Goal: Task Accomplishment & Management: Use online tool/utility

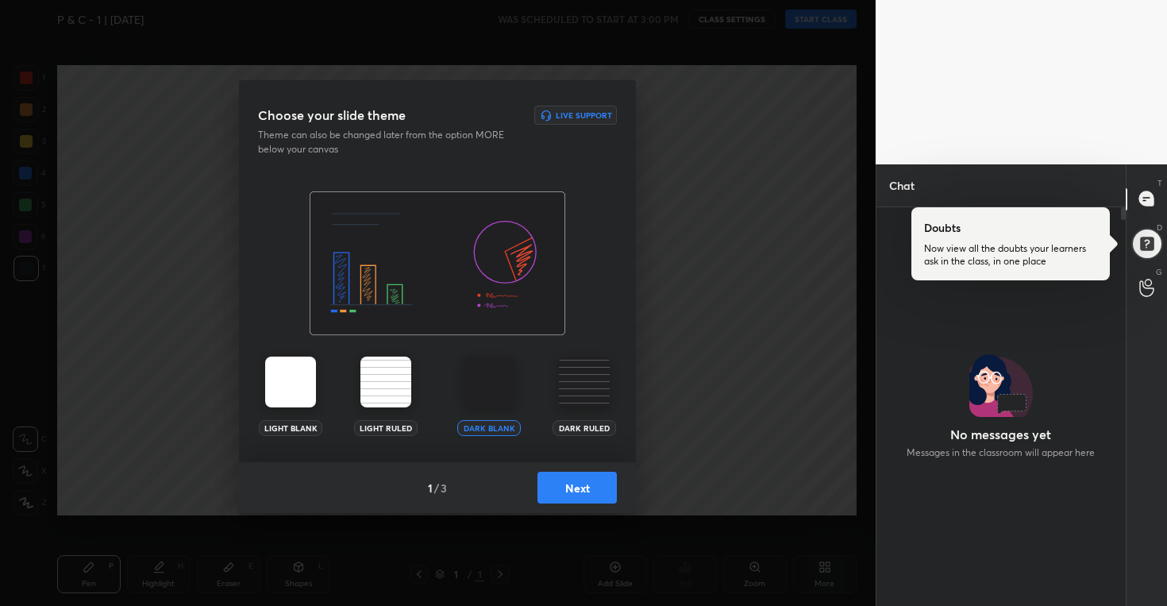
click at [576, 487] on button "Next" at bounding box center [577, 488] width 79 height 32
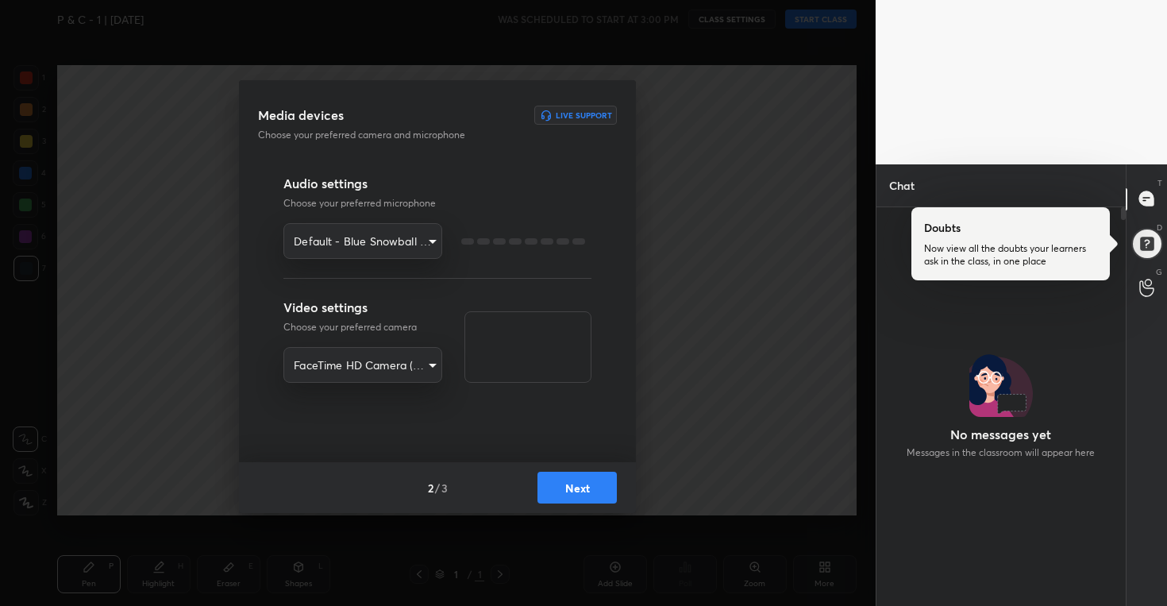
click at [576, 487] on button "Next" at bounding box center [577, 488] width 79 height 32
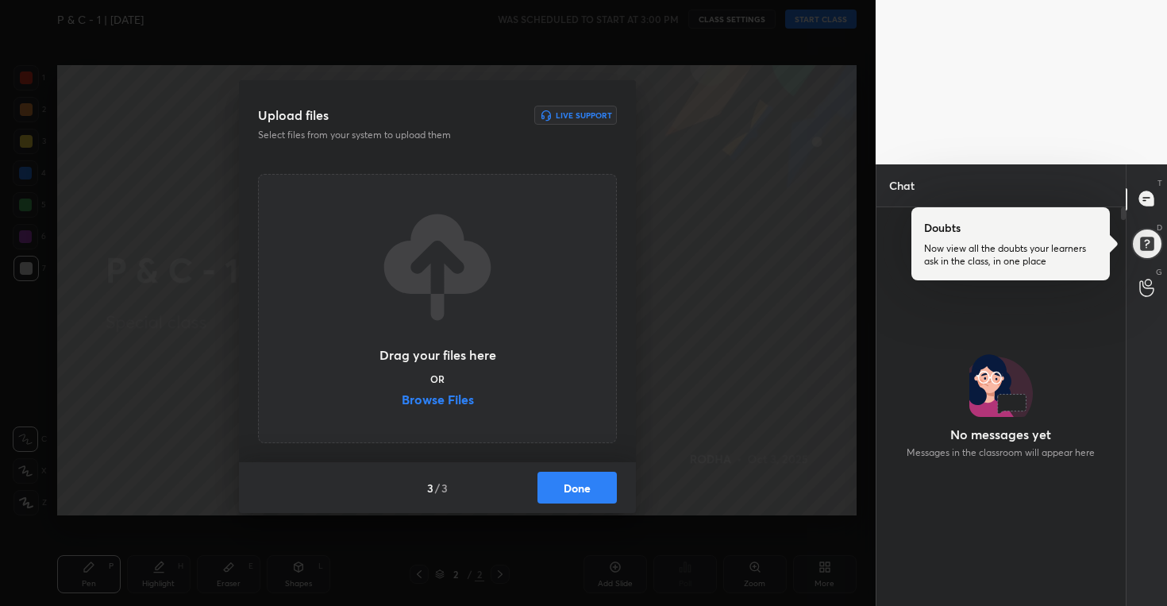
click at [454, 398] on label "Browse Files" at bounding box center [438, 401] width 72 height 17
click at [402, 398] on input "Browse Files" at bounding box center [402, 401] width 0 height 17
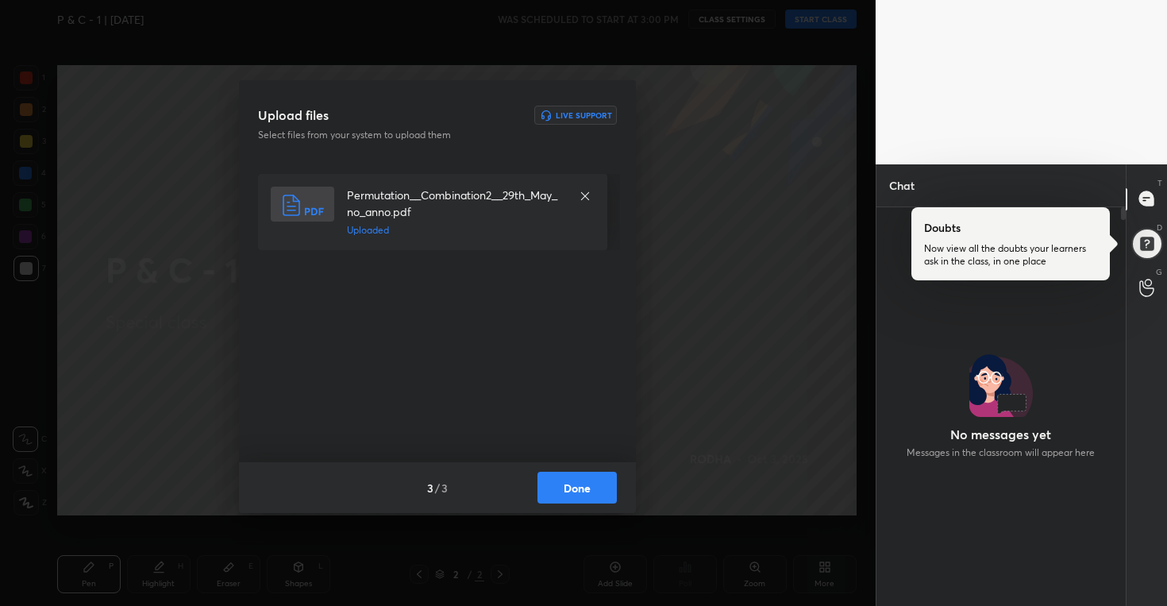
click at [603, 492] on button "Done" at bounding box center [577, 488] width 79 height 32
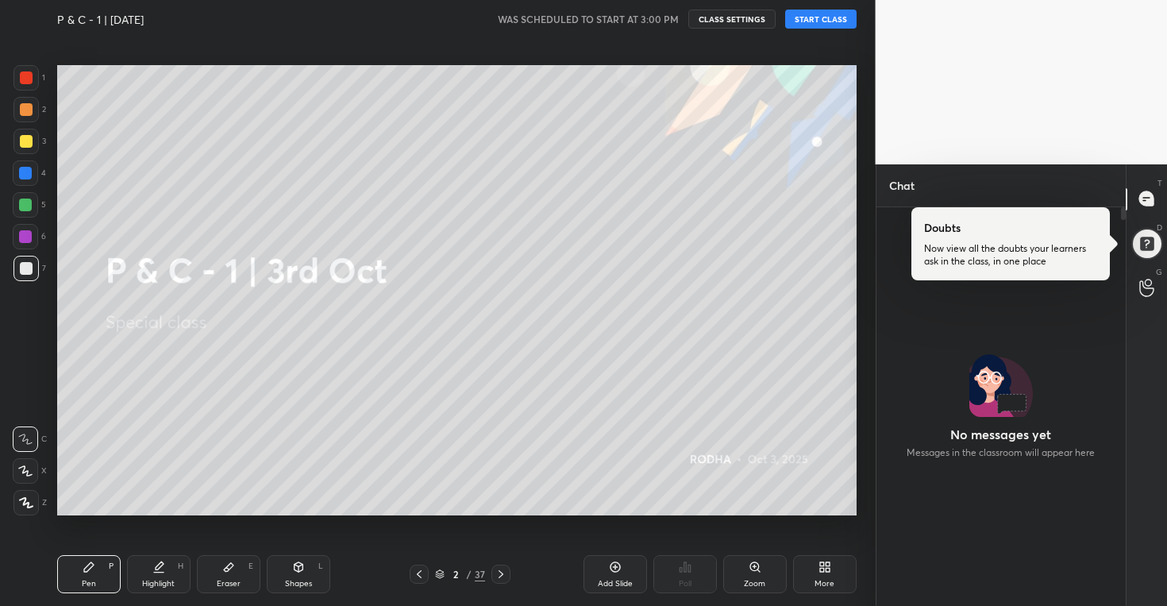
click at [815, 21] on button "START CLASS" at bounding box center [820, 19] width 71 height 19
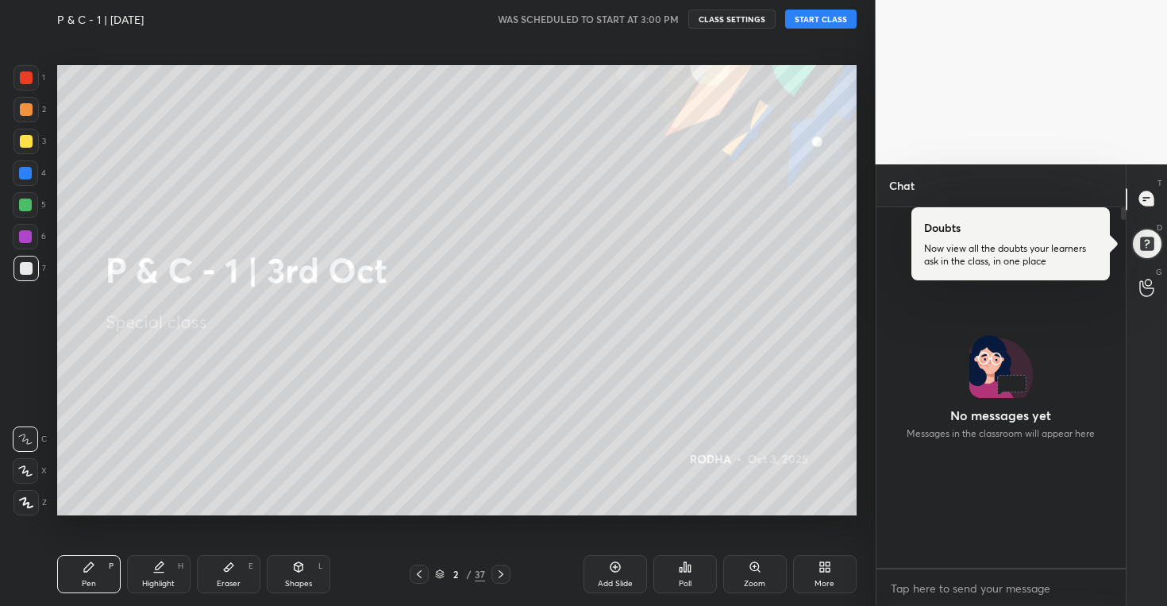
scroll to position [356, 245]
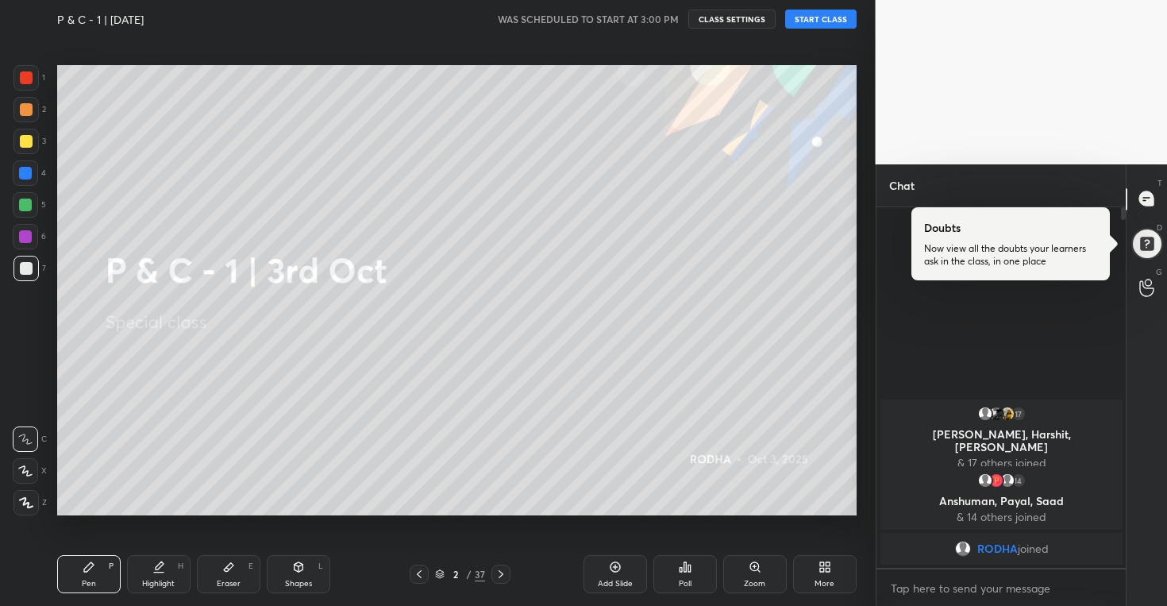
click at [829, 21] on button "START CLASS" at bounding box center [820, 19] width 71 height 19
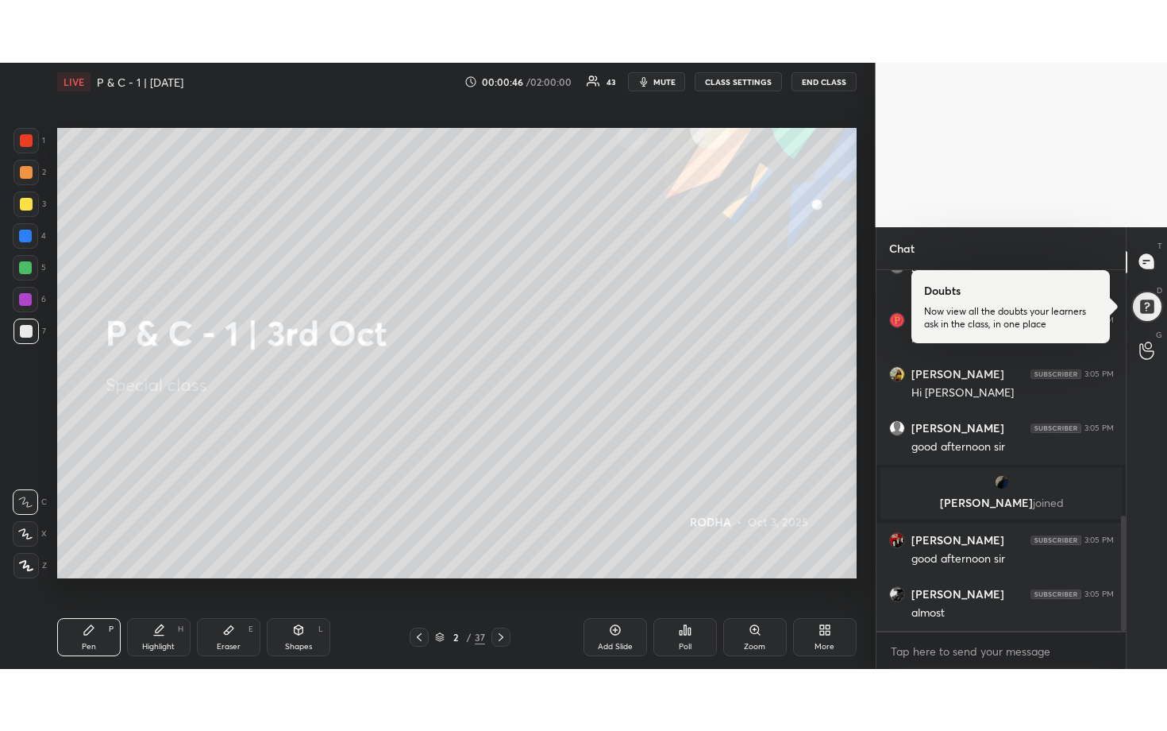
scroll to position [819, 0]
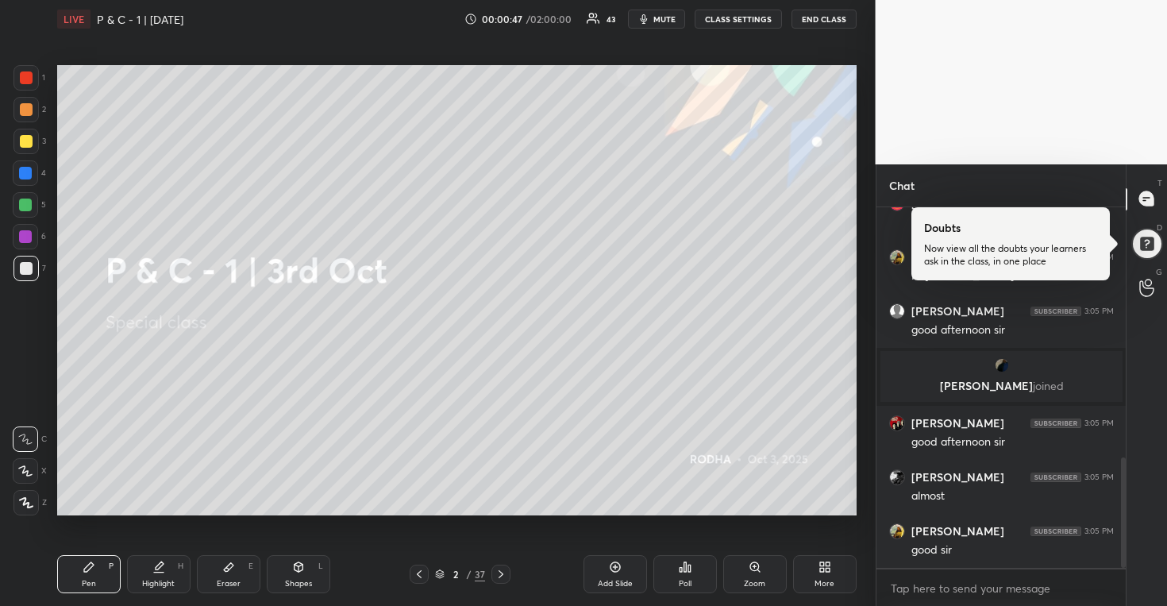
click at [825, 568] on icon at bounding box center [825, 567] width 13 height 13
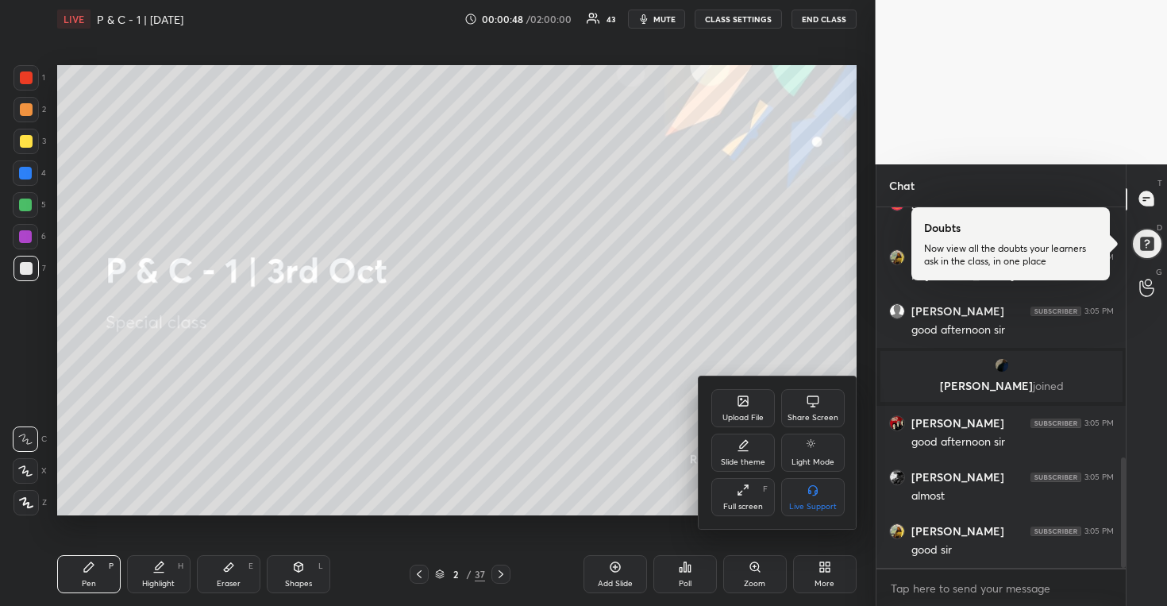
click at [731, 494] on div "Full screen F" at bounding box center [743, 497] width 64 height 38
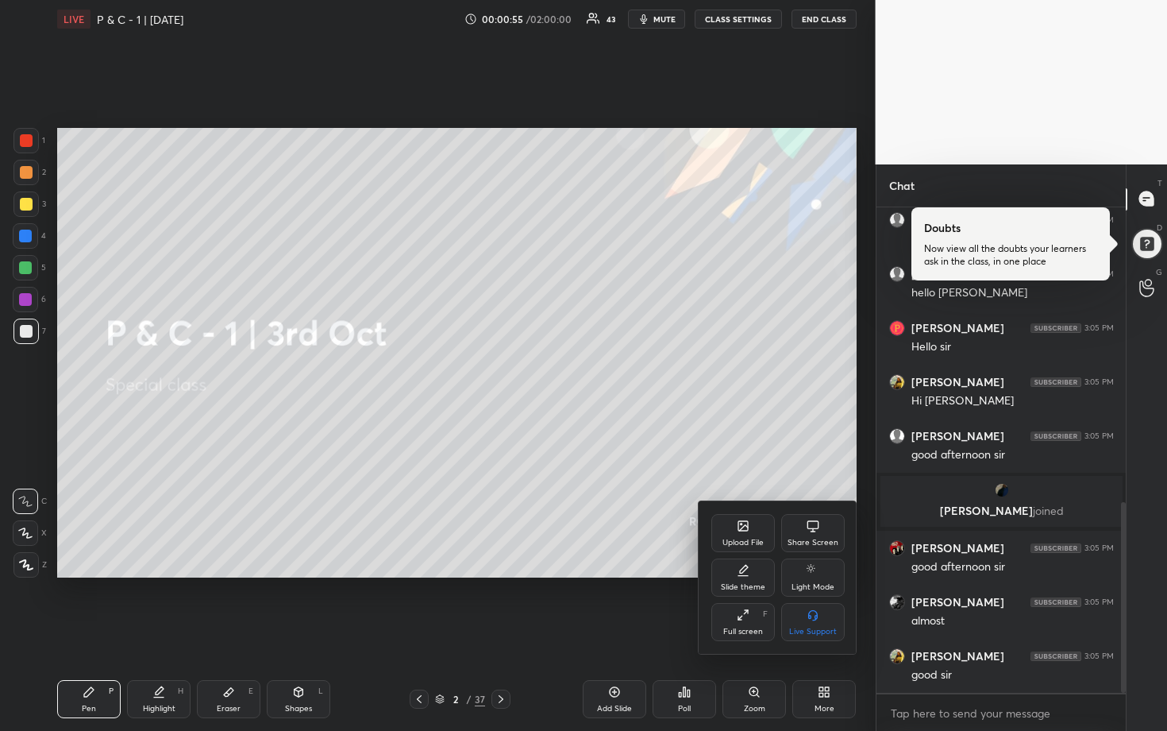
scroll to position [753, 0]
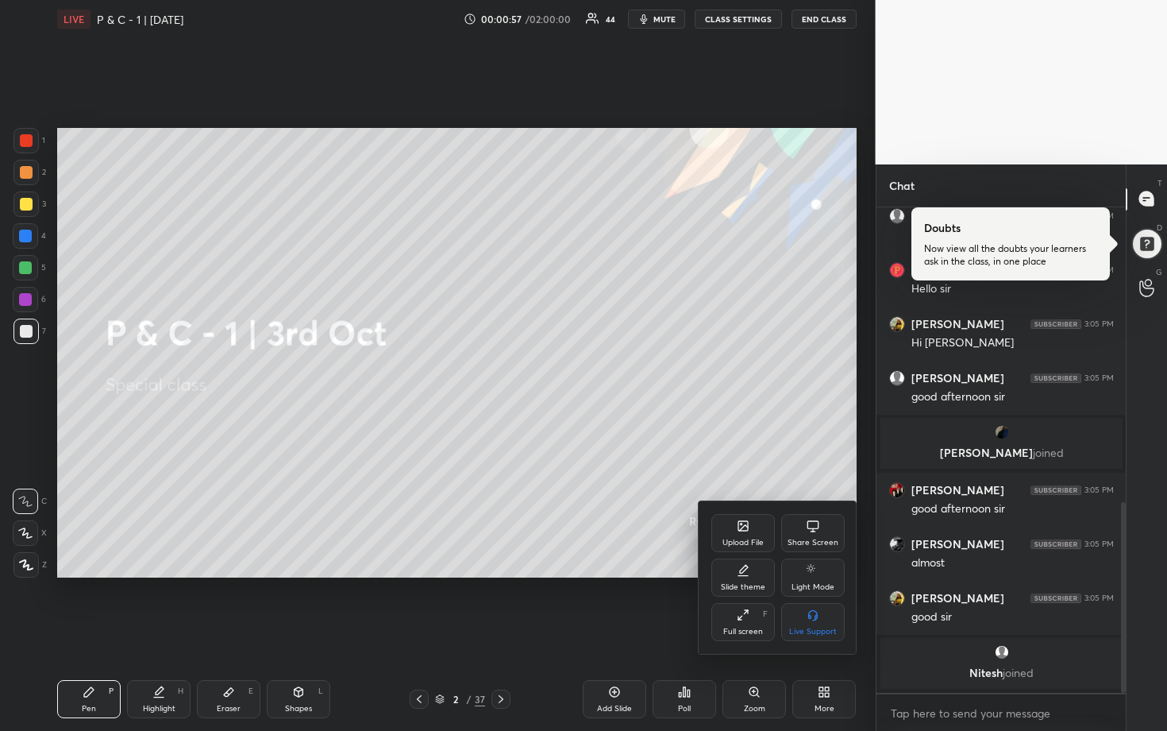
click at [728, 359] on div at bounding box center [583, 365] width 1167 height 731
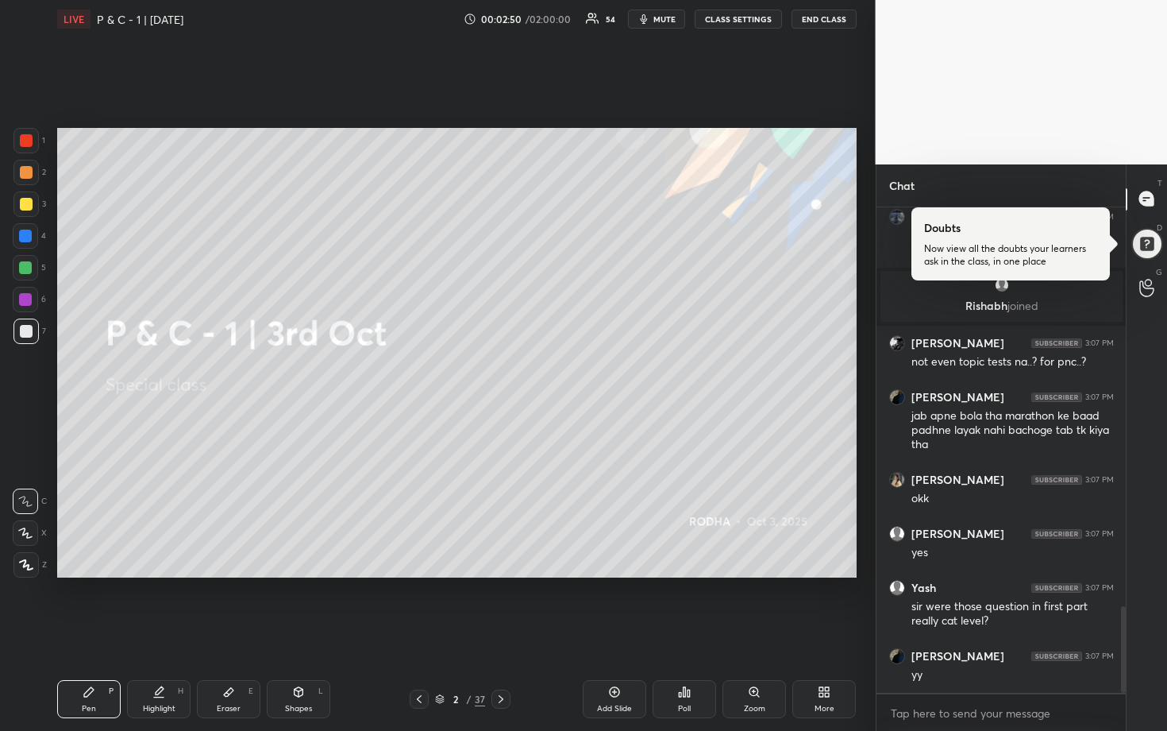
scroll to position [2240, 0]
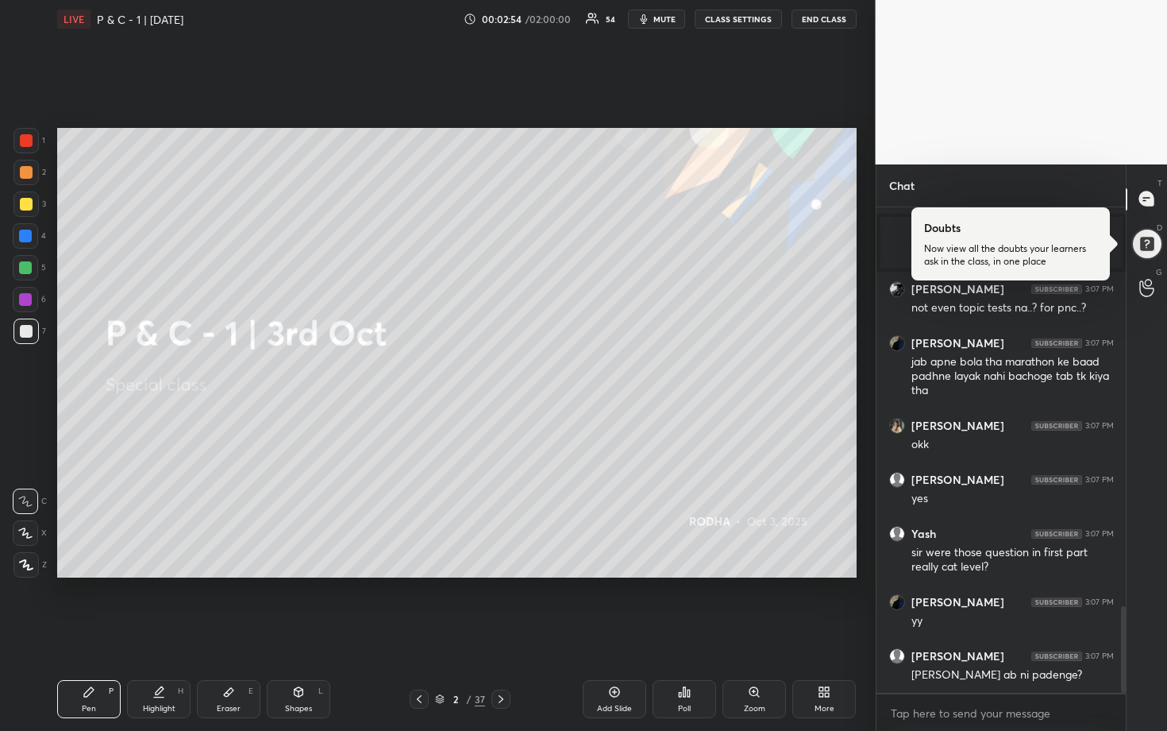
click at [21, 205] on div at bounding box center [26, 204] width 13 height 13
click at [28, 177] on div at bounding box center [26, 172] width 13 height 13
click at [26, 205] on div at bounding box center [26, 204] width 13 height 13
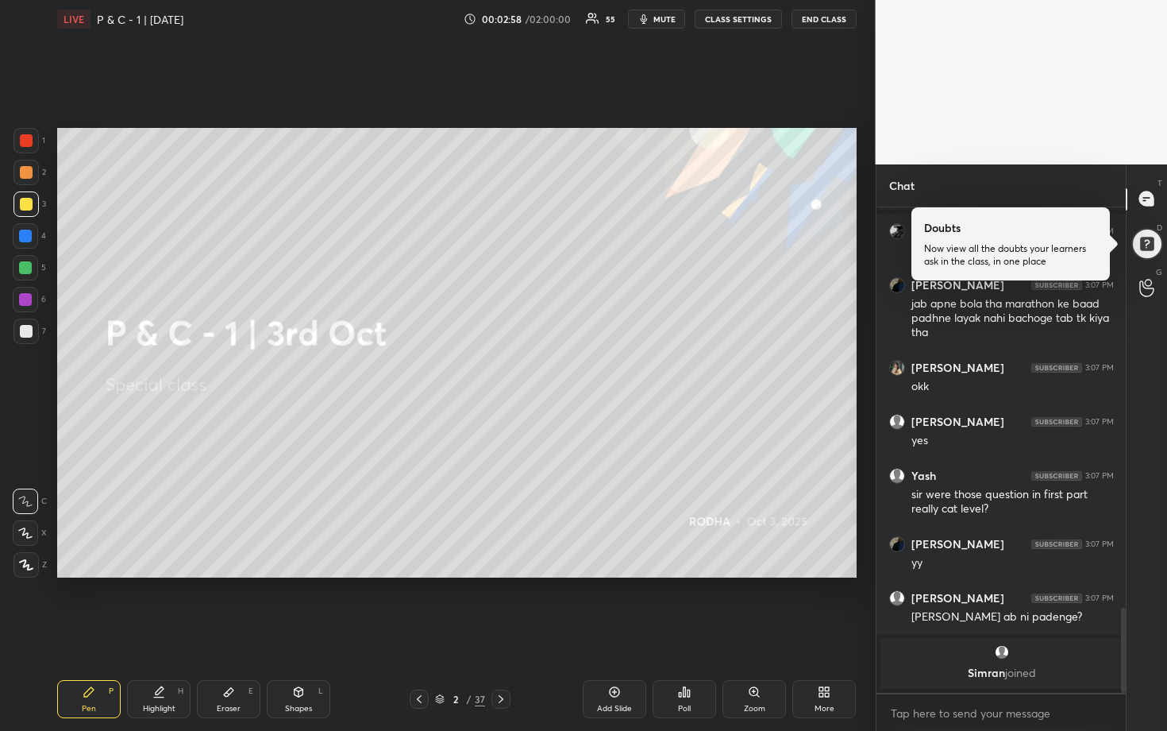
scroll to position [2215, 0]
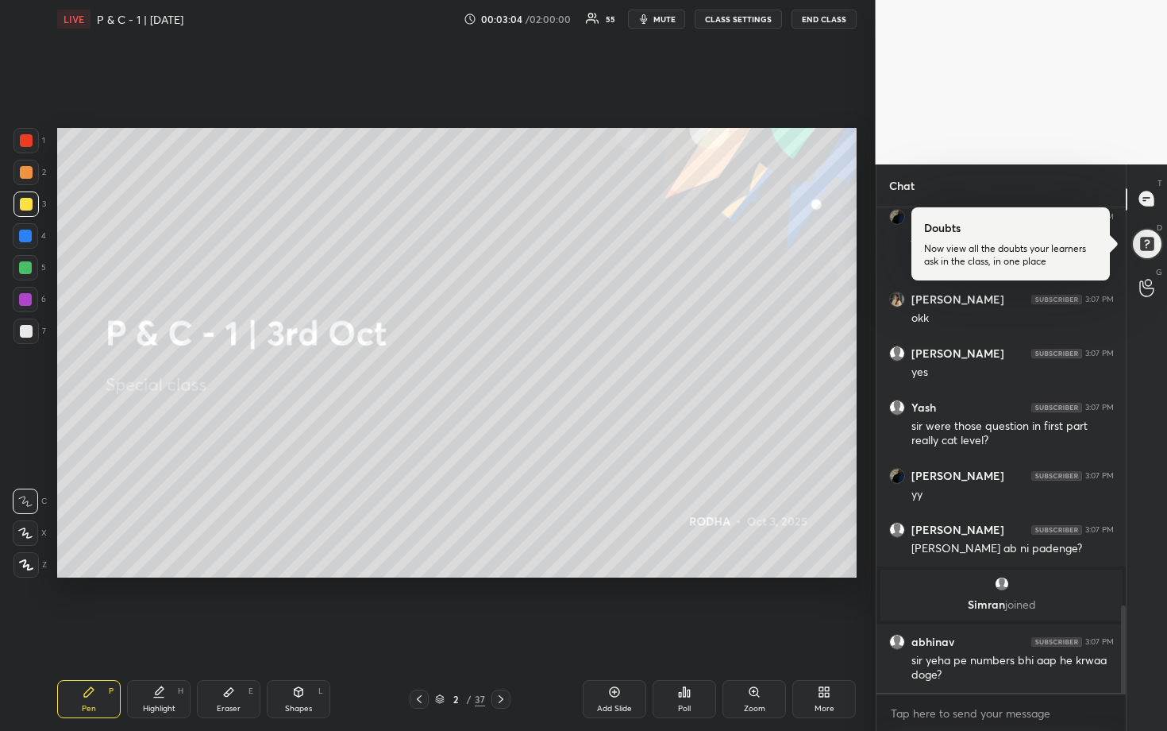
click at [503, 605] on icon at bounding box center [501, 698] width 13 height 13
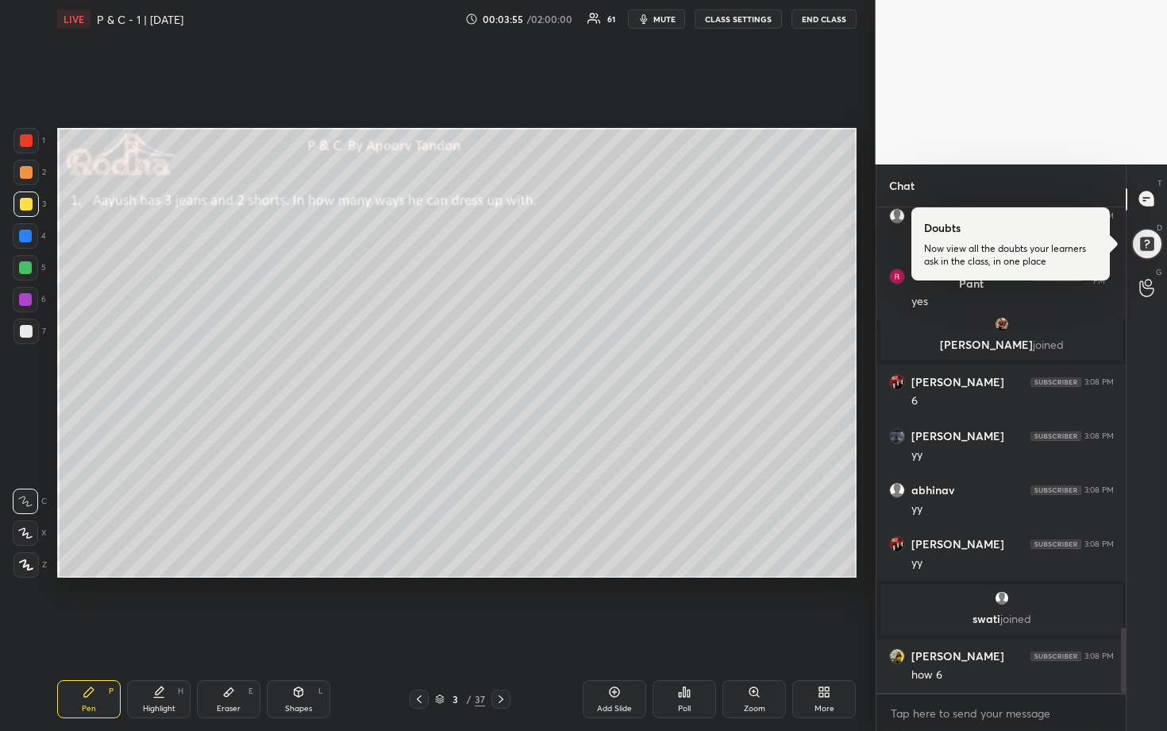
scroll to position [3119, 0]
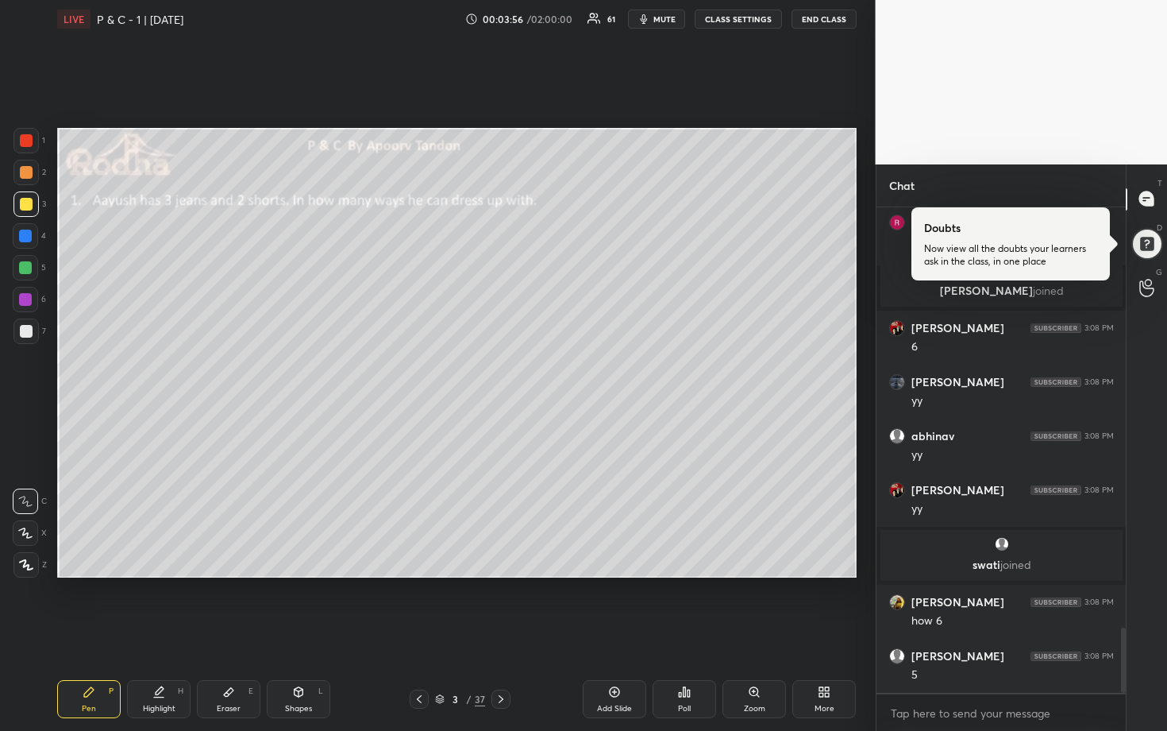
click at [27, 269] on div at bounding box center [25, 267] width 13 height 13
click at [18, 529] on icon at bounding box center [25, 532] width 14 height 11
click at [27, 201] on div at bounding box center [26, 204] width 13 height 13
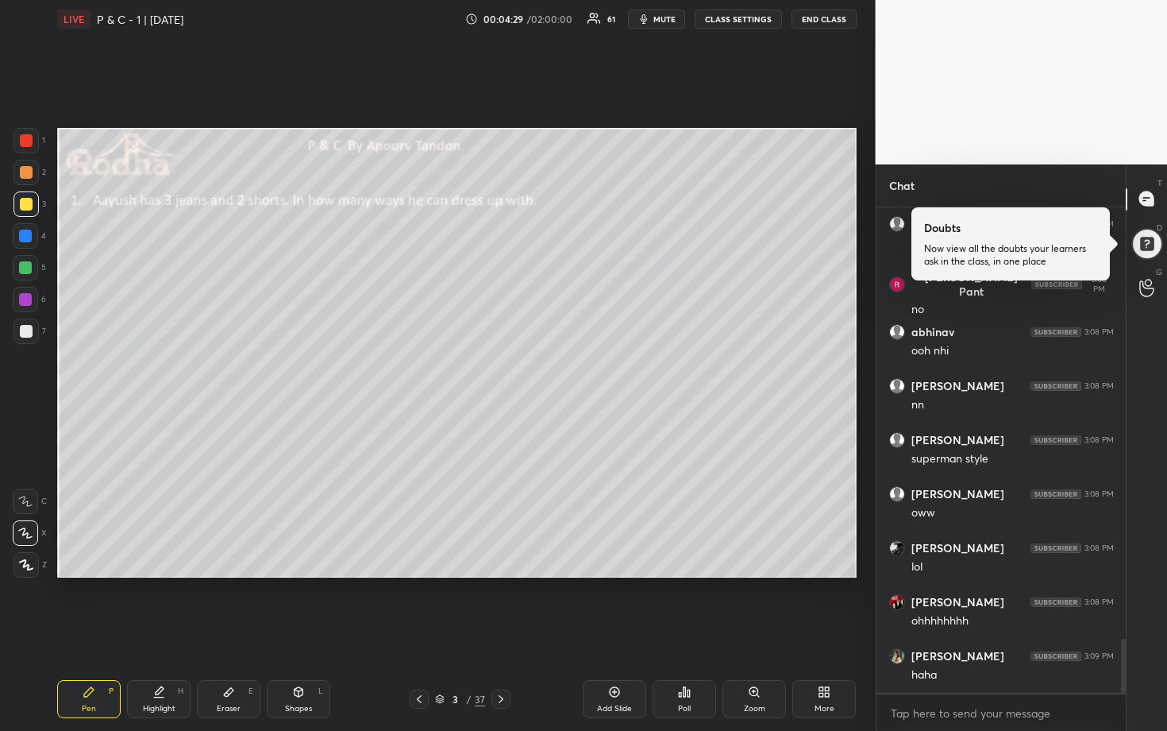
scroll to position [3875, 0]
click at [24, 337] on div at bounding box center [26, 331] width 13 height 13
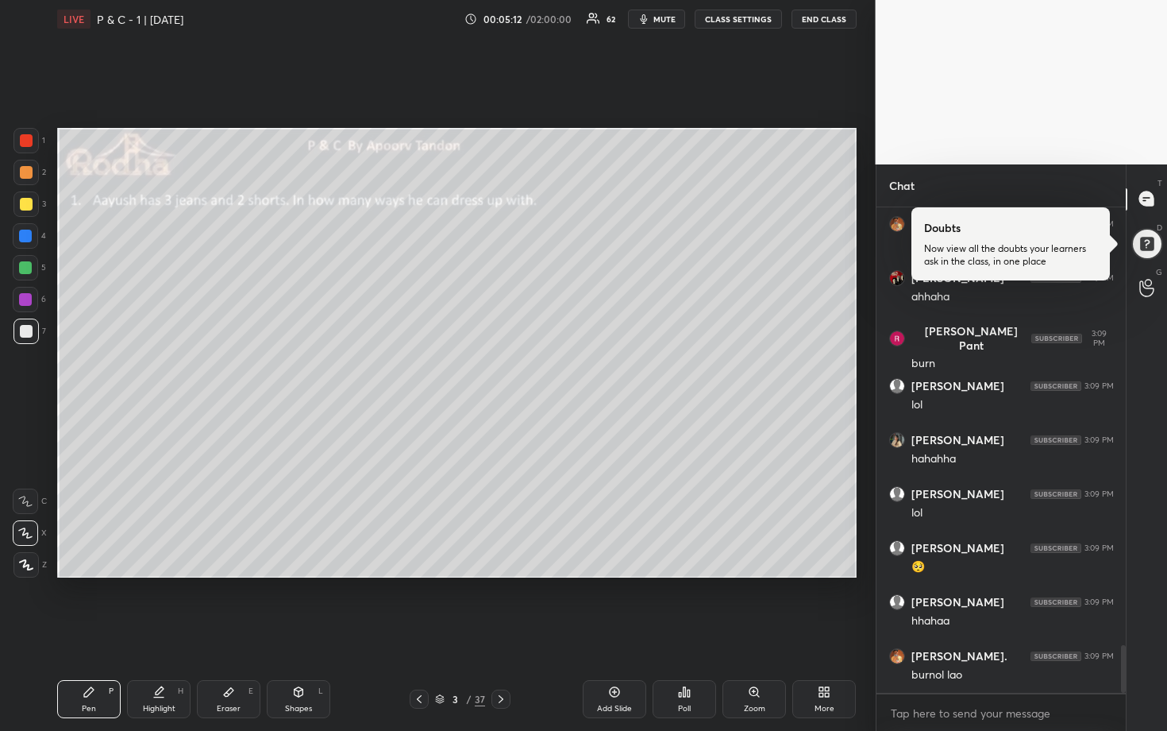
scroll to position [4477, 0]
click at [26, 207] on div at bounding box center [26, 204] width 13 height 13
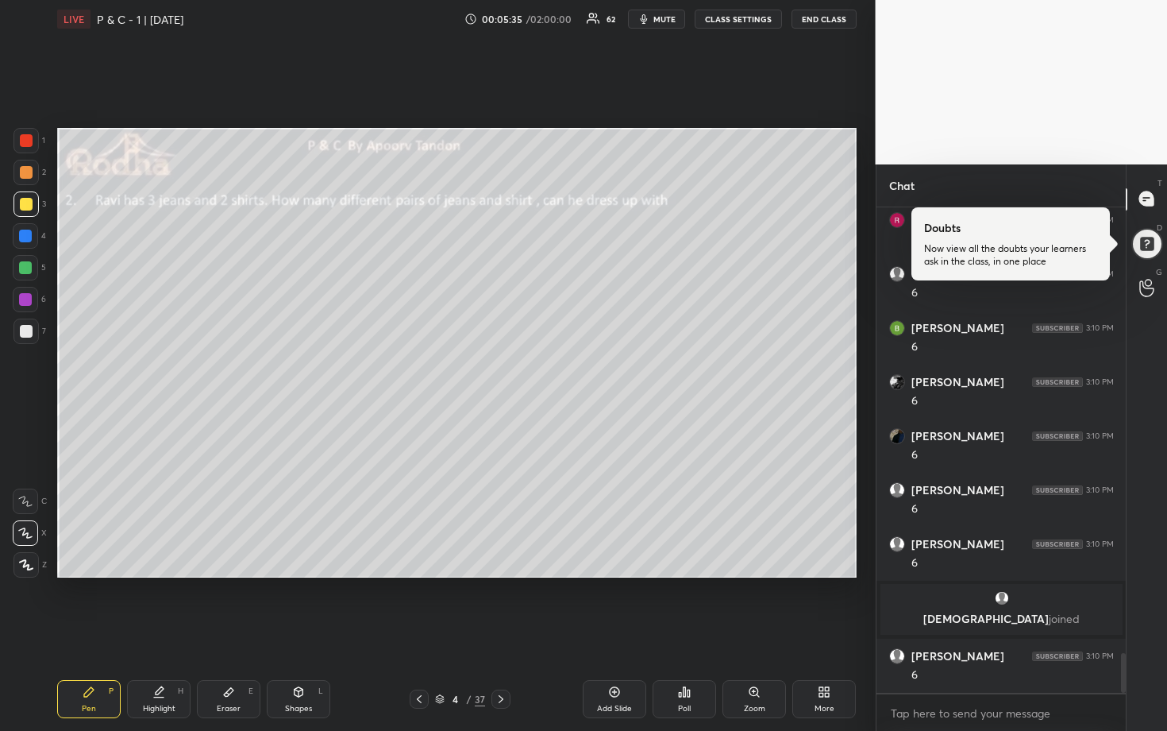
scroll to position [5399, 0]
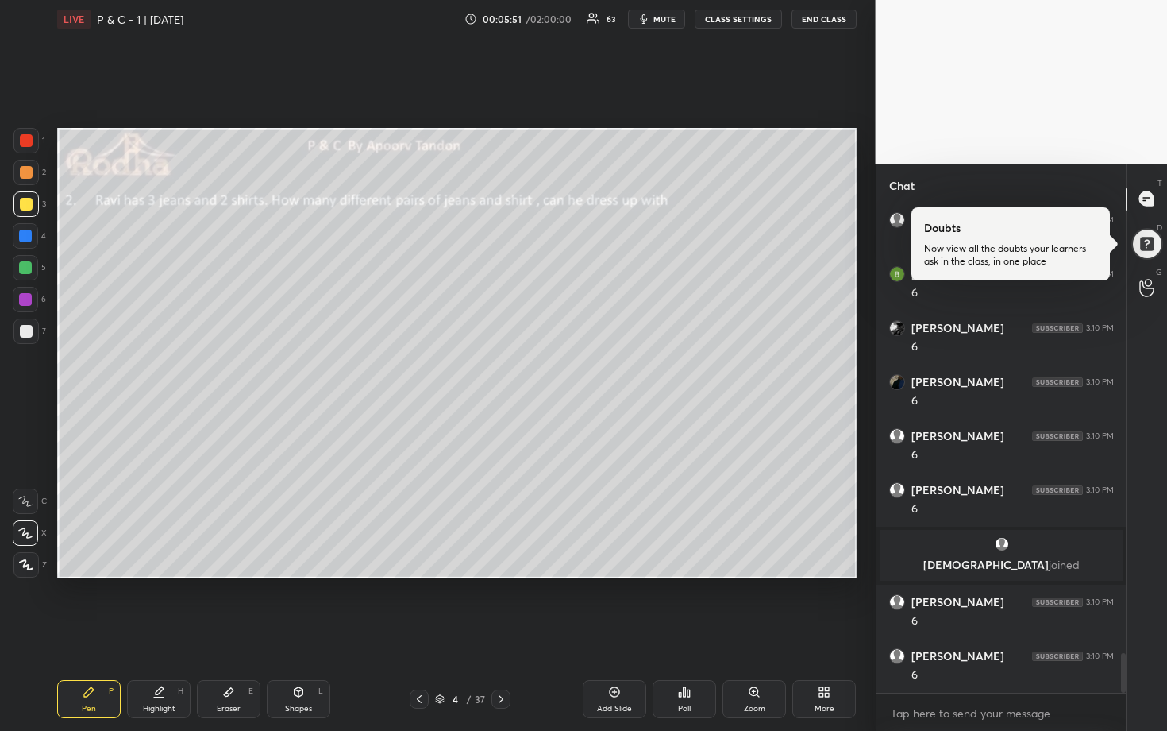
click at [31, 330] on div at bounding box center [26, 331] width 13 height 13
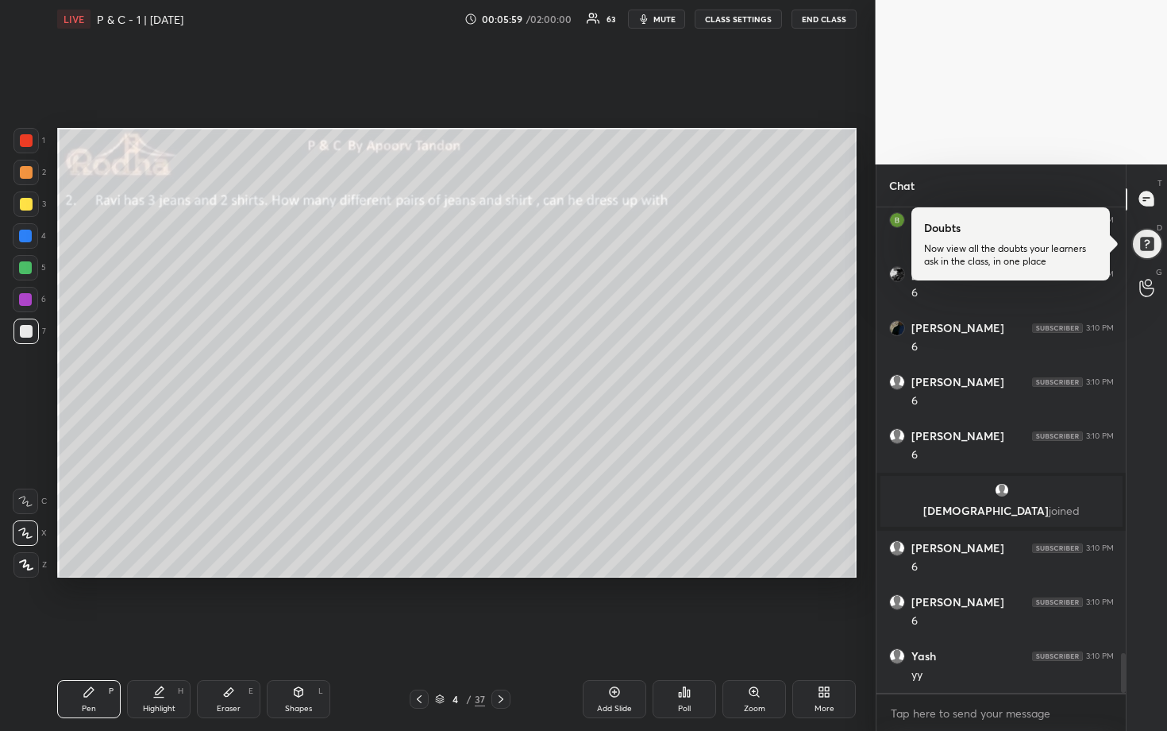
click at [418, 605] on icon at bounding box center [419, 698] width 13 height 13
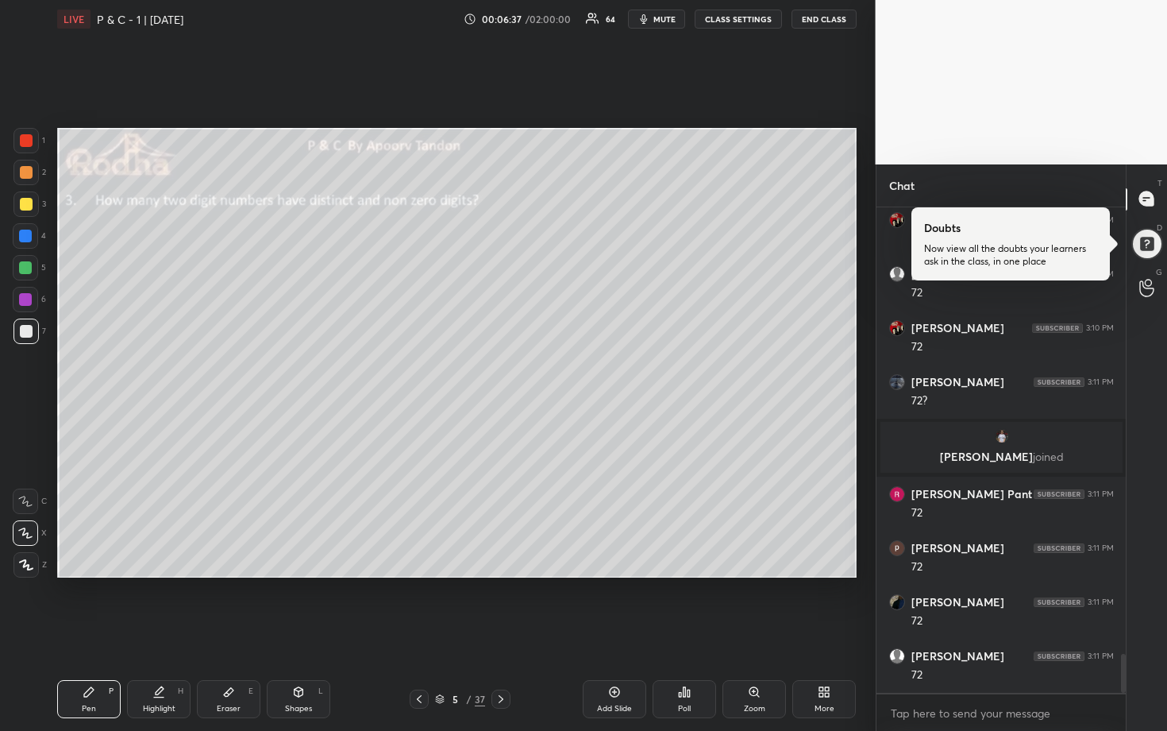
scroll to position [5655, 0]
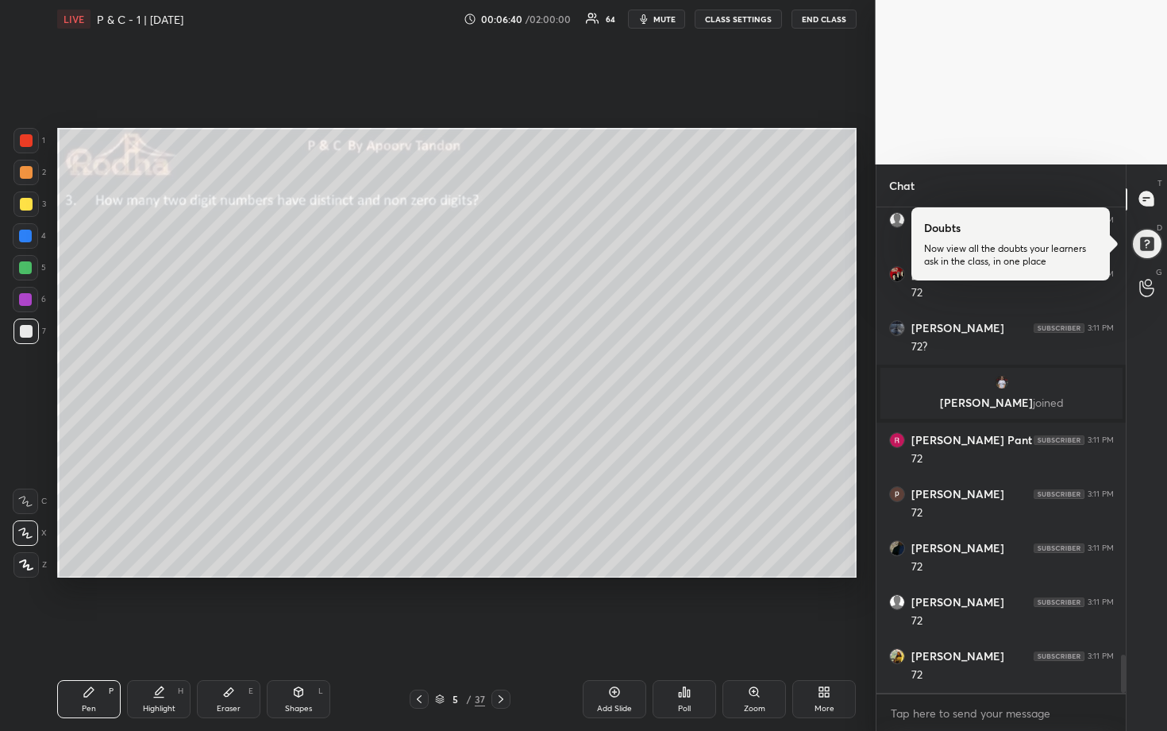
click at [26, 210] on div at bounding box center [26, 204] width 13 height 13
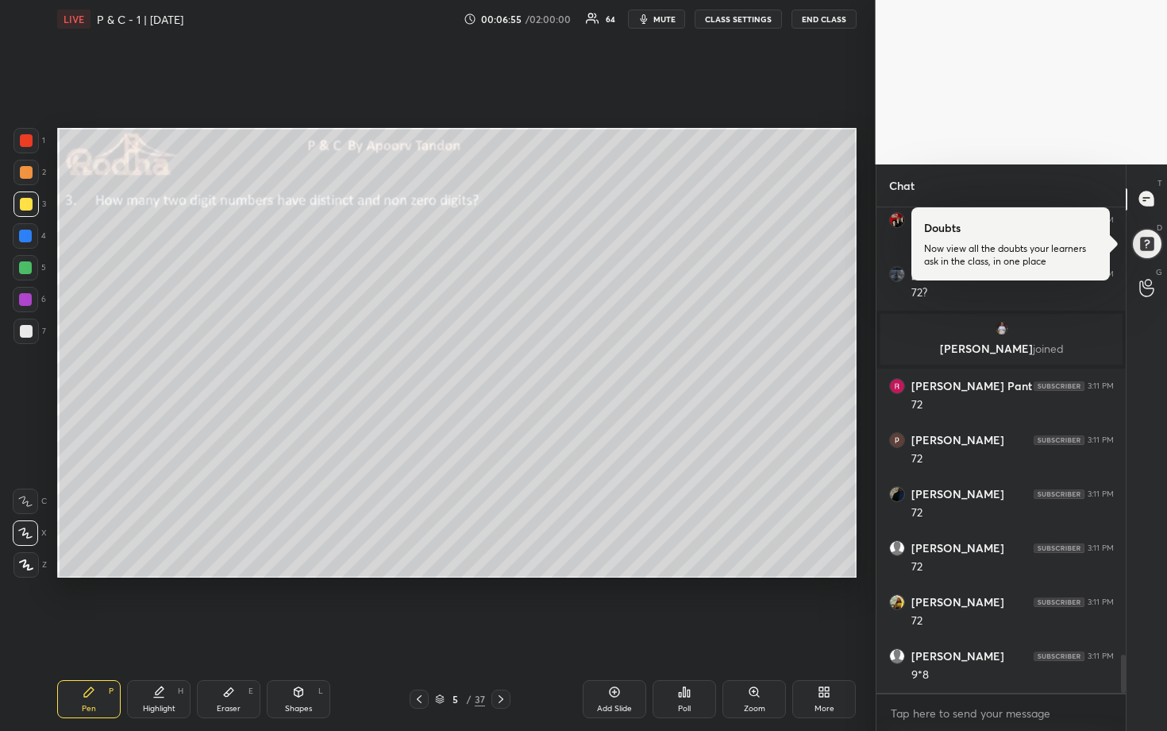
click at [30, 331] on div at bounding box center [26, 331] width 13 height 13
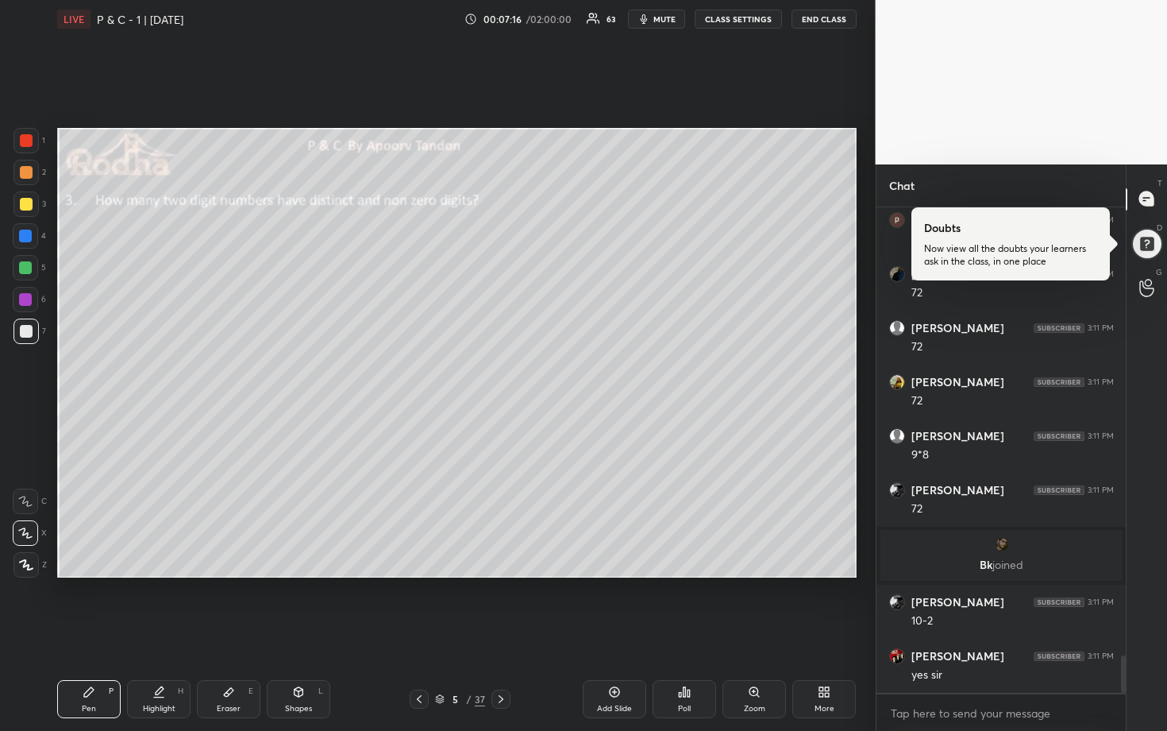
scroll to position [5869, 0]
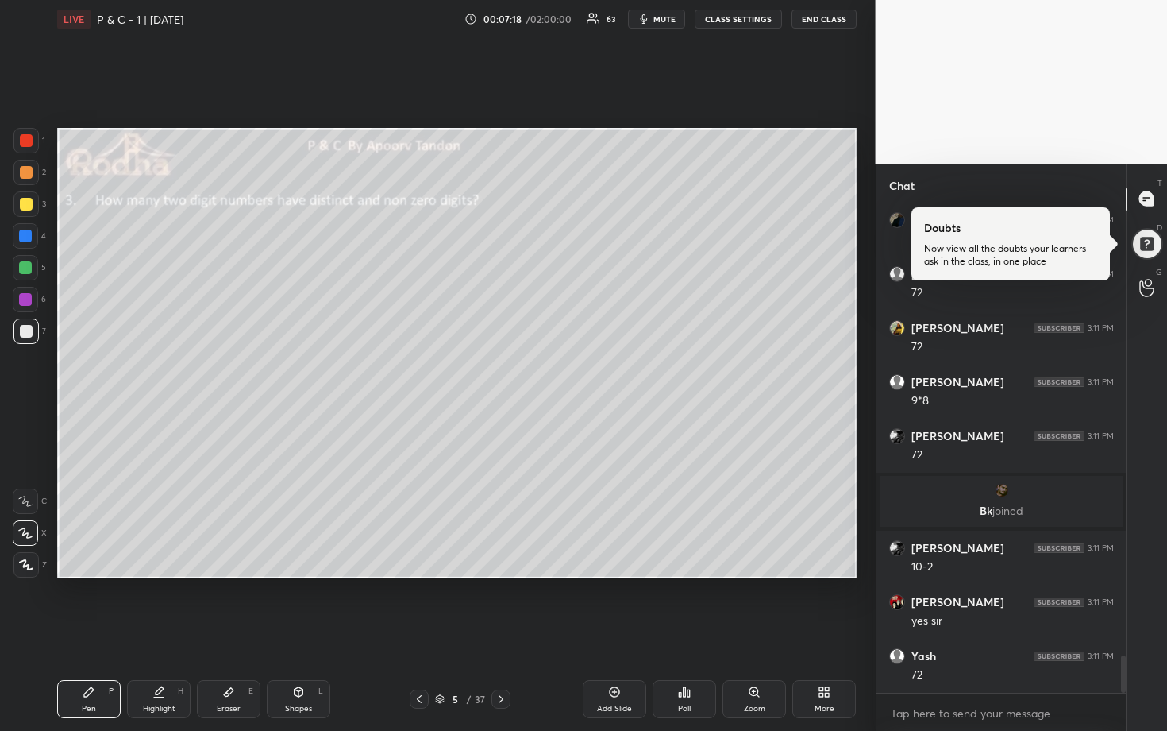
click at [28, 268] on div at bounding box center [25, 267] width 13 height 13
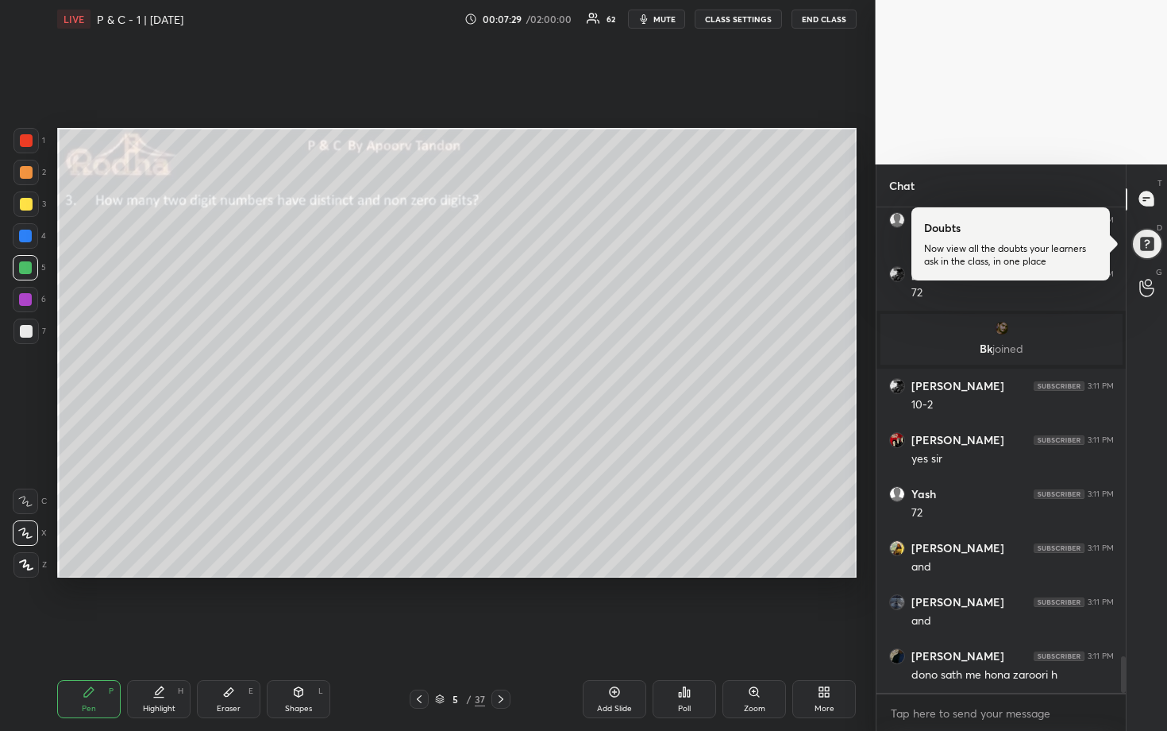
scroll to position [6085, 0]
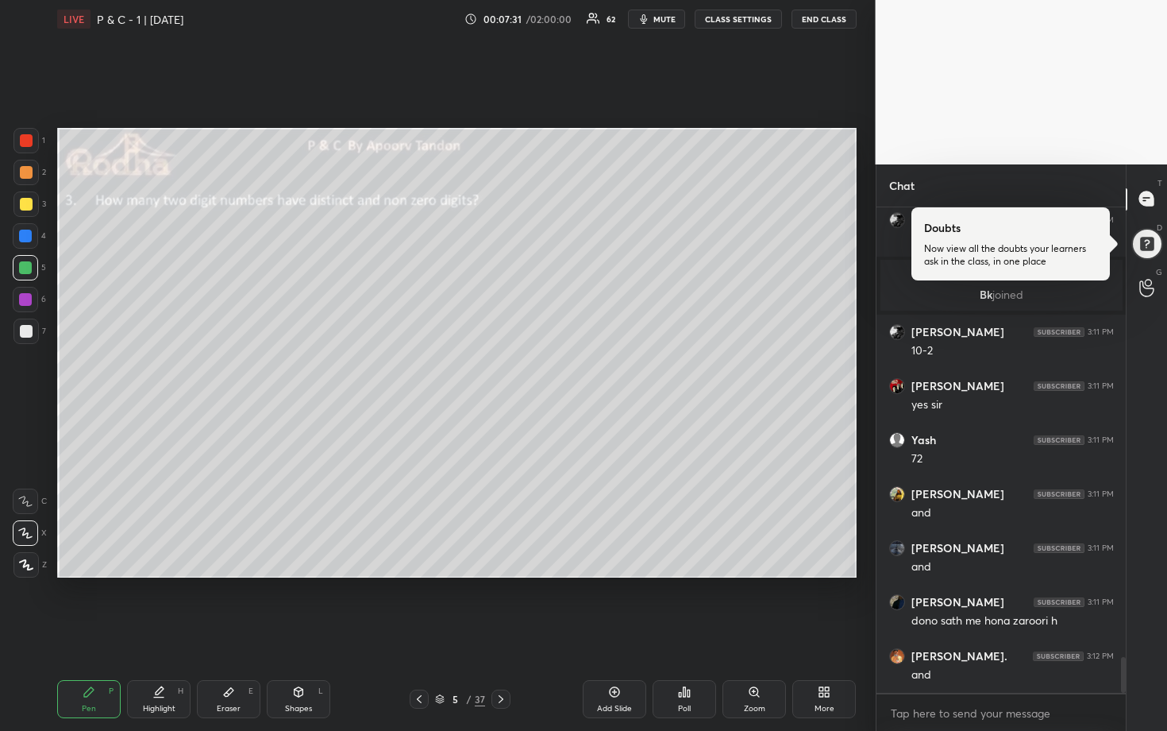
click at [29, 178] on div at bounding box center [26, 172] width 13 height 13
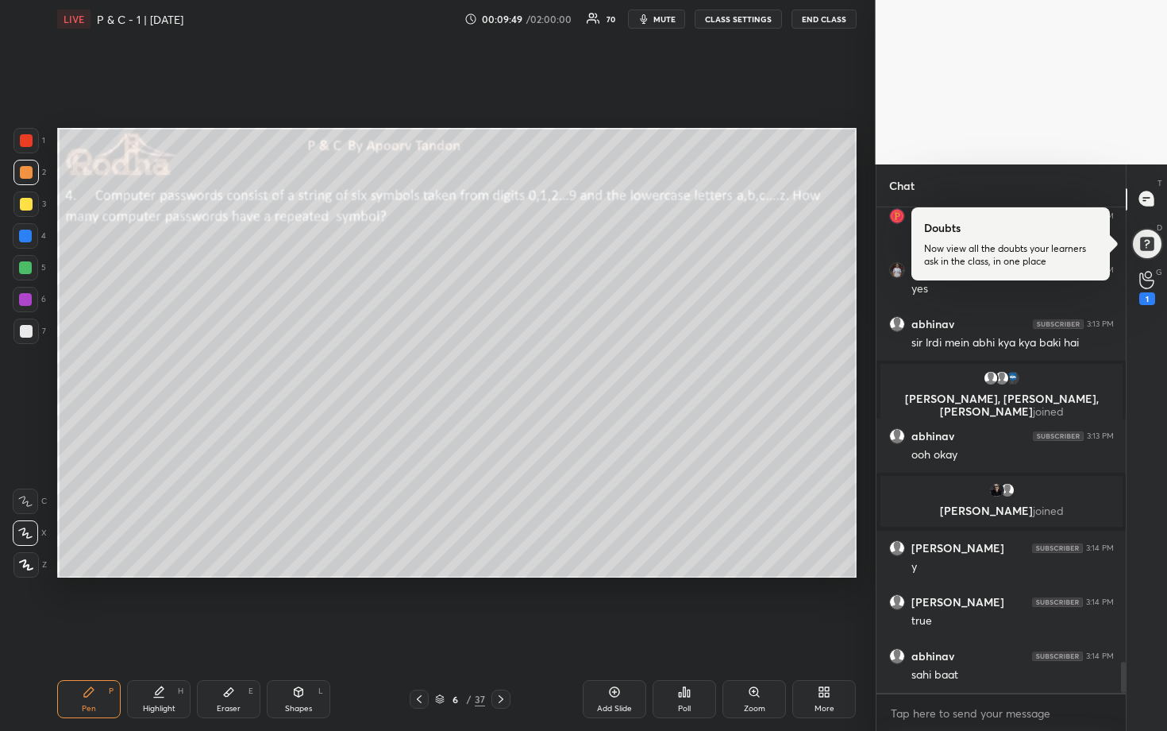
scroll to position [7186, 0]
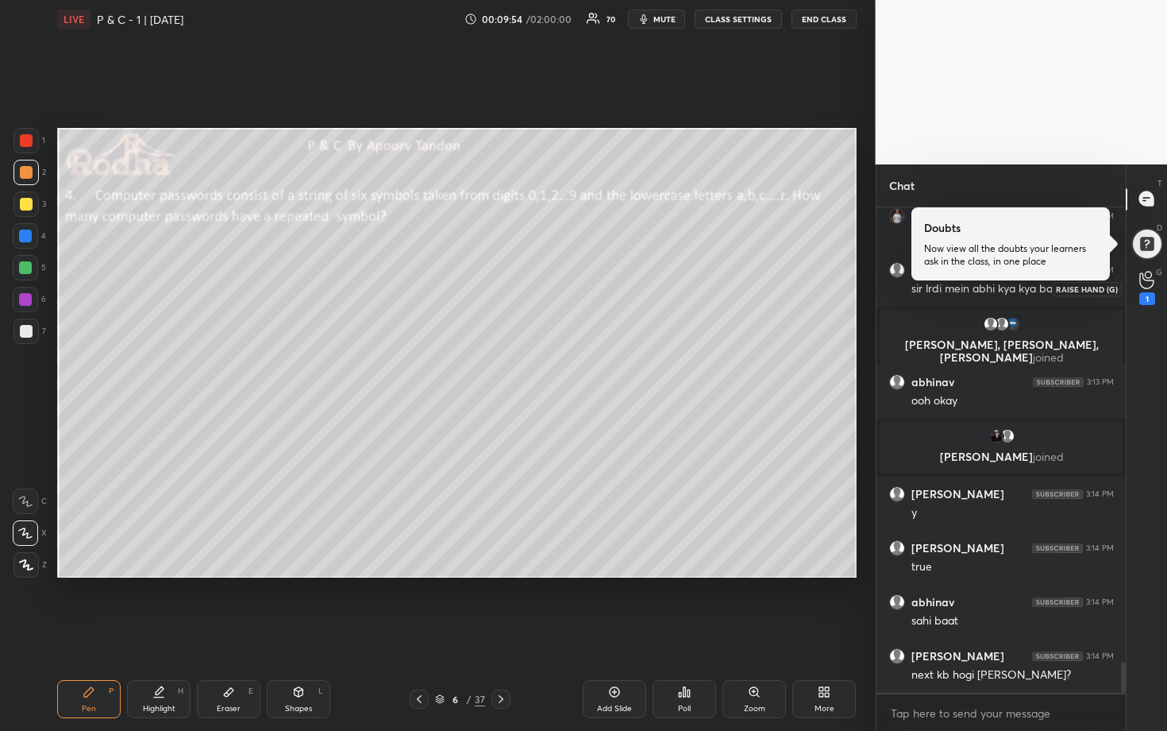
click at [1146, 276] on circle at bounding box center [1148, 275] width 6 height 6
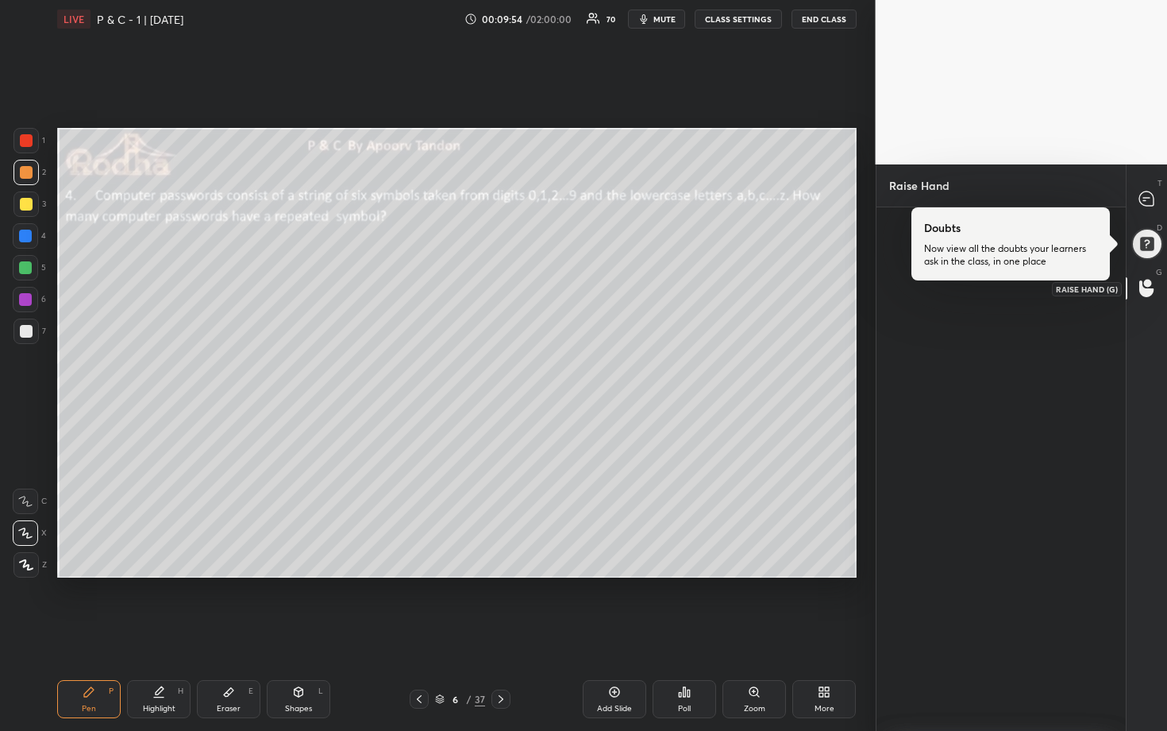
scroll to position [5, 6]
click at [1153, 188] on div at bounding box center [1148, 199] width 32 height 29
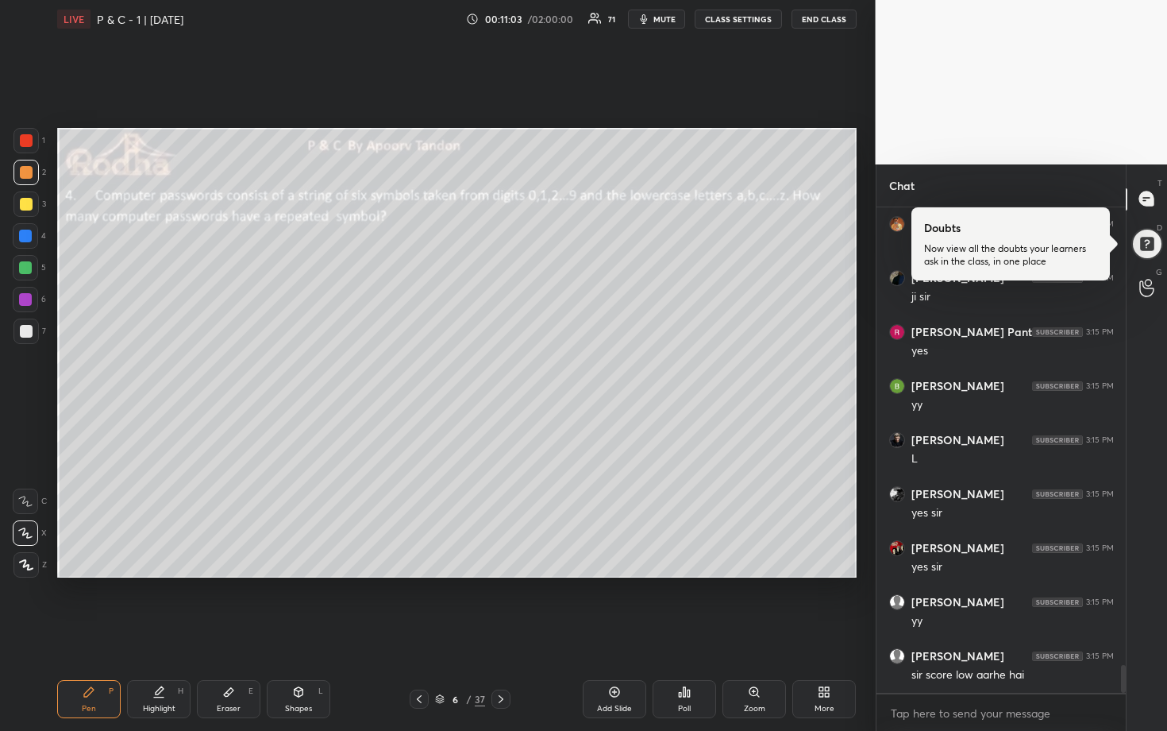
scroll to position [7969, 0]
click at [29, 206] on div at bounding box center [26, 204] width 13 height 13
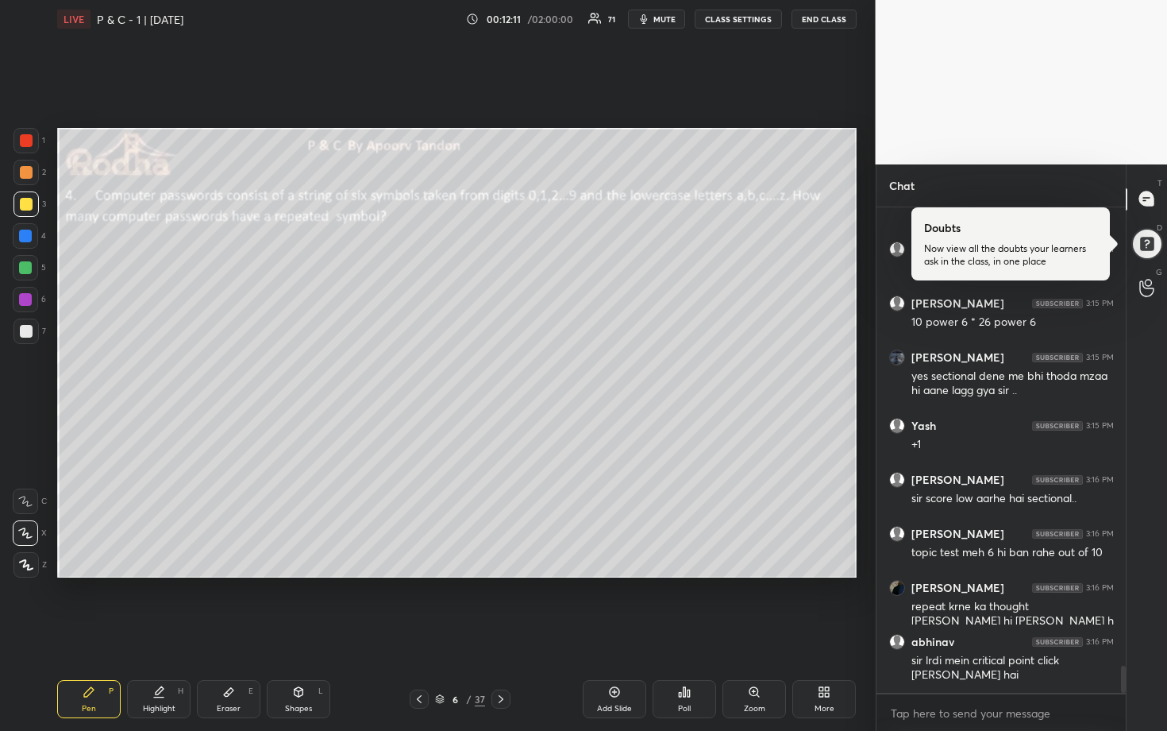
scroll to position [8390, 0]
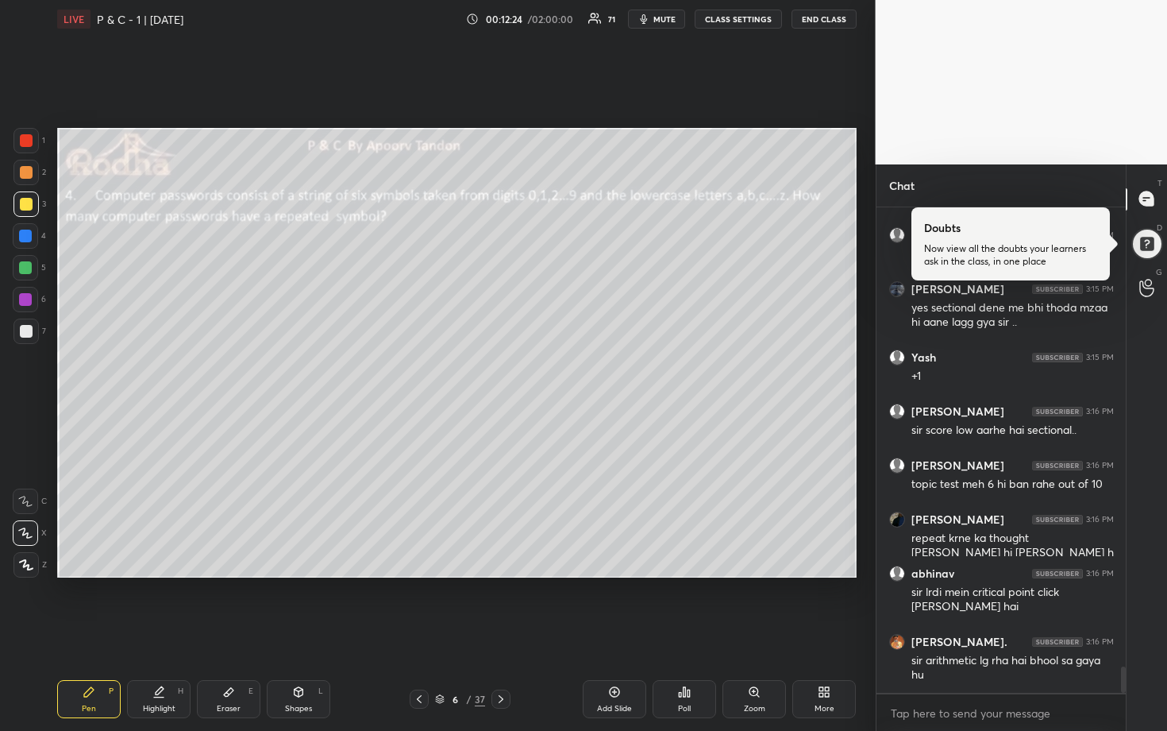
click at [29, 266] on div at bounding box center [25, 267] width 13 height 13
click at [28, 209] on div at bounding box center [26, 204] width 13 height 13
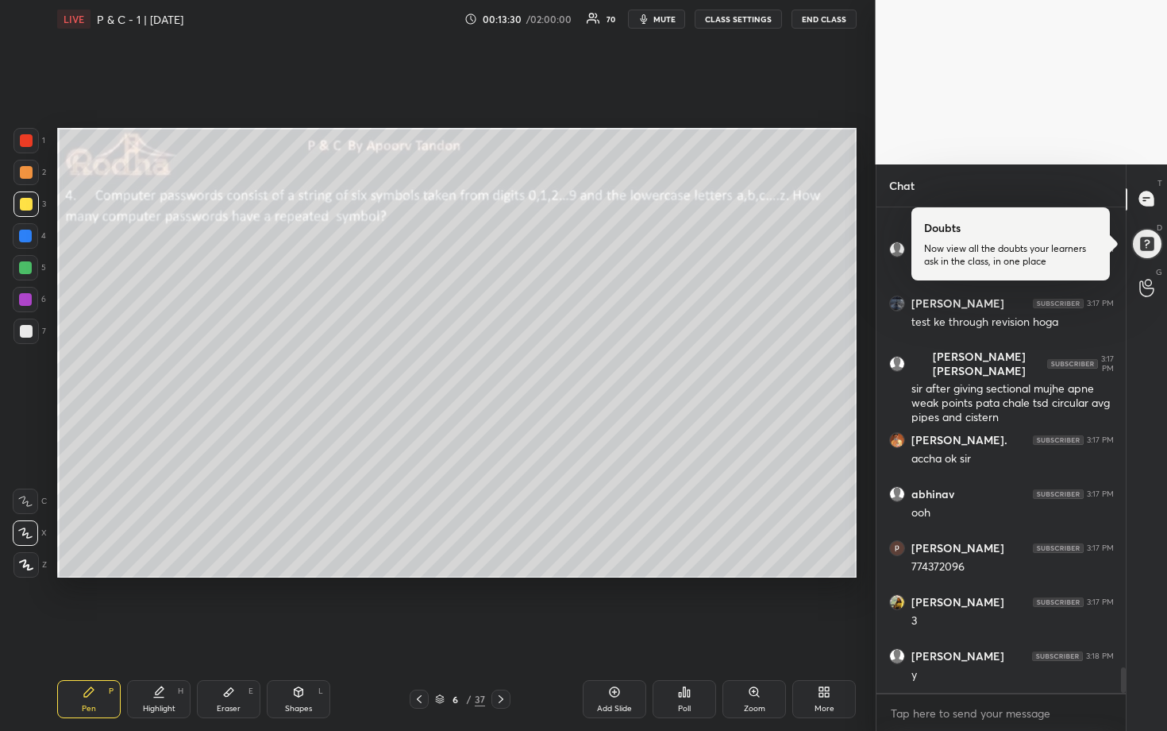
scroll to position [8975, 0]
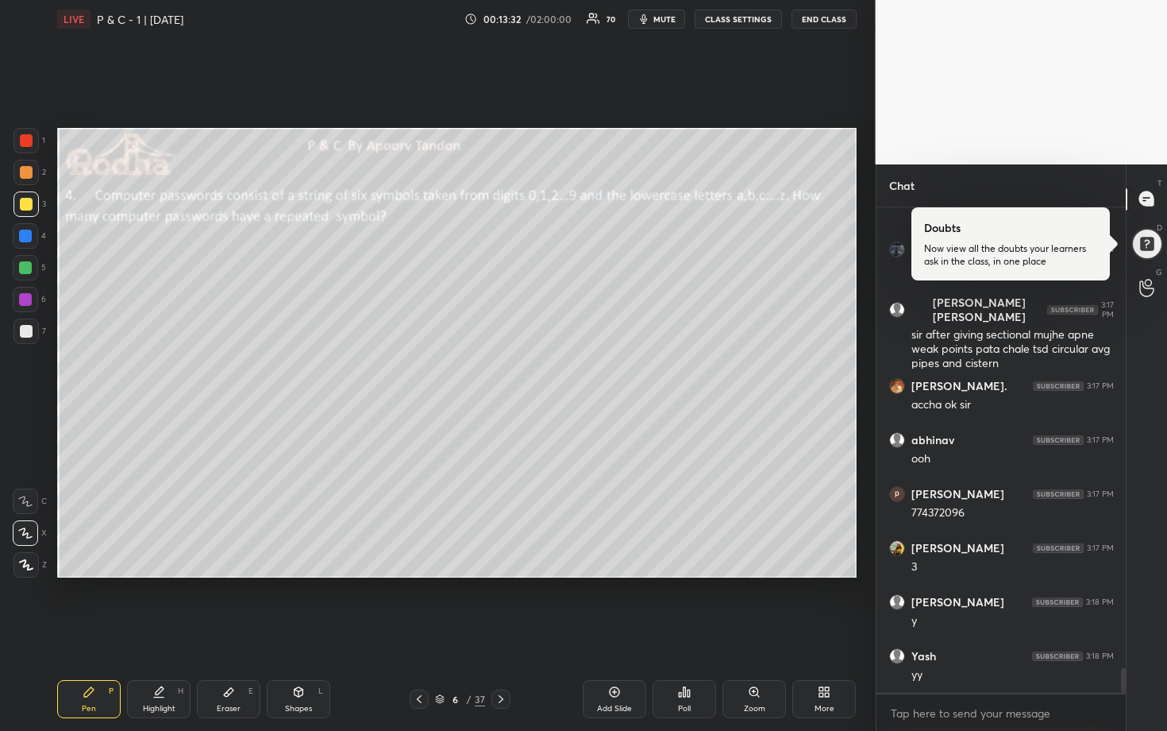
click at [21, 269] on div at bounding box center [25, 267] width 13 height 13
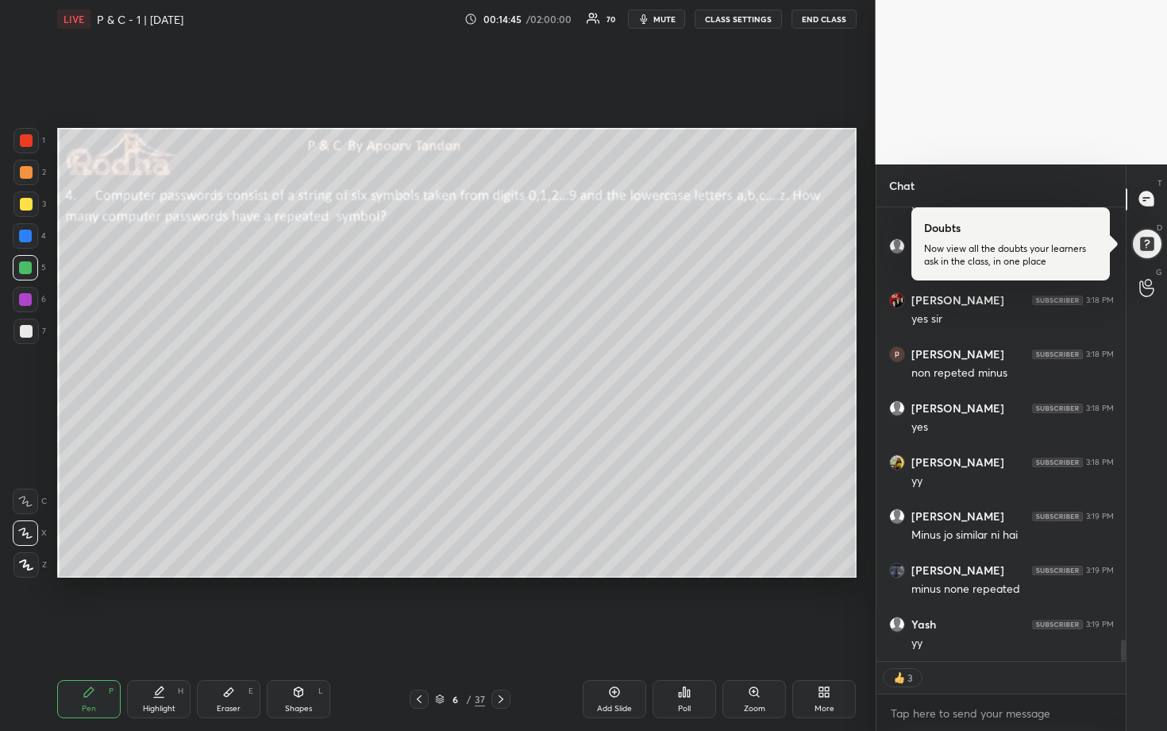
scroll to position [9170, 0]
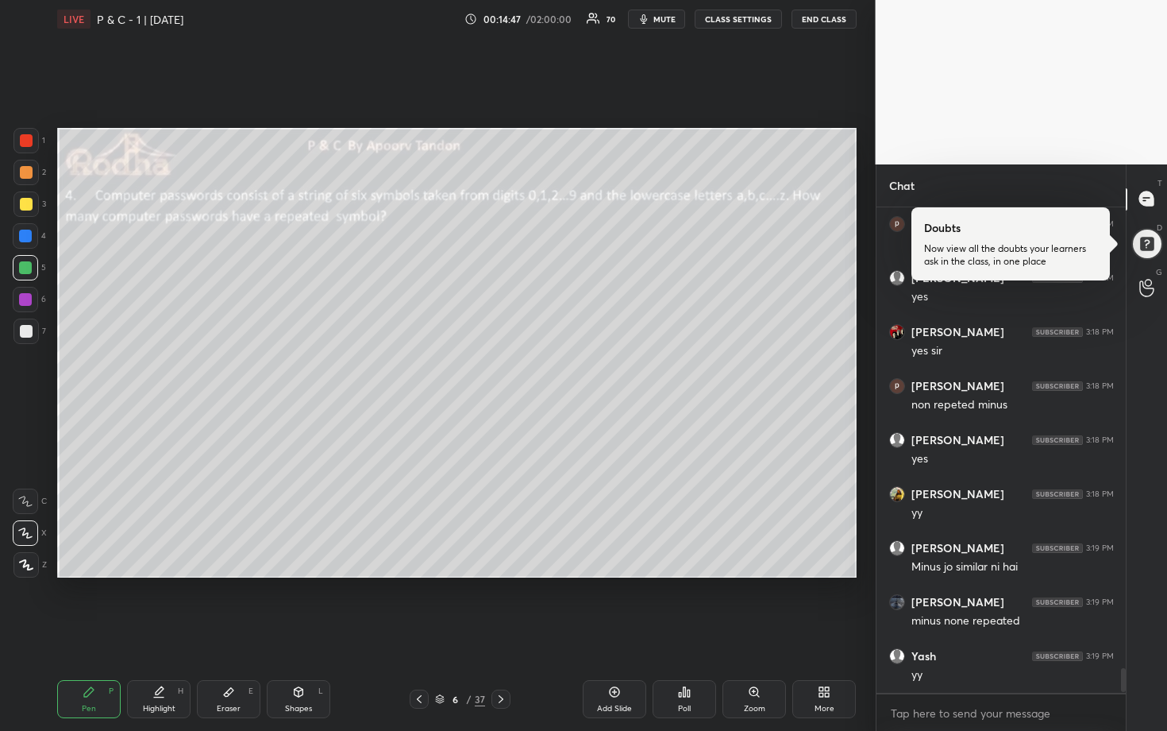
click at [25, 176] on div at bounding box center [26, 172] width 13 height 13
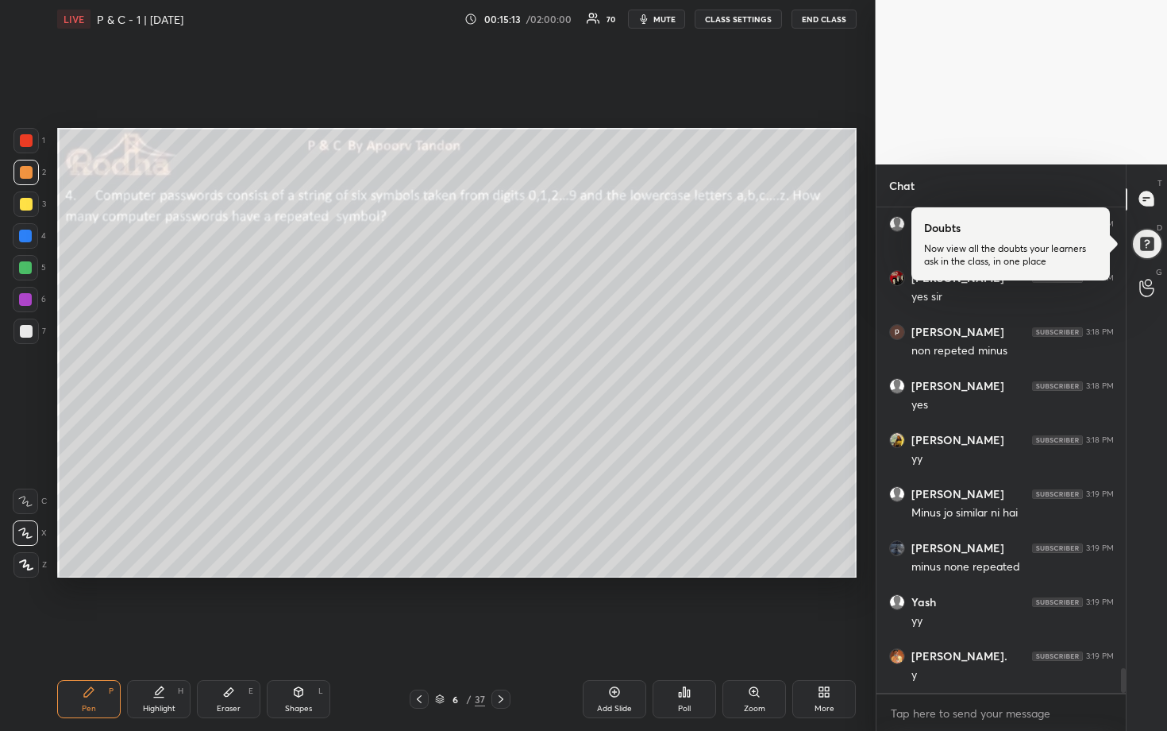
drag, startPoint x: 25, startPoint y: 206, endPoint x: 42, endPoint y: 219, distance: 21.0
click at [25, 206] on div at bounding box center [26, 204] width 13 height 13
drag, startPoint x: 27, startPoint y: 338, endPoint x: 39, endPoint y: 347, distance: 14.8
click at [28, 339] on div at bounding box center [25, 330] width 25 height 25
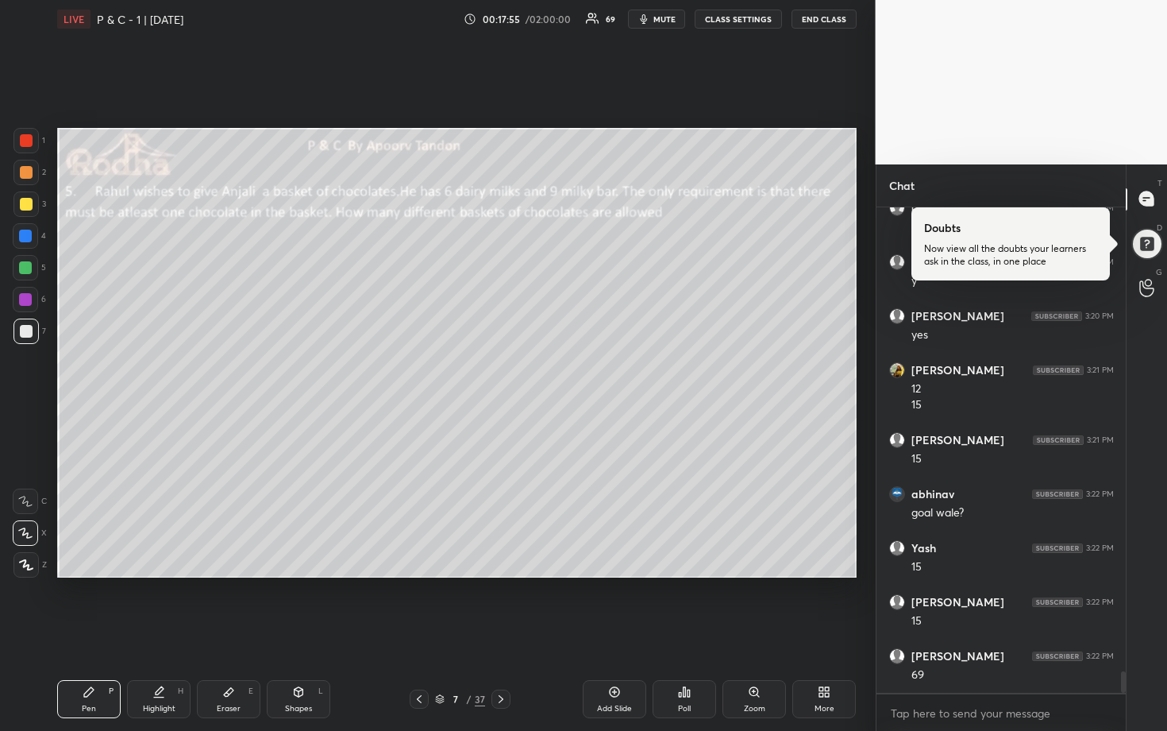
scroll to position [10698, 0]
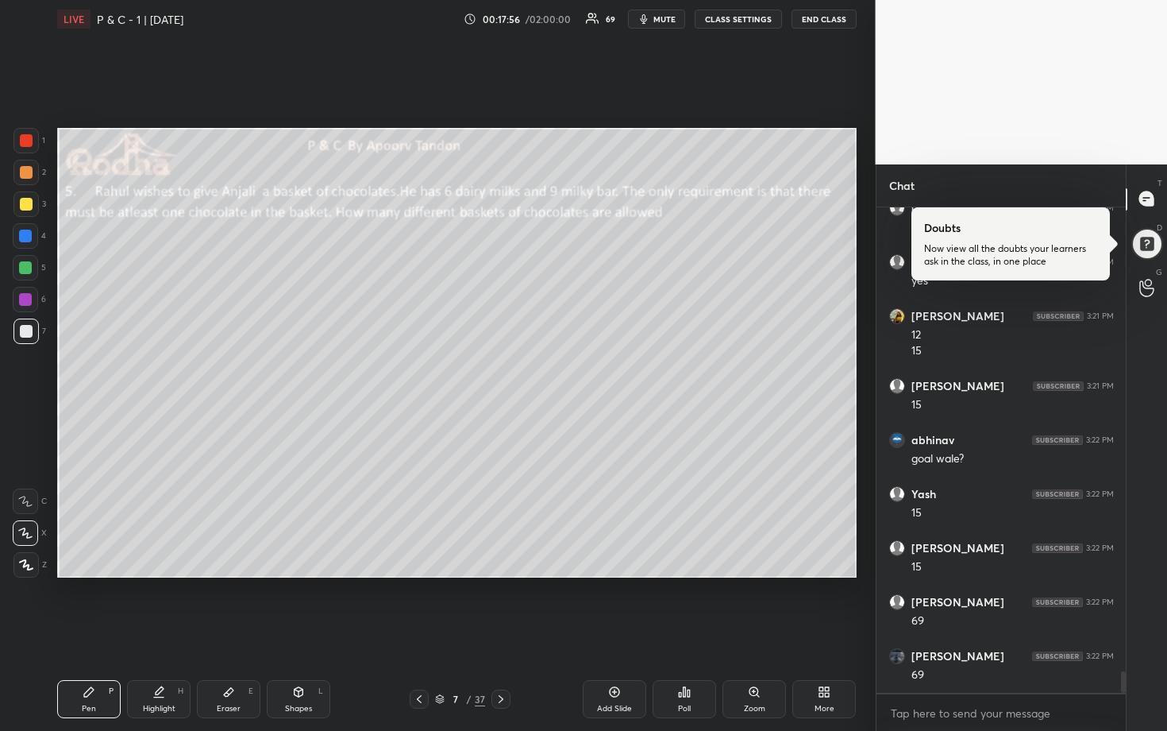
click at [28, 206] on div at bounding box center [26, 204] width 13 height 13
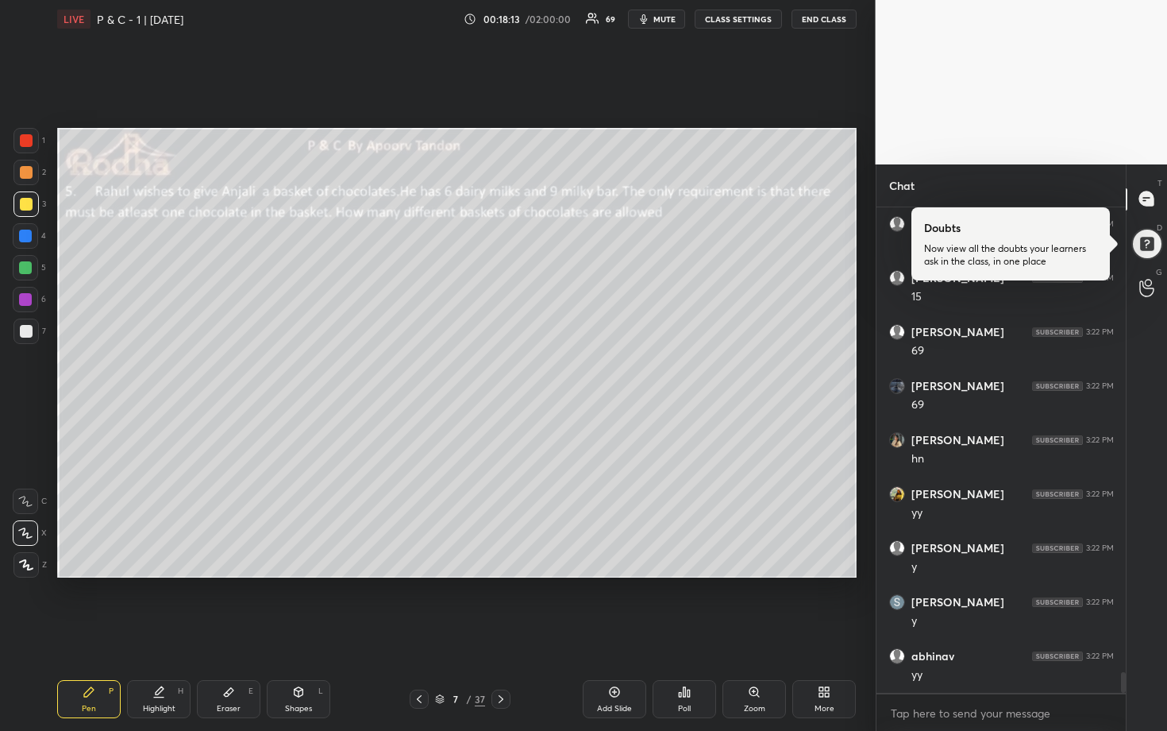
scroll to position [11022, 0]
click at [24, 267] on div at bounding box center [25, 267] width 13 height 13
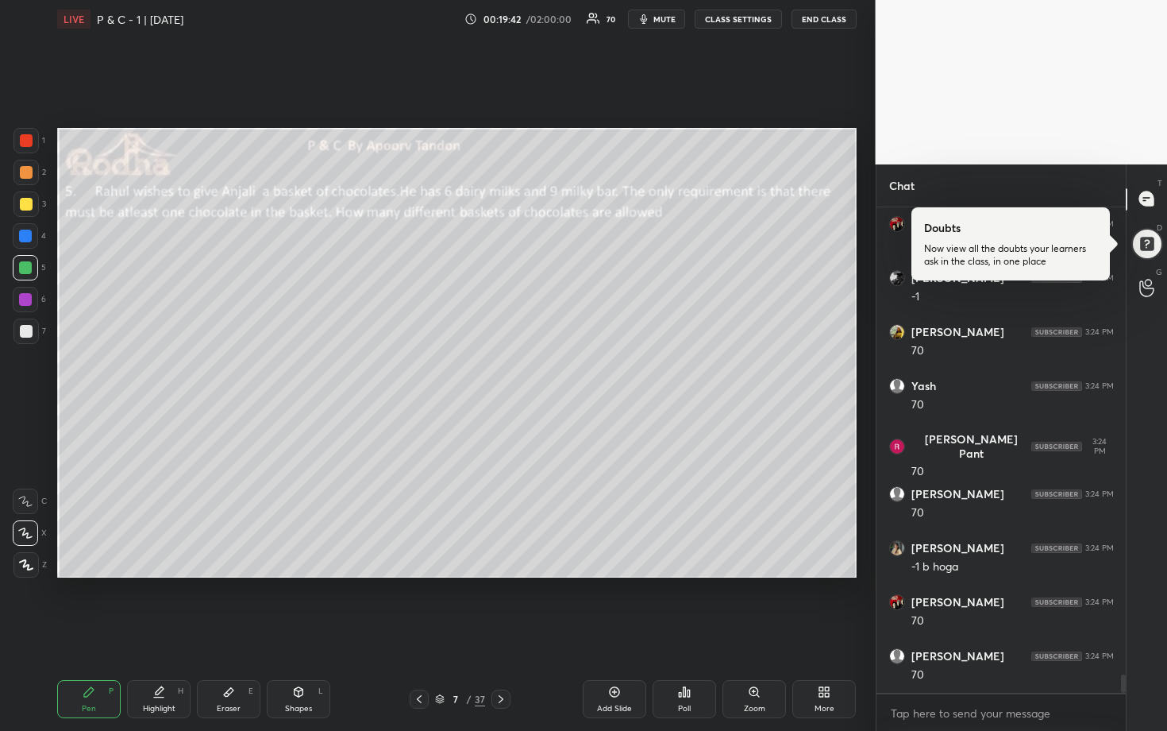
scroll to position [12214, 0]
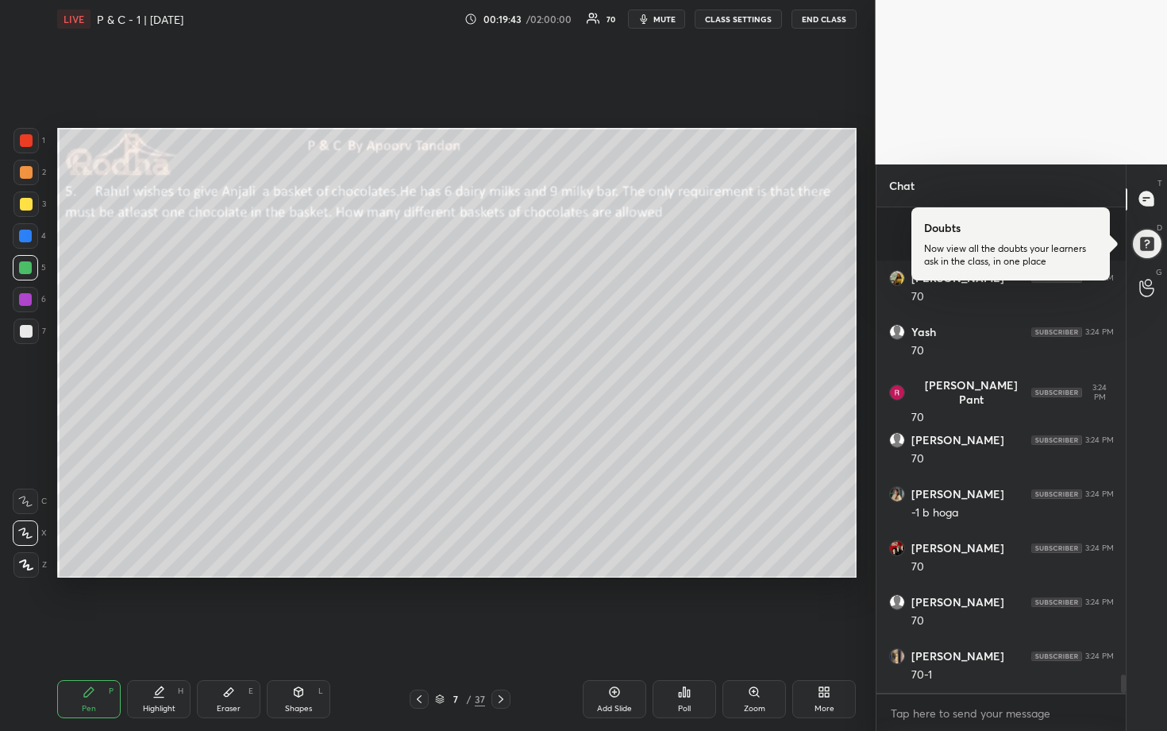
click at [28, 235] on div at bounding box center [25, 235] width 13 height 13
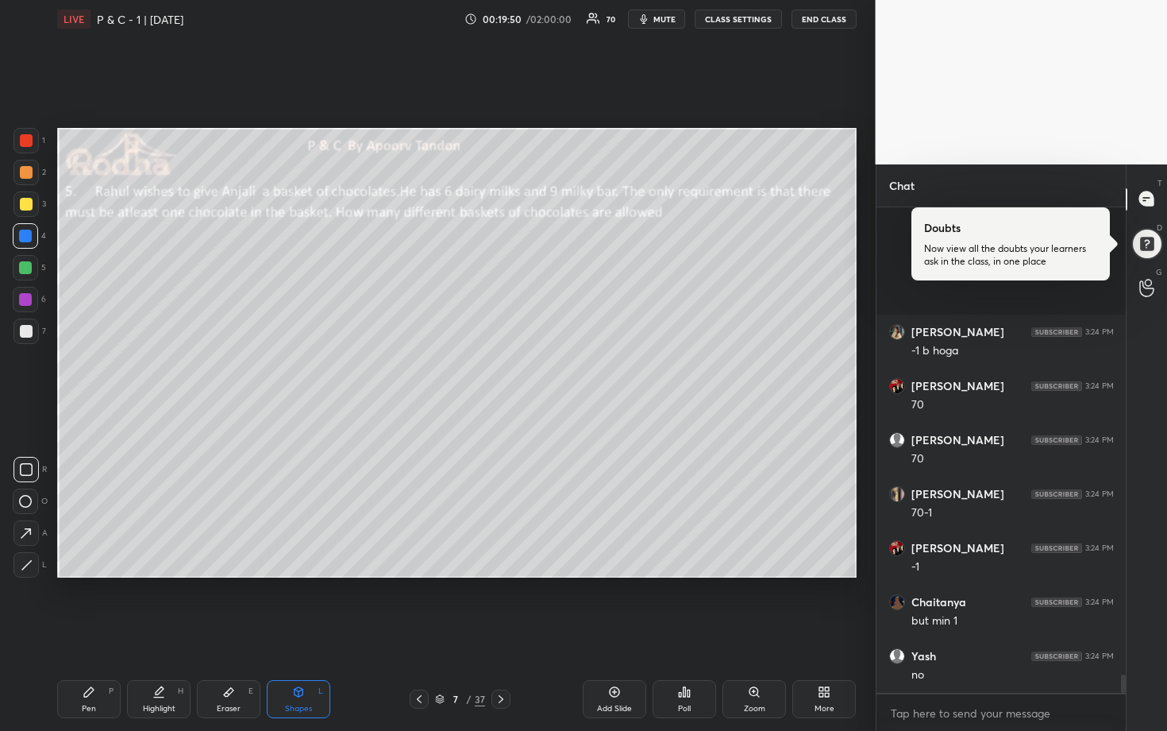
scroll to position [12538, 0]
click at [29, 272] on div at bounding box center [25, 267] width 13 height 13
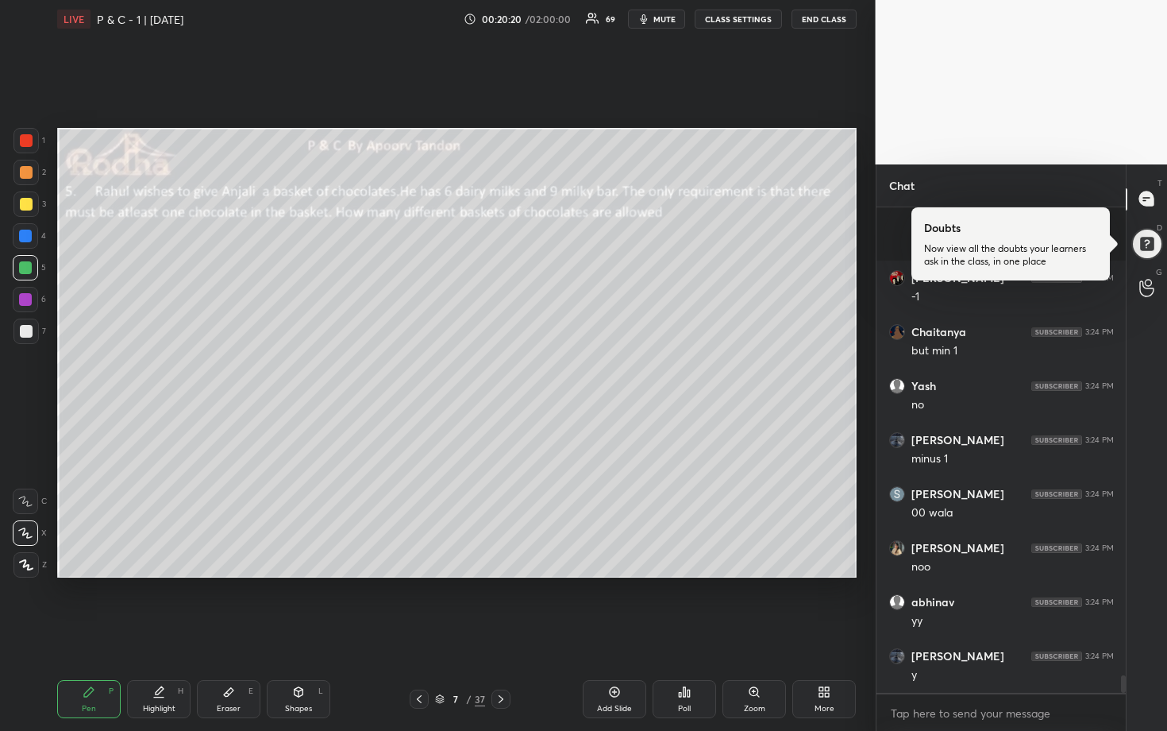
scroll to position [12754, 0]
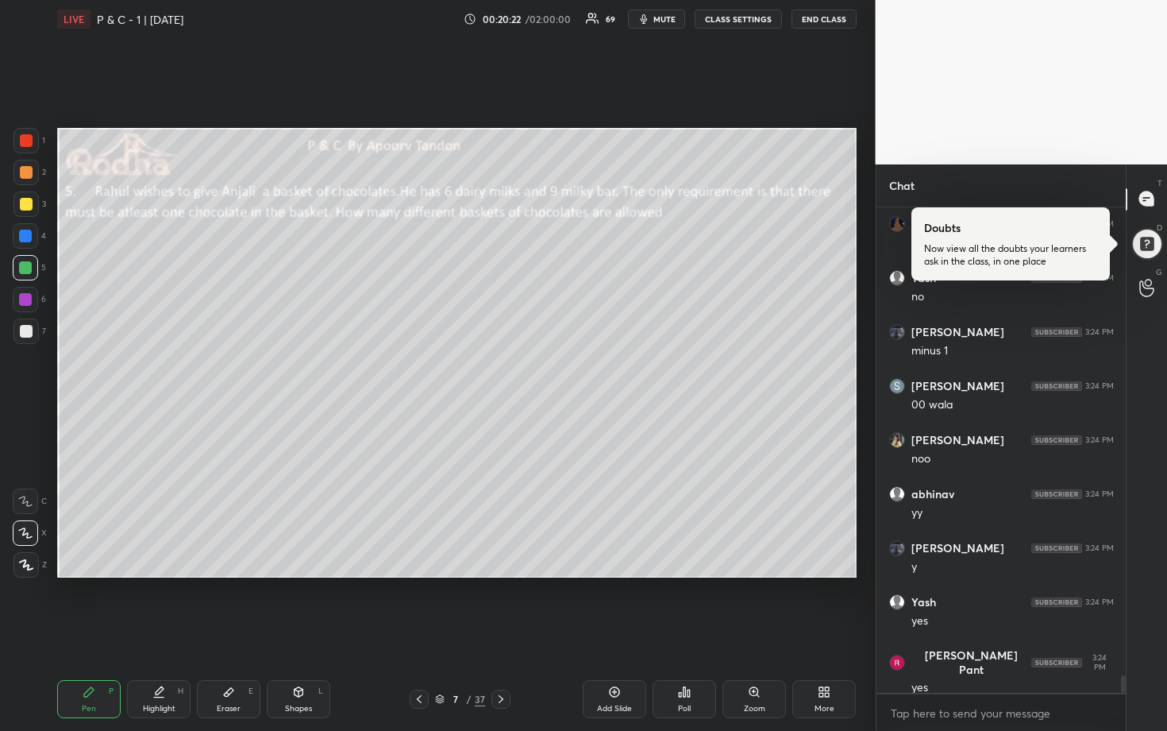
click at [502, 605] on icon at bounding box center [501, 698] width 13 height 13
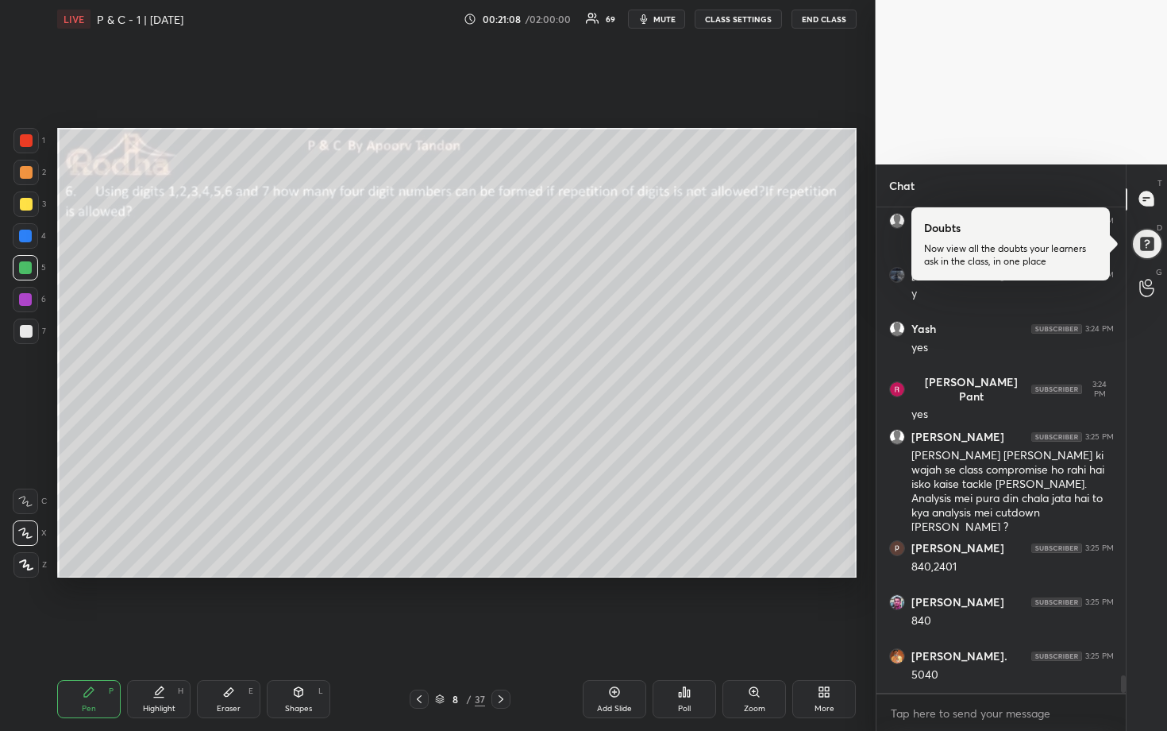
scroll to position [13081, 0]
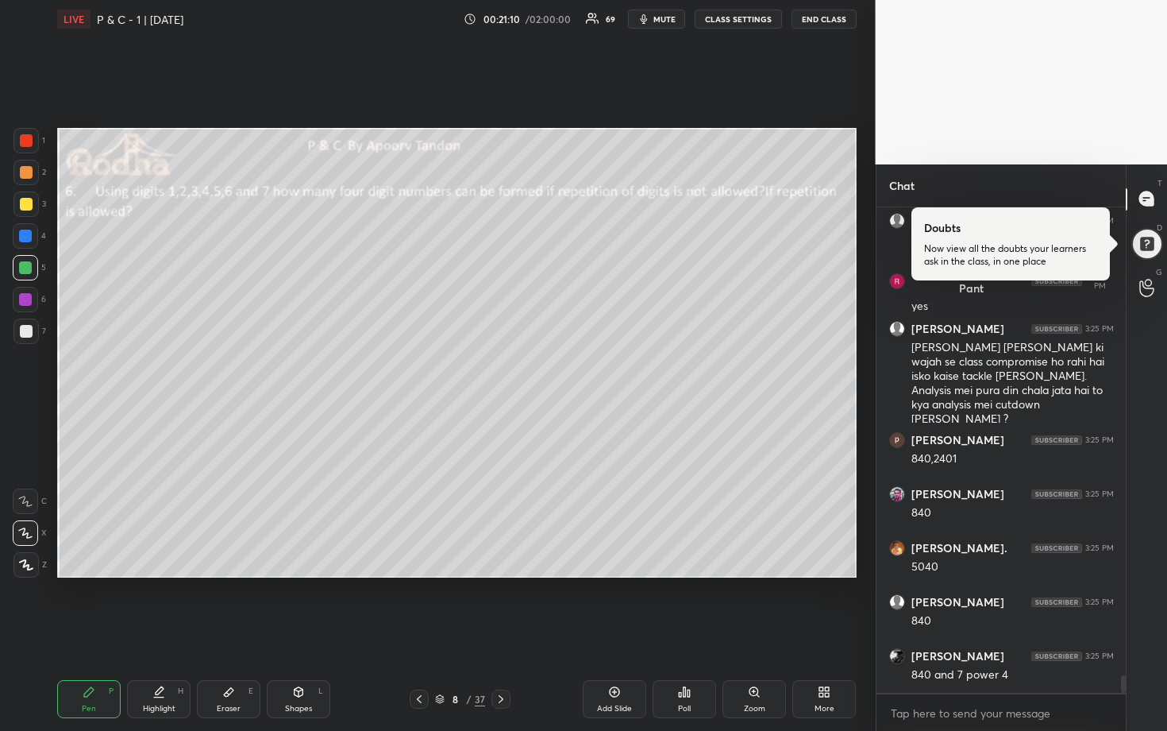
click at [25, 202] on div at bounding box center [26, 204] width 13 height 13
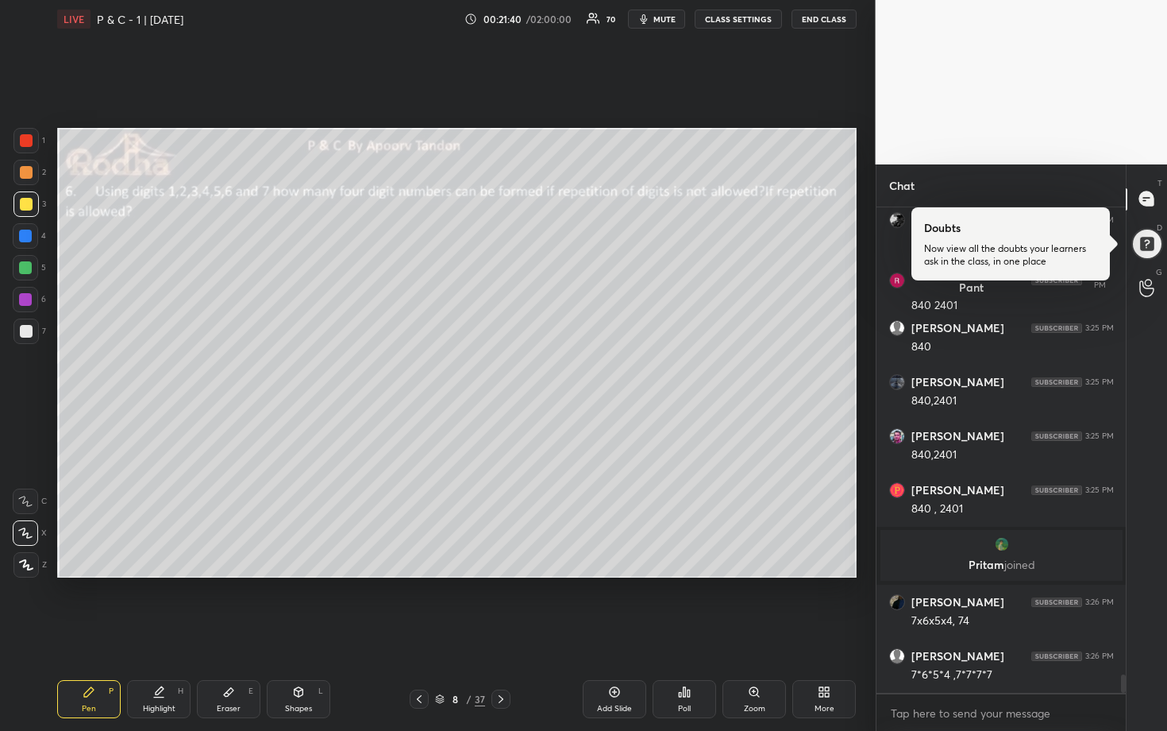
scroll to position [12241, 0]
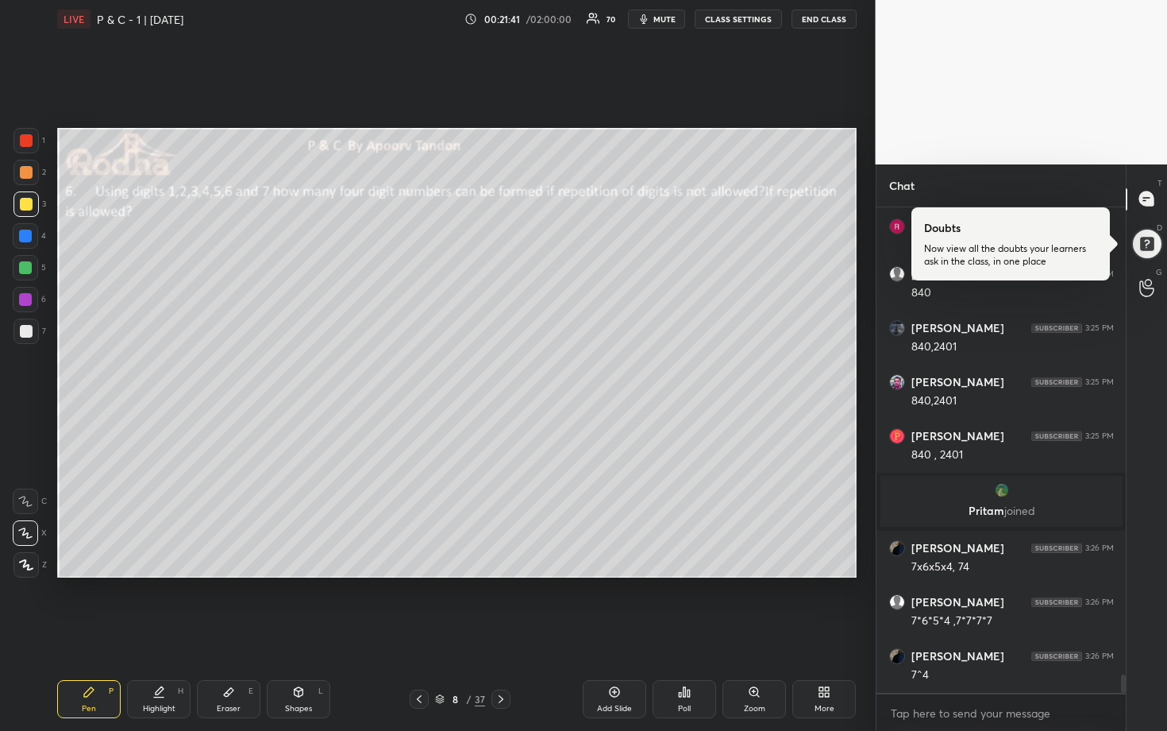
click at [29, 272] on div at bounding box center [25, 267] width 13 height 13
click at [29, 337] on div at bounding box center [25, 330] width 25 height 25
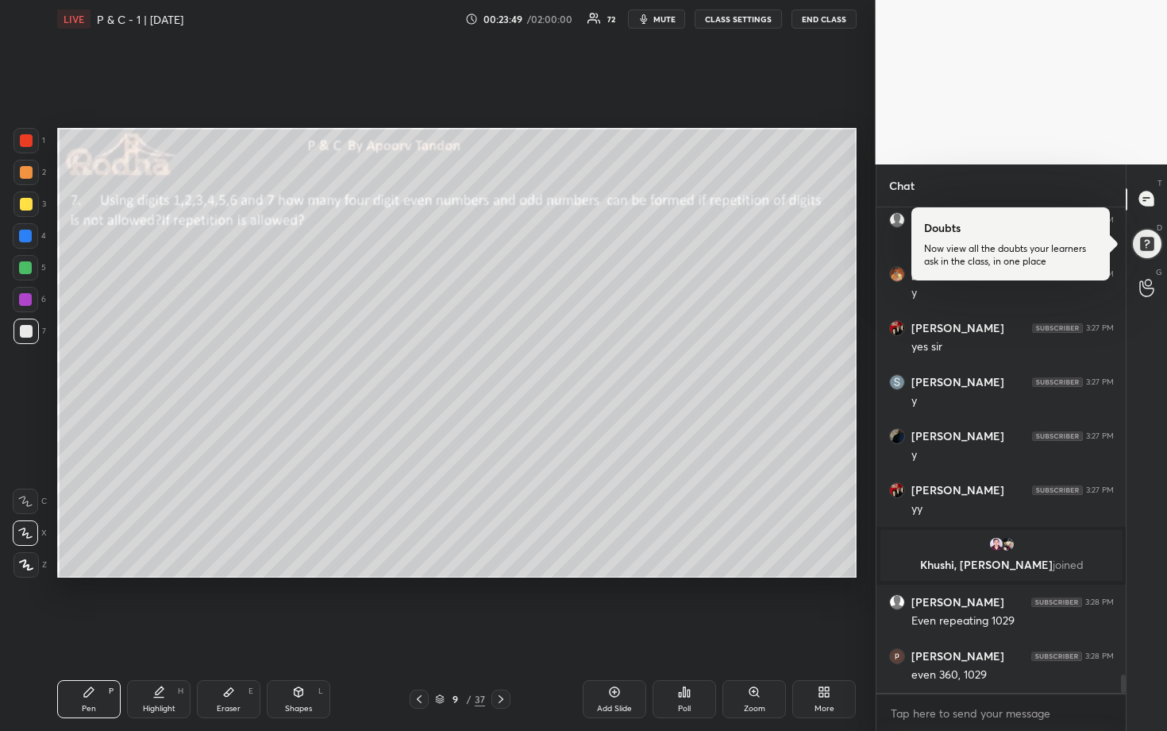
scroll to position [12650, 0]
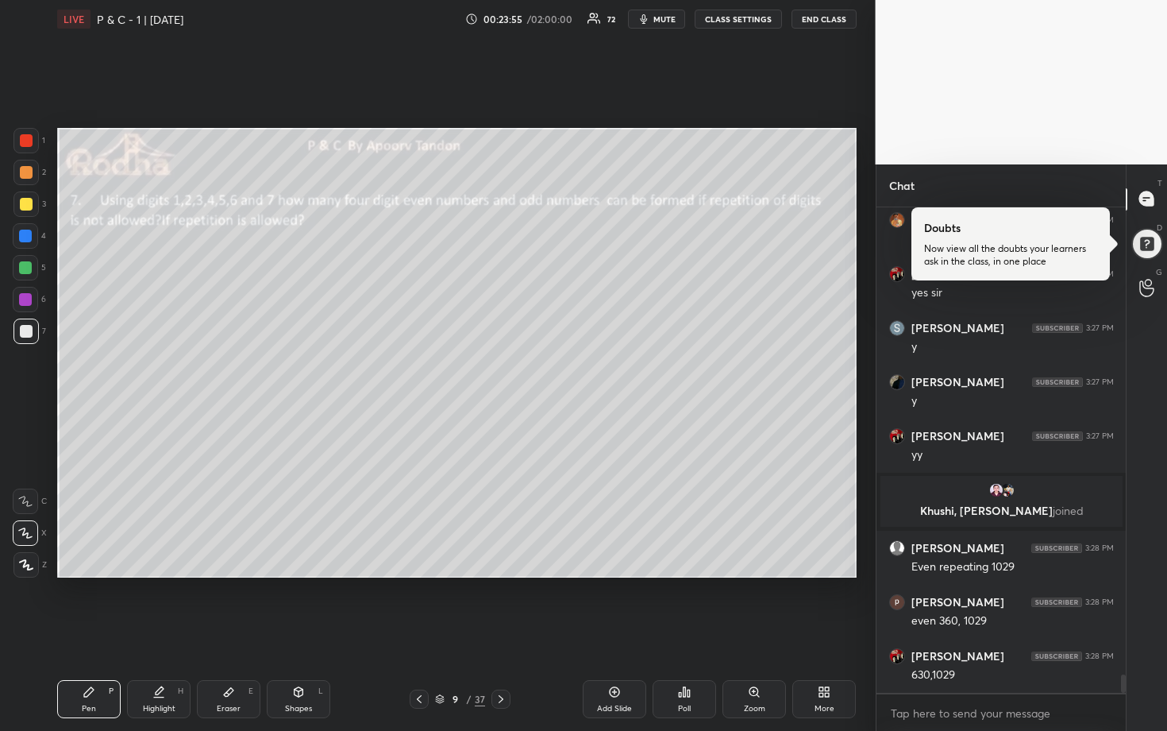
click at [25, 206] on div at bounding box center [26, 204] width 13 height 13
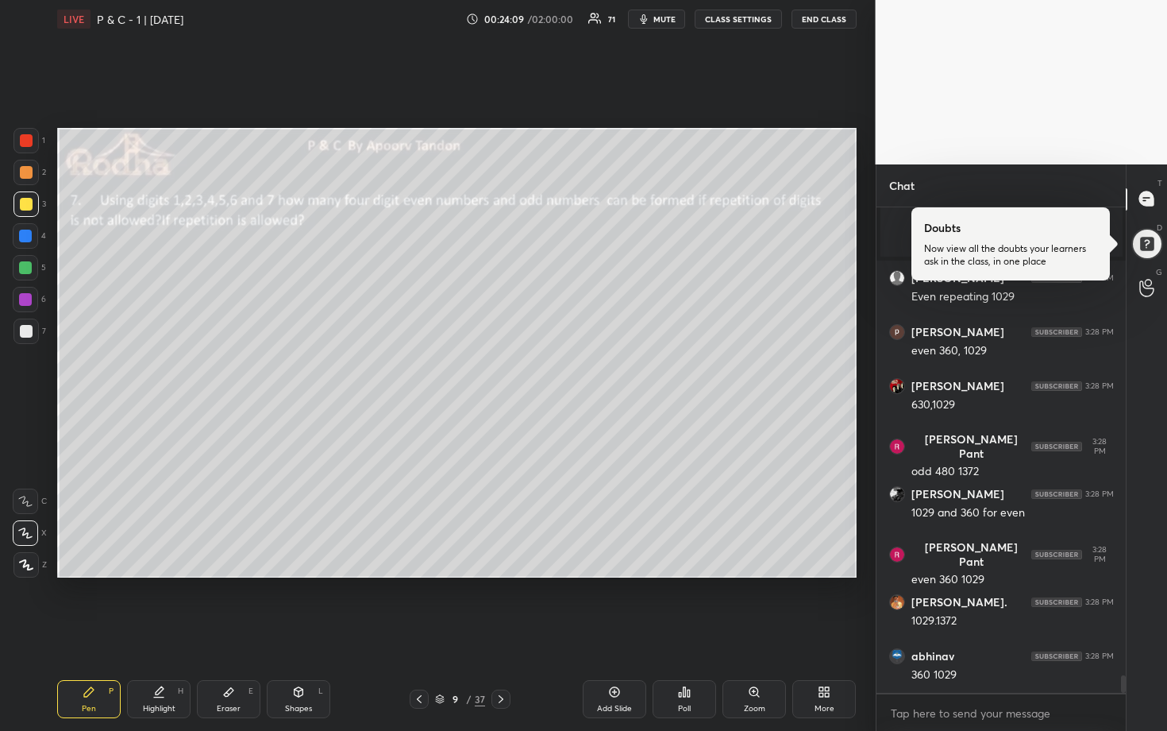
scroll to position [12974, 0]
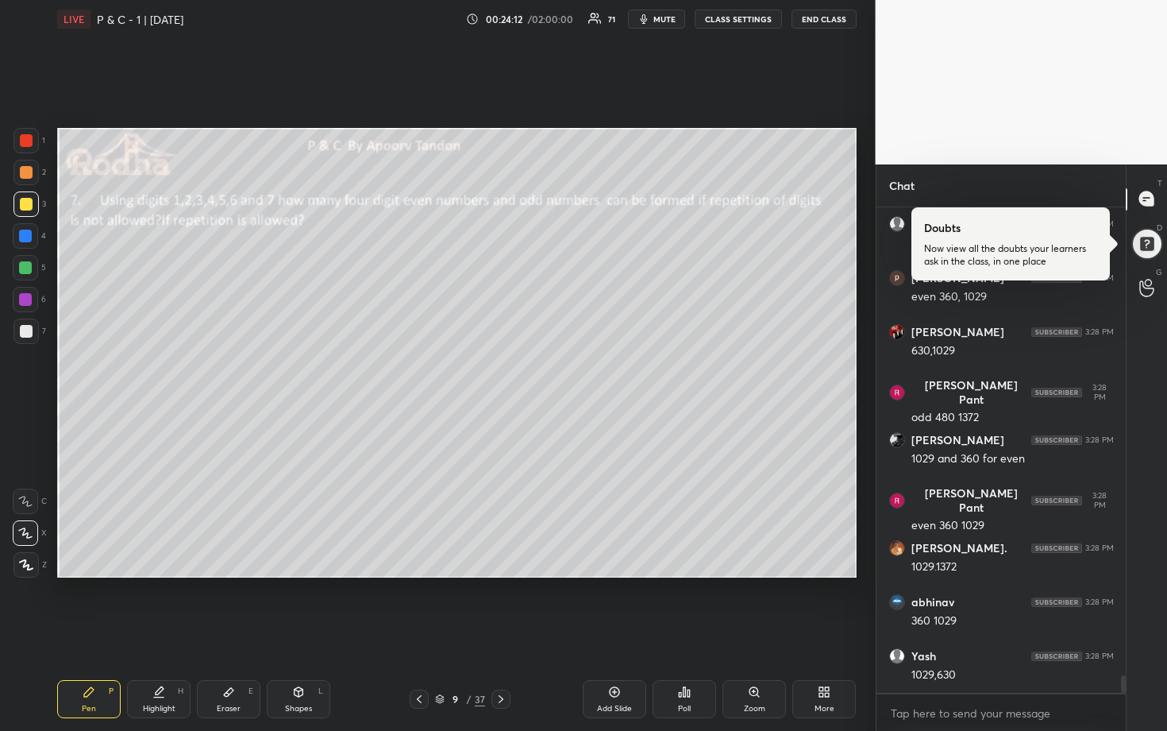
click at [29, 266] on div at bounding box center [25, 267] width 13 height 13
click at [28, 212] on div at bounding box center [25, 203] width 25 height 25
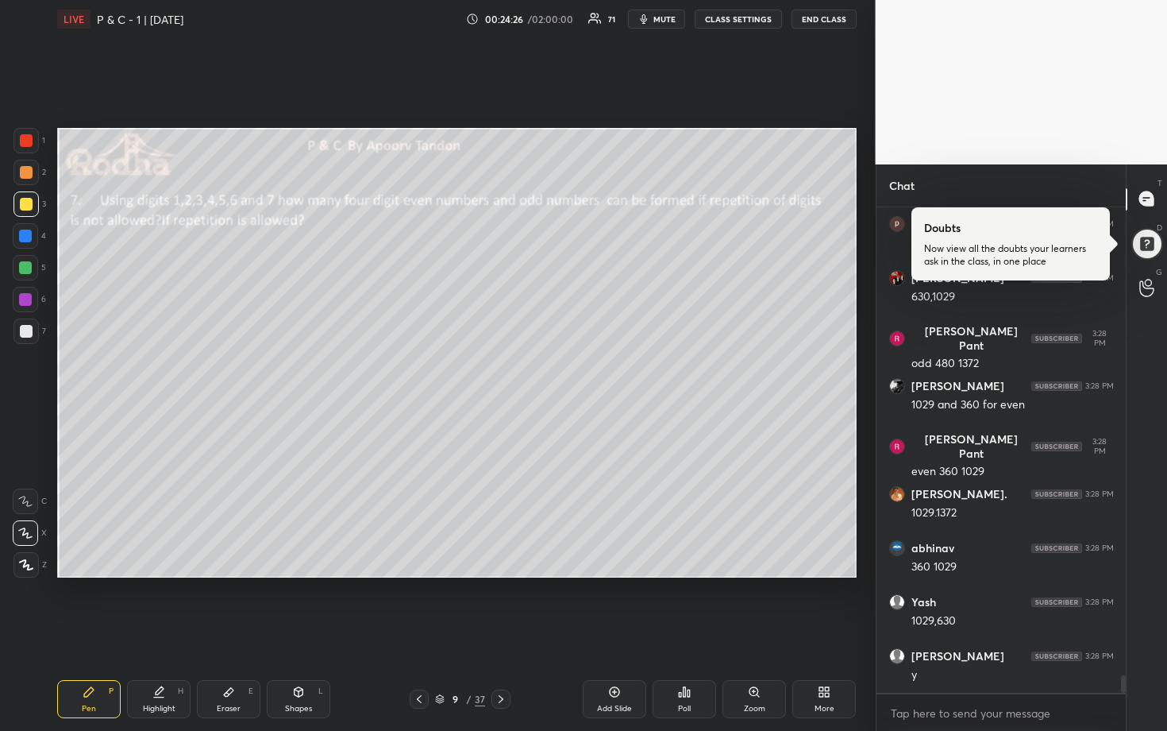
click at [28, 337] on div at bounding box center [25, 330] width 25 height 25
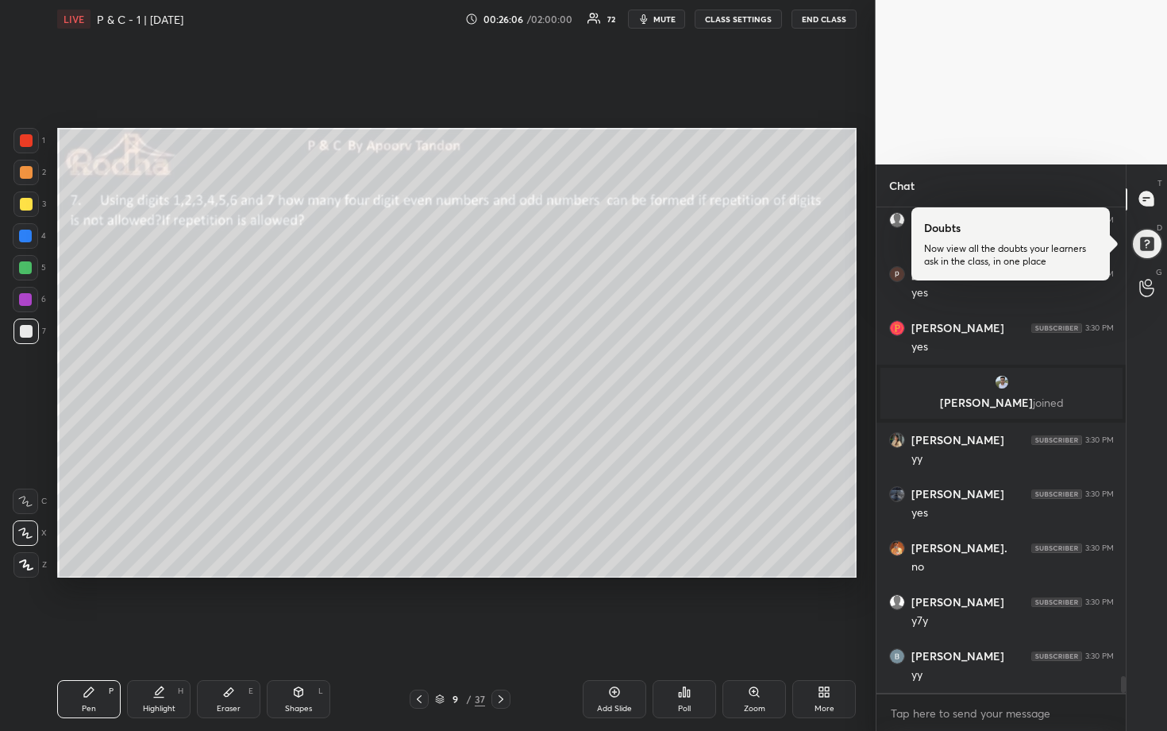
scroll to position [13909, 0]
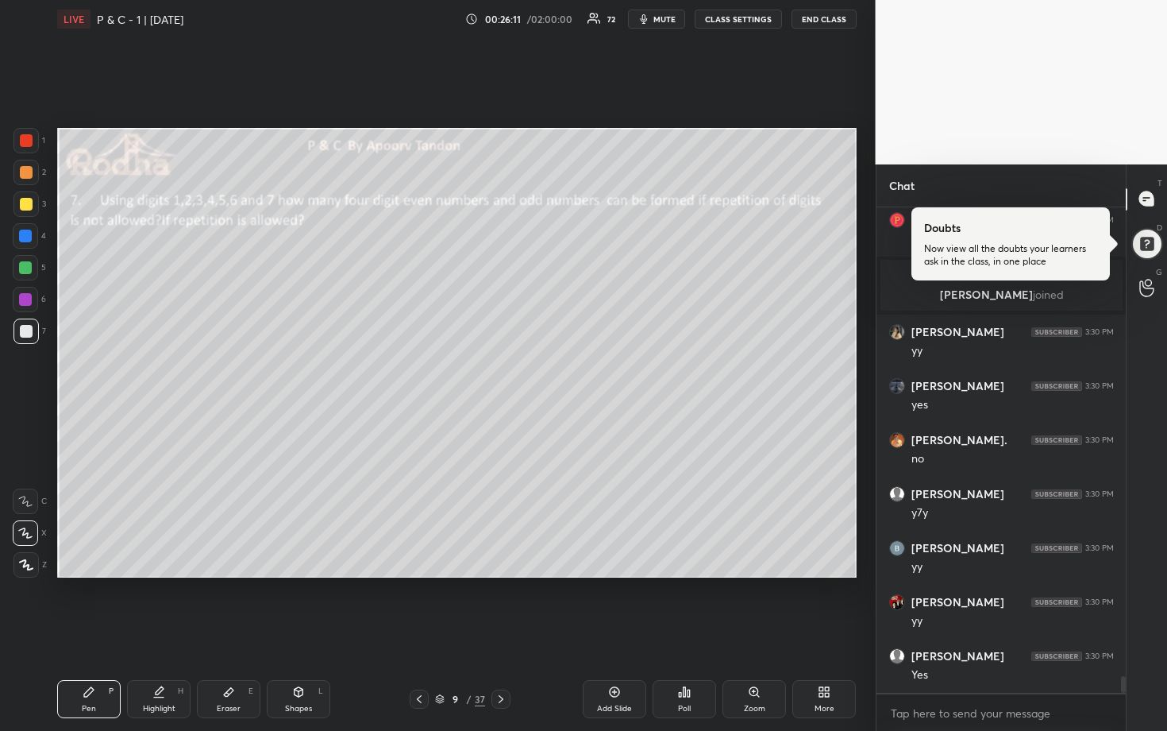
click at [507, 605] on div at bounding box center [501, 698] width 19 height 19
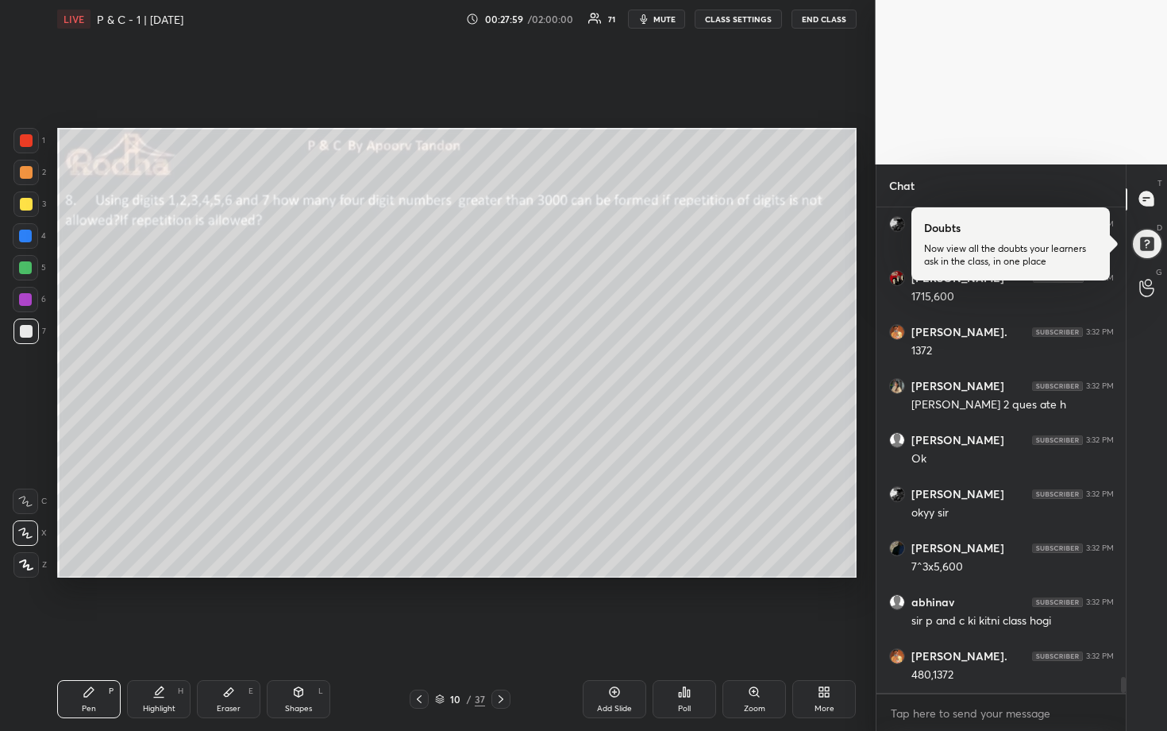
scroll to position [14694, 0]
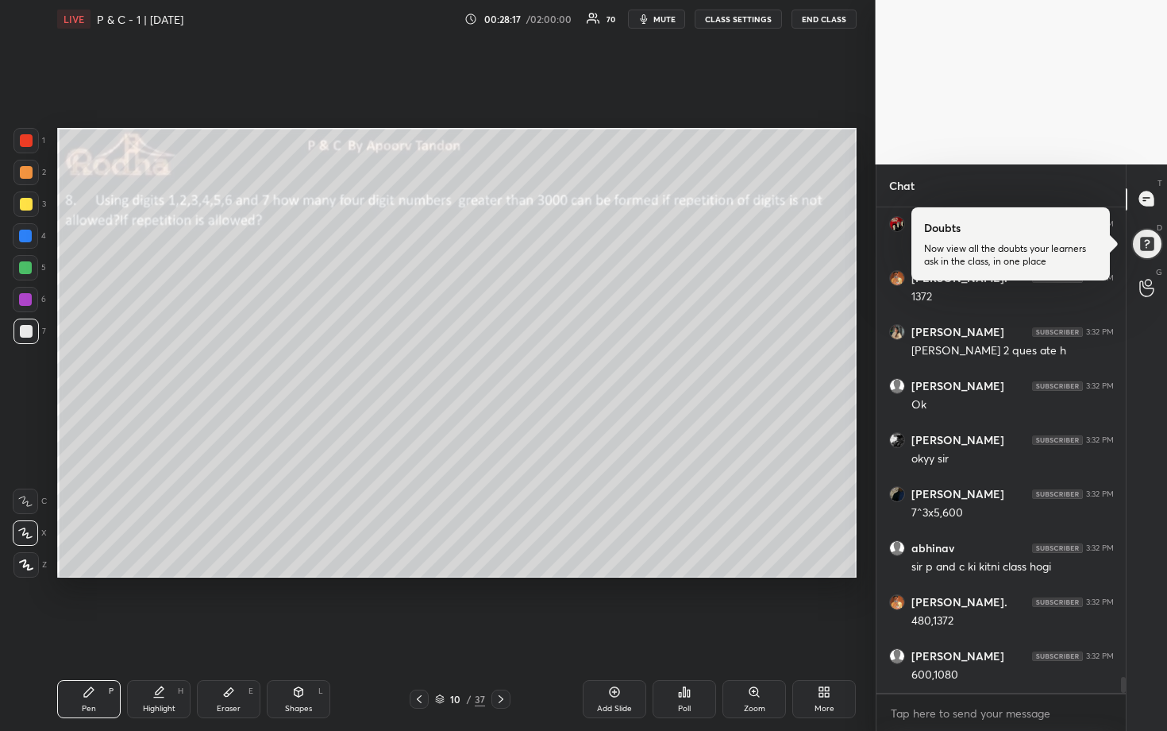
click at [28, 207] on div at bounding box center [26, 204] width 13 height 13
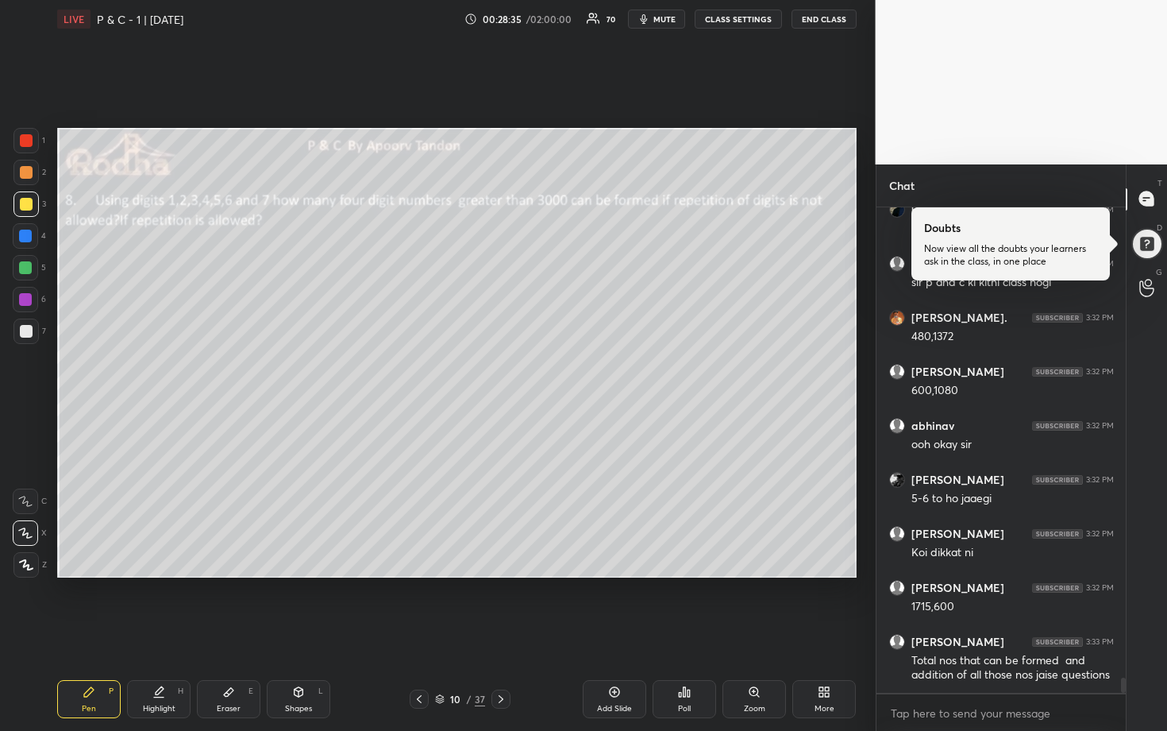
scroll to position [15032, 0]
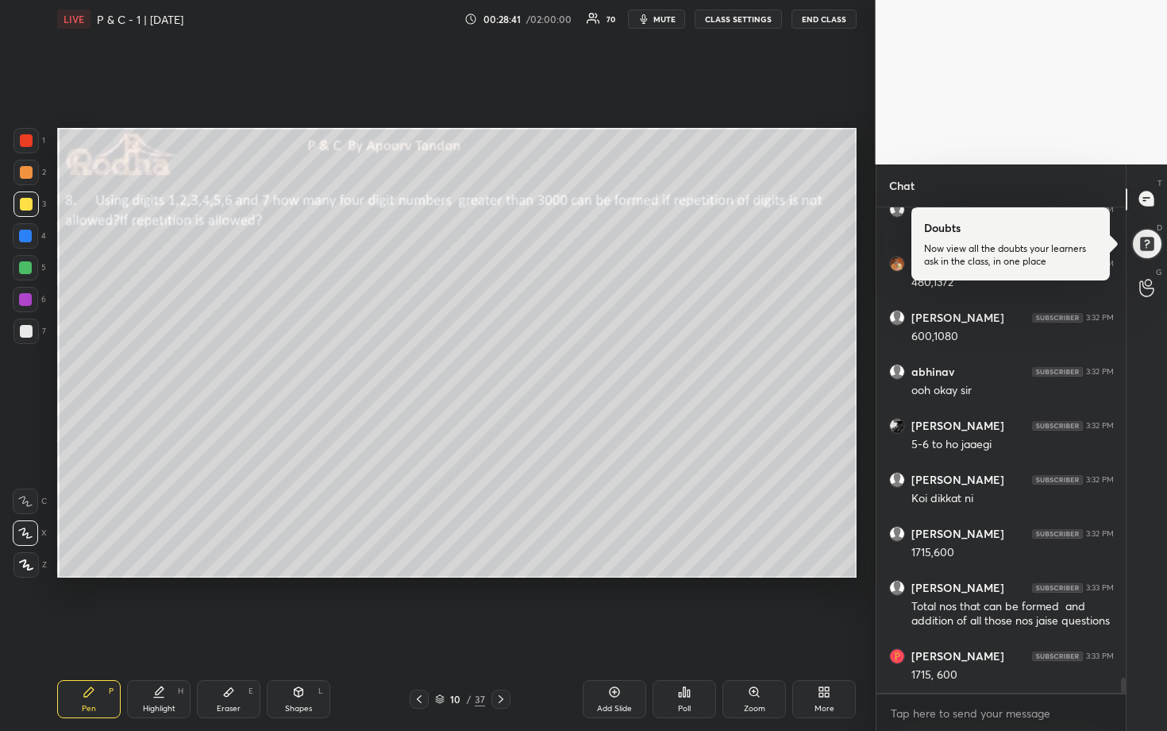
click at [26, 266] on div at bounding box center [25, 267] width 13 height 13
drag, startPoint x: 25, startPoint y: 206, endPoint x: 54, endPoint y: 206, distance: 29.4
click at [26, 206] on div at bounding box center [26, 204] width 13 height 13
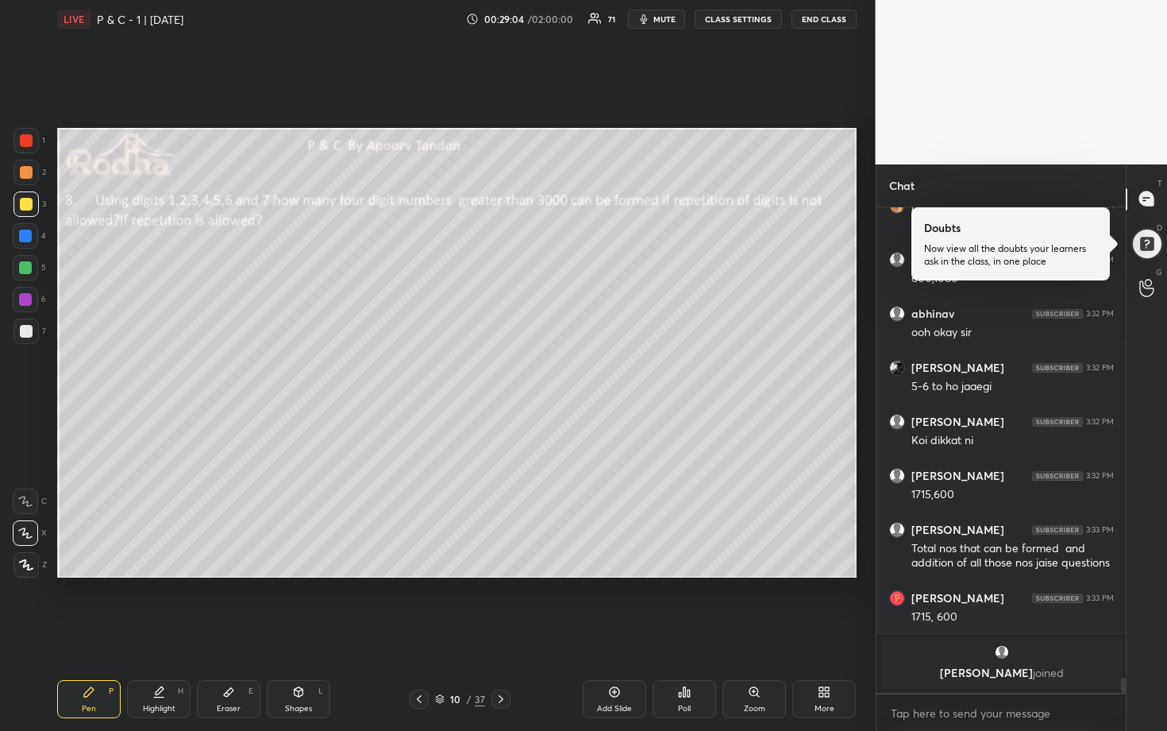
click at [31, 334] on div at bounding box center [26, 331] width 13 height 13
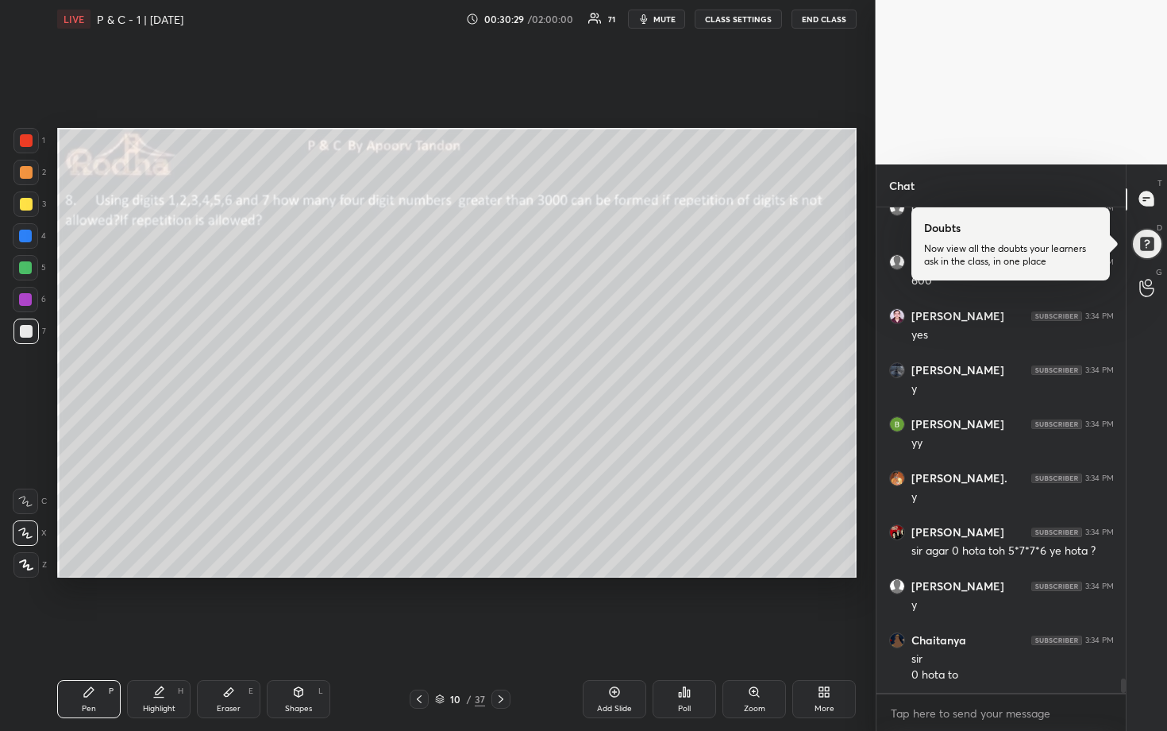
scroll to position [16307, 0]
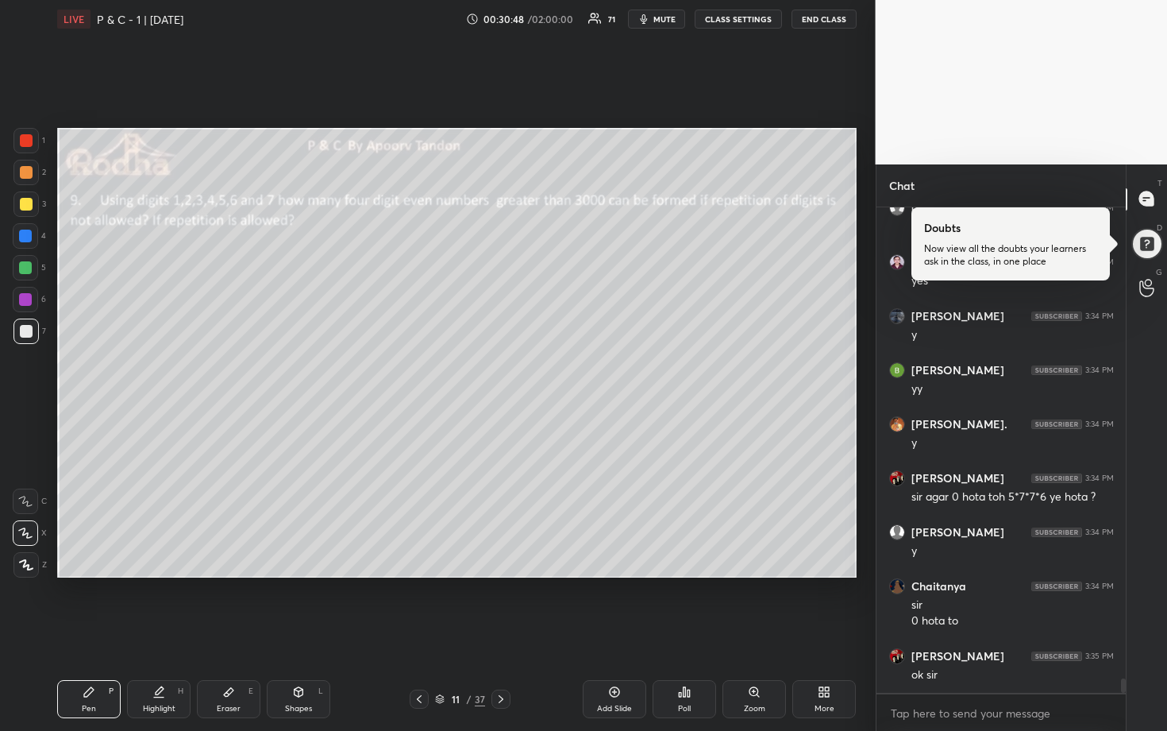
drag, startPoint x: 21, startPoint y: 207, endPoint x: 35, endPoint y: 206, distance: 14.4
click at [22, 206] on div at bounding box center [26, 204] width 13 height 13
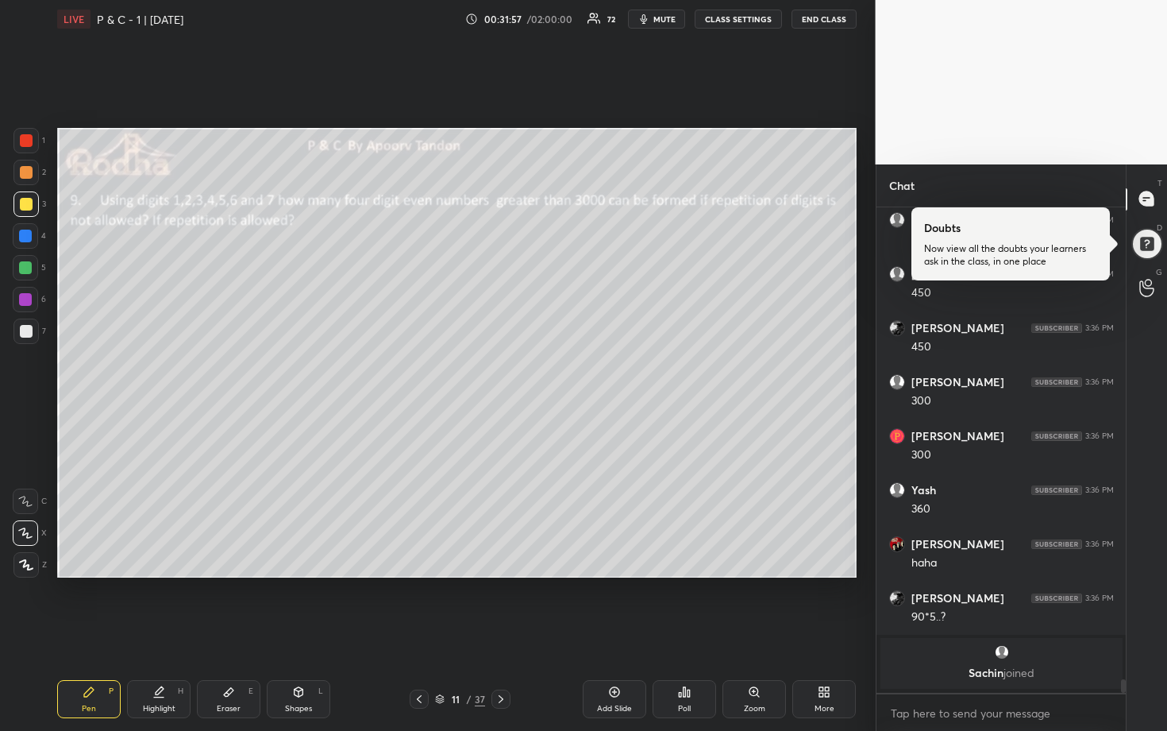
scroll to position [16302, 0]
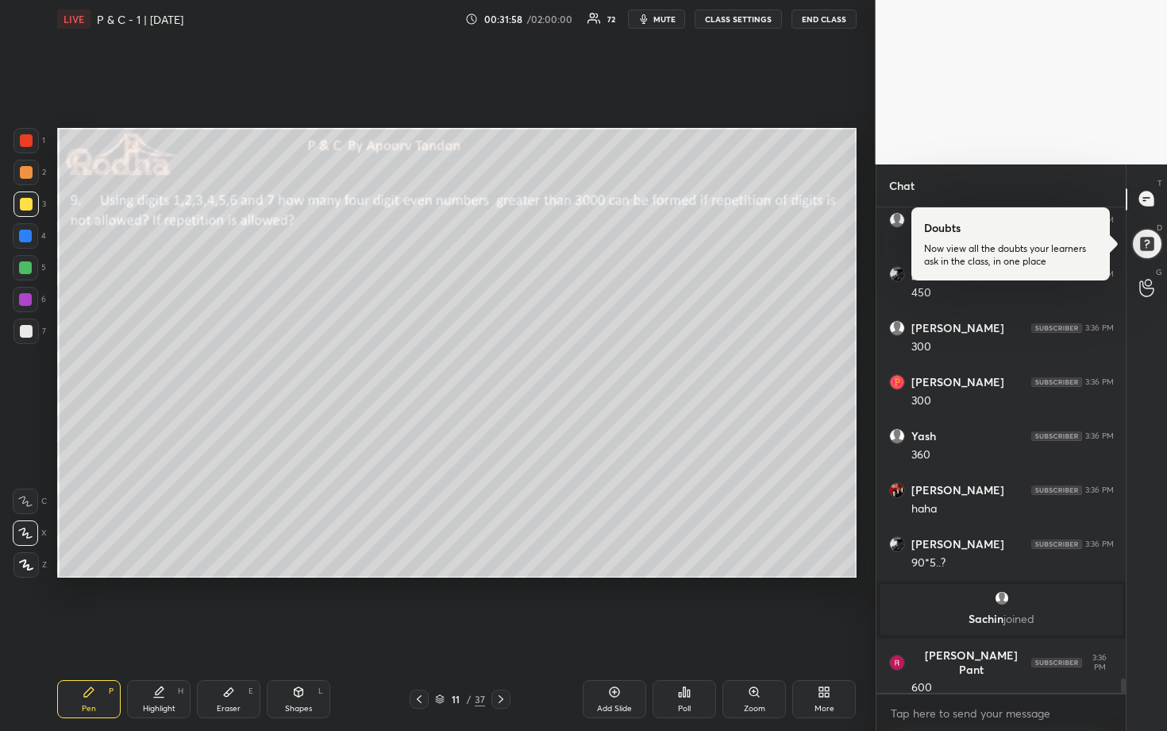
drag, startPoint x: 21, startPoint y: 324, endPoint x: 29, endPoint y: 322, distance: 8.1
click at [22, 324] on div at bounding box center [25, 330] width 25 height 25
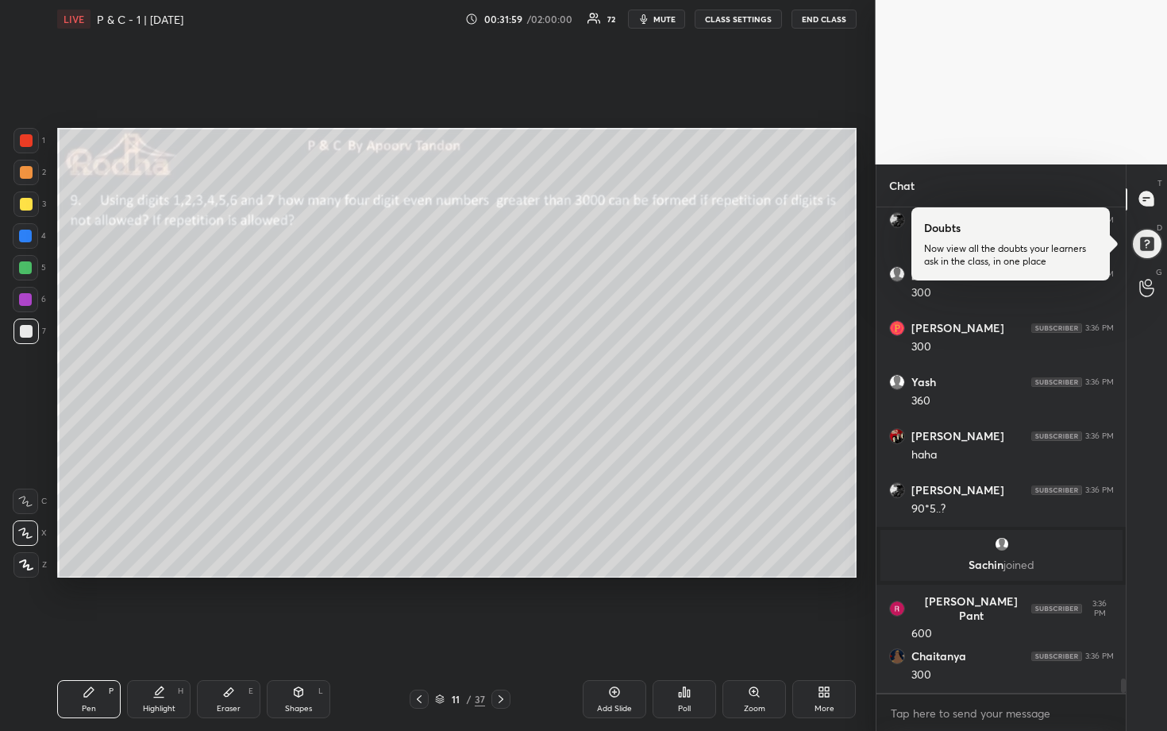
click at [20, 267] on div at bounding box center [25, 267] width 13 height 13
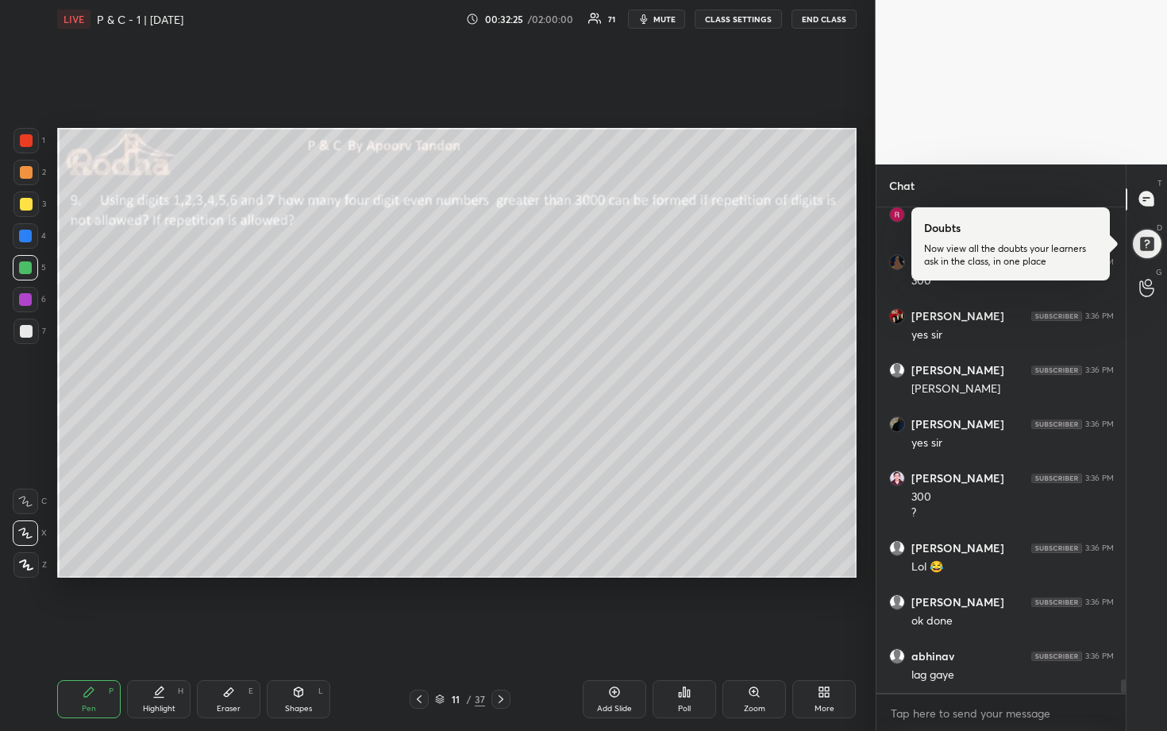
scroll to position [16804, 0]
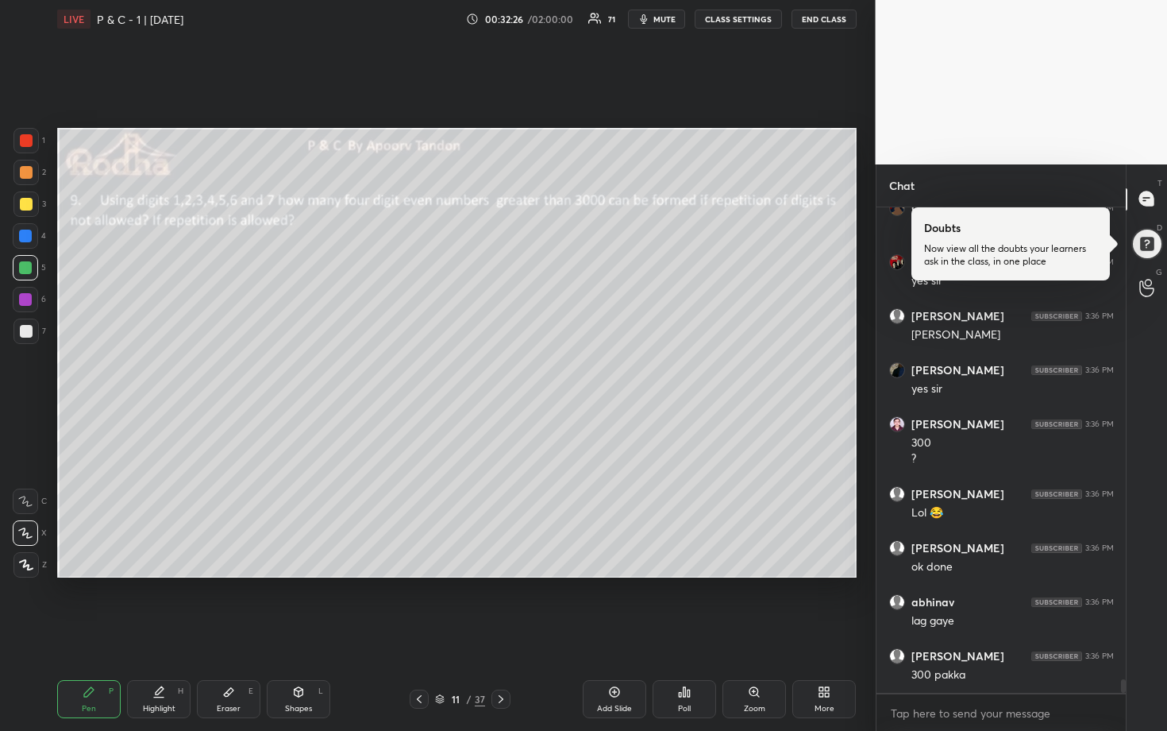
click at [21, 323] on div at bounding box center [25, 330] width 25 height 25
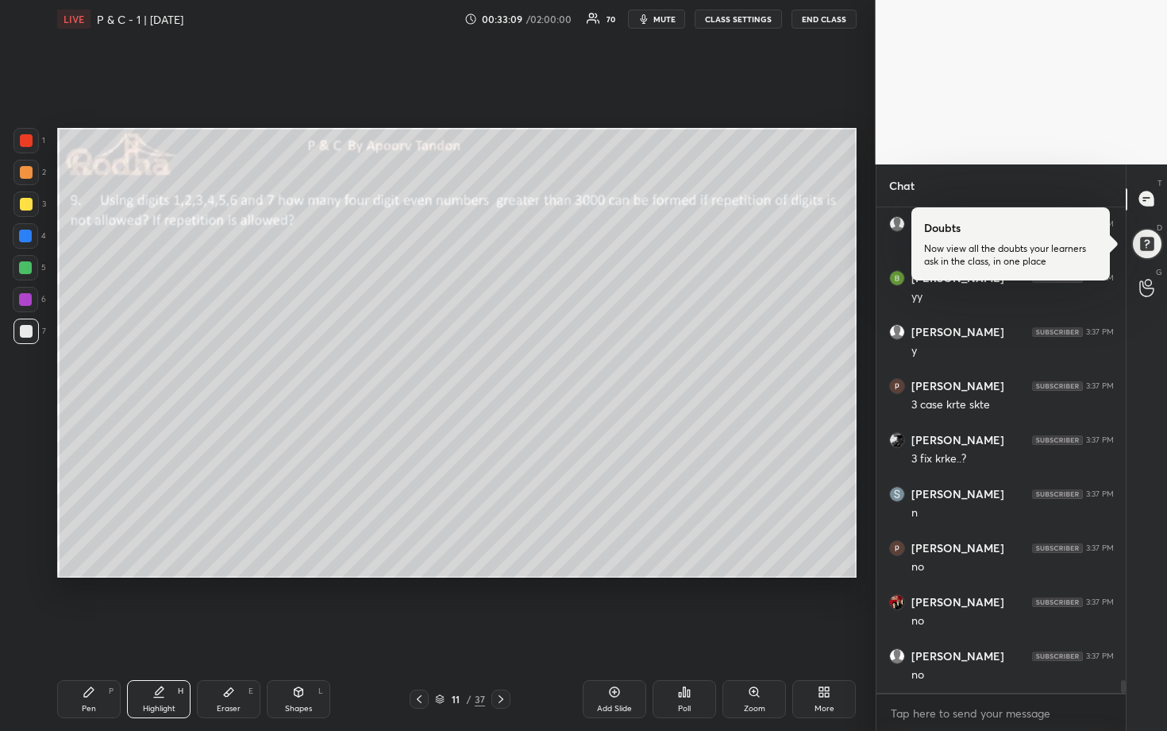
scroll to position [17992, 0]
drag, startPoint x: 31, startPoint y: 179, endPoint x: 40, endPoint y: 178, distance: 8.9
click at [31, 180] on div at bounding box center [25, 172] width 25 height 25
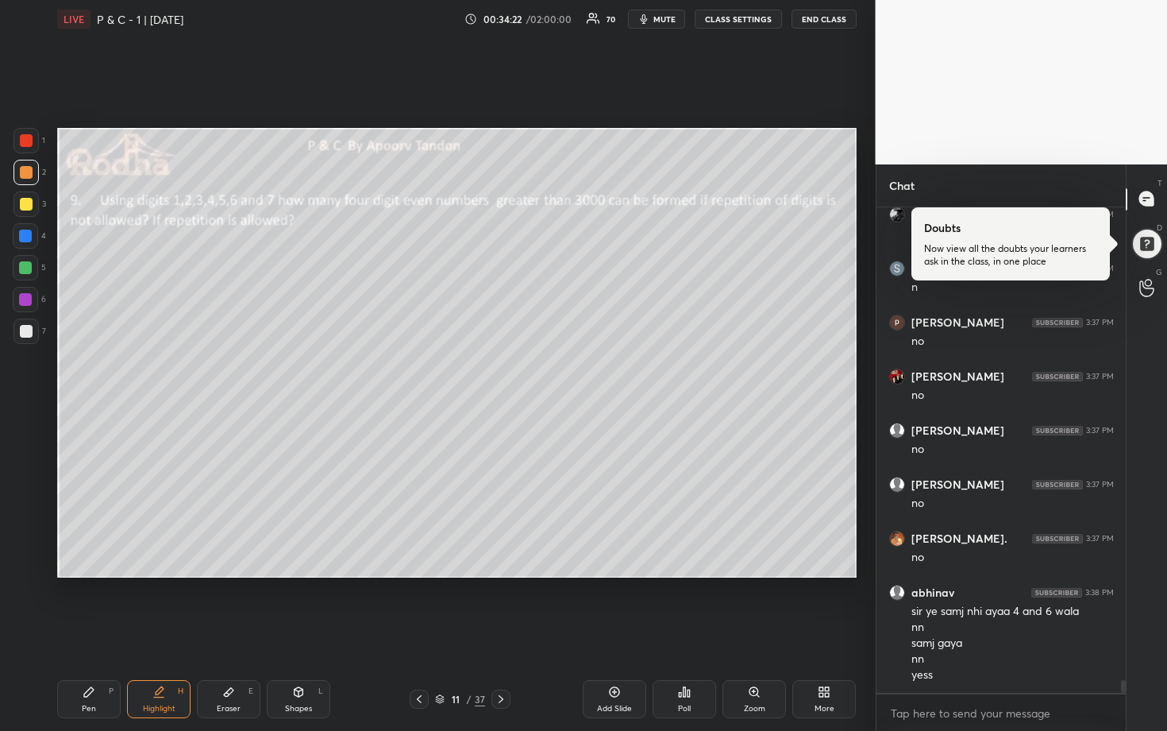
scroll to position [18126, 0]
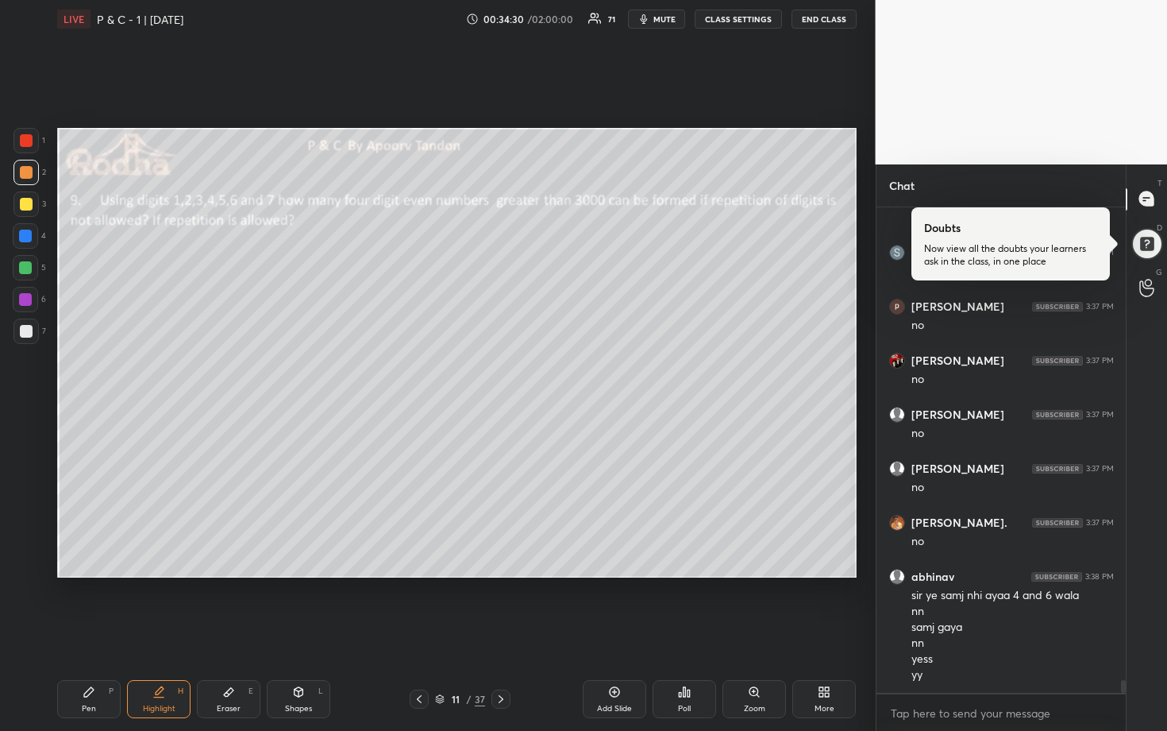
click at [25, 265] on div at bounding box center [25, 267] width 13 height 13
click at [29, 234] on div at bounding box center [25, 235] width 13 height 13
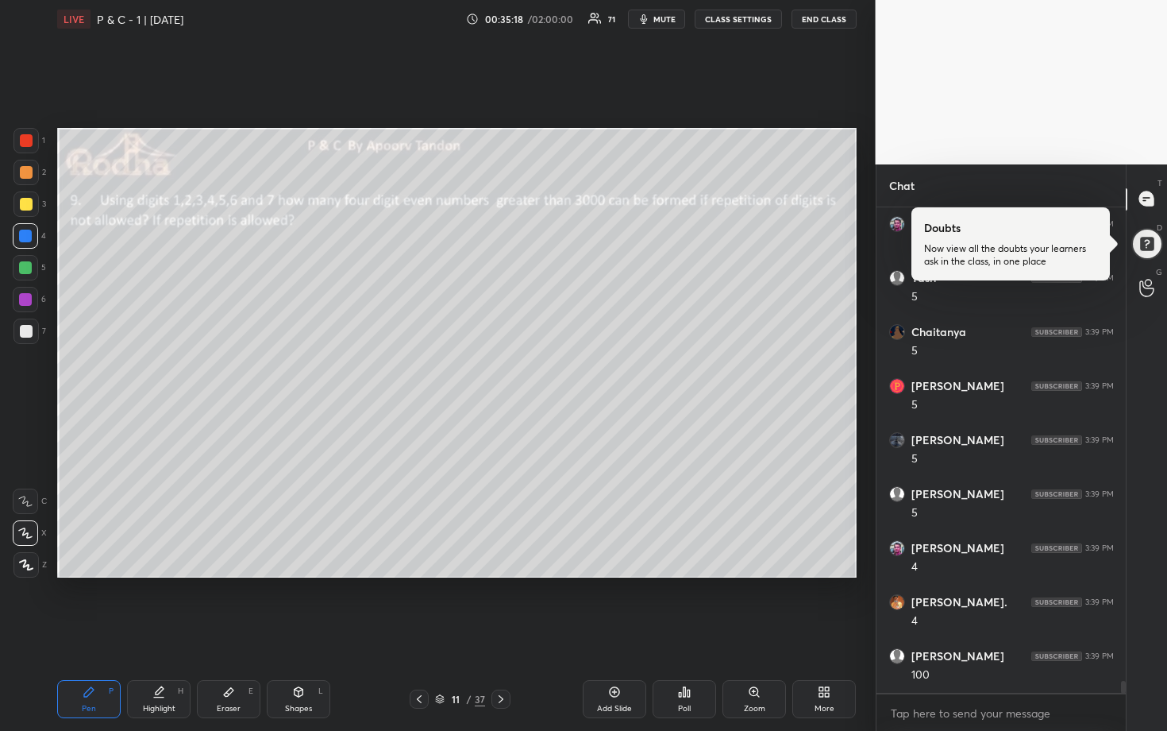
scroll to position [19745, 0]
drag, startPoint x: 27, startPoint y: 268, endPoint x: 41, endPoint y: 280, distance: 18.6
click at [27, 269] on div at bounding box center [25, 267] width 13 height 13
click at [25, 242] on div at bounding box center [25, 235] width 25 height 25
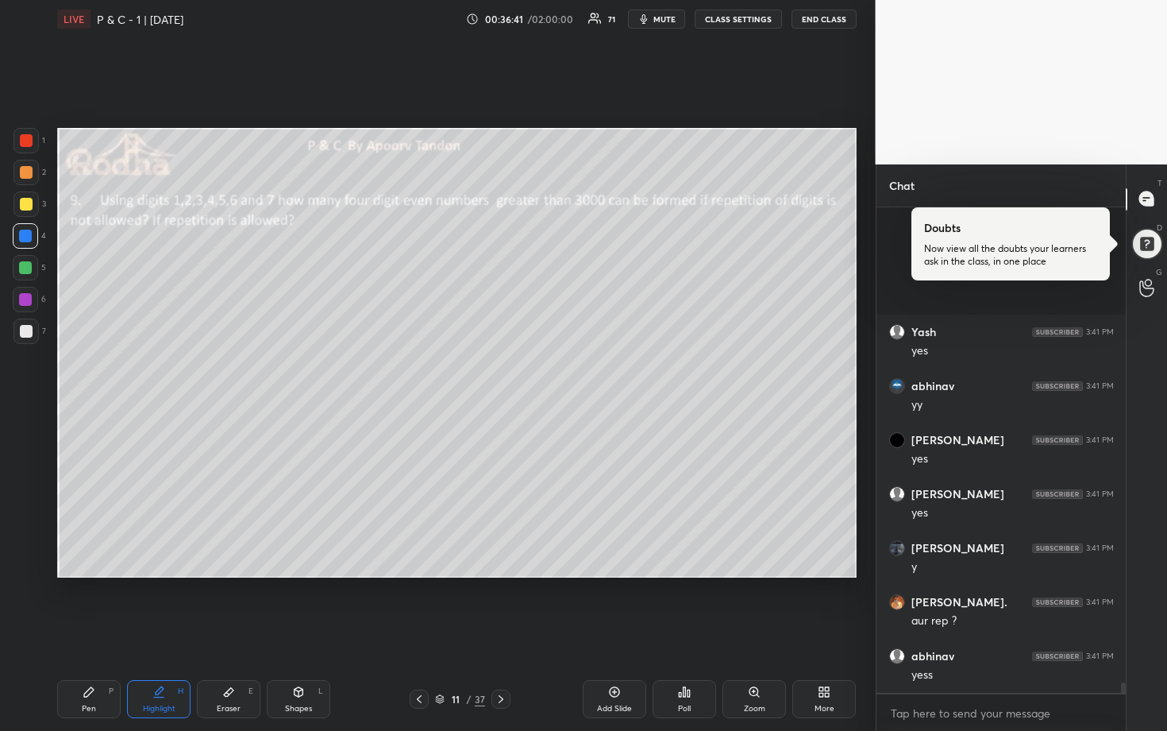
scroll to position [21559, 0]
click at [28, 144] on div at bounding box center [26, 140] width 13 height 13
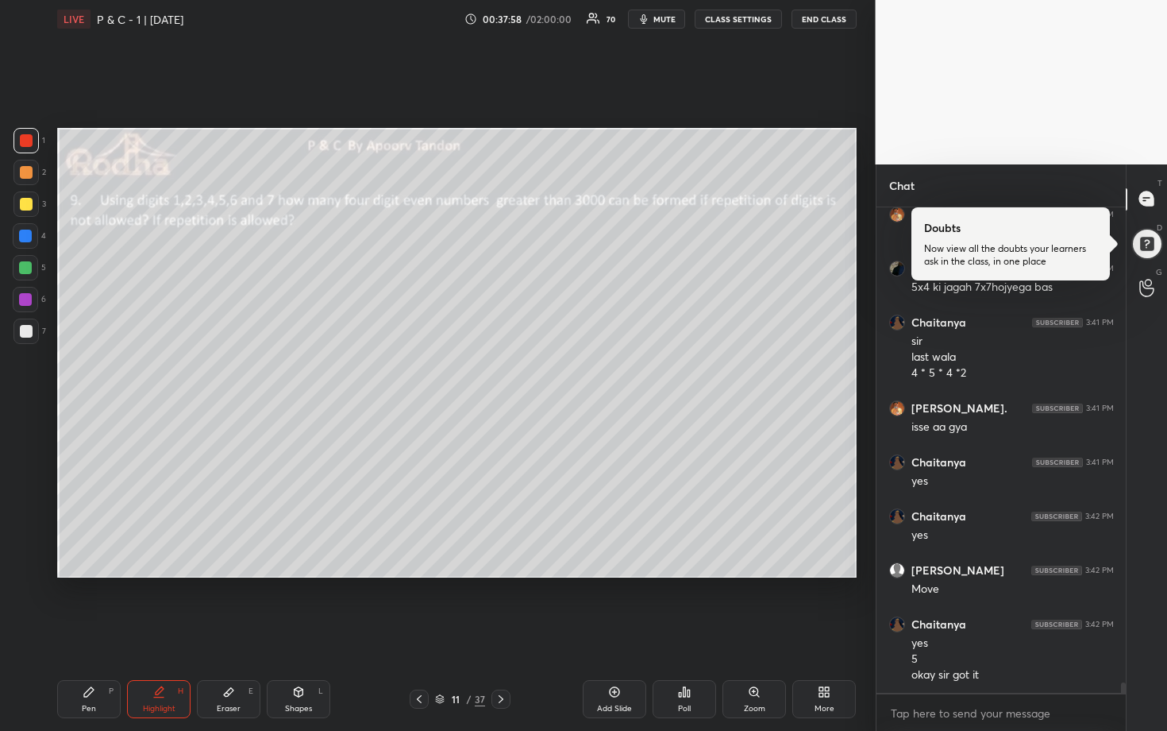
scroll to position [22163, 0]
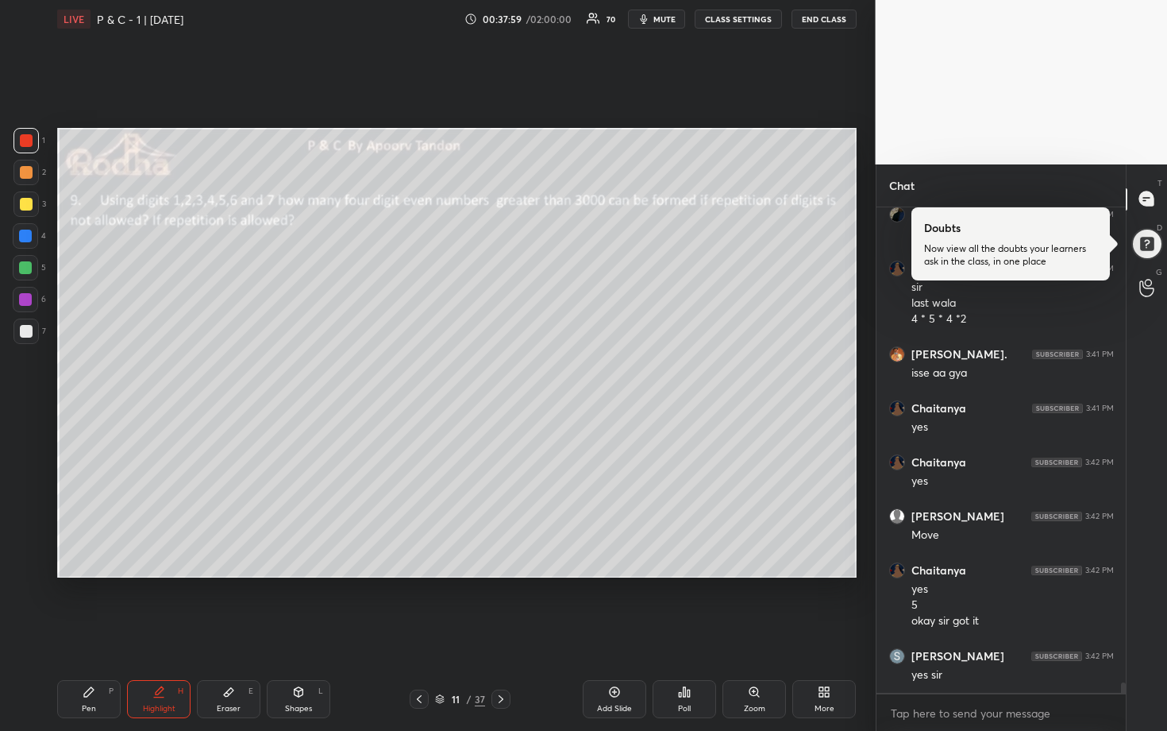
click at [500, 605] on icon at bounding box center [501, 698] width 13 height 13
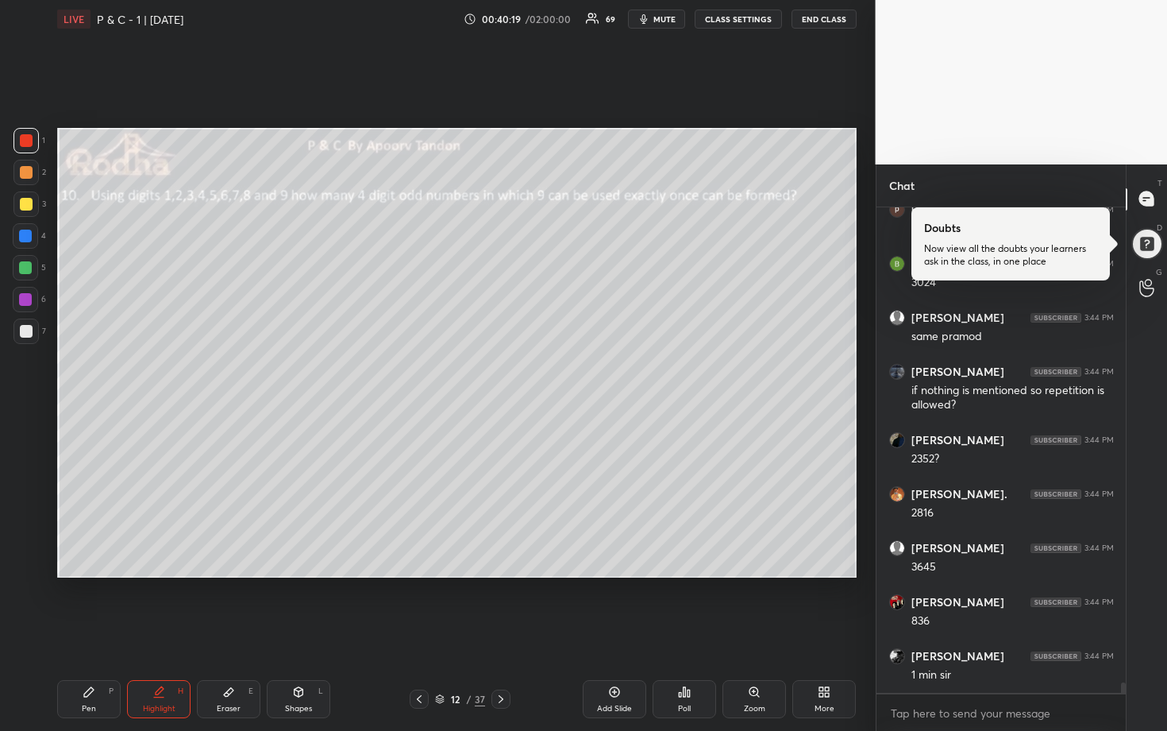
scroll to position [22909, 0]
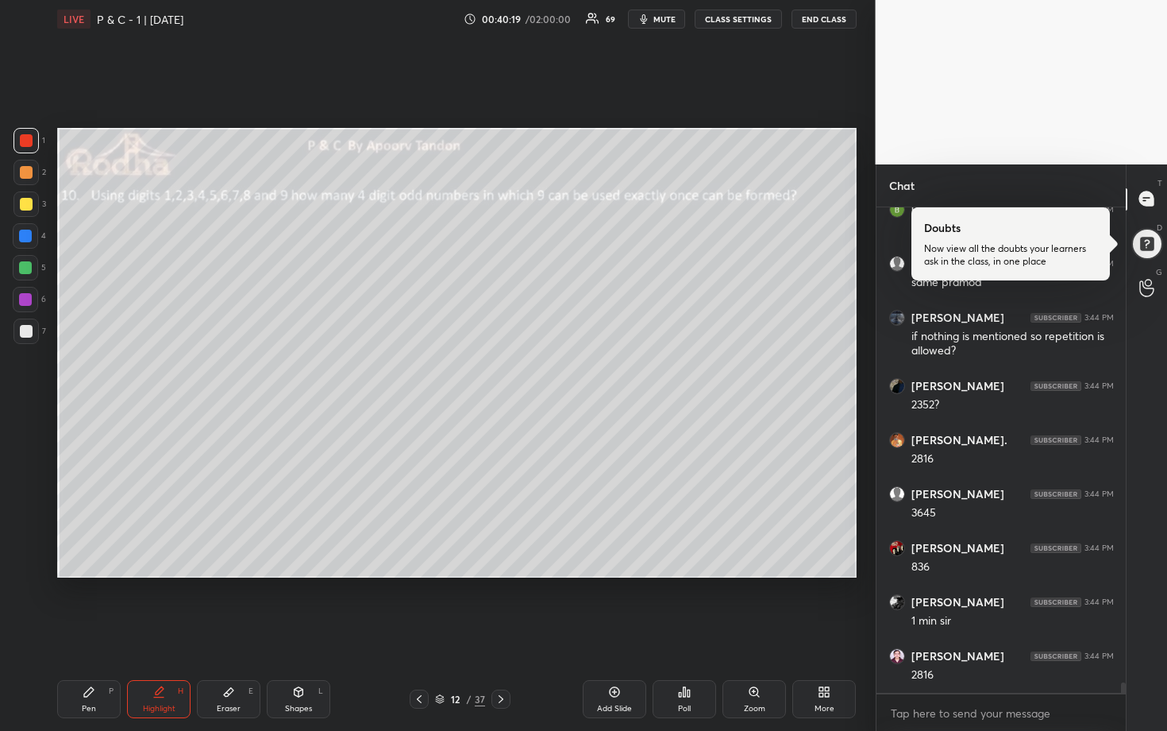
click at [26, 204] on div at bounding box center [26, 204] width 13 height 13
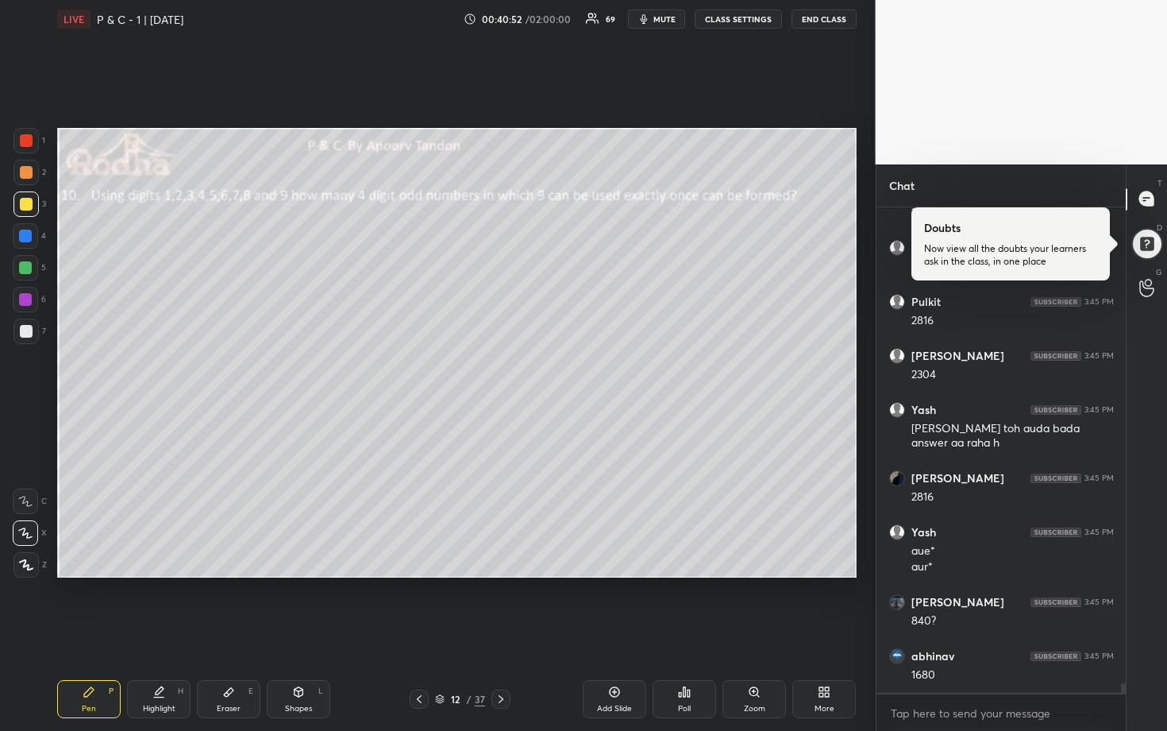
scroll to position [23587, 0]
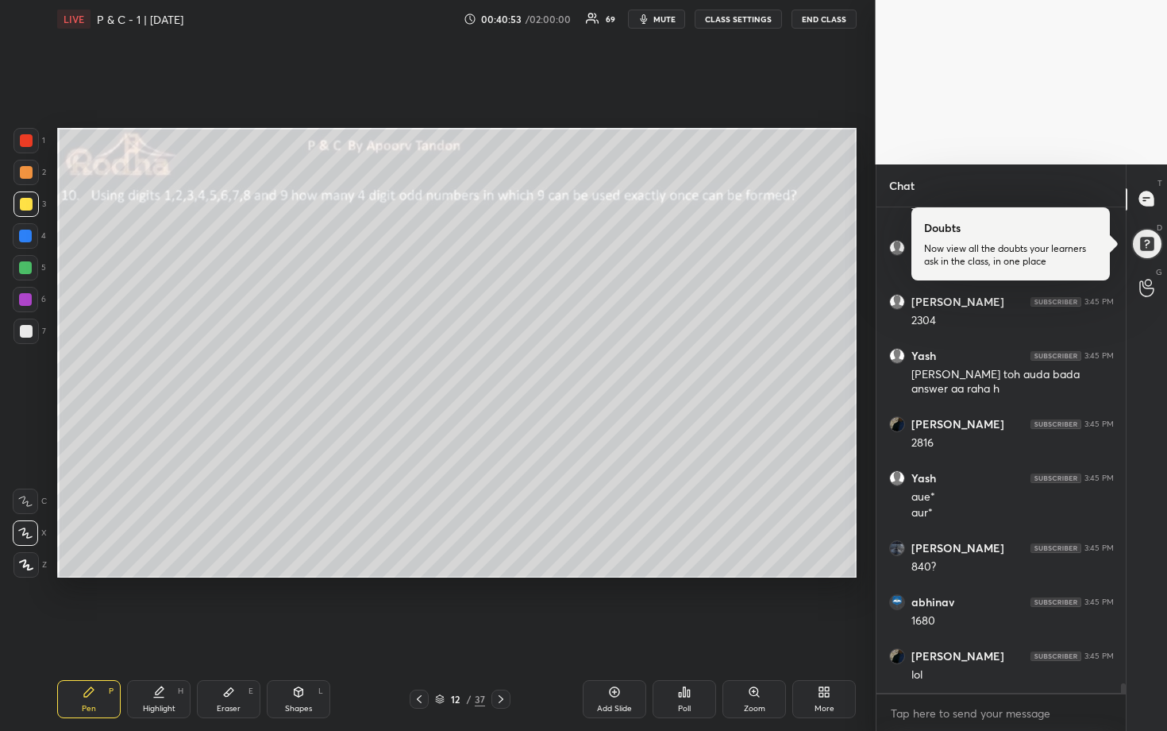
click at [27, 330] on div at bounding box center [26, 331] width 13 height 13
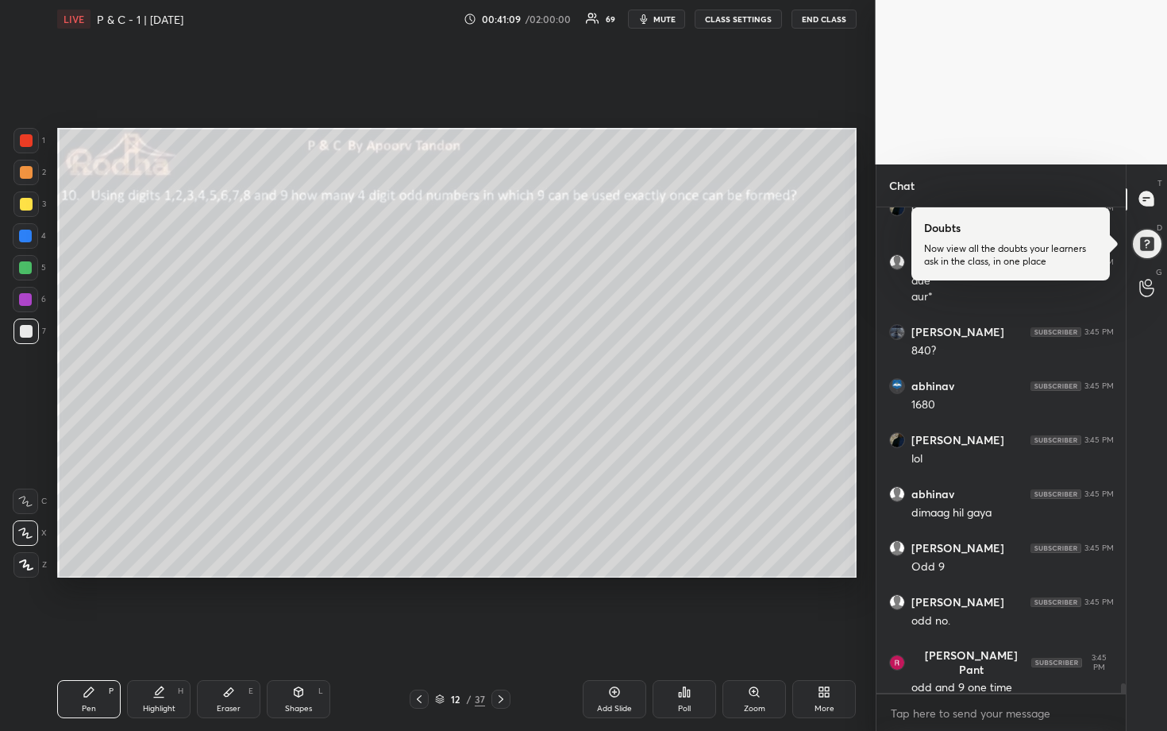
scroll to position [23911, 0]
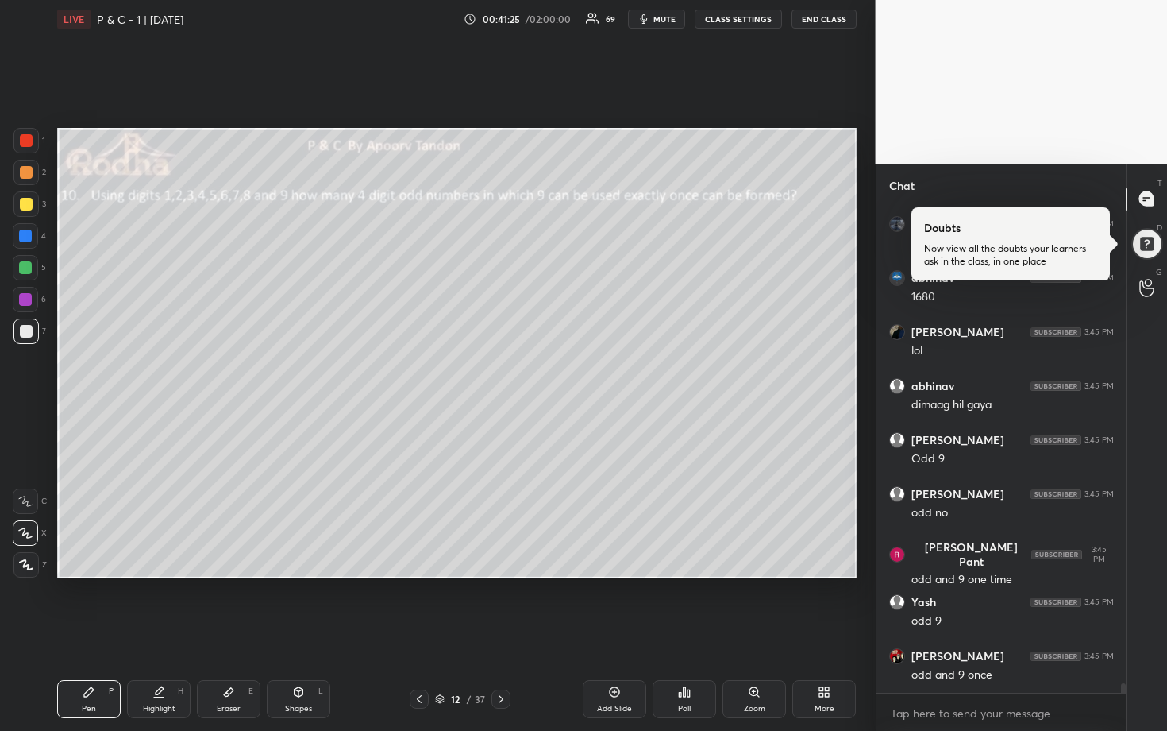
click at [27, 272] on div at bounding box center [25, 267] width 13 height 13
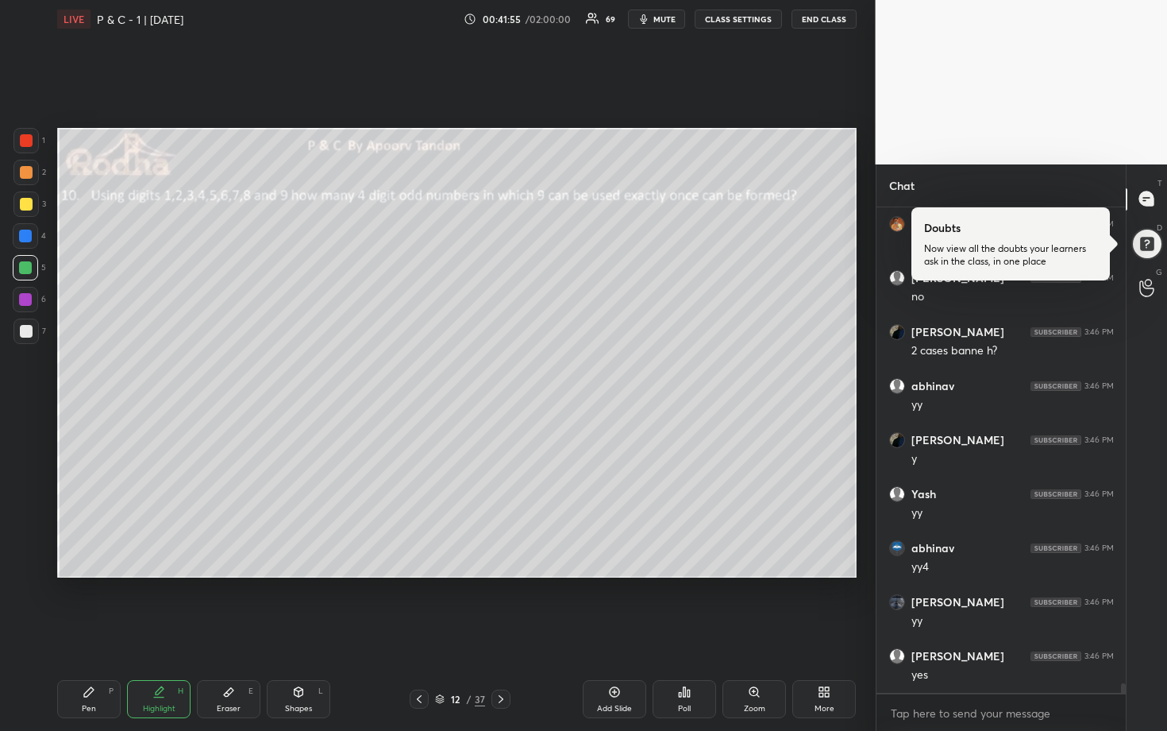
scroll to position [24775, 0]
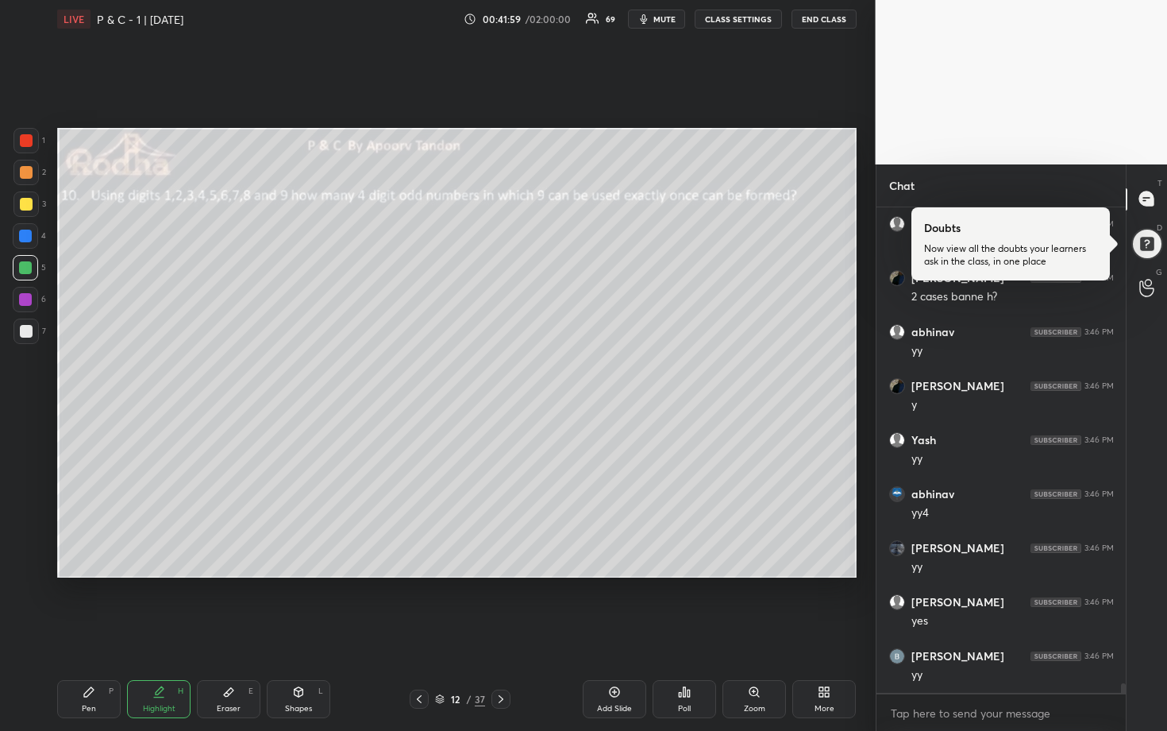
click at [29, 179] on div at bounding box center [25, 172] width 25 height 25
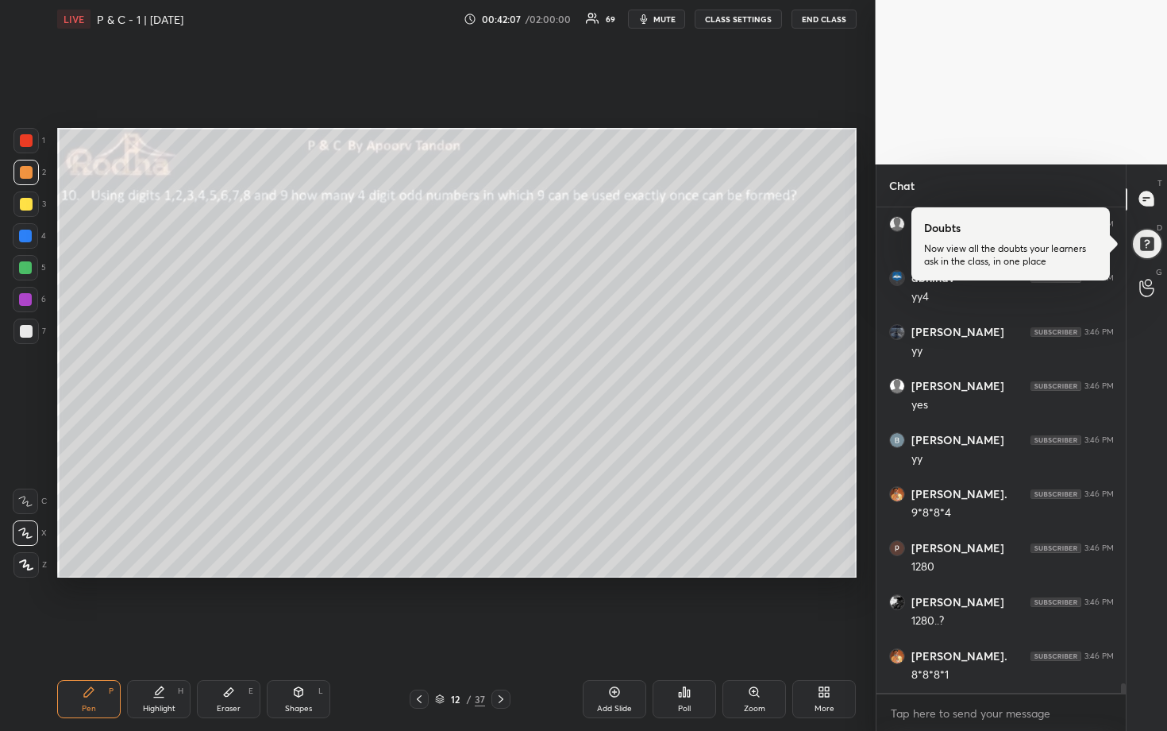
scroll to position [25045, 0]
click at [25, 330] on div at bounding box center [26, 331] width 13 height 13
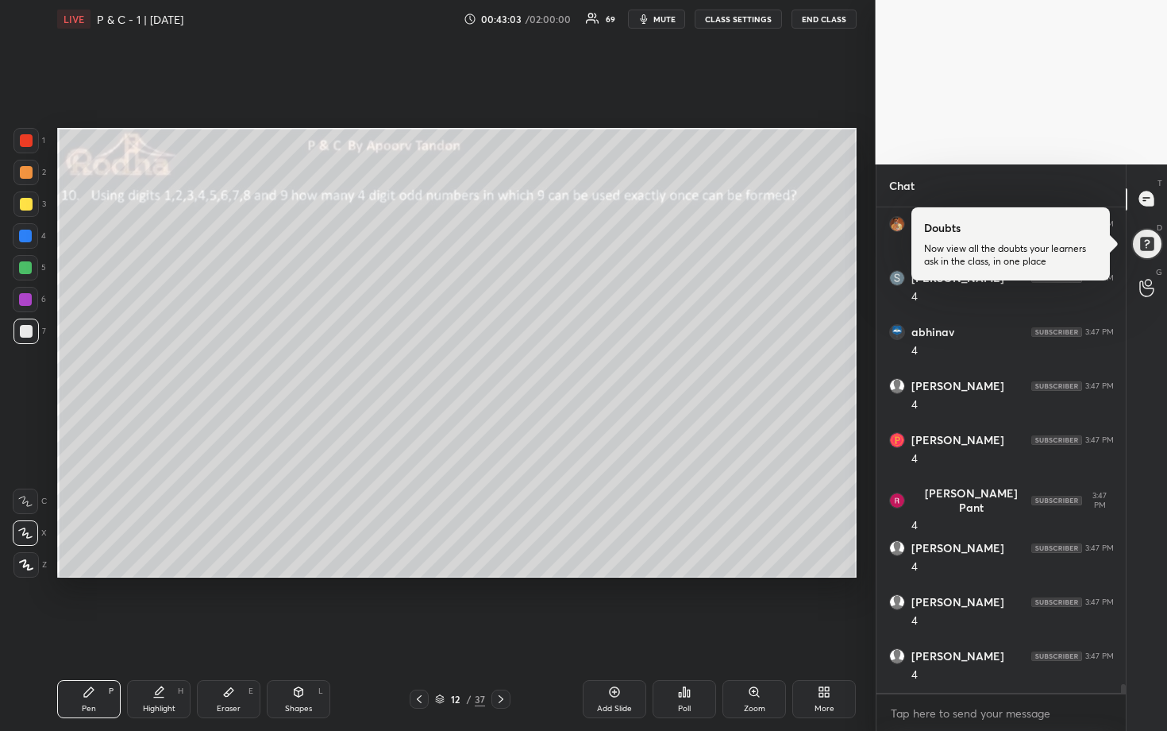
scroll to position [26557, 0]
click at [25, 175] on div at bounding box center [26, 172] width 13 height 13
drag, startPoint x: 25, startPoint y: 303, endPoint x: 42, endPoint y: 300, distance: 16.8
click at [25, 302] on div at bounding box center [25, 299] width 13 height 13
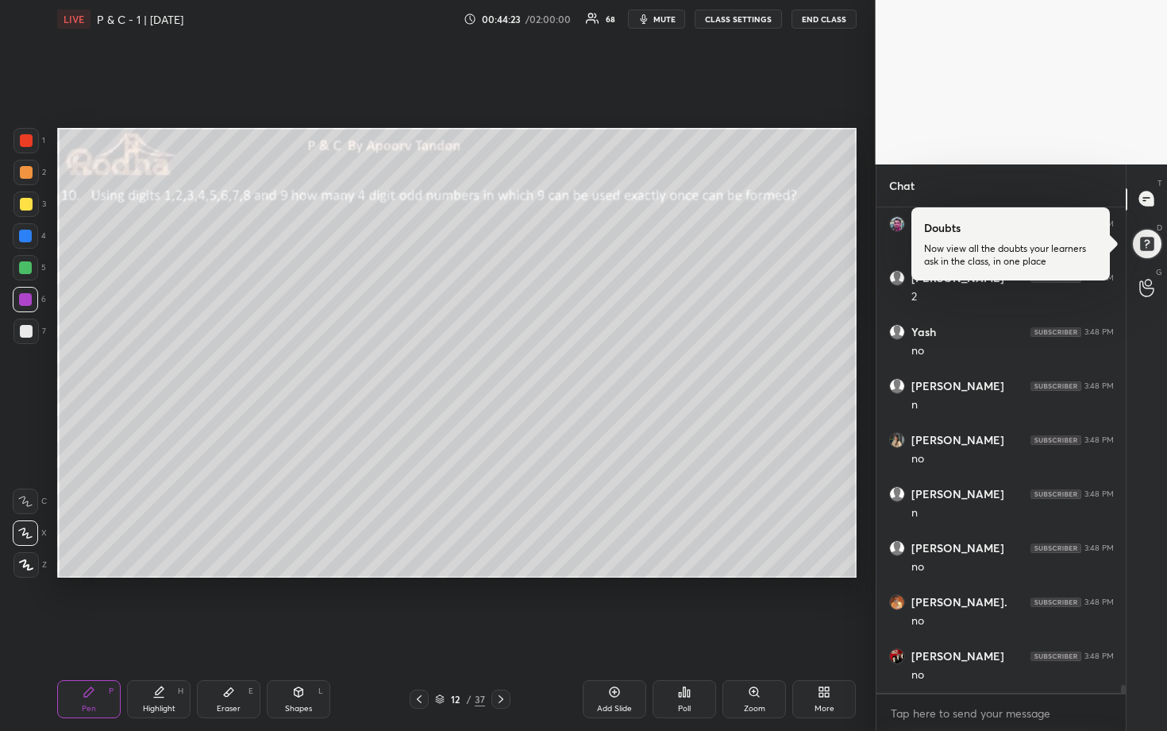
scroll to position [27907, 0]
click at [26, 172] on div at bounding box center [26, 172] width 13 height 13
click at [25, 268] on div at bounding box center [25, 267] width 13 height 13
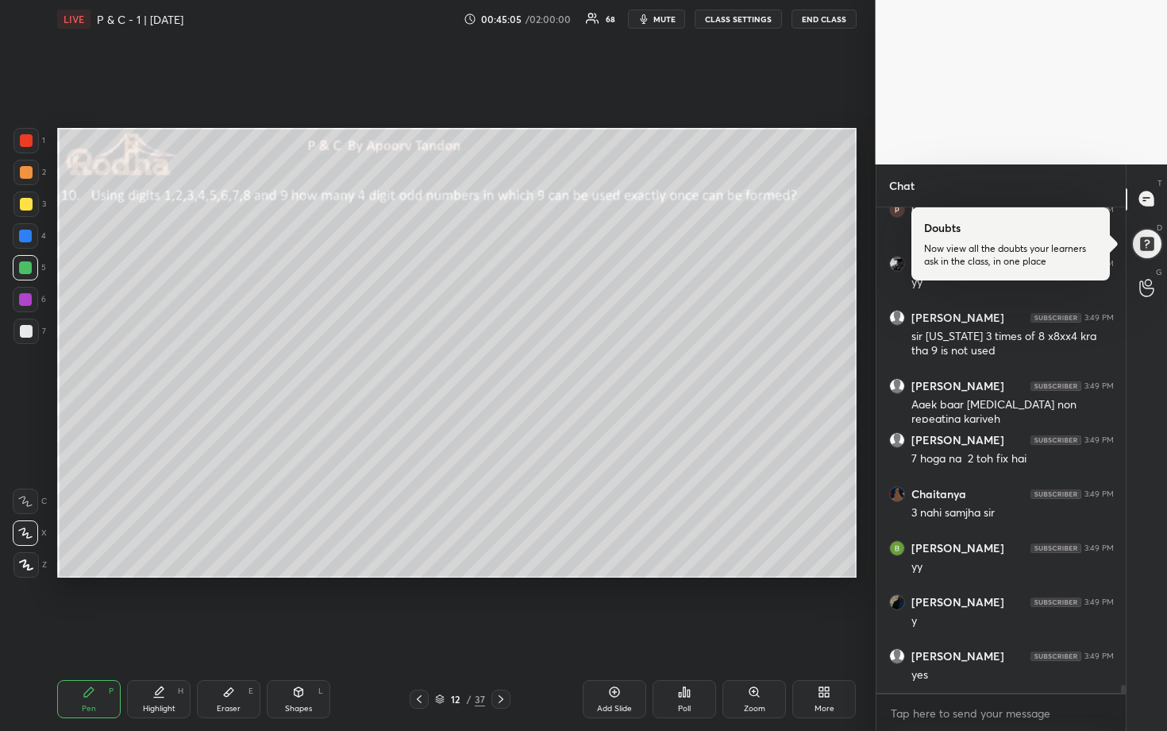
scroll to position [28623, 0]
click at [25, 297] on div at bounding box center [25, 299] width 13 height 13
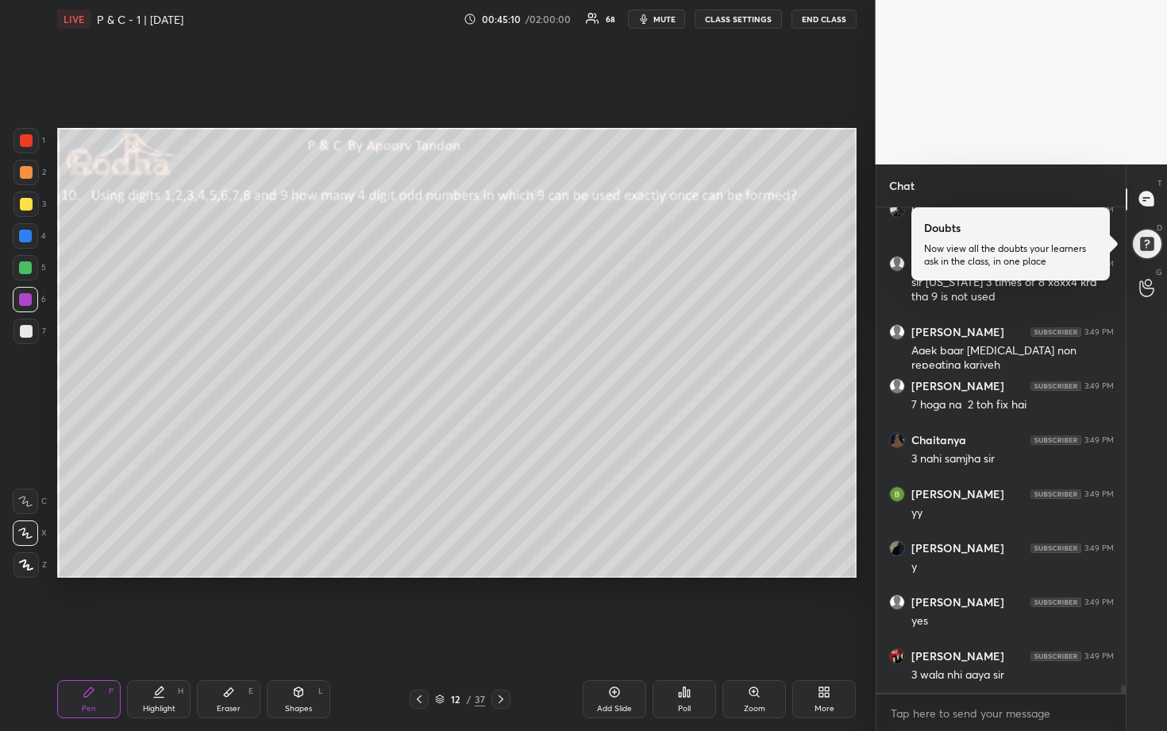
click at [609, 605] on icon at bounding box center [614, 691] width 13 height 13
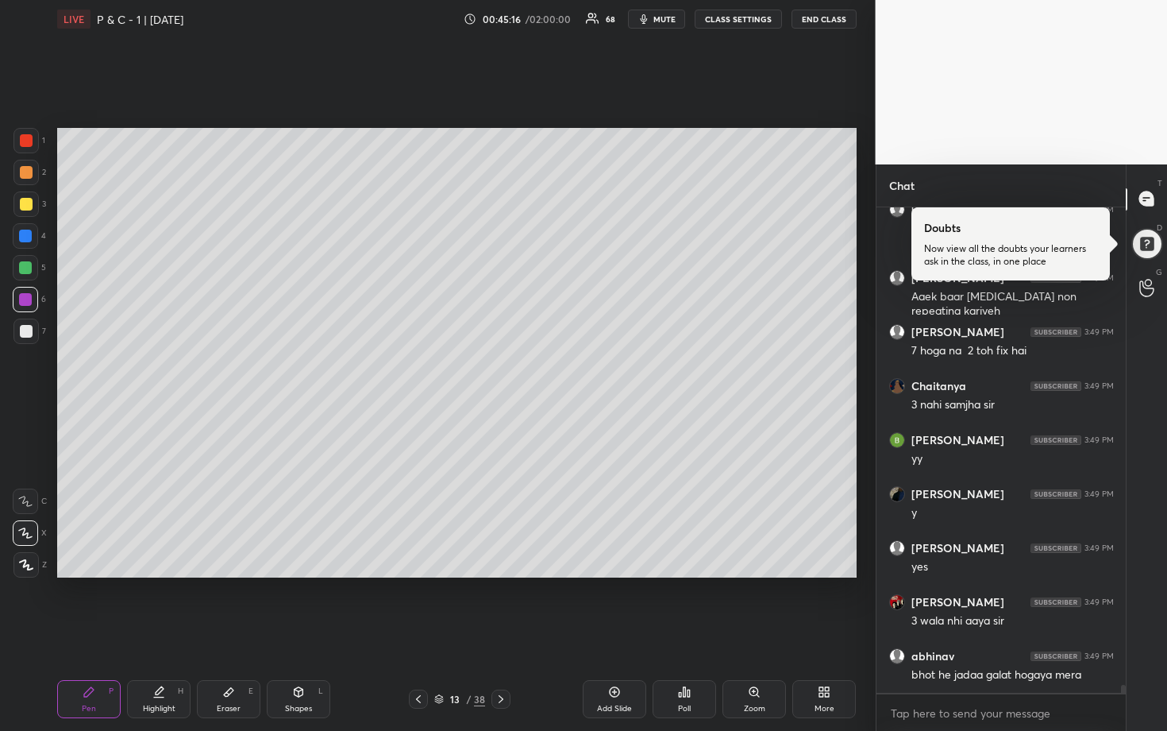
click at [22, 195] on div at bounding box center [25, 203] width 25 height 25
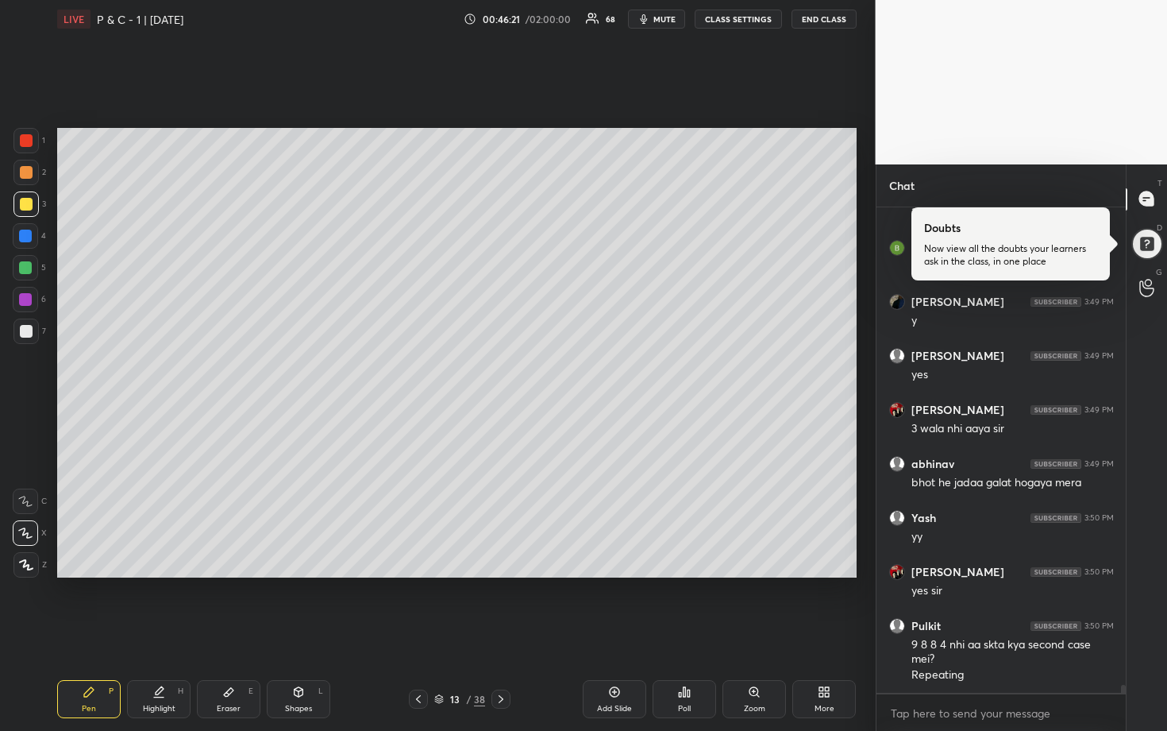
scroll to position [28923, 0]
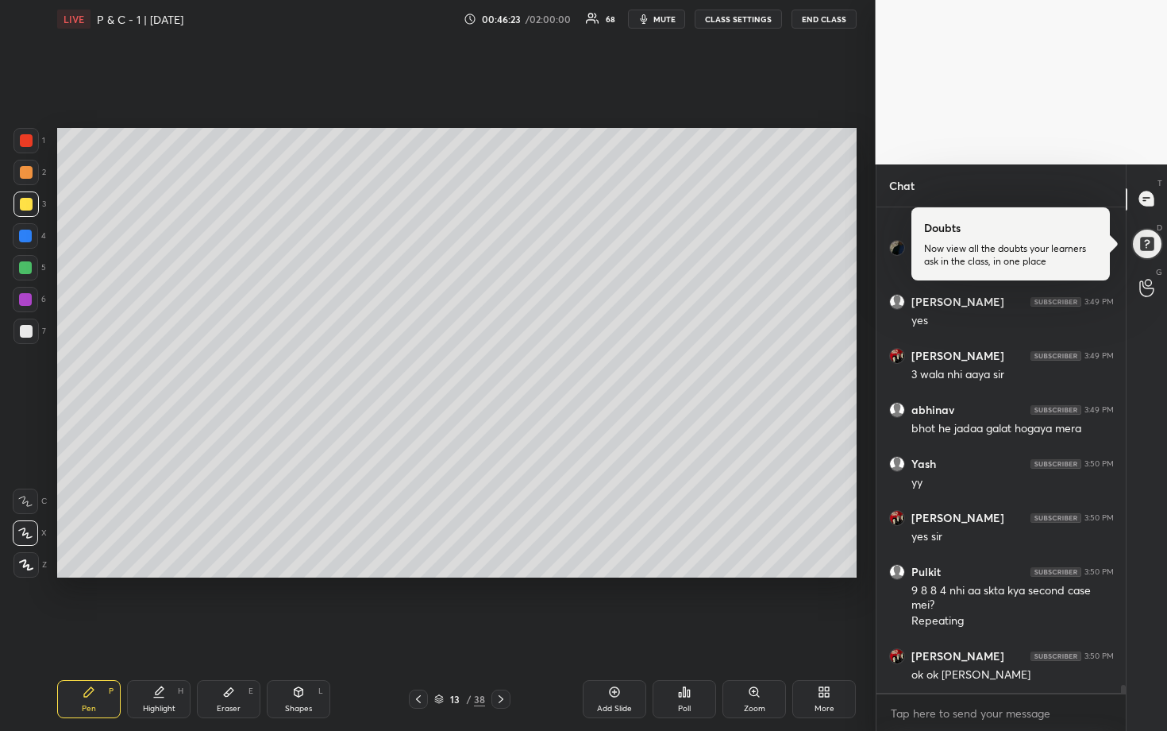
click at [29, 293] on div at bounding box center [25, 299] width 25 height 25
click at [25, 172] on div at bounding box center [26, 172] width 13 height 13
click at [29, 208] on div at bounding box center [26, 204] width 13 height 13
click at [25, 176] on div at bounding box center [26, 172] width 13 height 13
click at [26, 207] on div at bounding box center [26, 204] width 13 height 13
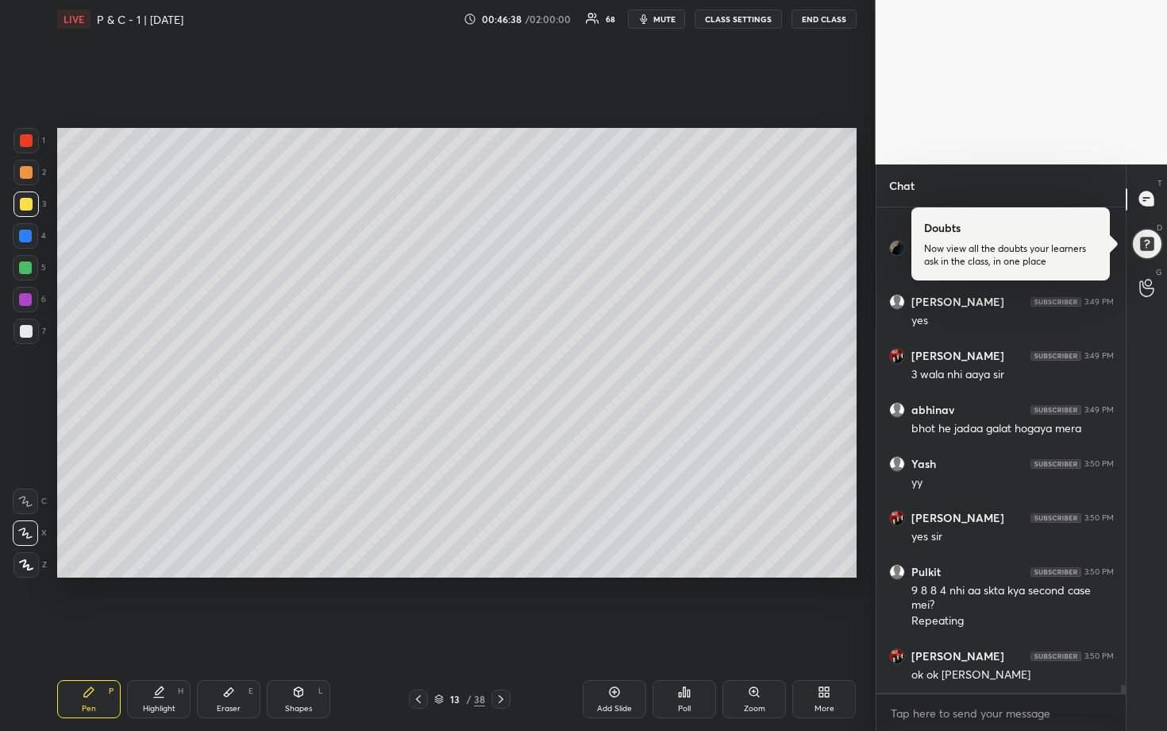
click at [29, 175] on div at bounding box center [26, 172] width 13 height 13
drag, startPoint x: 25, startPoint y: 237, endPoint x: 37, endPoint y: 245, distance: 15.0
click at [25, 238] on div at bounding box center [25, 235] width 13 height 13
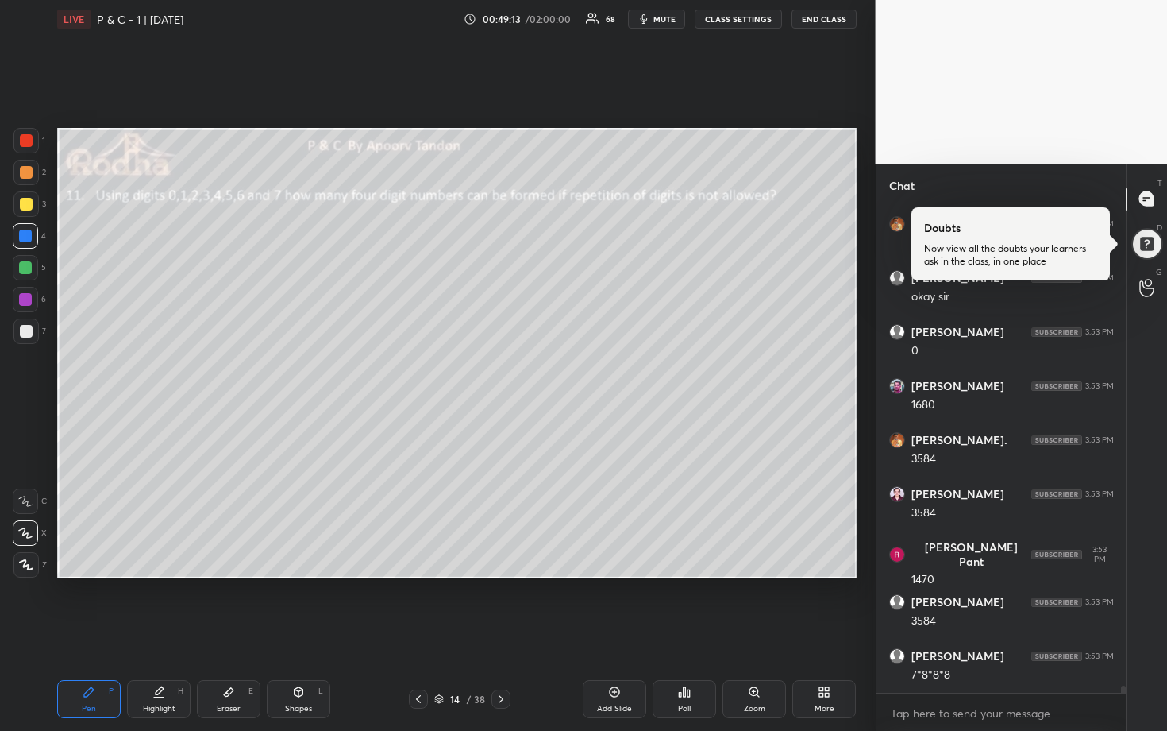
scroll to position [30942, 0]
drag, startPoint x: 22, startPoint y: 268, endPoint x: 37, endPoint y: 268, distance: 14.3
click at [22, 268] on div at bounding box center [25, 267] width 13 height 13
click at [29, 334] on div at bounding box center [26, 331] width 13 height 13
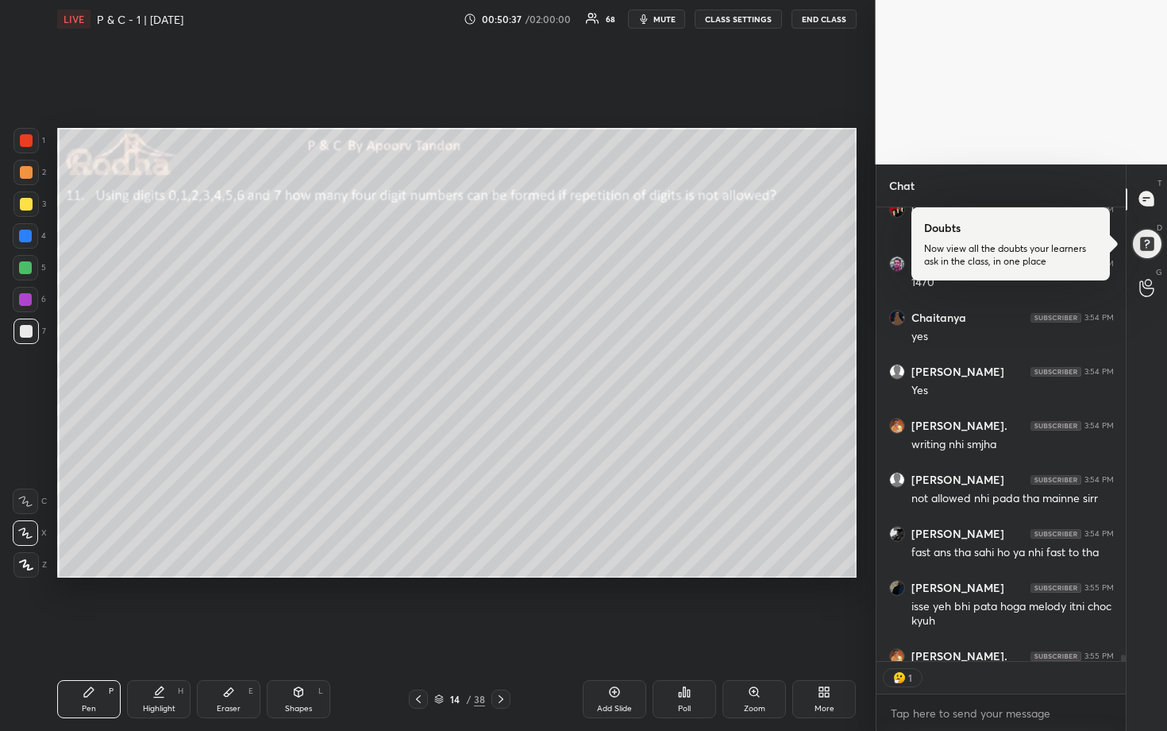
scroll to position [5, 6]
click at [37, 210] on div at bounding box center [25, 203] width 25 height 25
click at [33, 174] on div at bounding box center [25, 172] width 25 height 25
drag, startPoint x: 29, startPoint y: 212, endPoint x: 32, endPoint y: 224, distance: 12.1
click at [29, 212] on div at bounding box center [25, 203] width 25 height 25
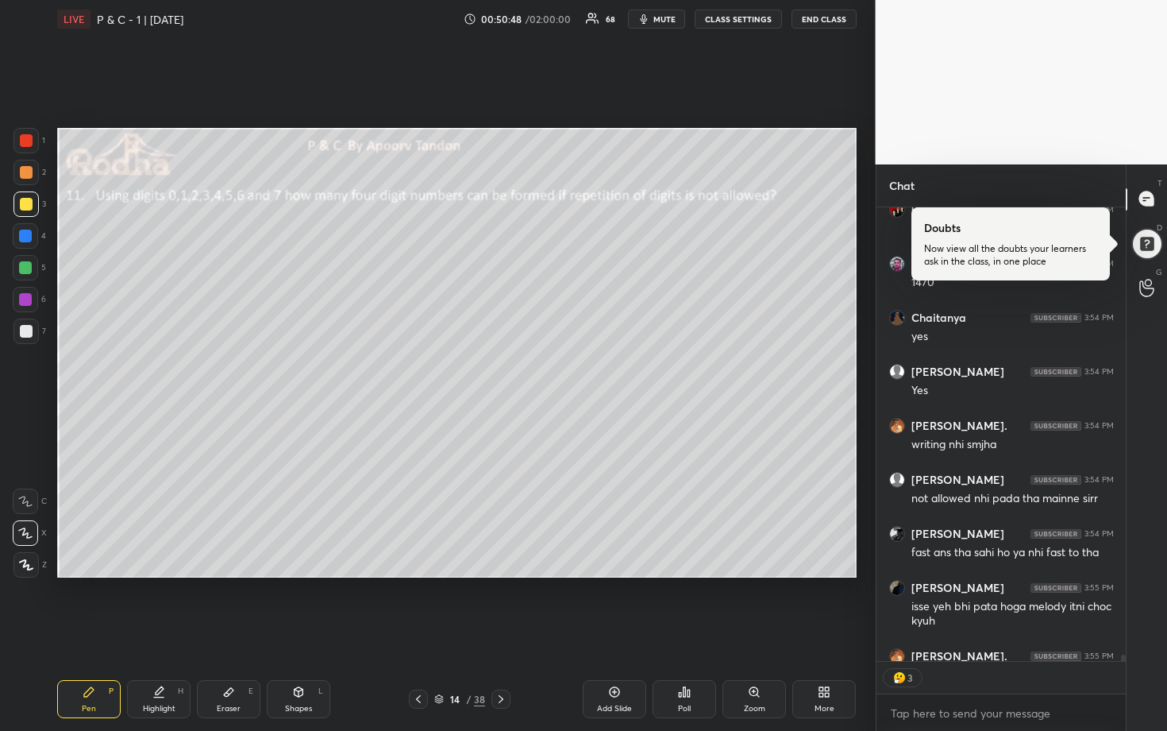
click at [30, 264] on div at bounding box center [25, 267] width 25 height 25
click at [29, 322] on div at bounding box center [25, 330] width 25 height 25
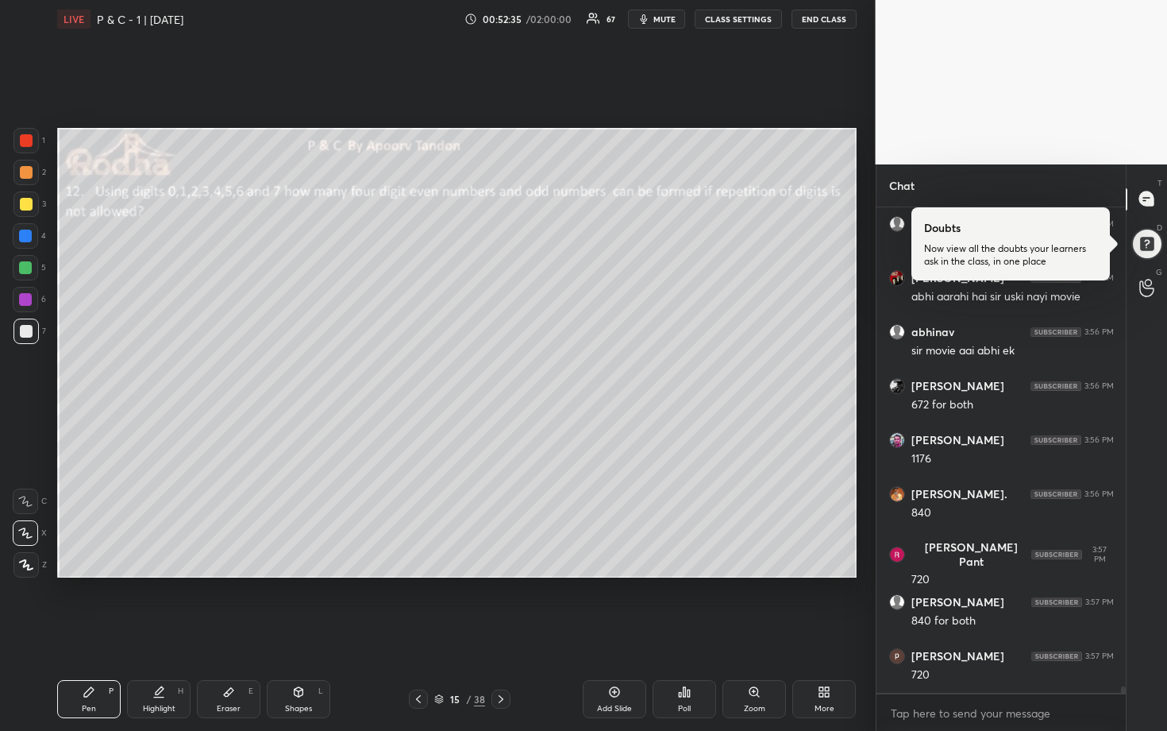
scroll to position [35168, 0]
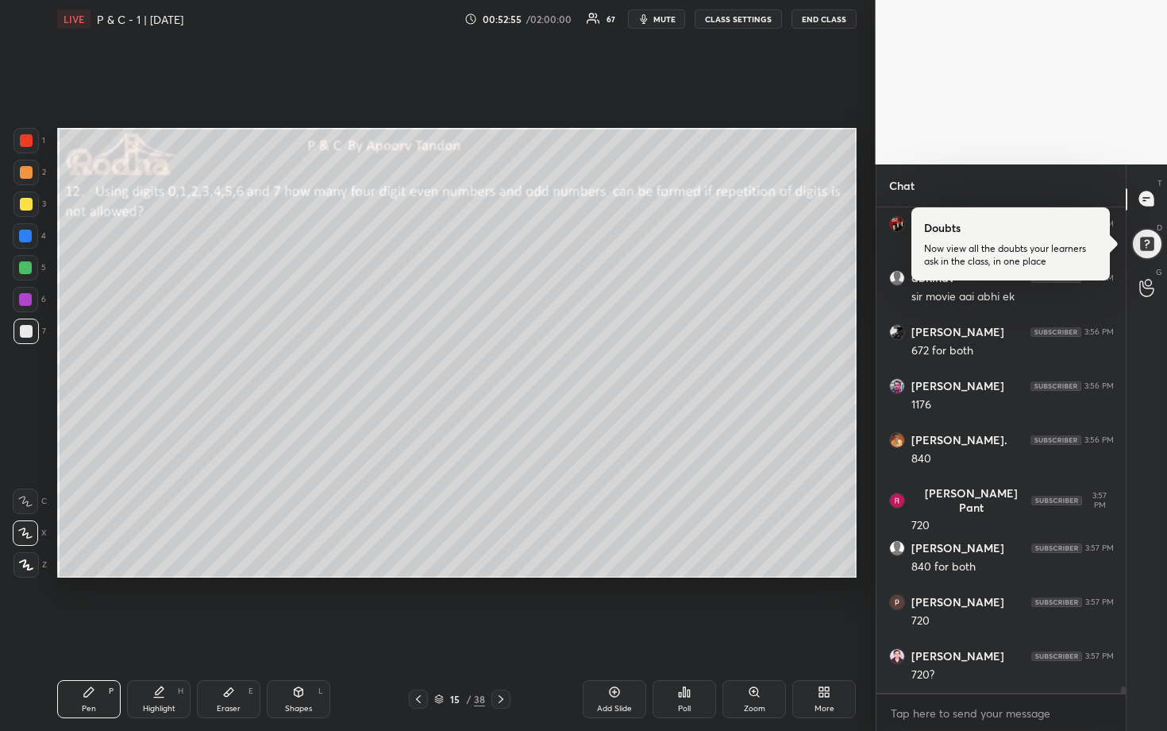
click at [27, 202] on div at bounding box center [26, 204] width 13 height 13
drag, startPoint x: 26, startPoint y: 322, endPoint x: 46, endPoint y: 316, distance: 20.8
click at [27, 322] on div at bounding box center [25, 330] width 25 height 25
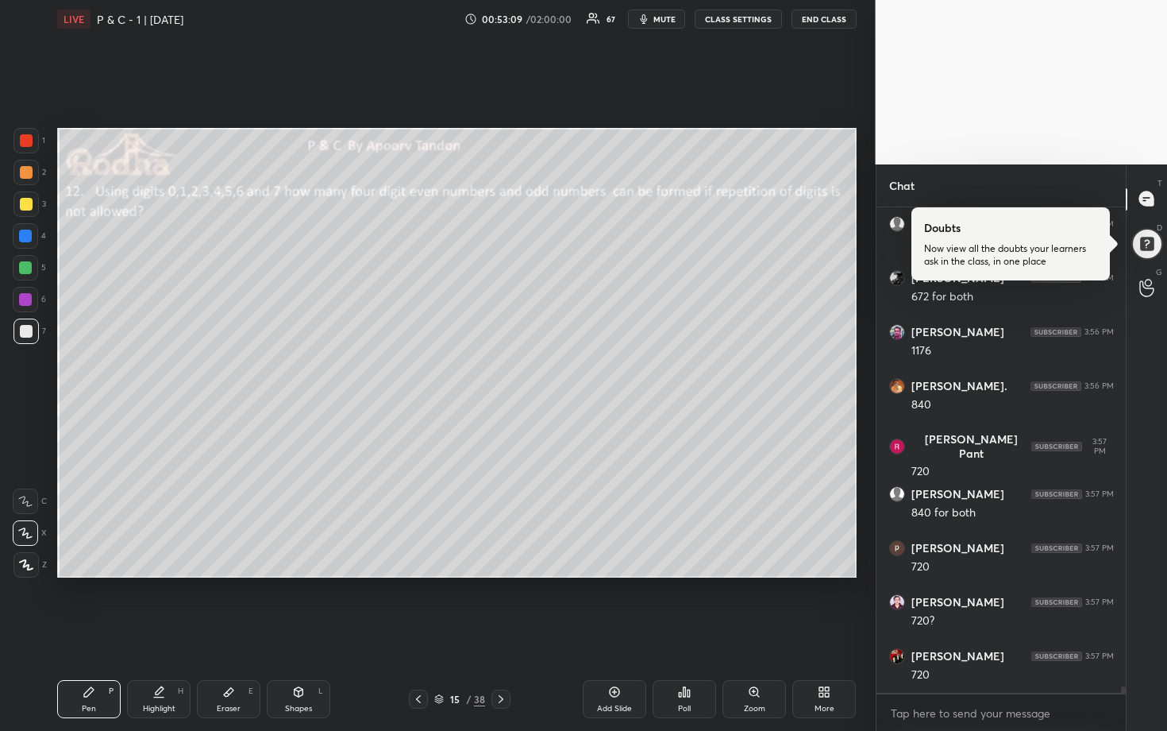
click at [29, 204] on div at bounding box center [26, 204] width 13 height 13
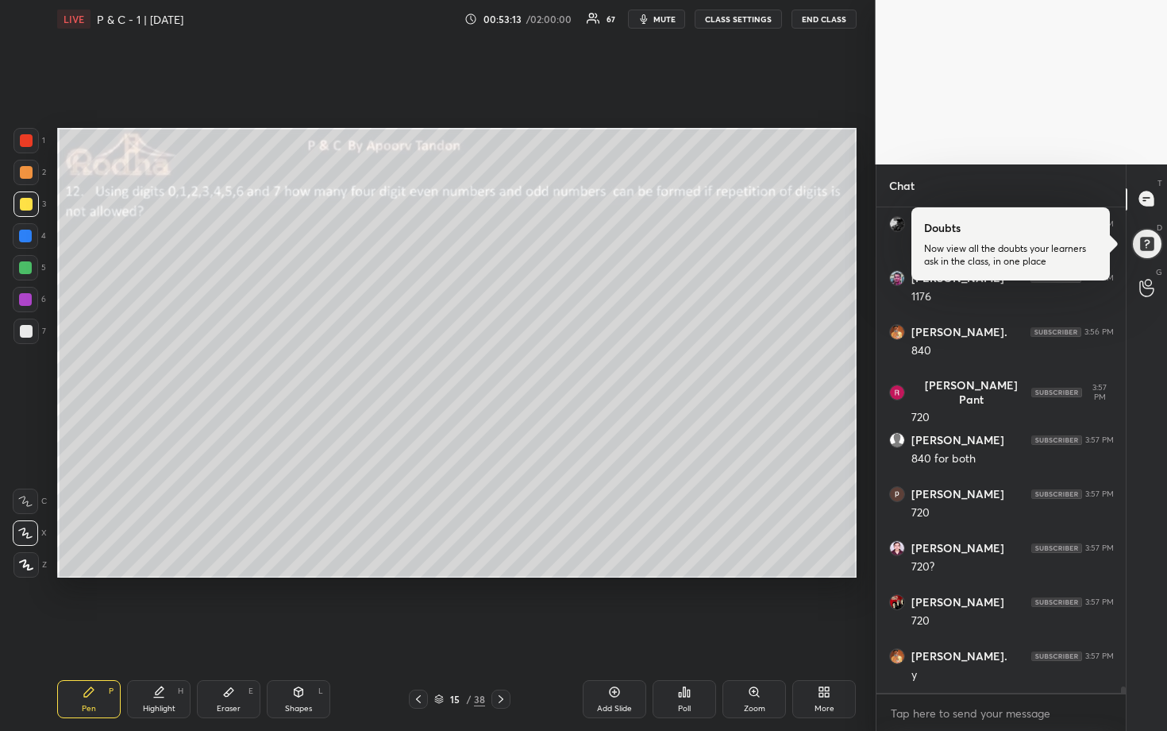
click at [30, 329] on div at bounding box center [26, 331] width 13 height 13
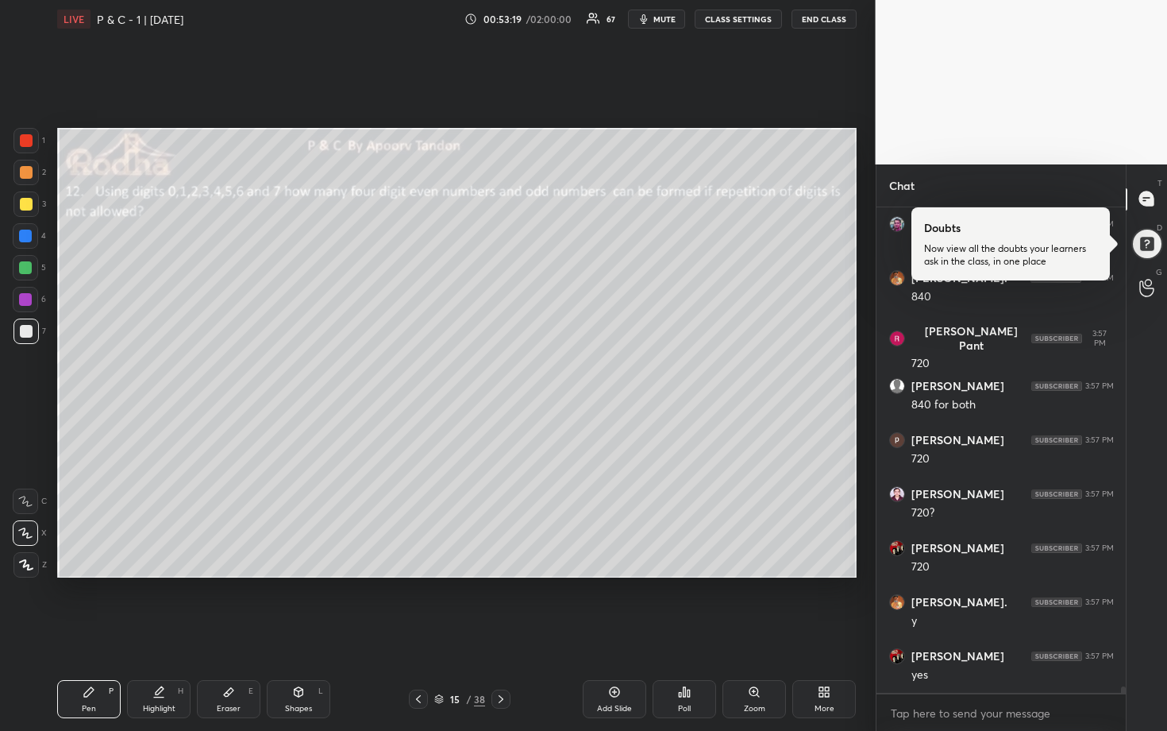
drag, startPoint x: 27, startPoint y: 265, endPoint x: 41, endPoint y: 267, distance: 14.4
click at [26, 265] on div at bounding box center [25, 267] width 13 height 13
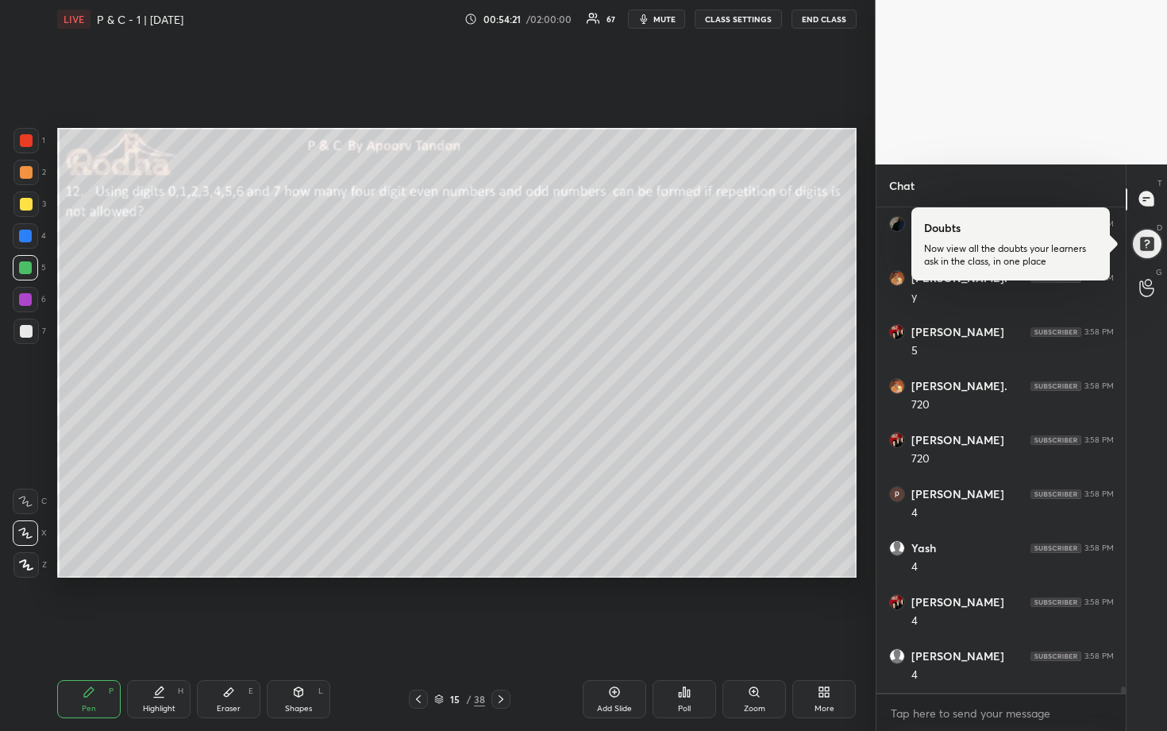
click at [25, 238] on div at bounding box center [25, 235] width 13 height 13
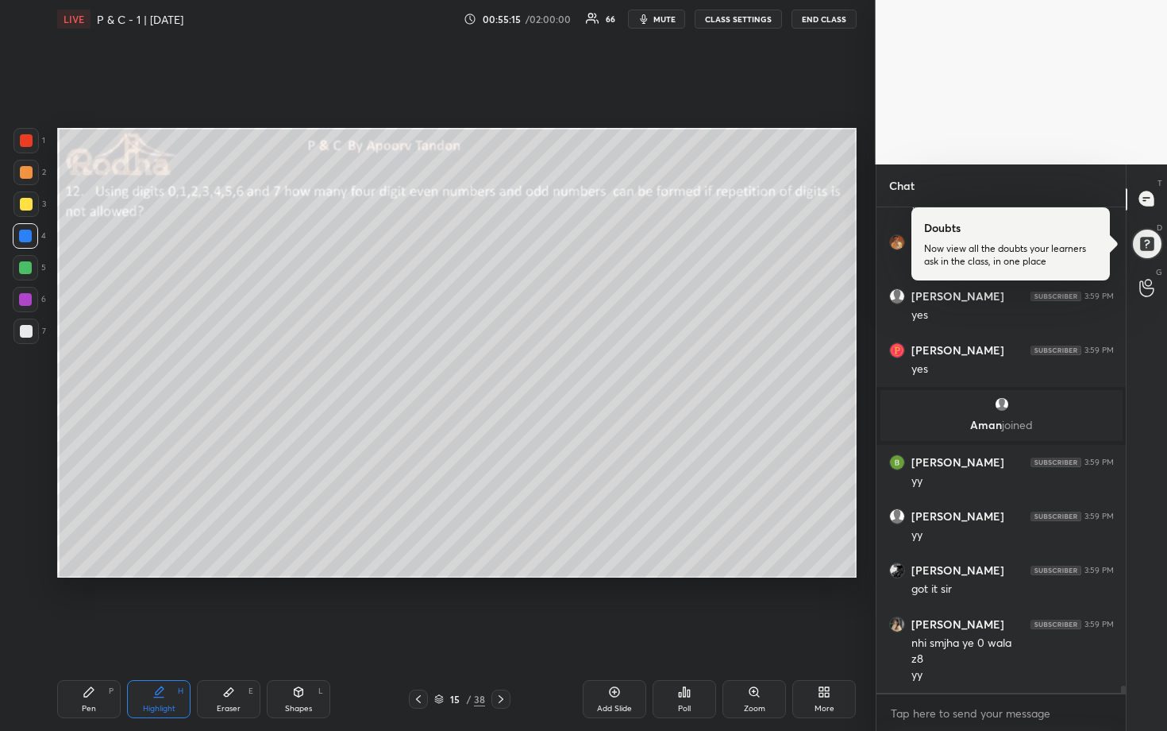
scroll to position [31990, 0]
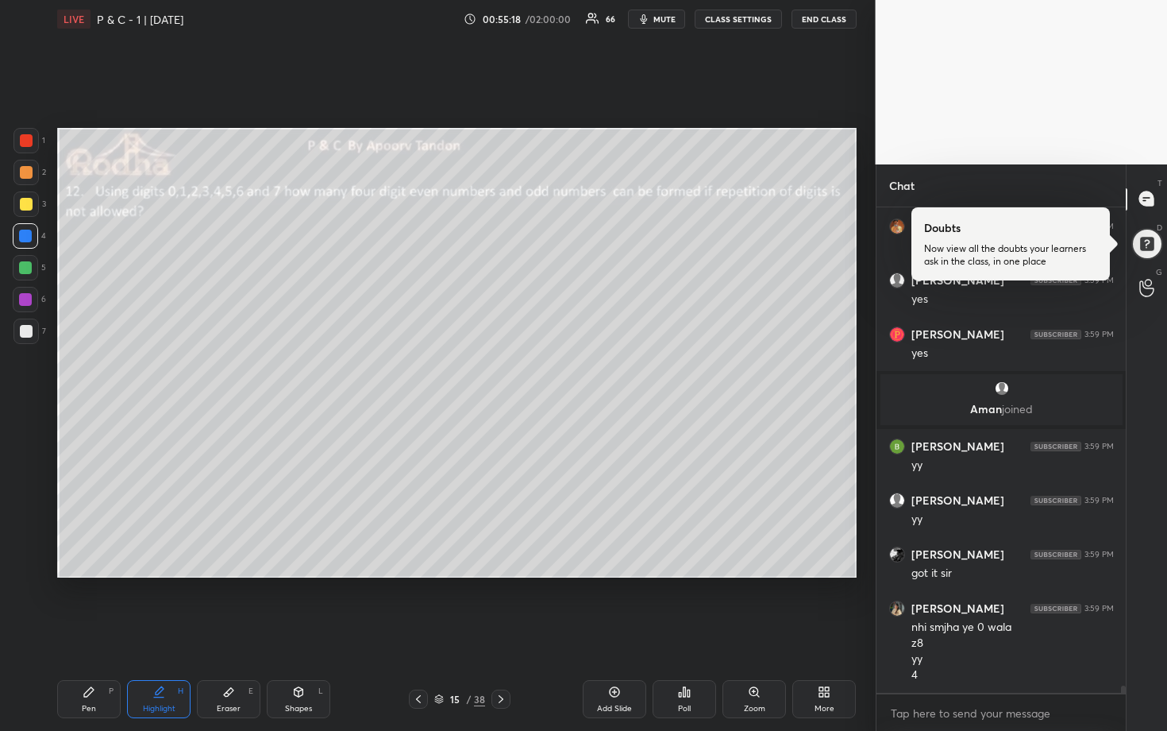
drag, startPoint x: 33, startPoint y: 168, endPoint x: 45, endPoint y: 172, distance: 12.6
click at [34, 168] on div at bounding box center [25, 172] width 25 height 25
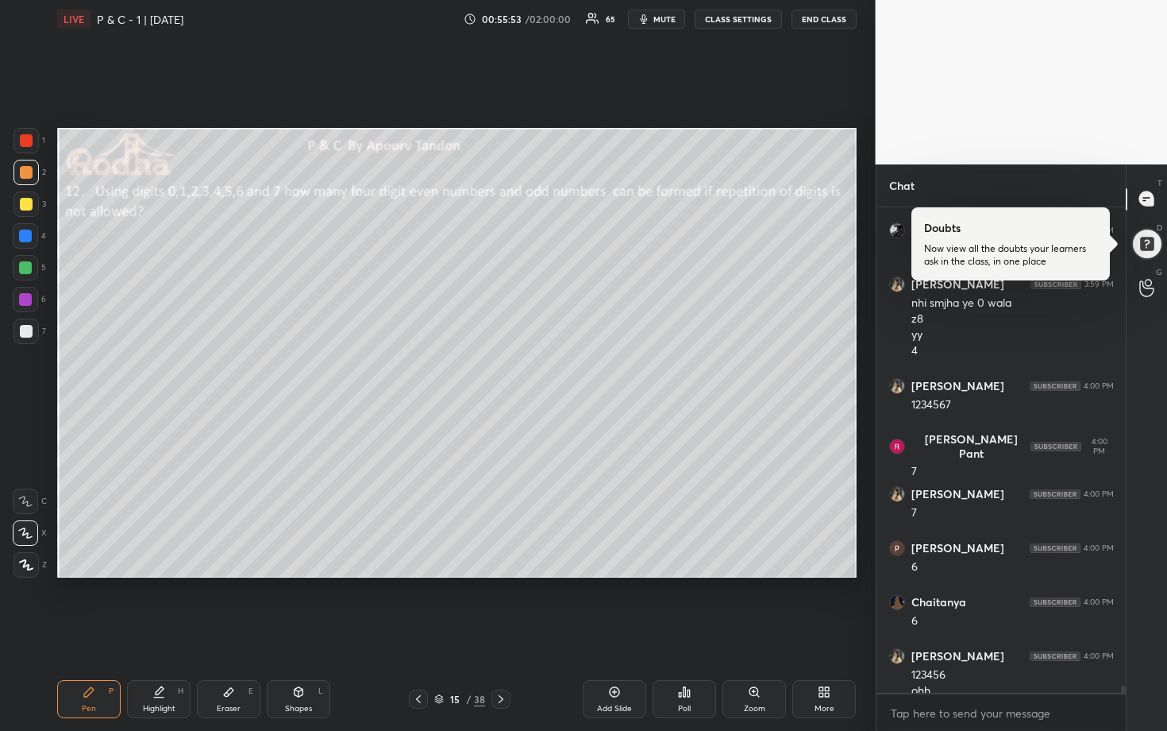
scroll to position [32330, 0]
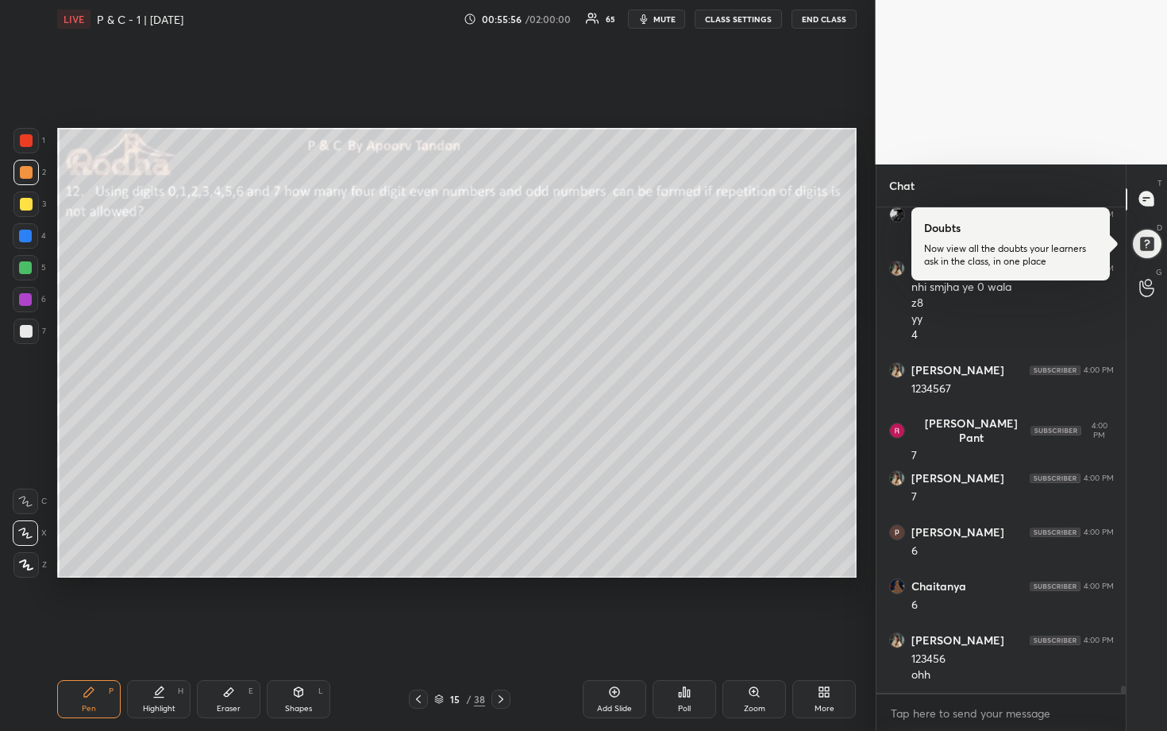
click at [135, 224] on div "Setting up your live class Poll for secs No correct answer Start poll" at bounding box center [457, 352] width 812 height 629
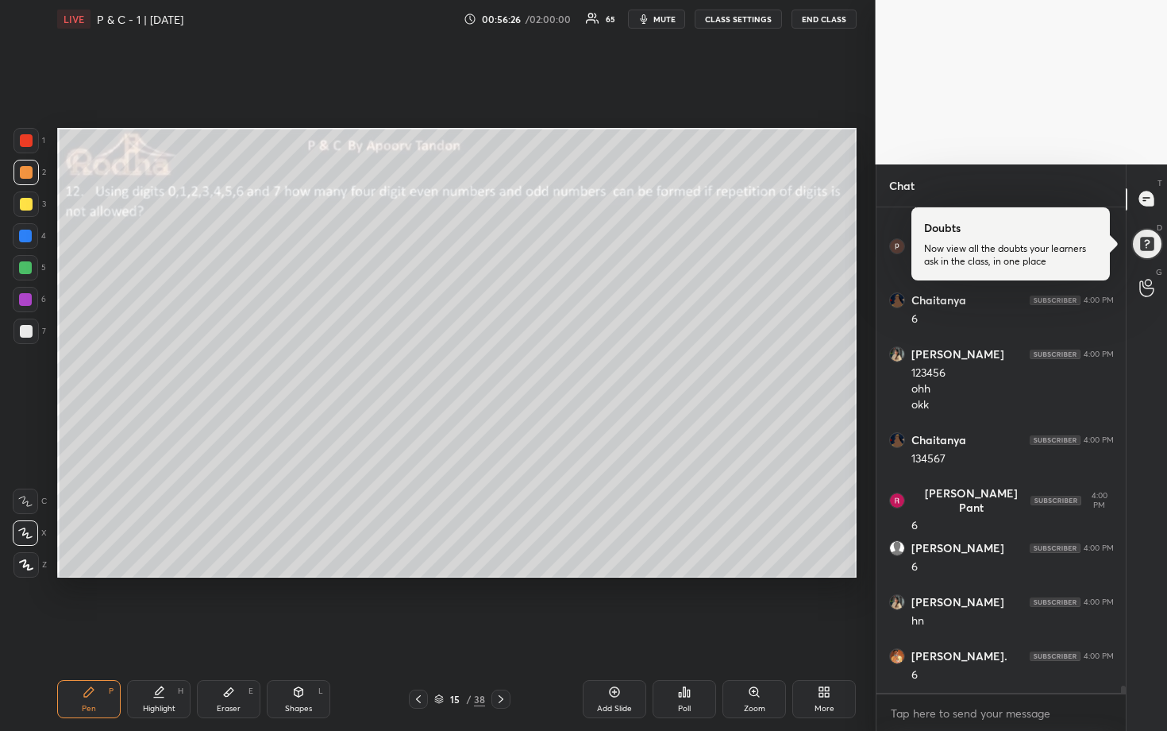
scroll to position [32670, 0]
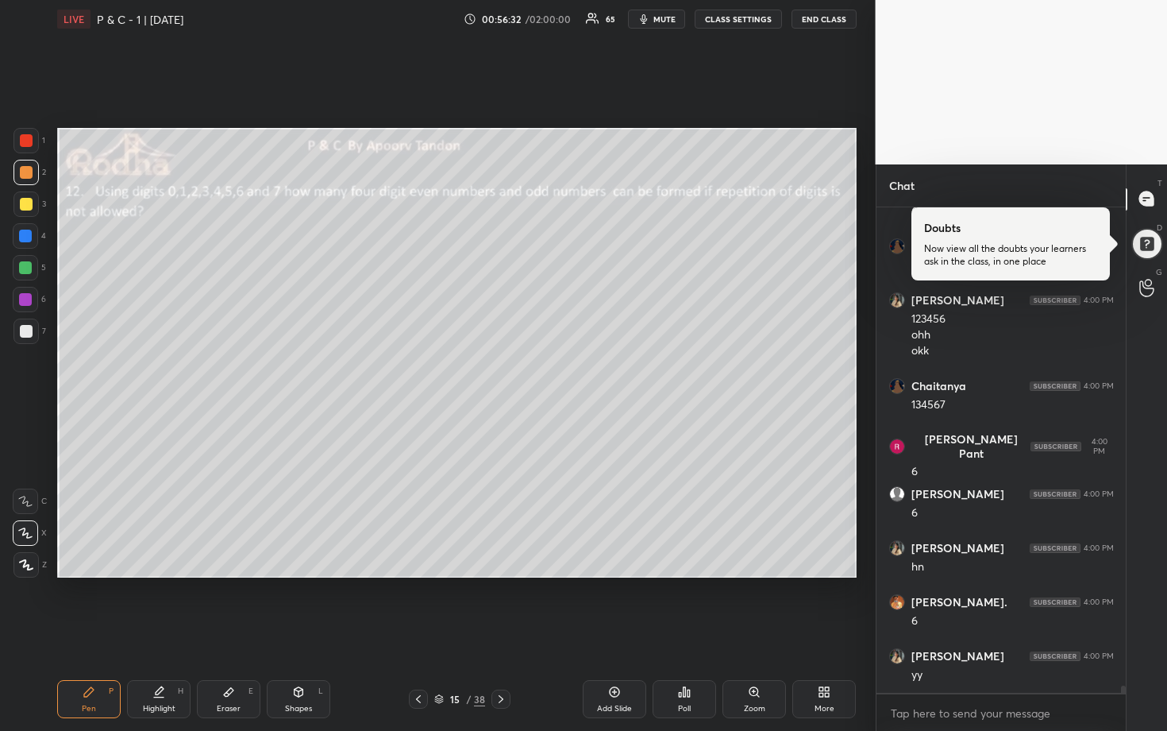
drag, startPoint x: 231, startPoint y: 702, endPoint x: 259, endPoint y: 615, distance: 91.7
click at [233, 605] on div "Eraser E" at bounding box center [229, 699] width 64 height 38
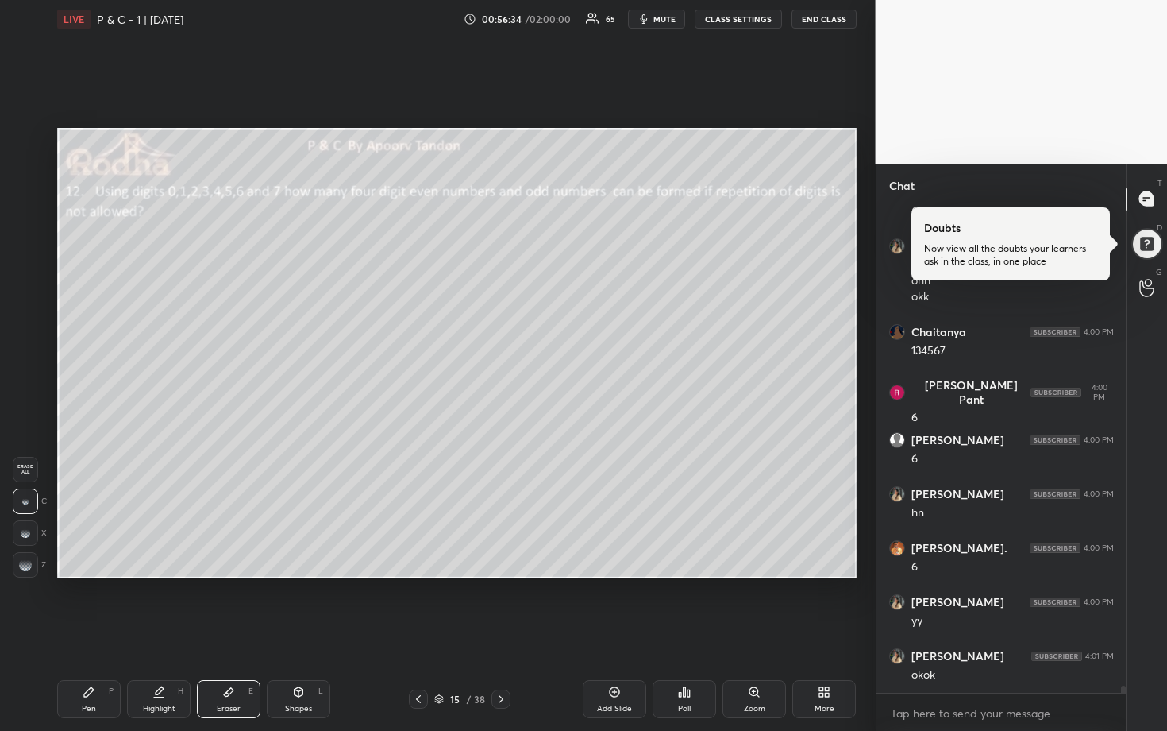
drag, startPoint x: 22, startPoint y: 573, endPoint x: 50, endPoint y: 540, distance: 43.4
click at [23, 573] on div at bounding box center [25, 564] width 25 height 25
click at [84, 605] on div "Pen" at bounding box center [89, 708] width 14 height 8
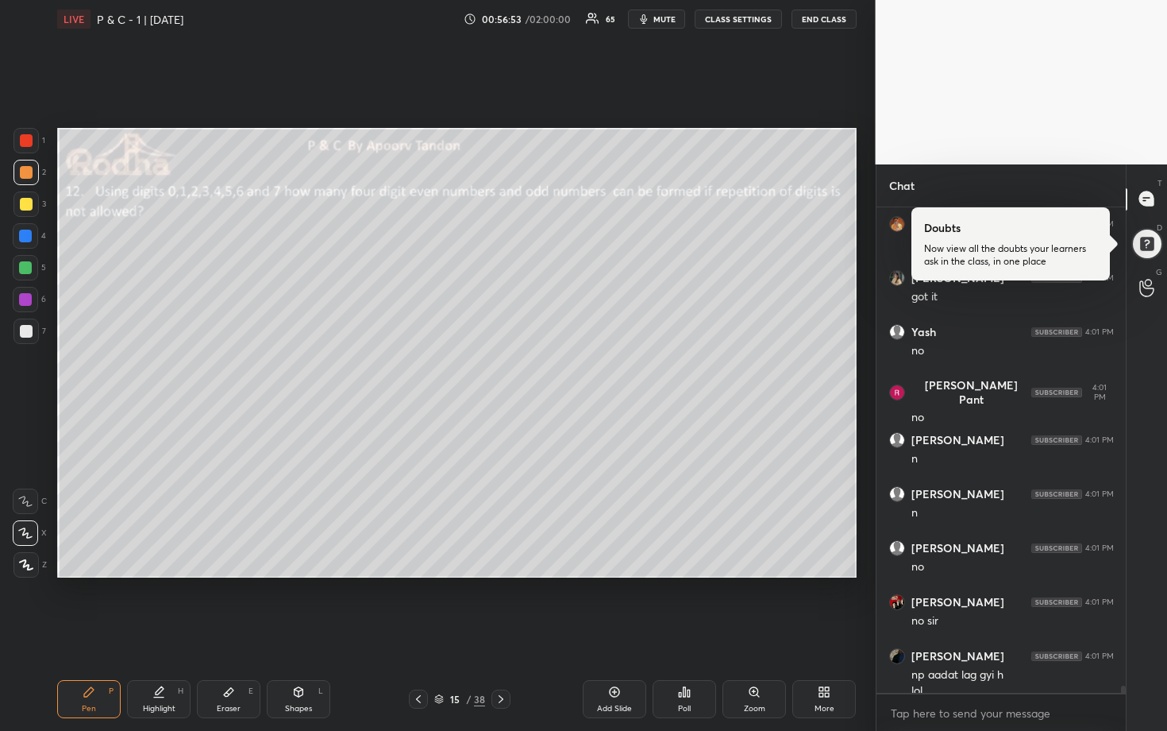
scroll to position [33226, 0]
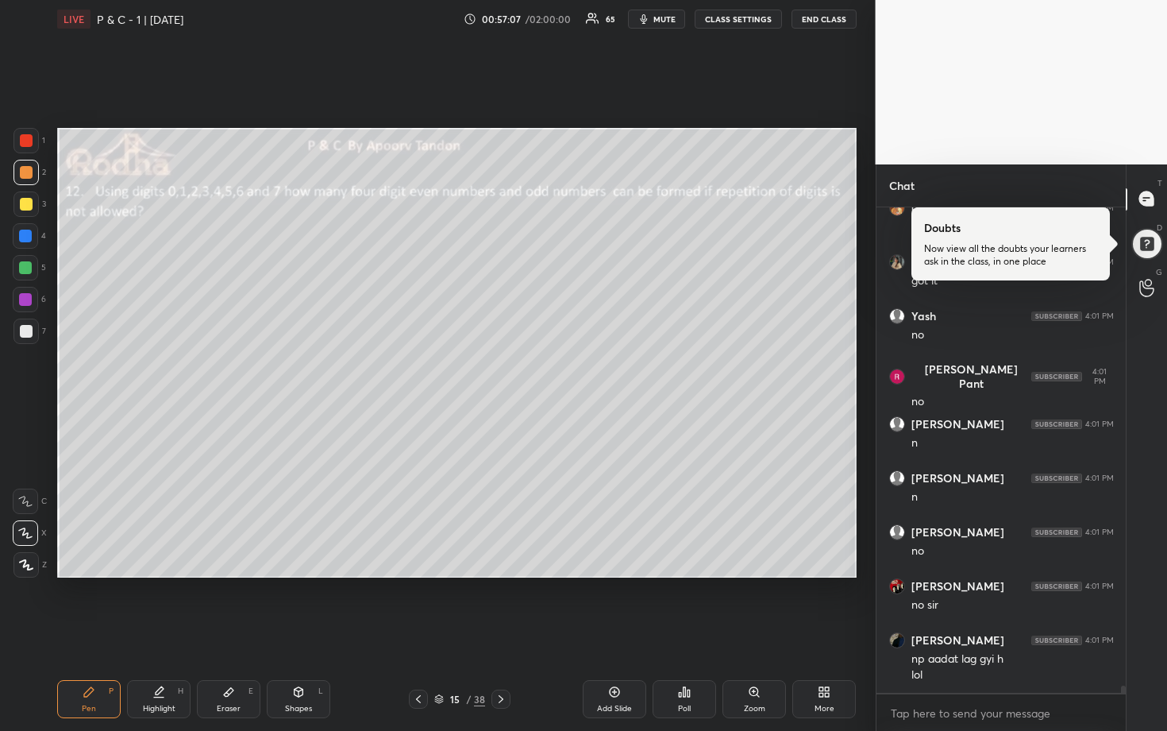
drag, startPoint x: 20, startPoint y: 322, endPoint x: 46, endPoint y: 328, distance: 26.8
click at [21, 322] on div at bounding box center [25, 330] width 25 height 25
click at [23, 239] on div at bounding box center [25, 235] width 13 height 13
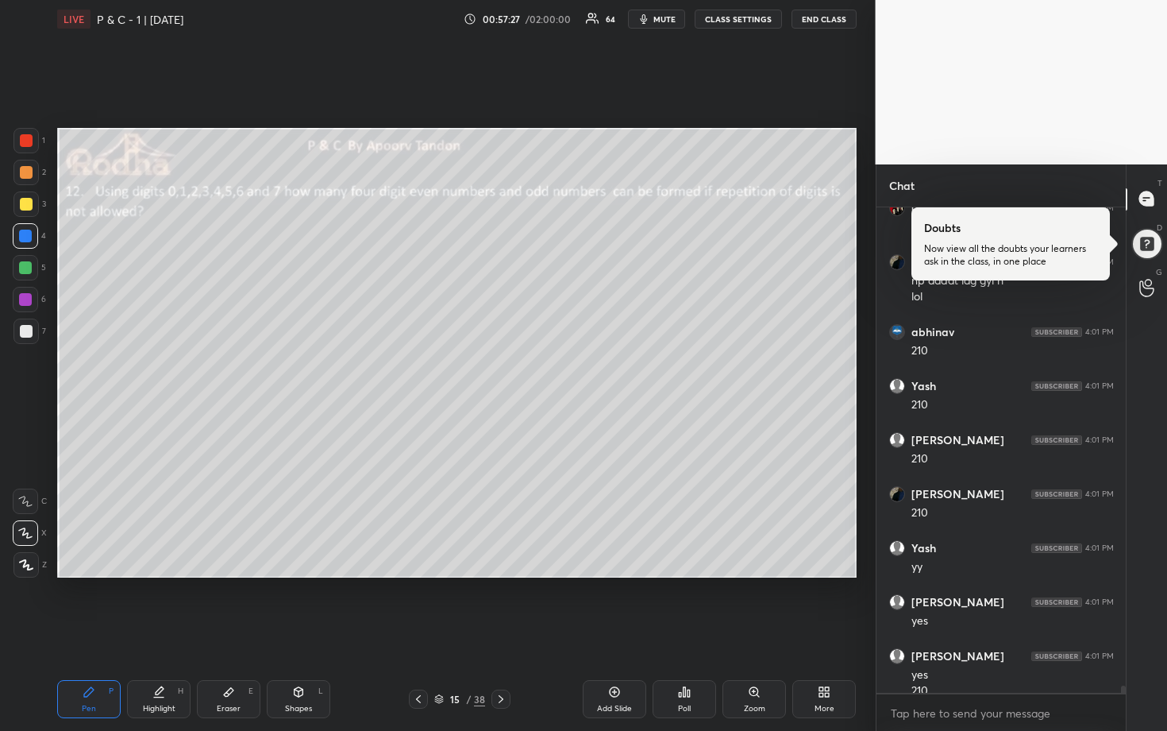
scroll to position [33620, 0]
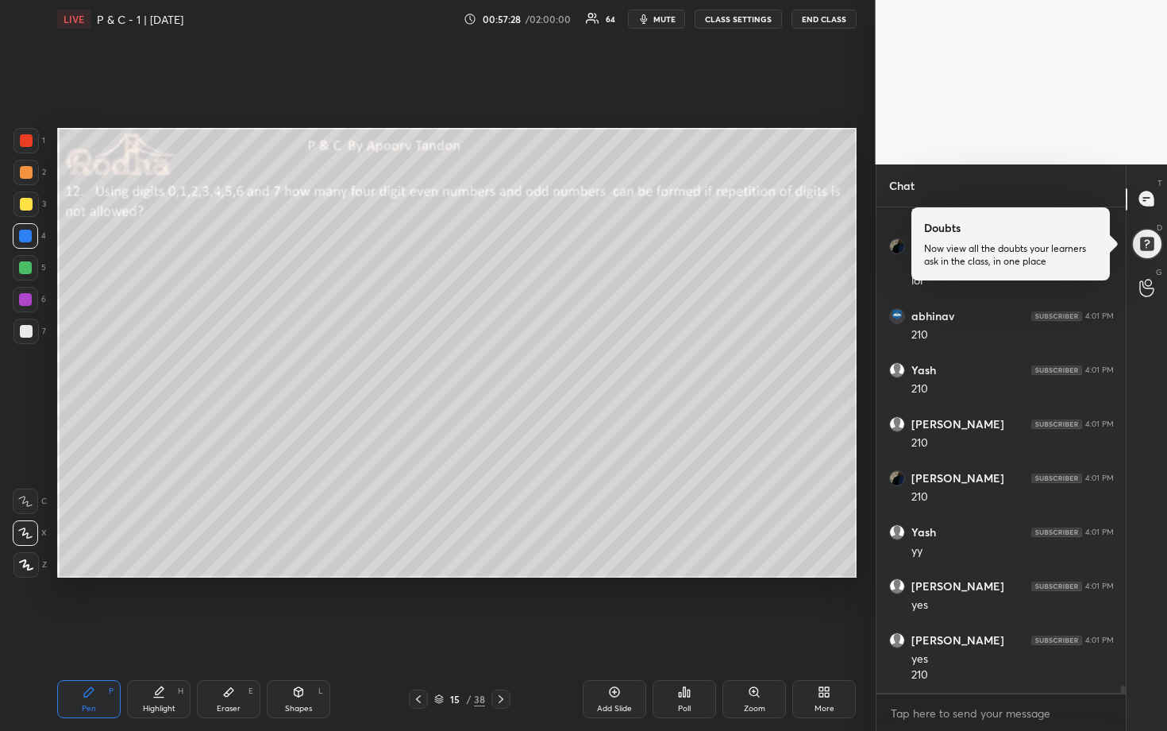
click at [29, 330] on div at bounding box center [26, 331] width 13 height 13
click at [27, 233] on div at bounding box center [25, 235] width 13 height 13
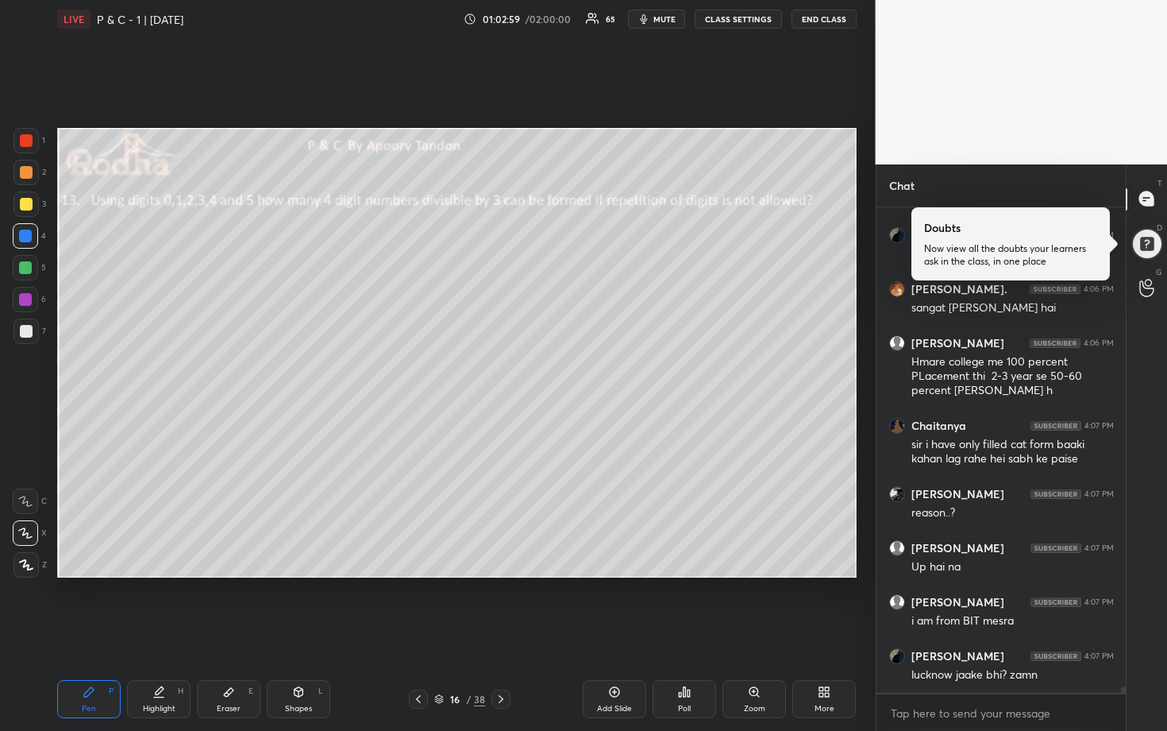
scroll to position [37866, 0]
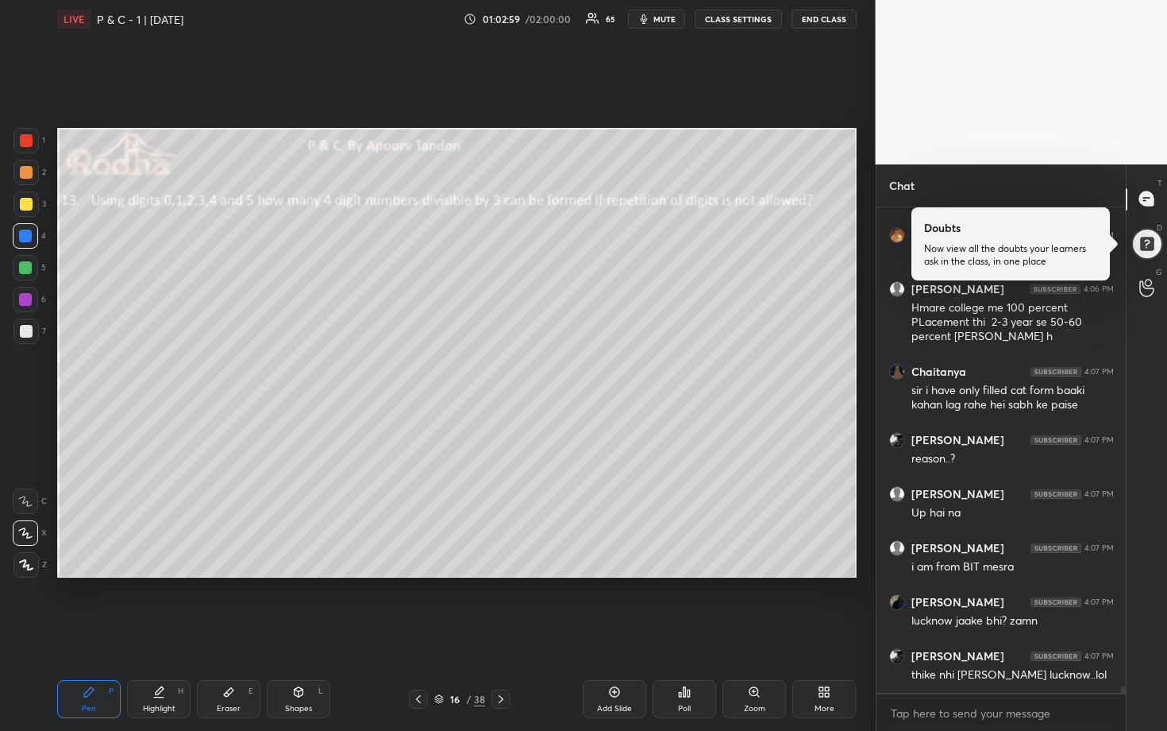
drag, startPoint x: 226, startPoint y: 696, endPoint x: 317, endPoint y: 615, distance: 121.5
click at [227, 605] on icon at bounding box center [229, 692] width 10 height 9
drag, startPoint x: 82, startPoint y: 661, endPoint x: 93, endPoint y: 674, distance: 16.9
click at [84, 605] on div "Setting up your live class Poll for secs No correct answer Start poll" at bounding box center [457, 352] width 812 height 629
click at [90, 605] on div "Pen P" at bounding box center [89, 699] width 64 height 38
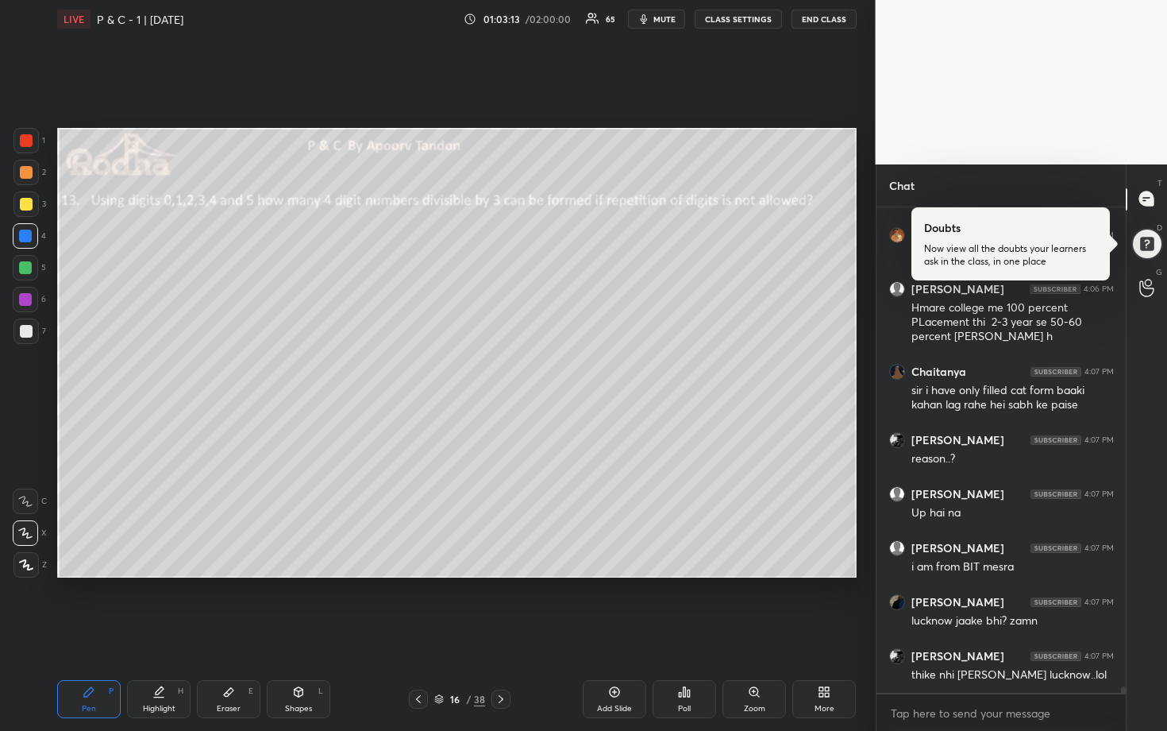
click at [25, 267] on div at bounding box center [25, 267] width 13 height 13
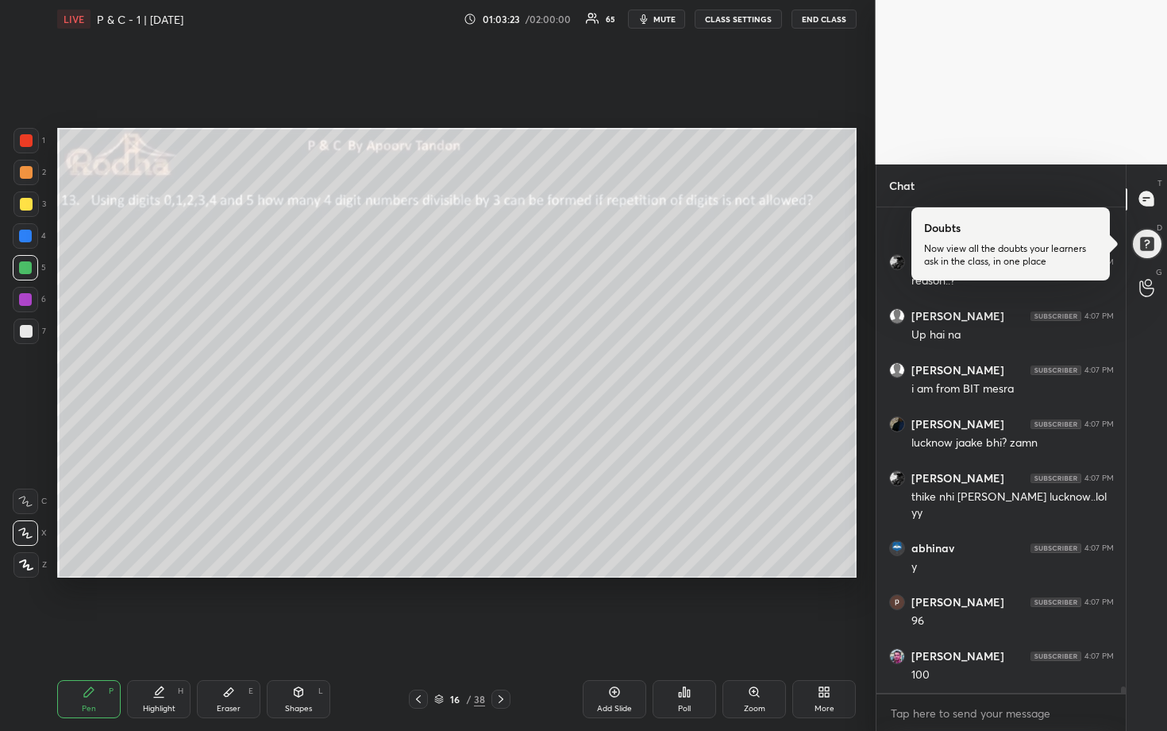
scroll to position [38098, 0]
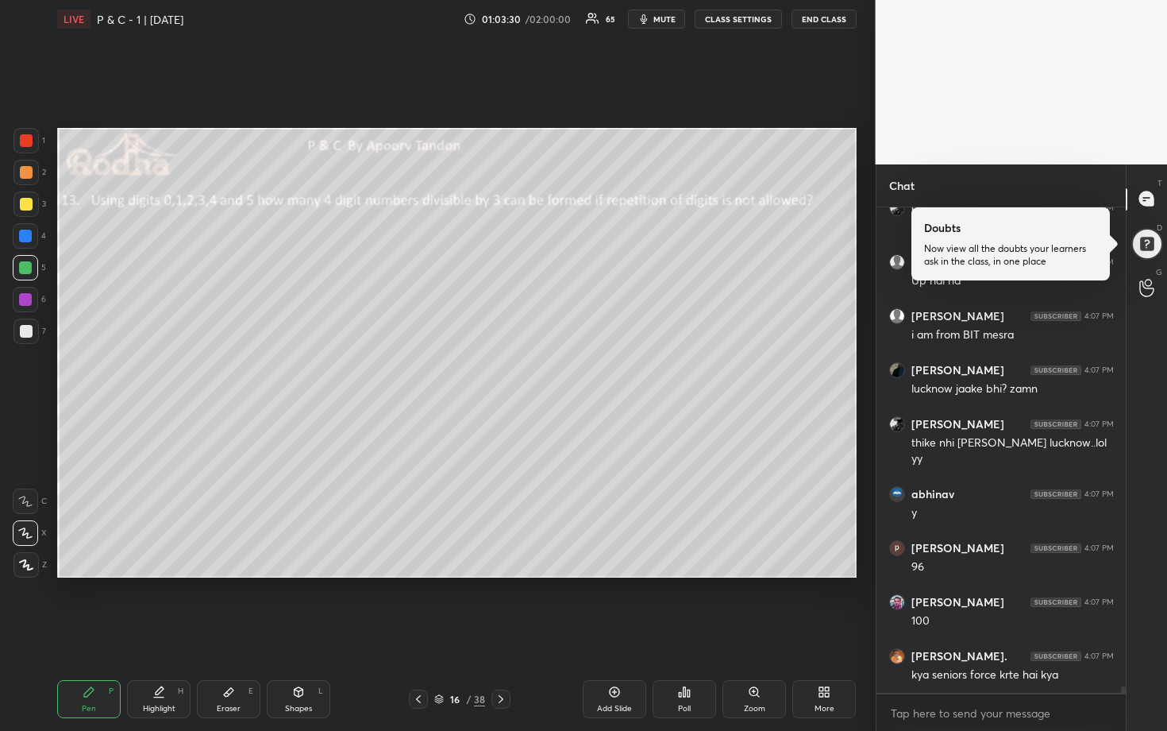
click at [27, 195] on div at bounding box center [25, 203] width 25 height 25
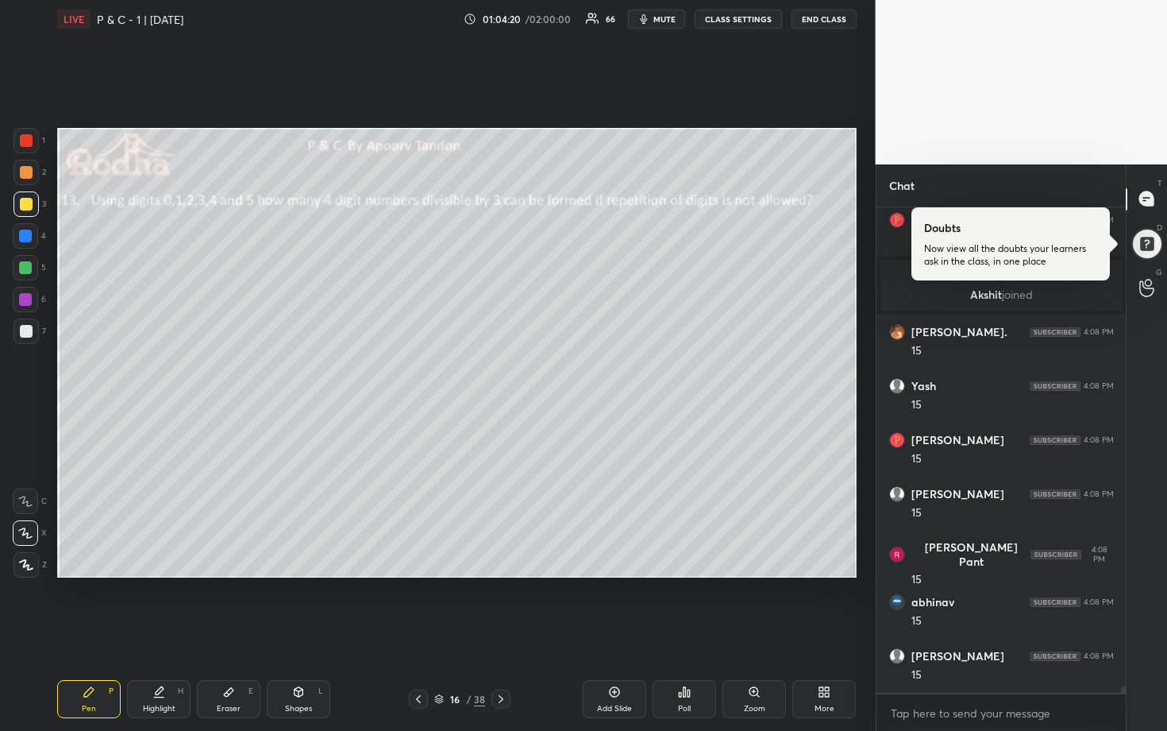
scroll to position [37145, 0]
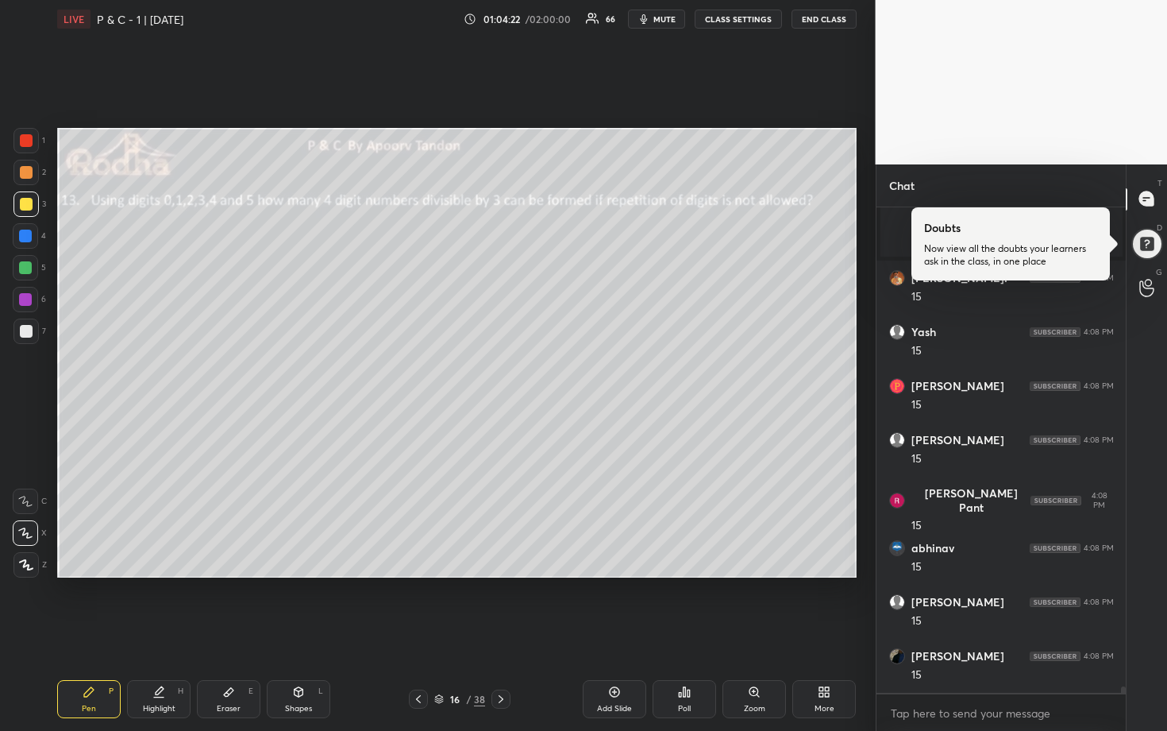
click at [32, 270] on div at bounding box center [25, 267] width 25 height 25
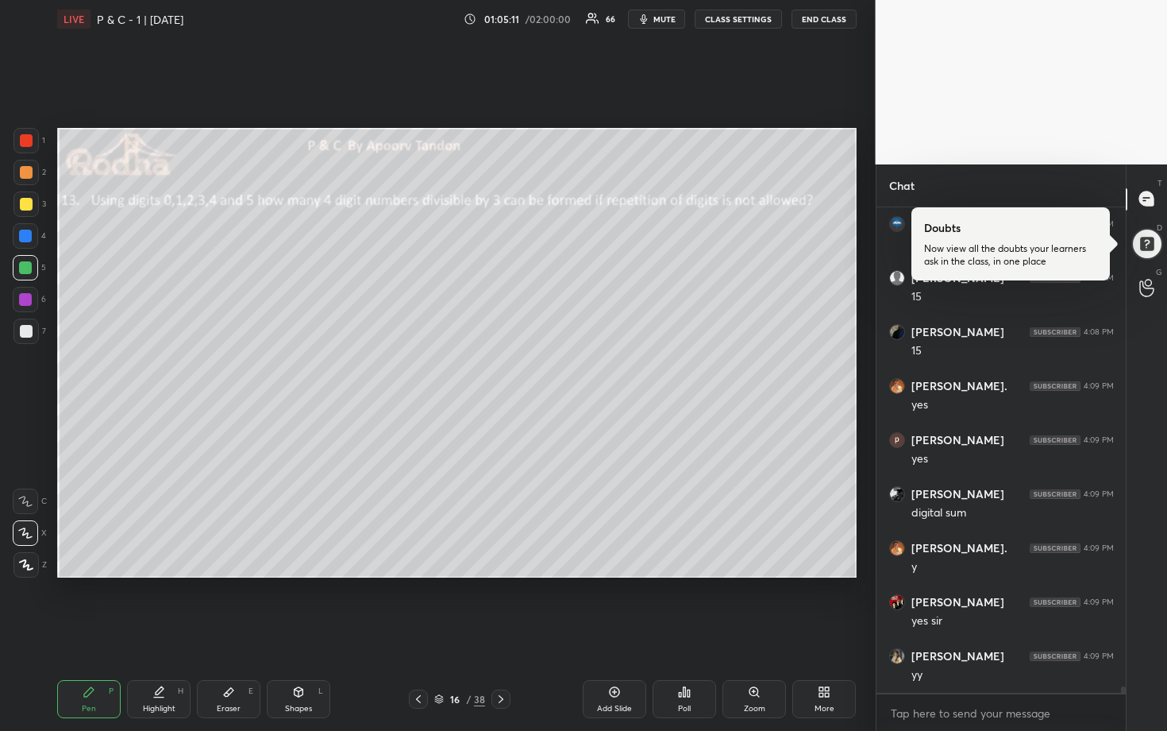
scroll to position [37523, 0]
click at [22, 331] on div at bounding box center [26, 331] width 13 height 13
click at [22, 236] on div at bounding box center [25, 235] width 13 height 13
click at [33, 330] on div at bounding box center [25, 330] width 25 height 25
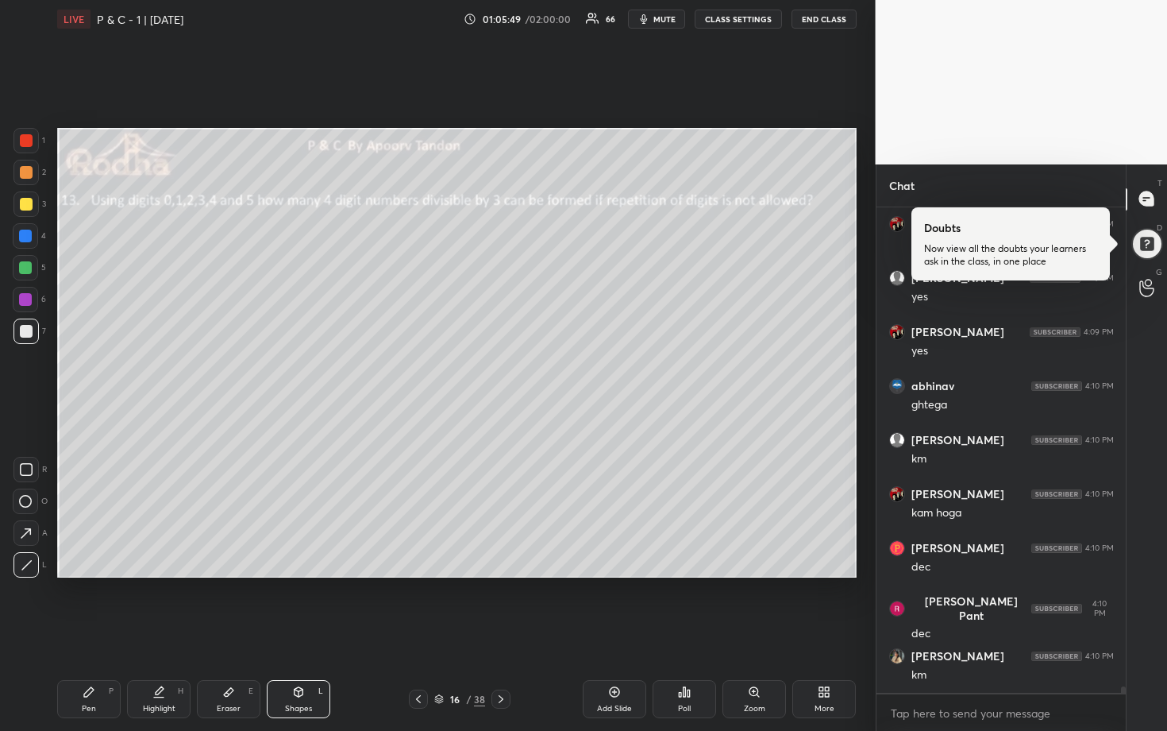
scroll to position [38117, 0]
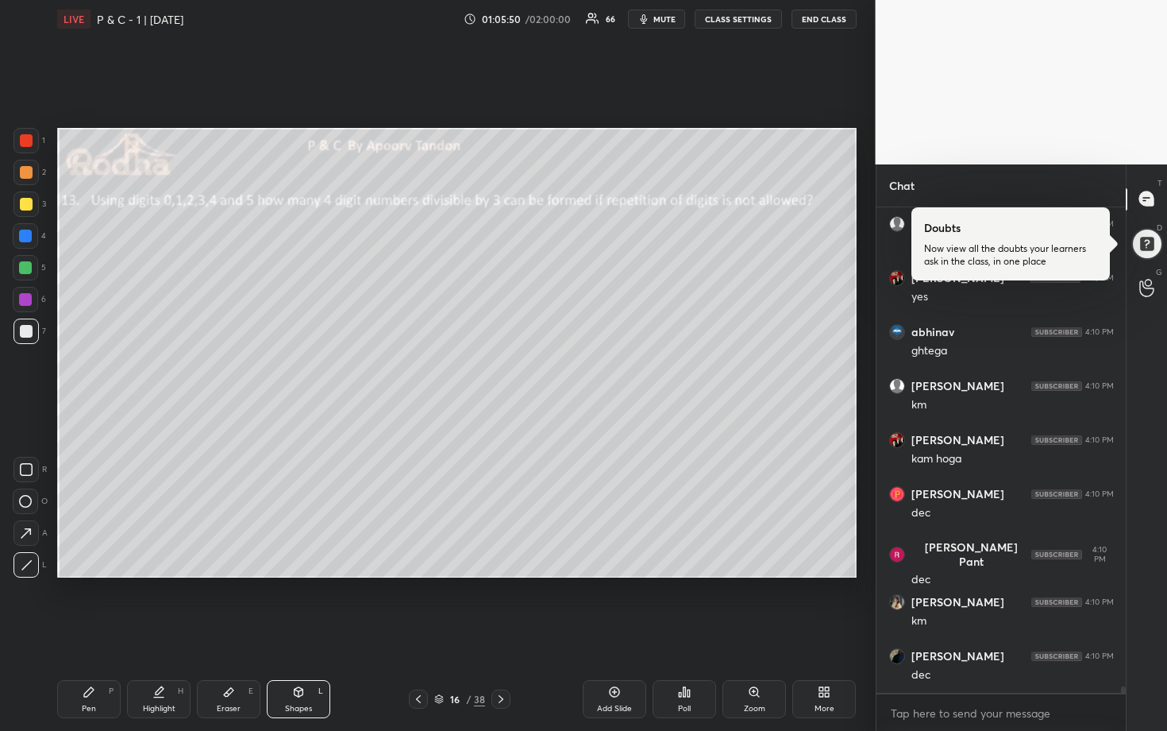
click at [27, 202] on div at bounding box center [26, 204] width 13 height 13
drag, startPoint x: 29, startPoint y: 268, endPoint x: 37, endPoint y: 258, distance: 12.6
click at [29, 269] on div at bounding box center [25, 267] width 13 height 13
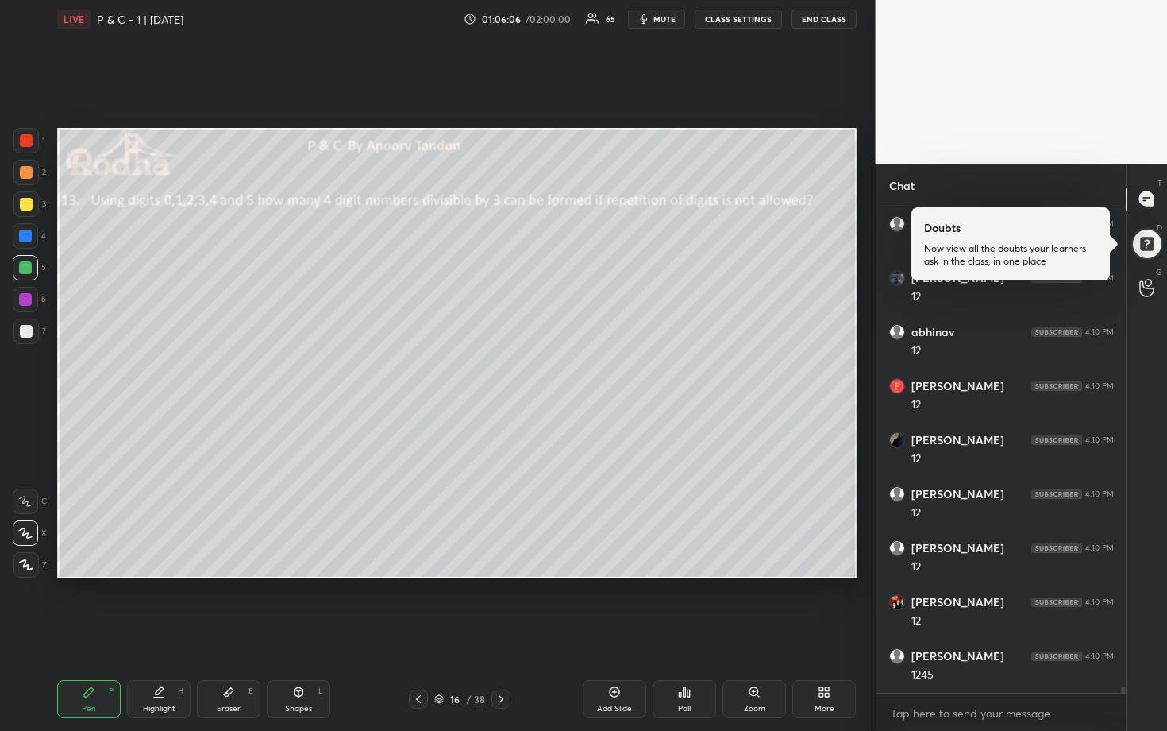
scroll to position [38873, 0]
click at [22, 173] on div at bounding box center [26, 172] width 13 height 13
click at [234, 605] on div "Eraser E" at bounding box center [229, 699] width 64 height 38
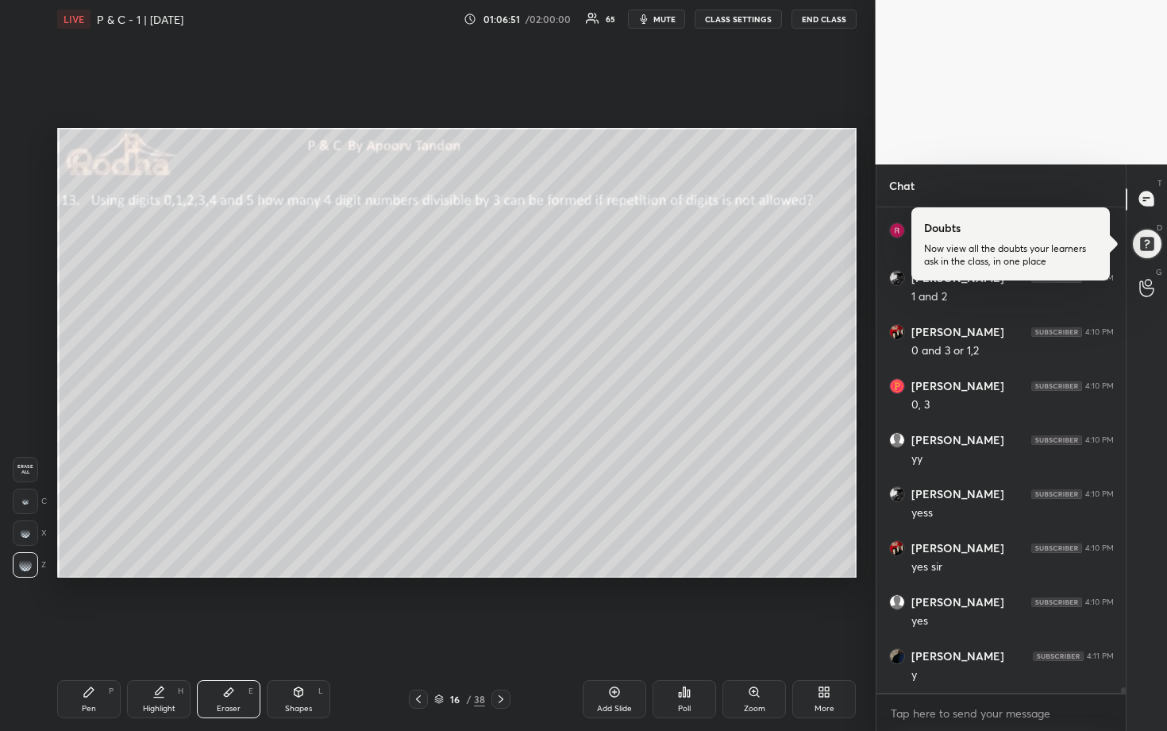
click at [78, 605] on div "Pen P" at bounding box center [89, 699] width 64 height 38
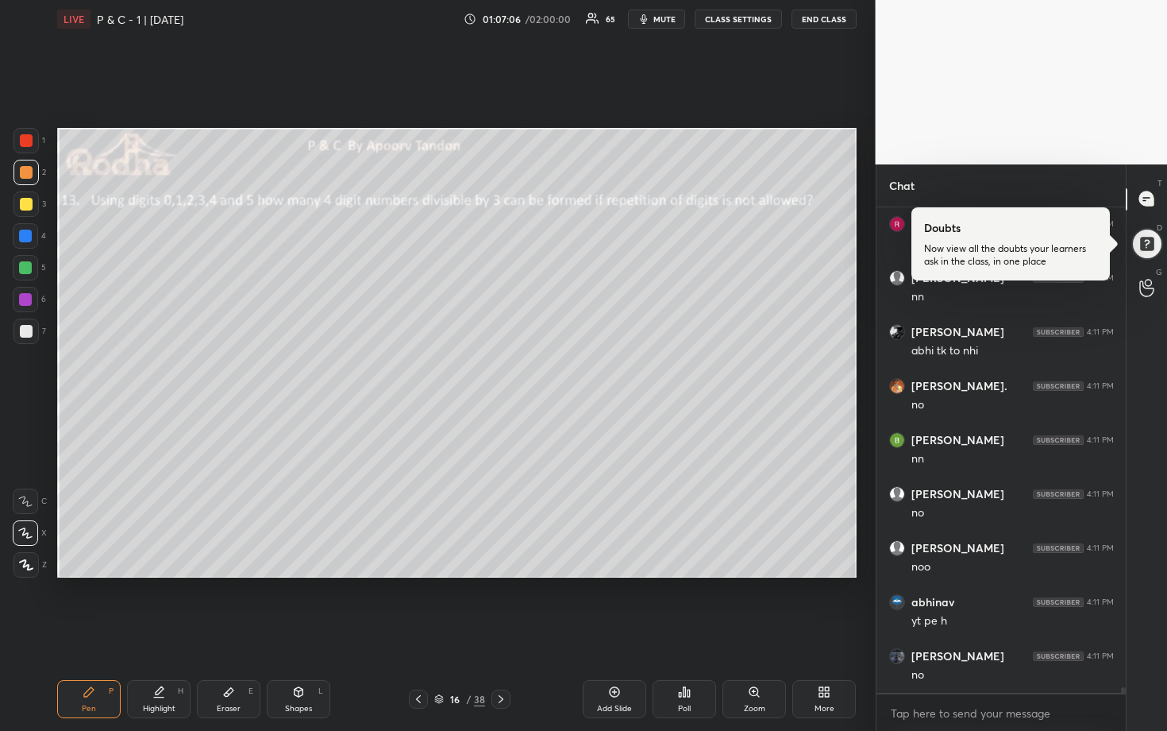
scroll to position [40061, 0]
click at [29, 268] on div at bounding box center [25, 267] width 13 height 13
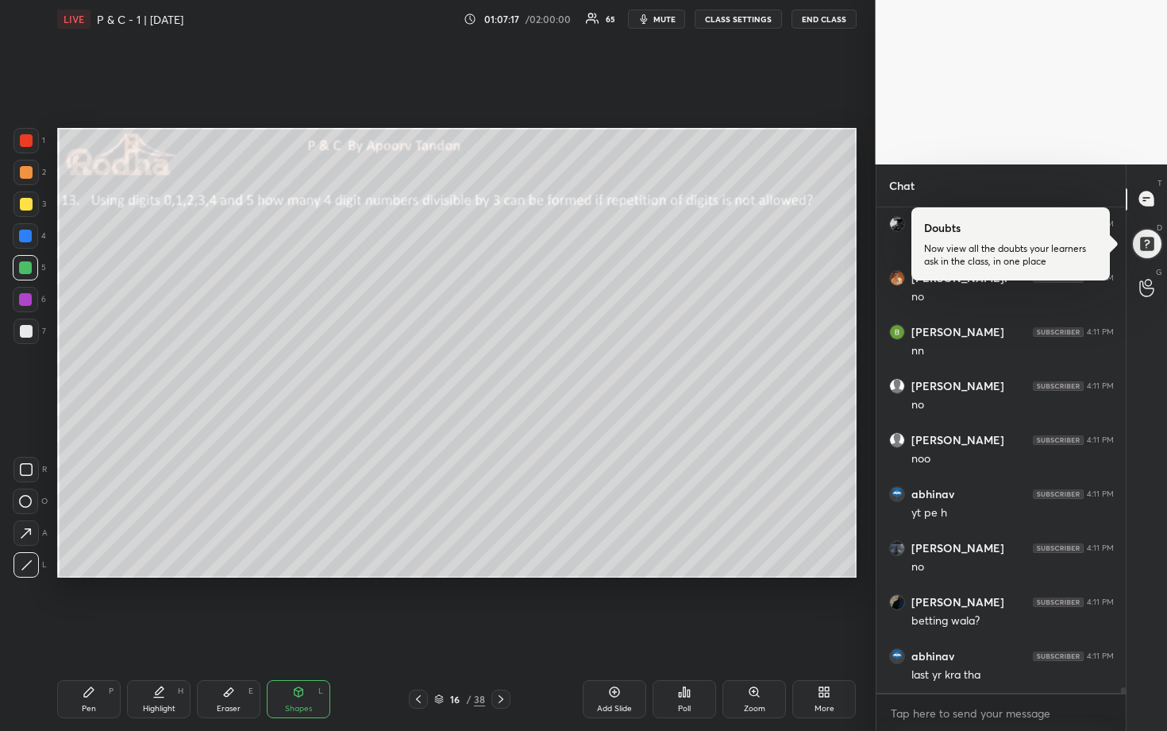
scroll to position [40169, 0]
click at [21, 297] on div at bounding box center [25, 299] width 13 height 13
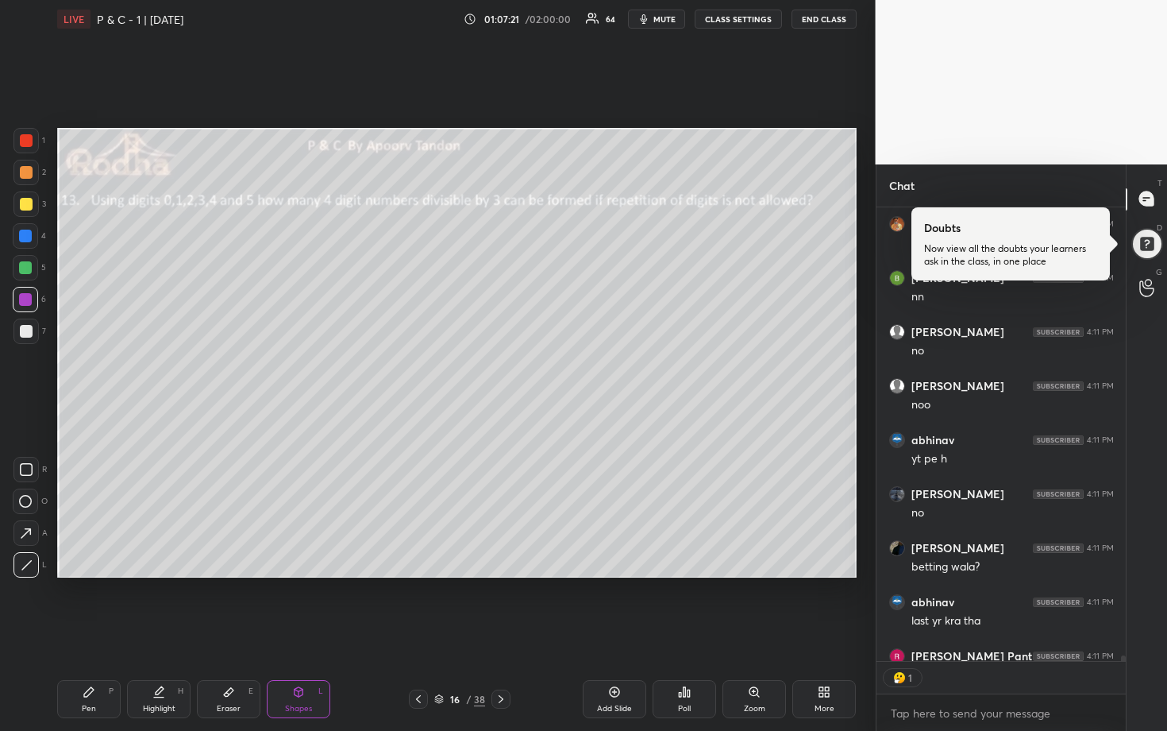
scroll to position [5, 6]
click at [25, 172] on div at bounding box center [26, 172] width 13 height 13
click at [21, 268] on div at bounding box center [25, 267] width 13 height 13
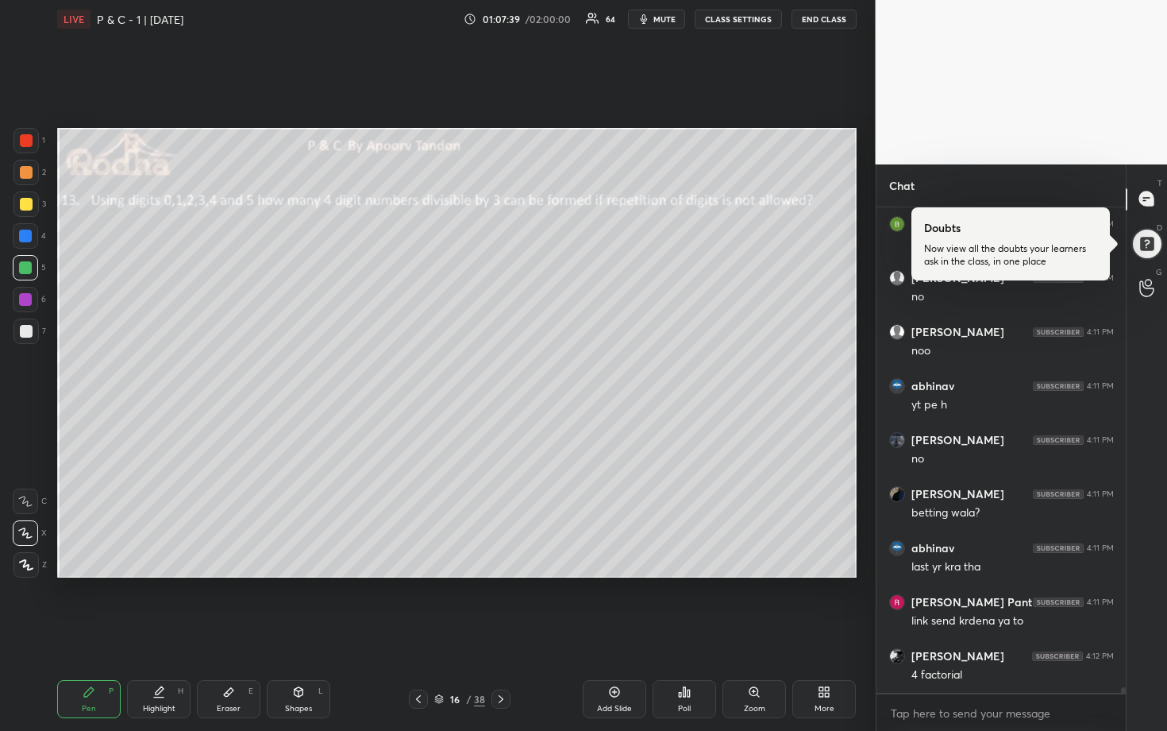
click at [25, 243] on div at bounding box center [25, 235] width 25 height 25
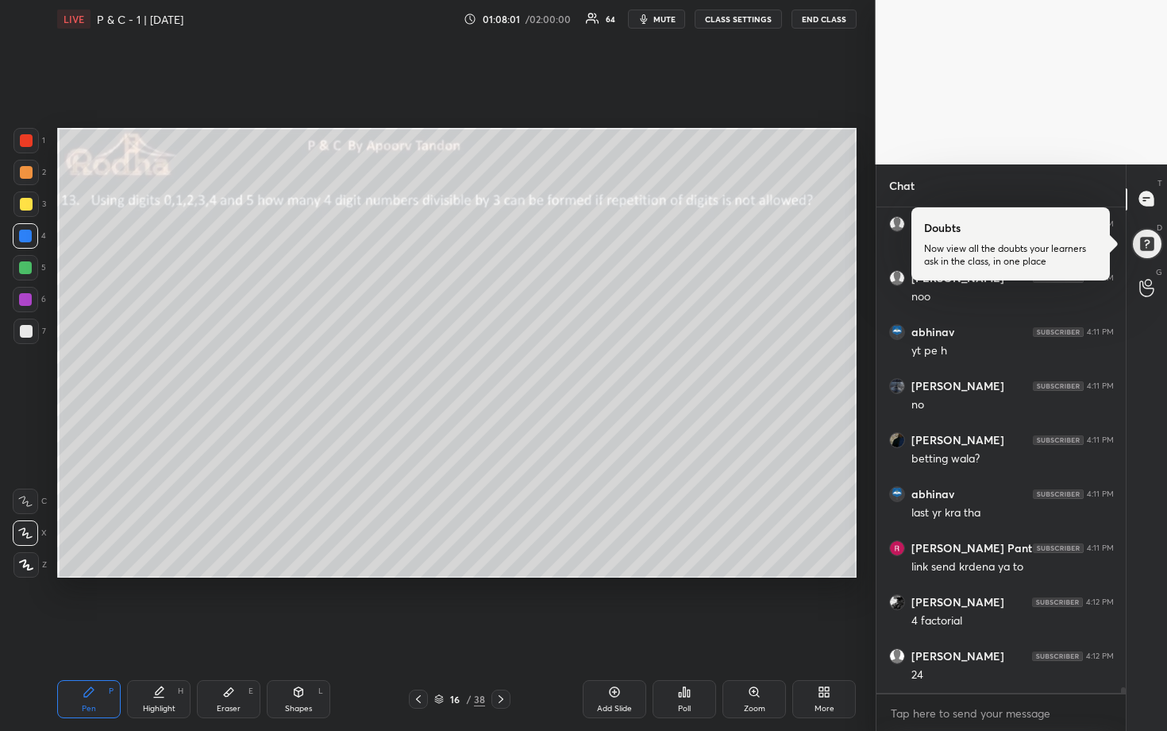
click at [28, 269] on div at bounding box center [25, 267] width 13 height 13
click at [28, 235] on div at bounding box center [25, 235] width 13 height 13
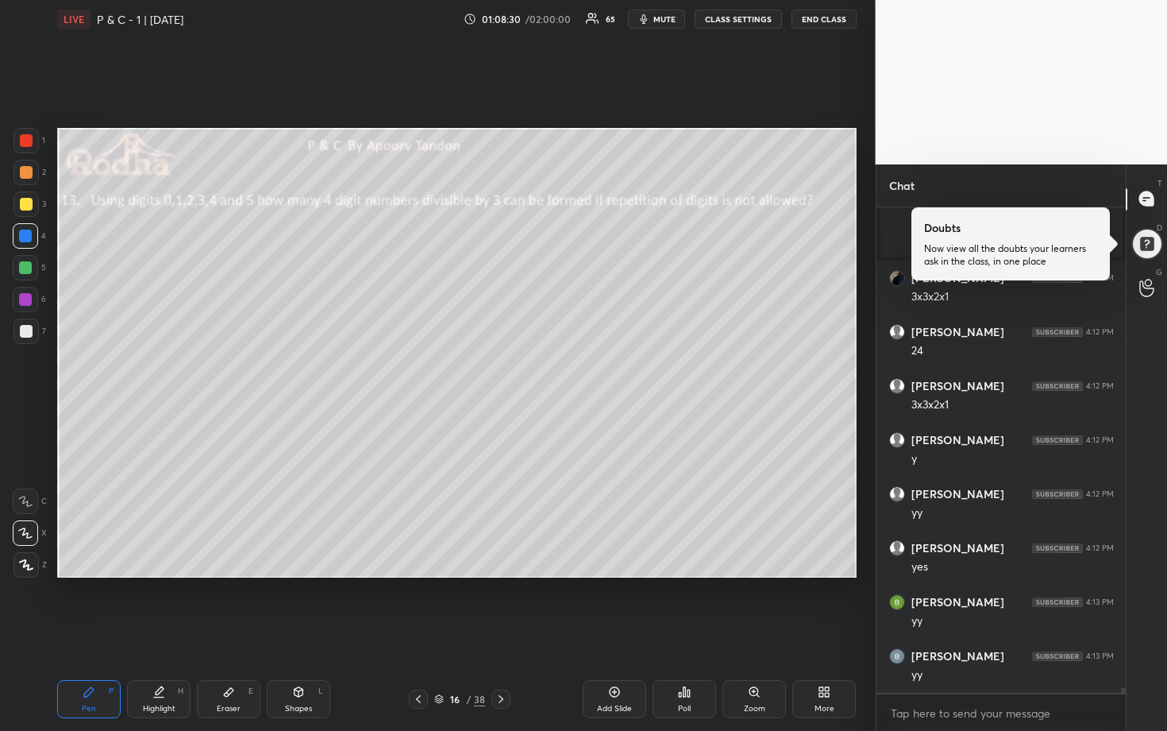
click at [29, 171] on div at bounding box center [26, 172] width 13 height 13
click at [28, 272] on div at bounding box center [25, 267] width 13 height 13
drag, startPoint x: 29, startPoint y: 334, endPoint x: 37, endPoint y: 331, distance: 9.1
click at [30, 334] on div at bounding box center [26, 331] width 13 height 13
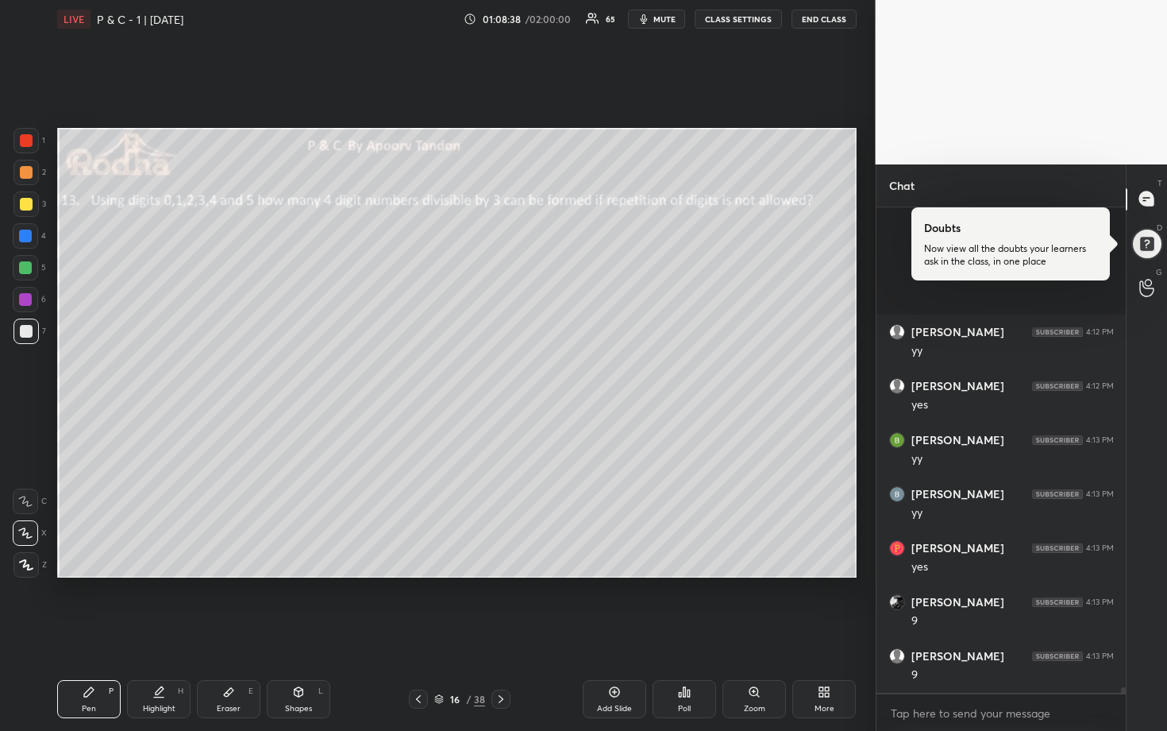
scroll to position [40185, 0]
drag, startPoint x: 18, startPoint y: 268, endPoint x: 38, endPoint y: 270, distance: 19.9
click at [19, 269] on div at bounding box center [25, 267] width 13 height 13
click at [27, 168] on div at bounding box center [26, 172] width 13 height 13
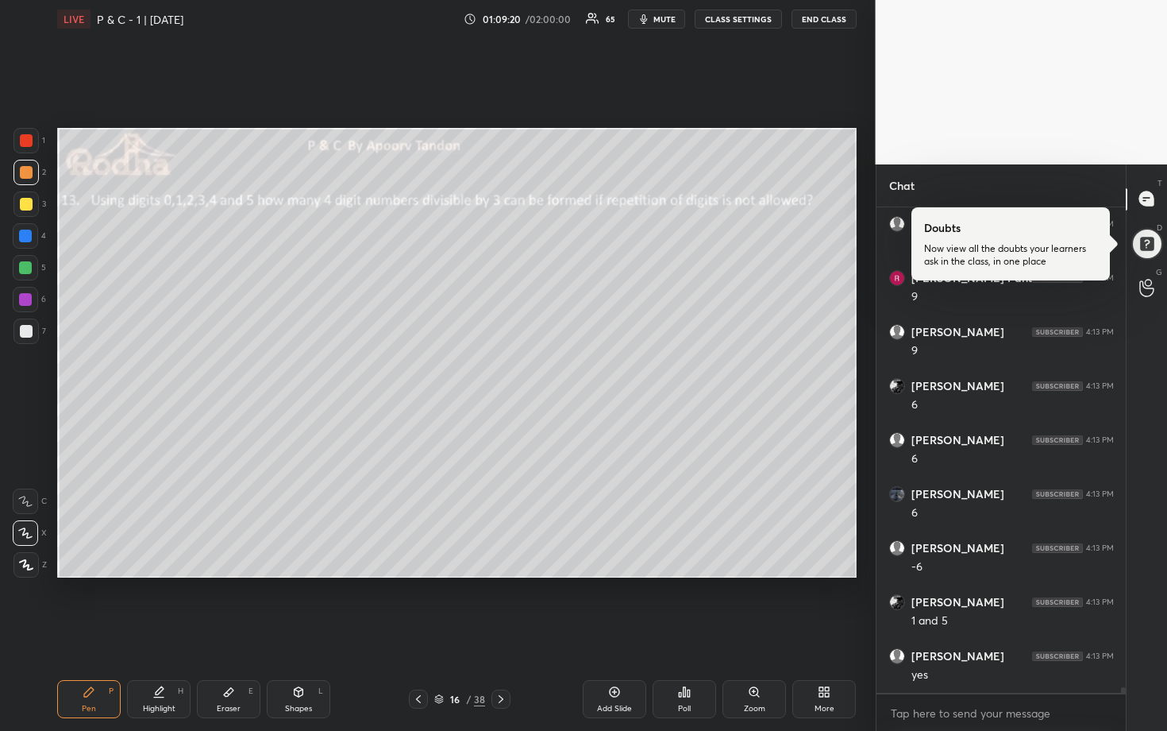
scroll to position [40617, 0]
click at [26, 203] on div at bounding box center [26, 204] width 13 height 13
click at [30, 141] on div at bounding box center [26, 140] width 13 height 13
click at [27, 233] on div at bounding box center [25, 235] width 13 height 13
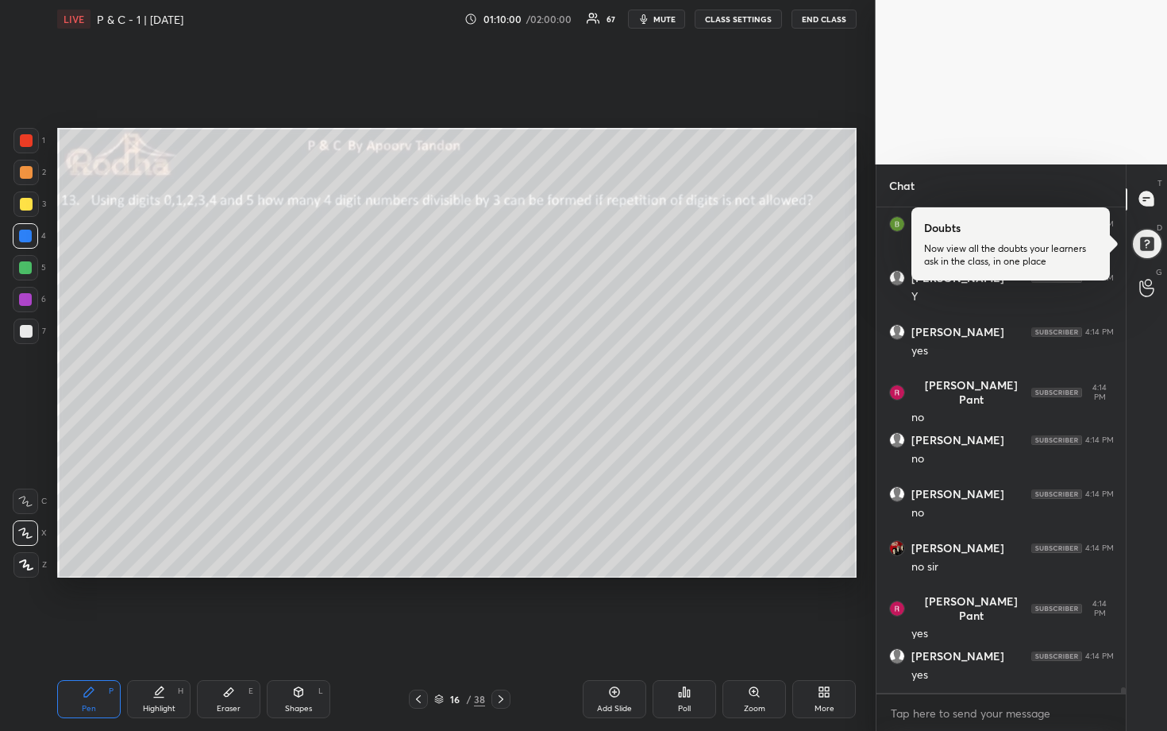
scroll to position [41211, 0]
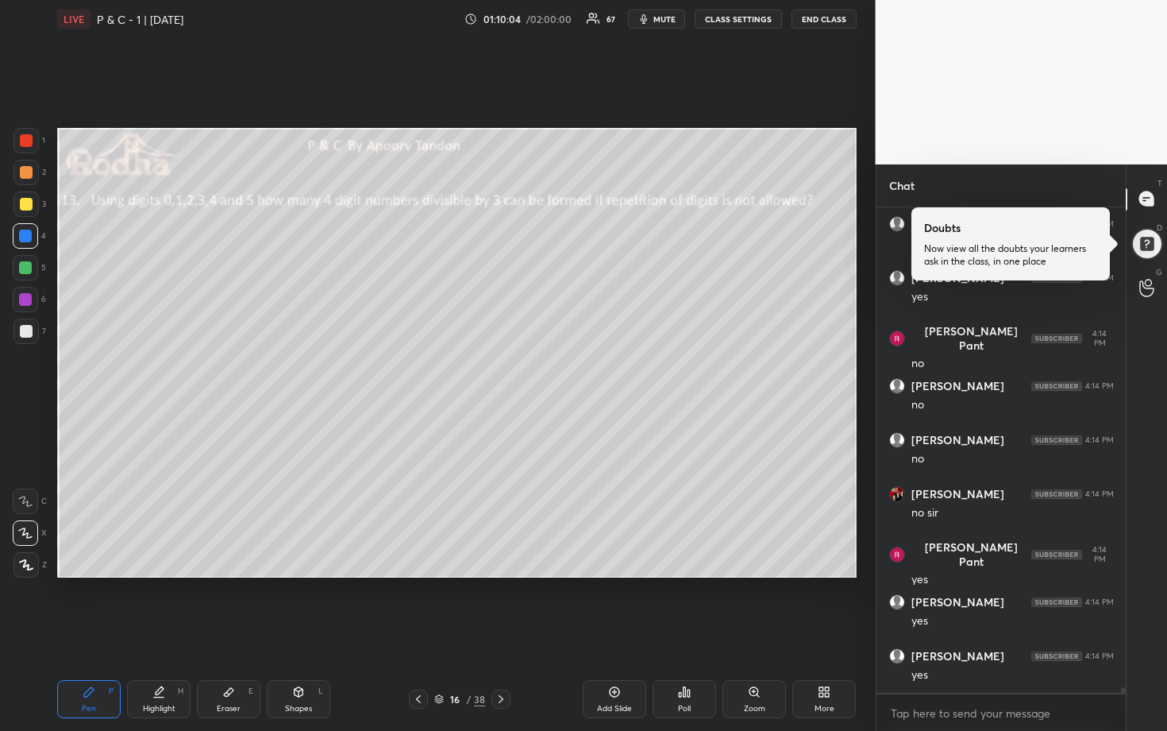
drag, startPoint x: 21, startPoint y: 326, endPoint x: 48, endPoint y: 315, distance: 29.9
click at [21, 326] on div at bounding box center [26, 331] width 13 height 13
click at [27, 178] on div at bounding box center [26, 172] width 13 height 13
click at [24, 331] on div at bounding box center [26, 331] width 13 height 13
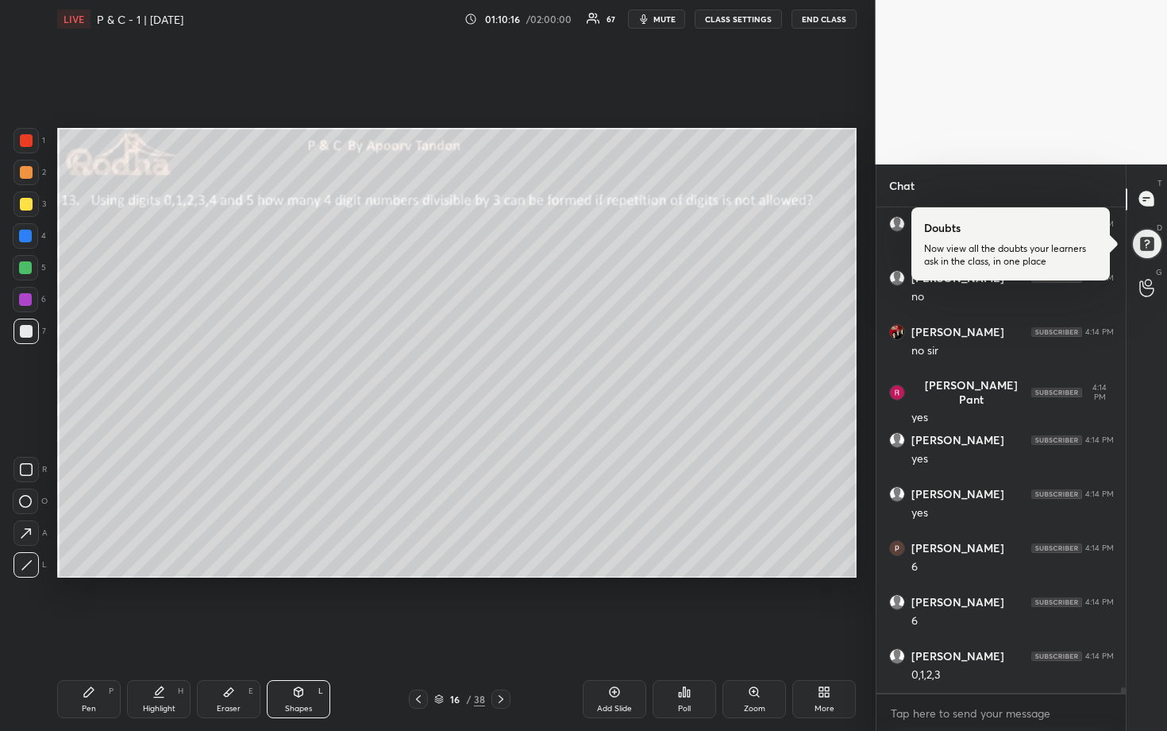
scroll to position [41427, 0]
click at [28, 272] on div at bounding box center [25, 267] width 13 height 13
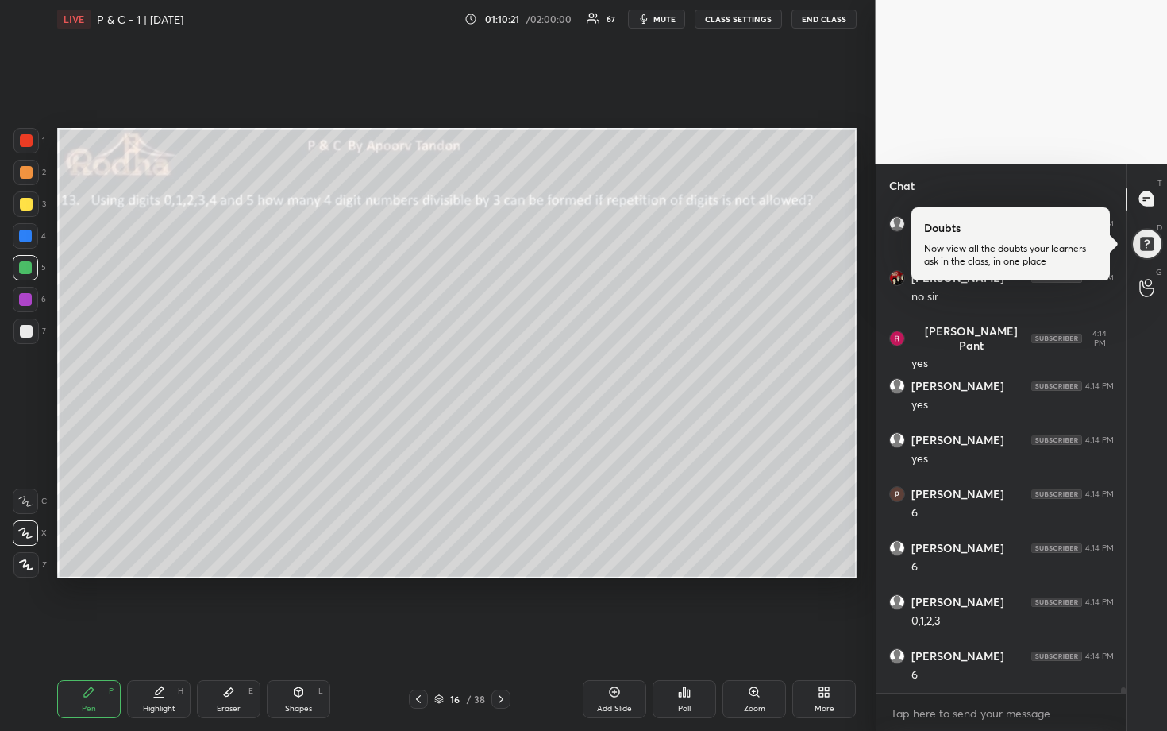
scroll to position [41481, 0]
drag, startPoint x: 23, startPoint y: 174, endPoint x: 44, endPoint y: 175, distance: 21.5
click at [25, 174] on div at bounding box center [26, 172] width 13 height 13
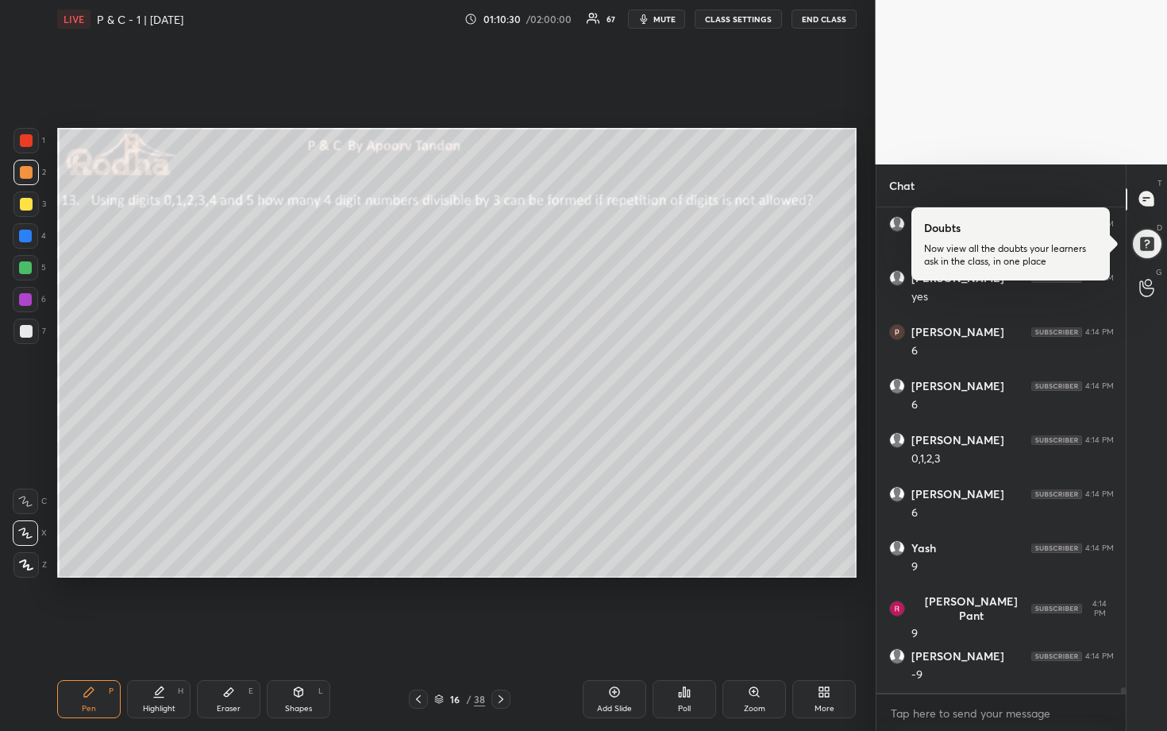
scroll to position [41643, 0]
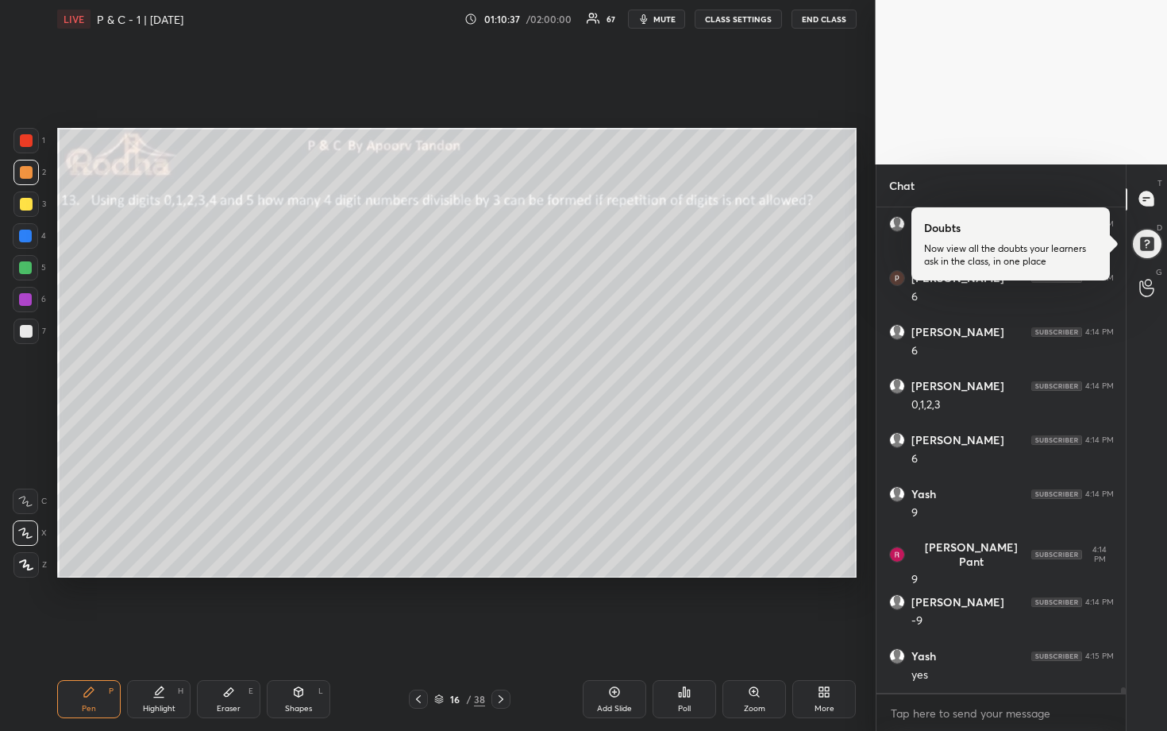
click at [23, 140] on div at bounding box center [26, 140] width 13 height 13
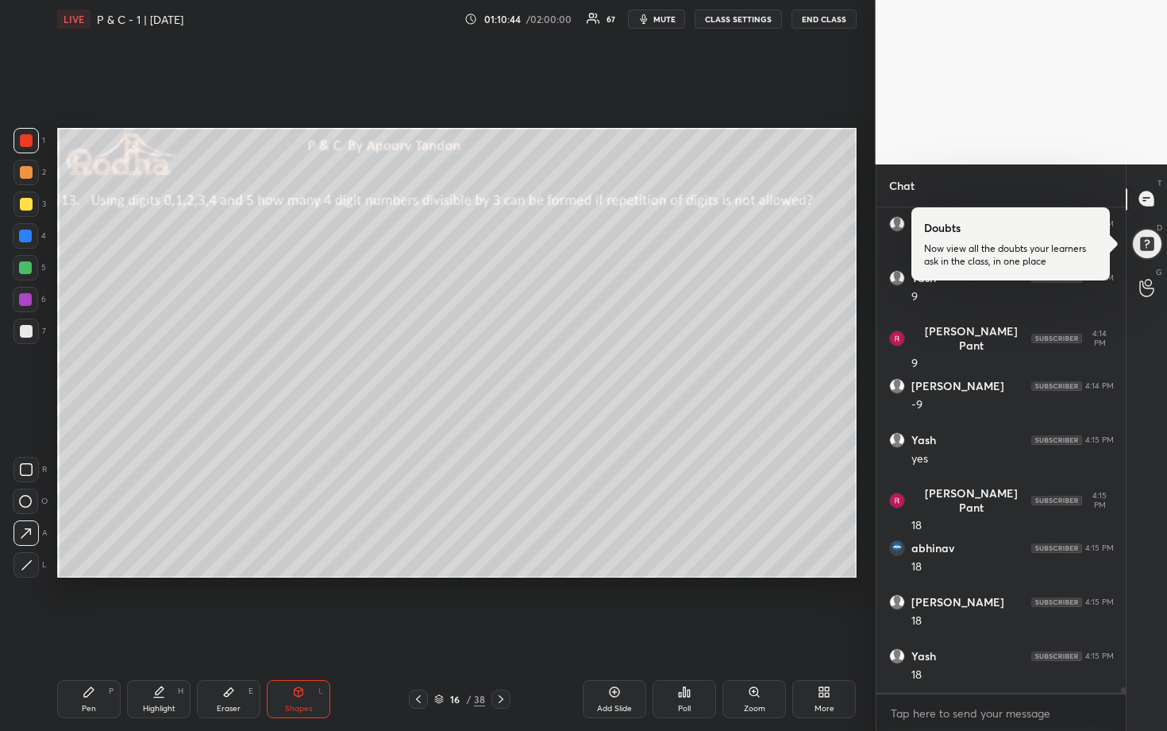
scroll to position [41913, 0]
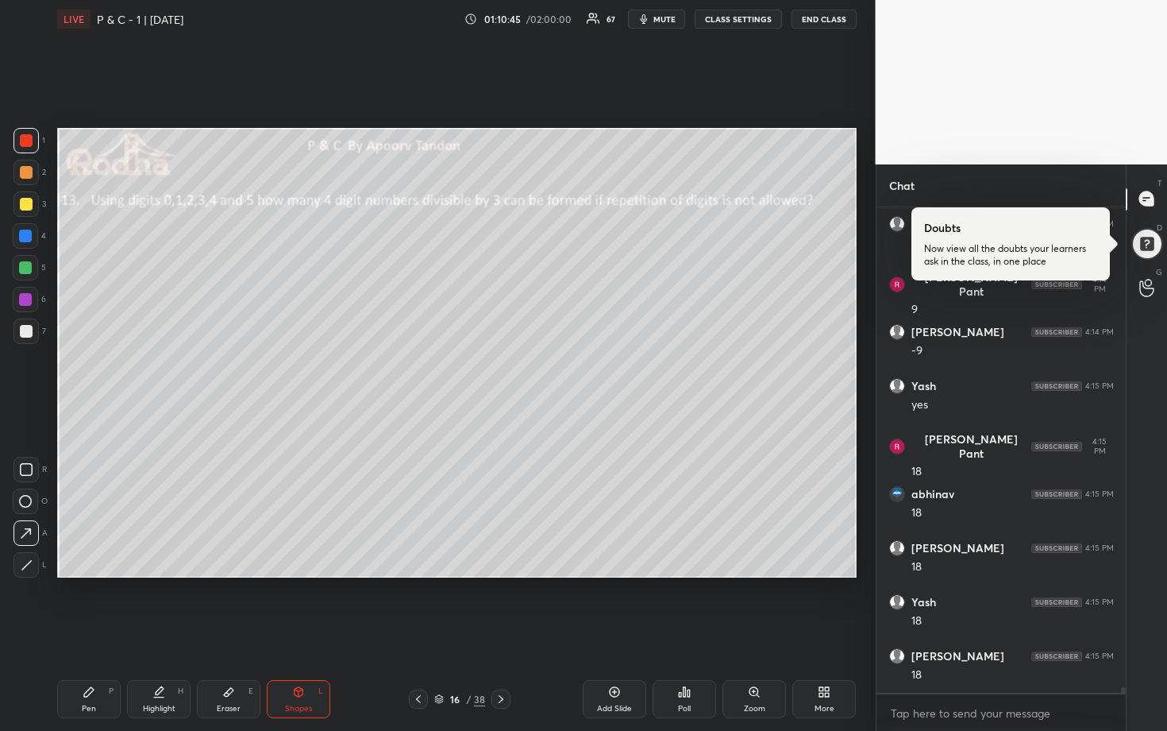
click at [25, 239] on div at bounding box center [25, 235] width 13 height 13
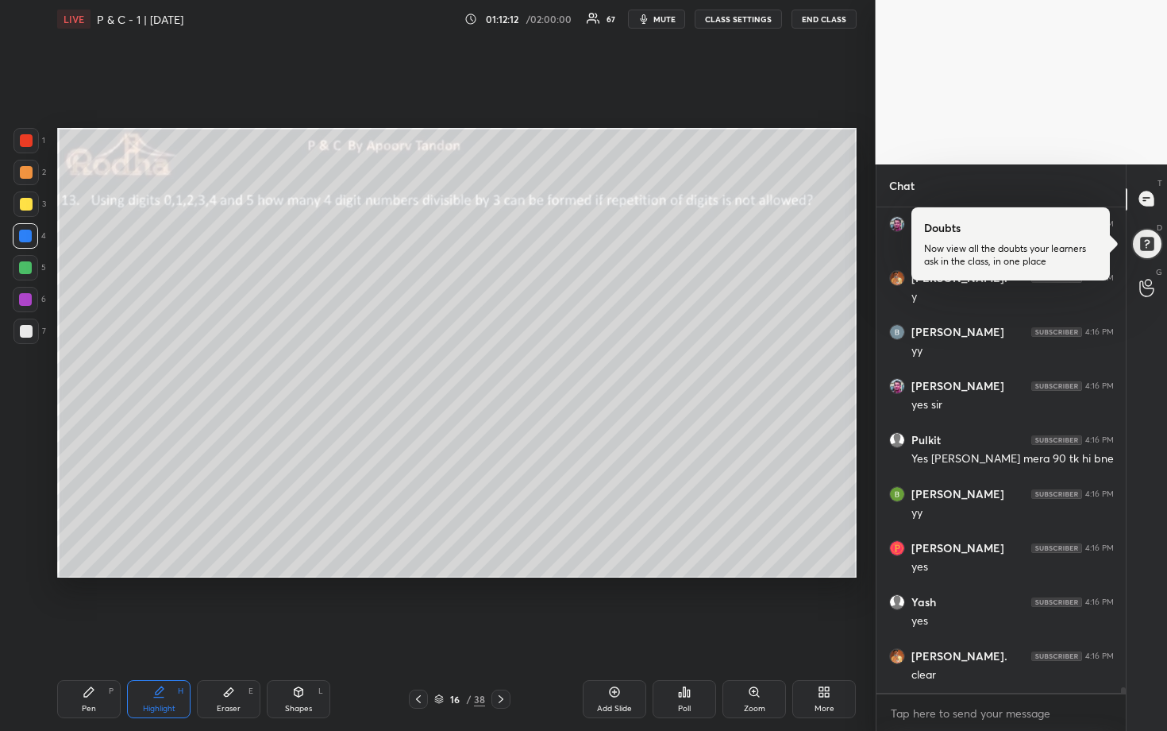
scroll to position [43482, 0]
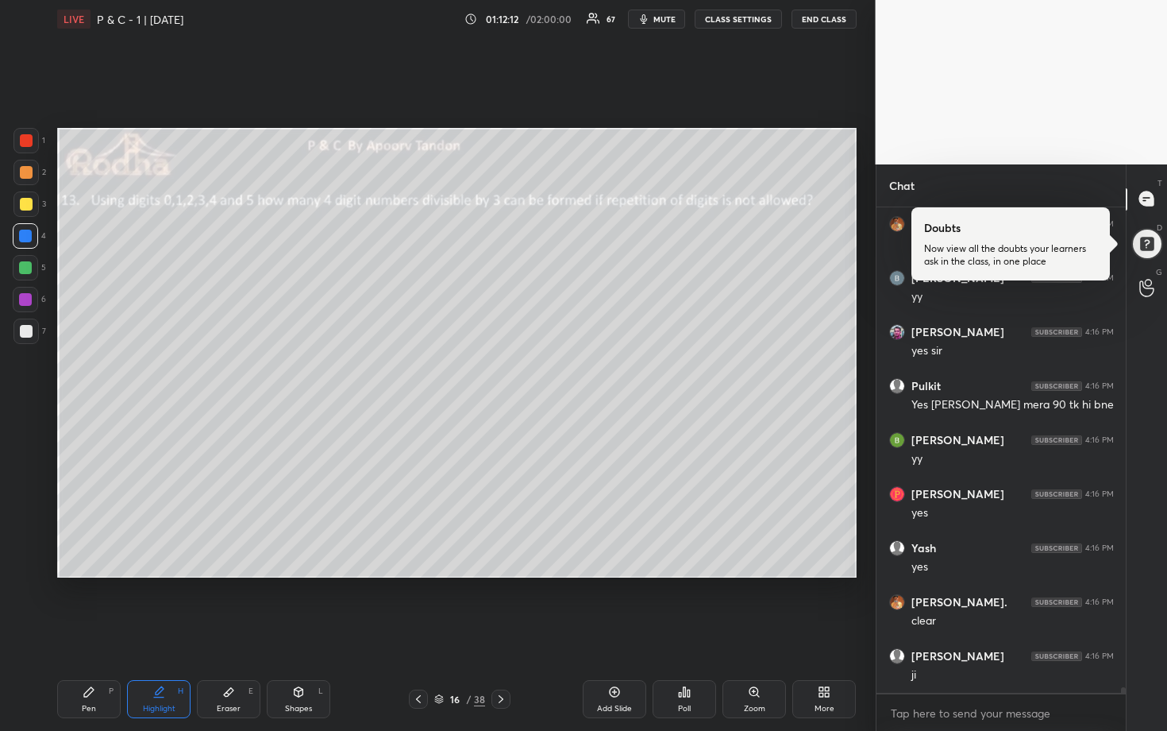
click at [500, 605] on icon at bounding box center [501, 698] width 13 height 13
click at [414, 605] on icon at bounding box center [418, 698] width 13 height 13
click at [617, 605] on div "Add Slide" at bounding box center [614, 708] width 35 height 8
click at [24, 314] on div "1 2 3 4 5 6 7" at bounding box center [29, 239] width 33 height 222
click at [24, 328] on div at bounding box center [26, 331] width 13 height 13
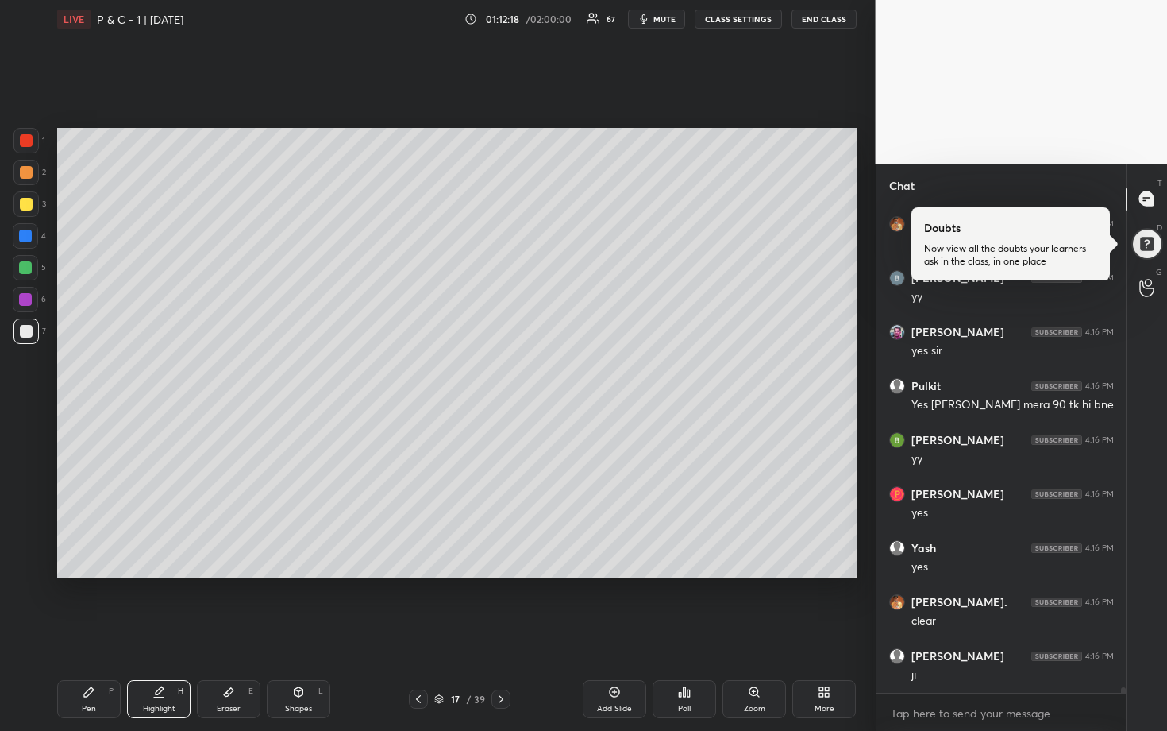
scroll to position [43536, 0]
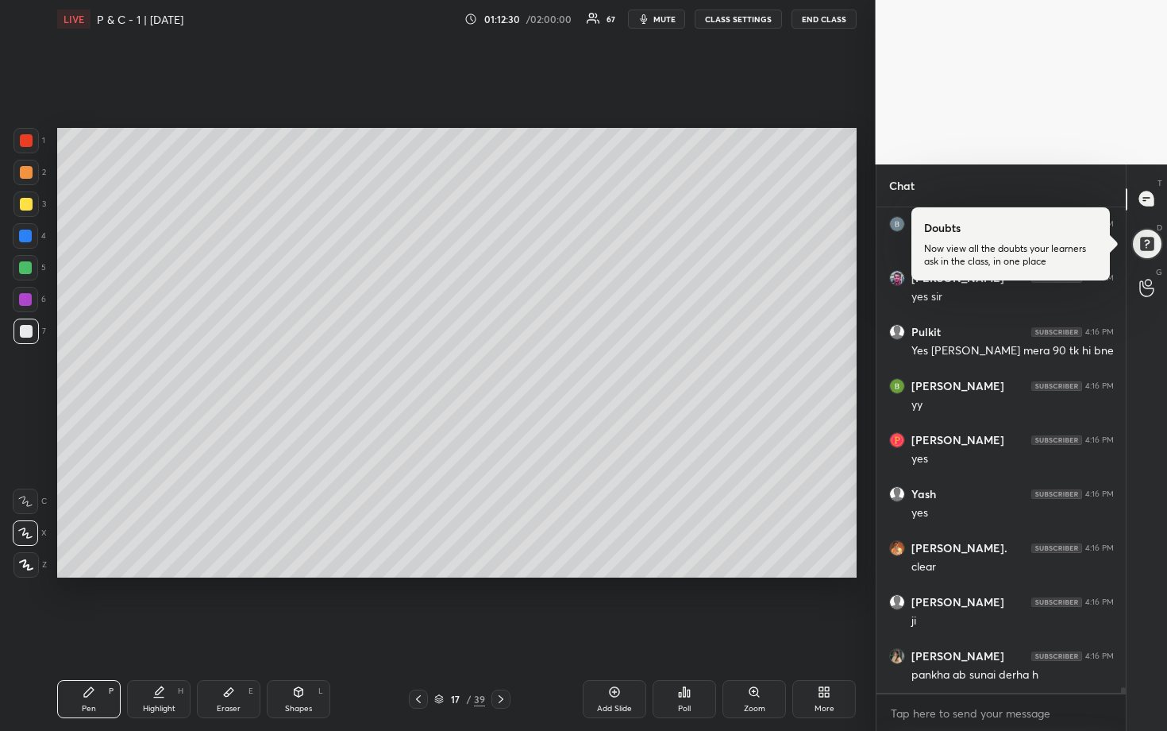
click at [27, 256] on div at bounding box center [25, 267] width 25 height 25
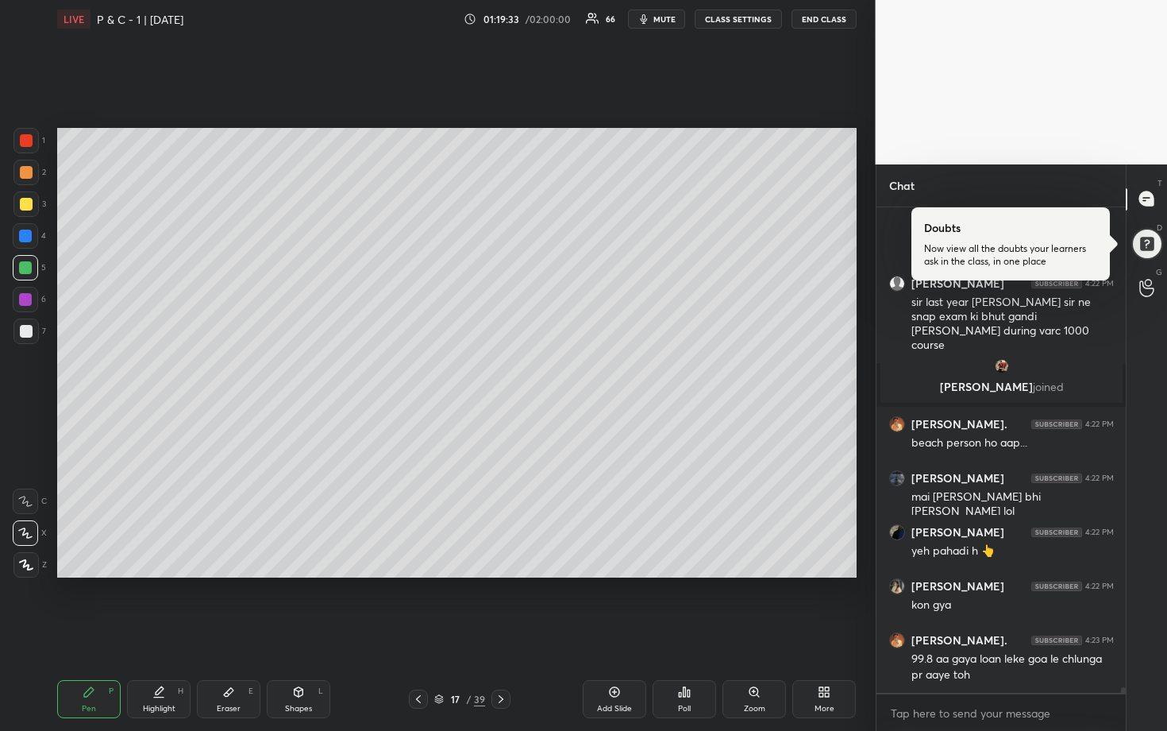
scroll to position [44349, 0]
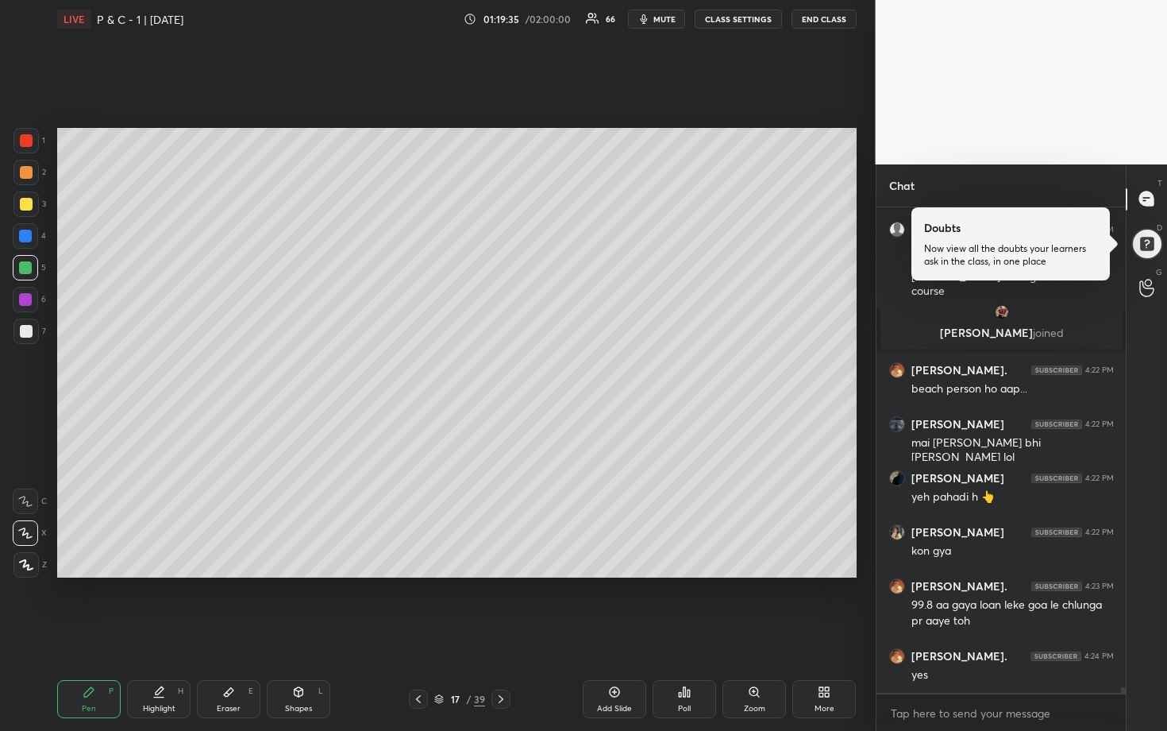
click at [25, 327] on div at bounding box center [26, 331] width 13 height 13
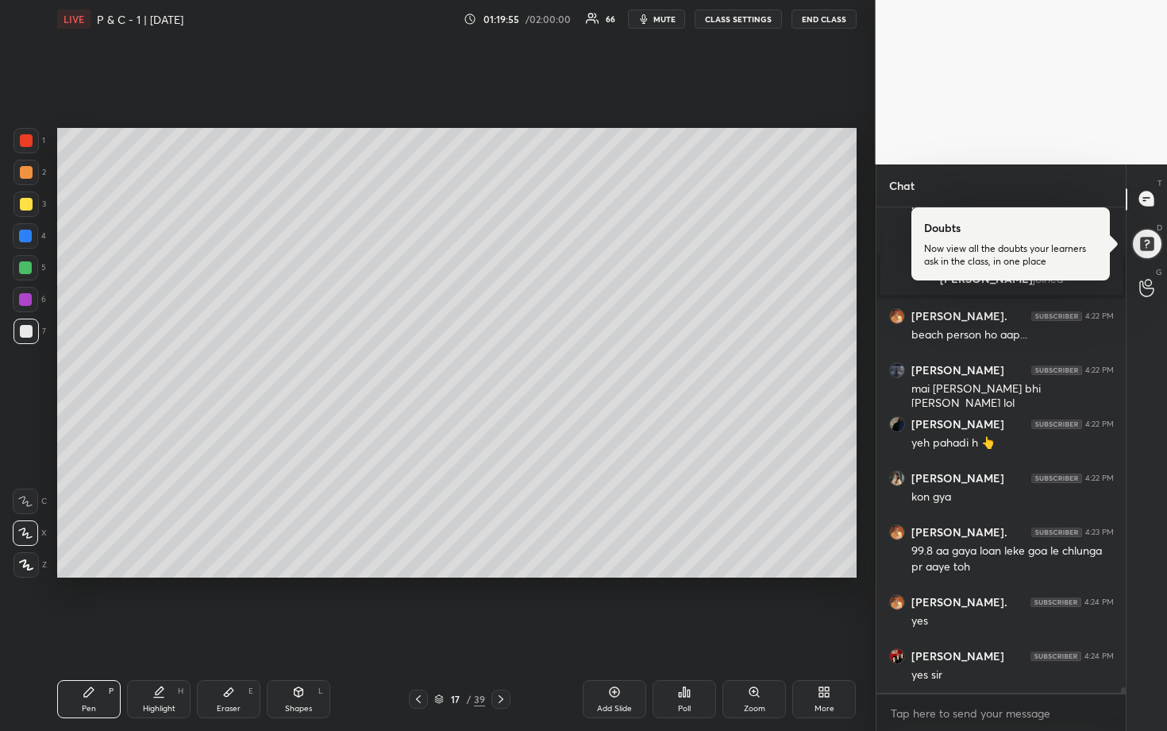
scroll to position [44457, 0]
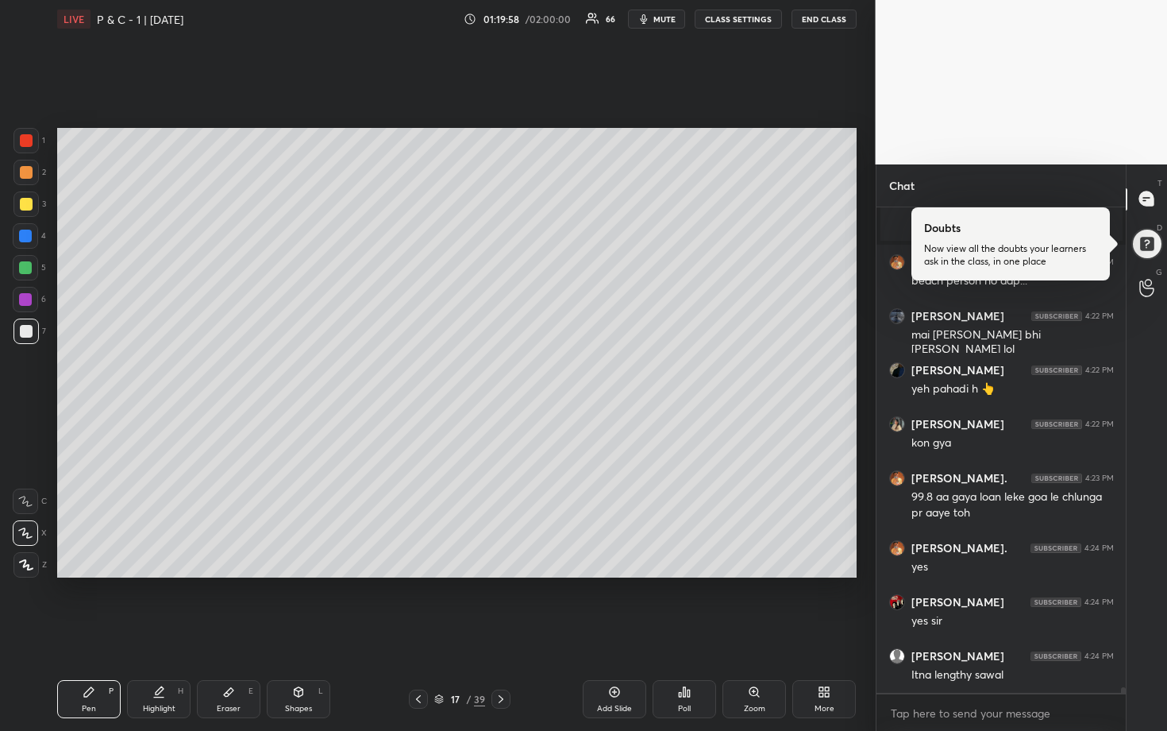
click at [27, 203] on div at bounding box center [26, 204] width 13 height 13
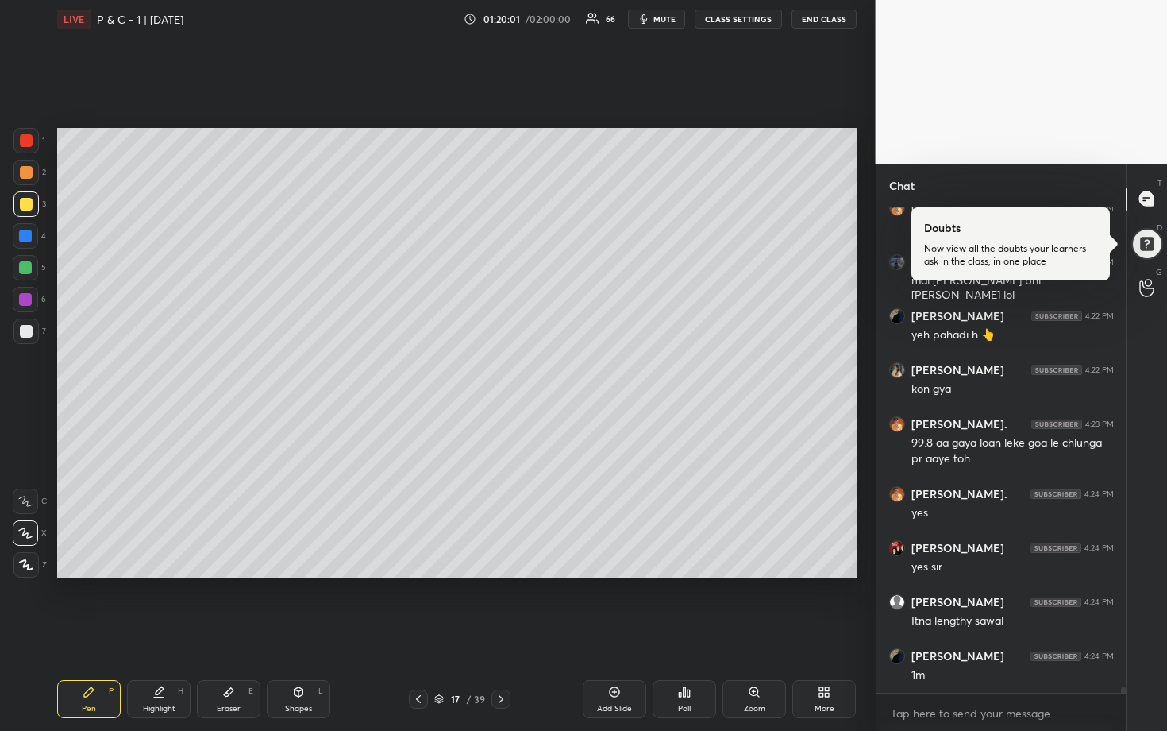
scroll to position [44565, 0]
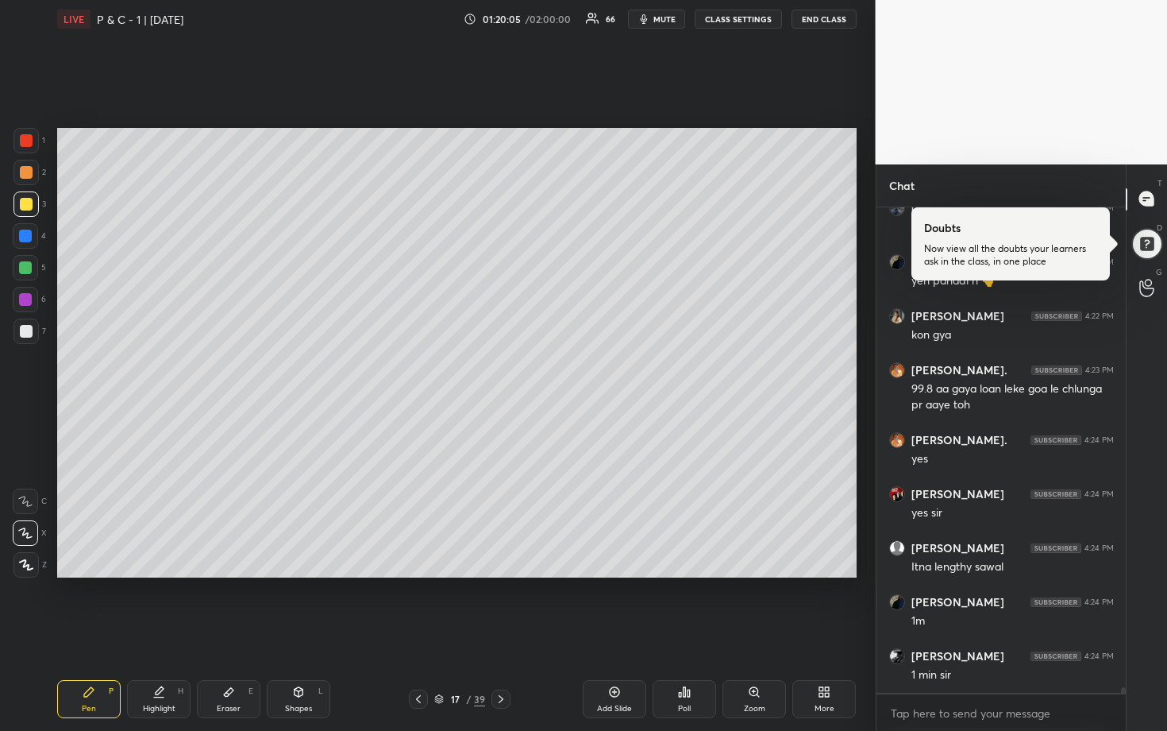
click at [26, 330] on div at bounding box center [26, 331] width 13 height 13
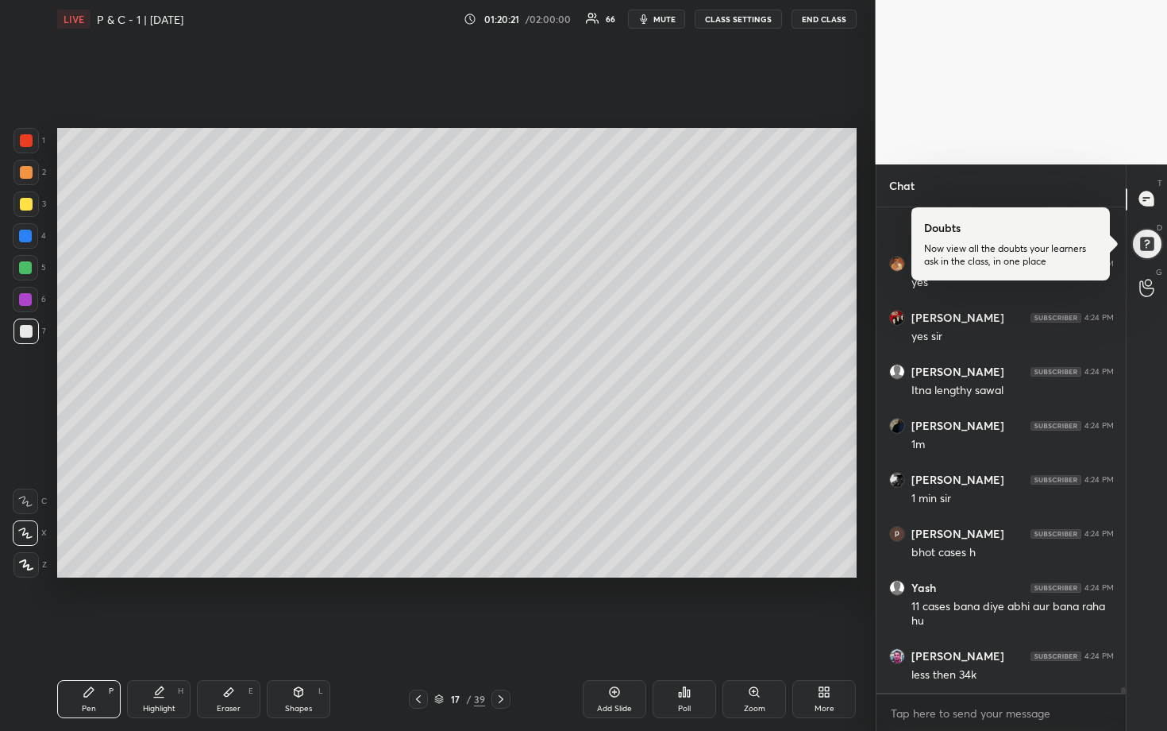
scroll to position [44810, 0]
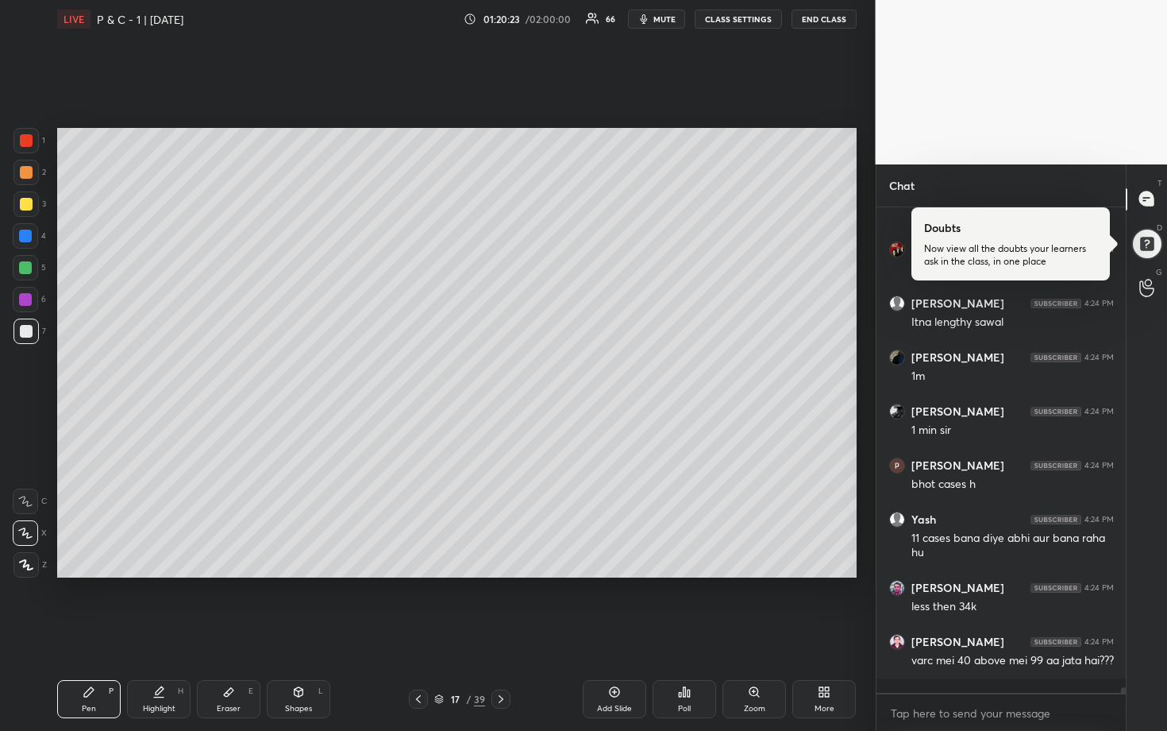
click at [29, 175] on div at bounding box center [26, 172] width 13 height 13
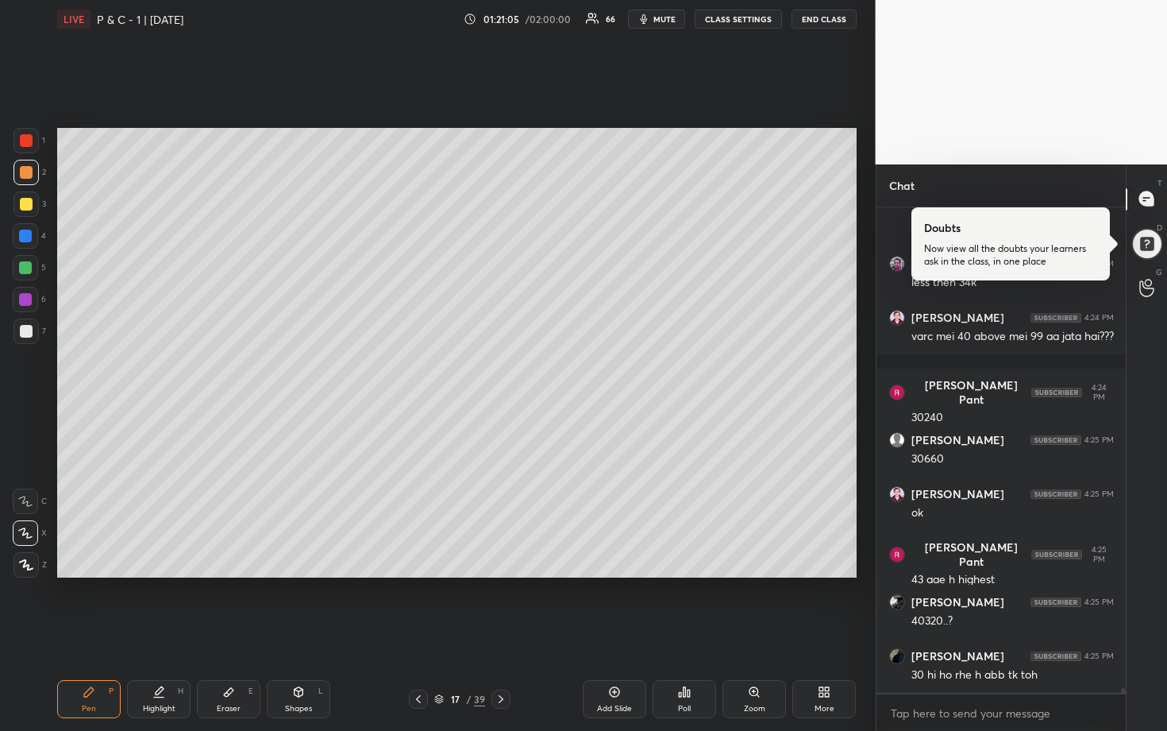
scroll to position [45188, 0]
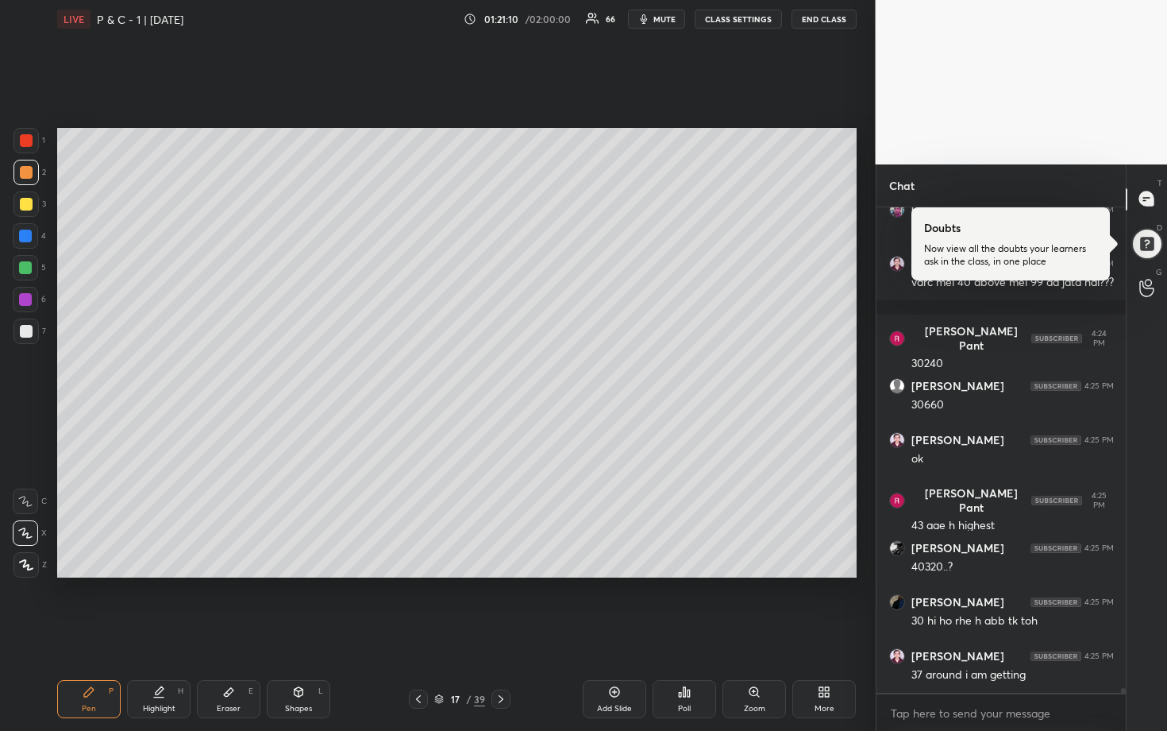
click at [32, 210] on div at bounding box center [25, 203] width 25 height 25
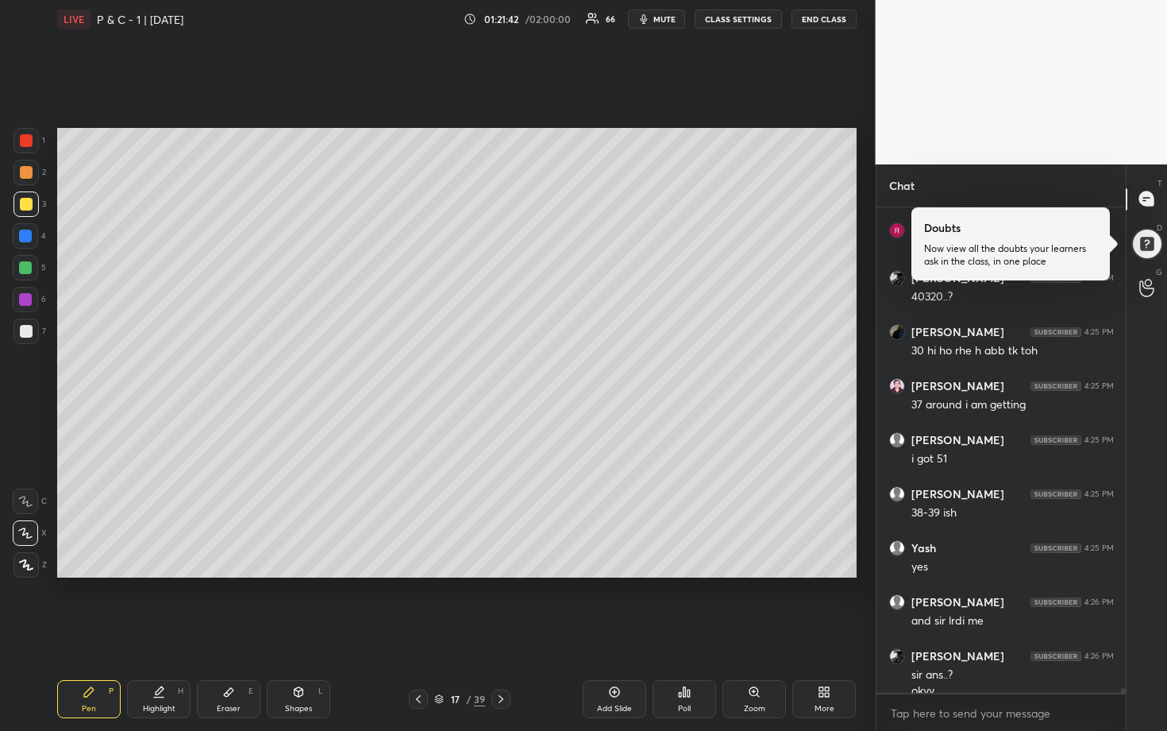
scroll to position [45474, 0]
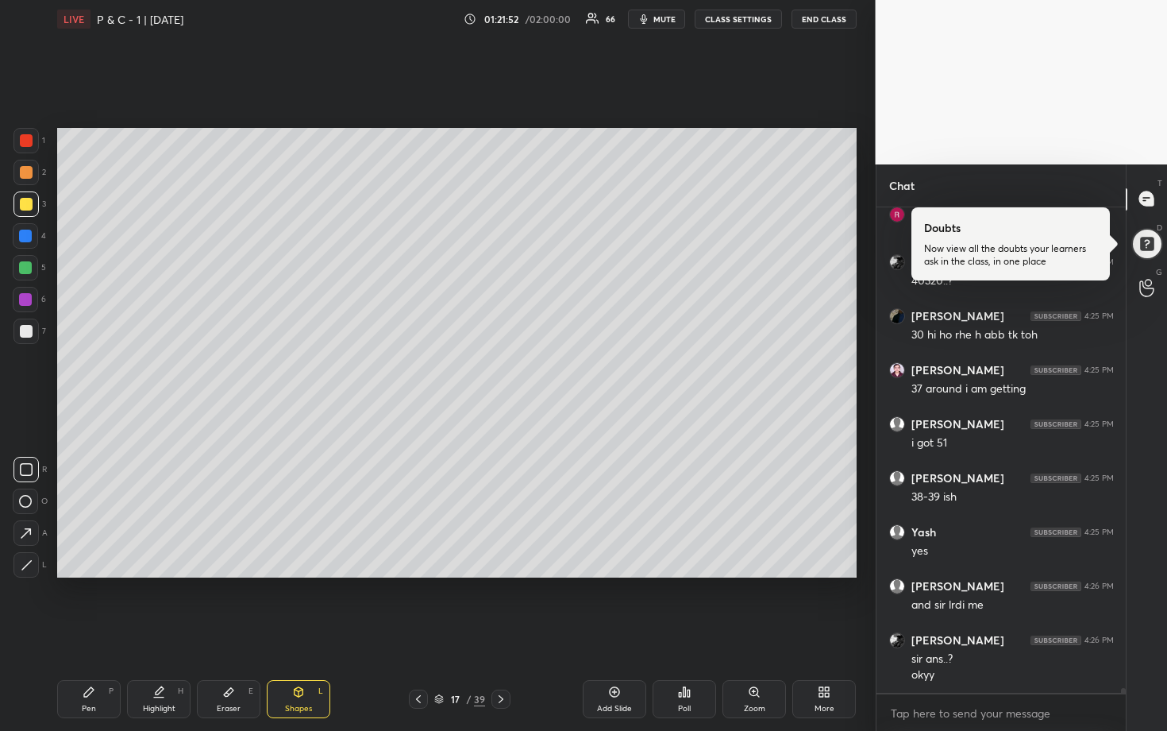
click at [28, 239] on div at bounding box center [25, 235] width 13 height 13
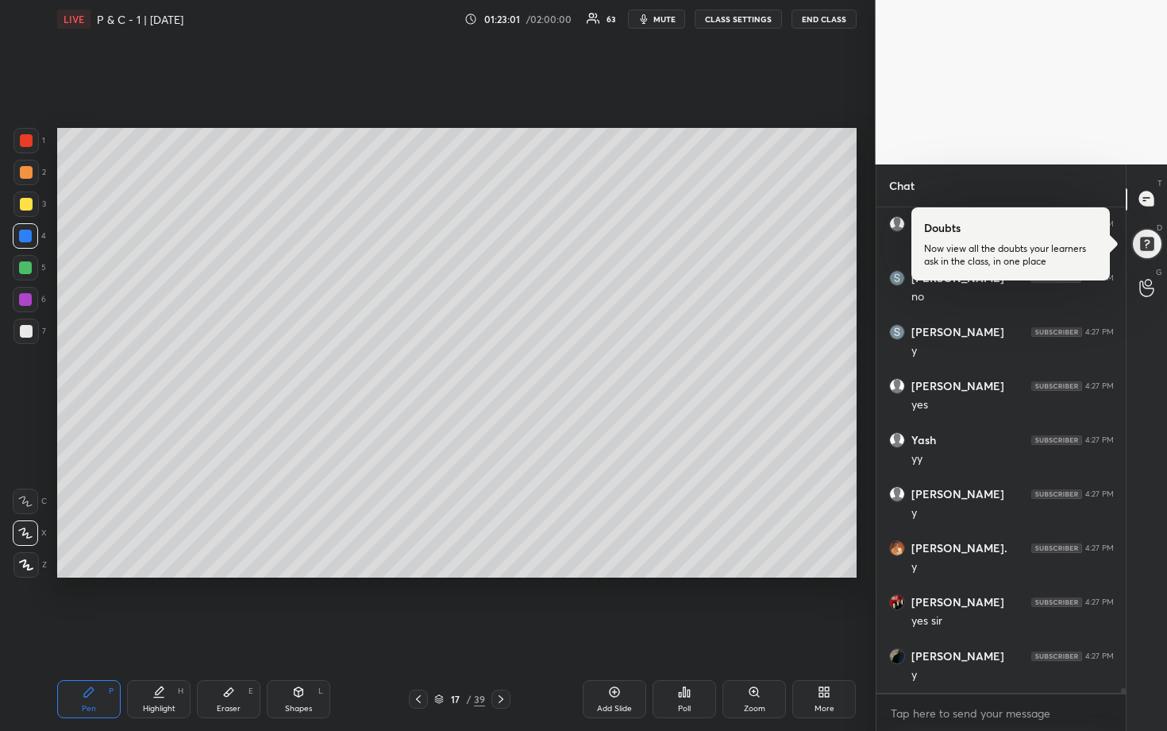
scroll to position [46337, 0]
click at [27, 175] on div at bounding box center [26, 172] width 13 height 13
click at [29, 327] on div at bounding box center [26, 331] width 13 height 13
click at [21, 235] on div at bounding box center [25, 235] width 13 height 13
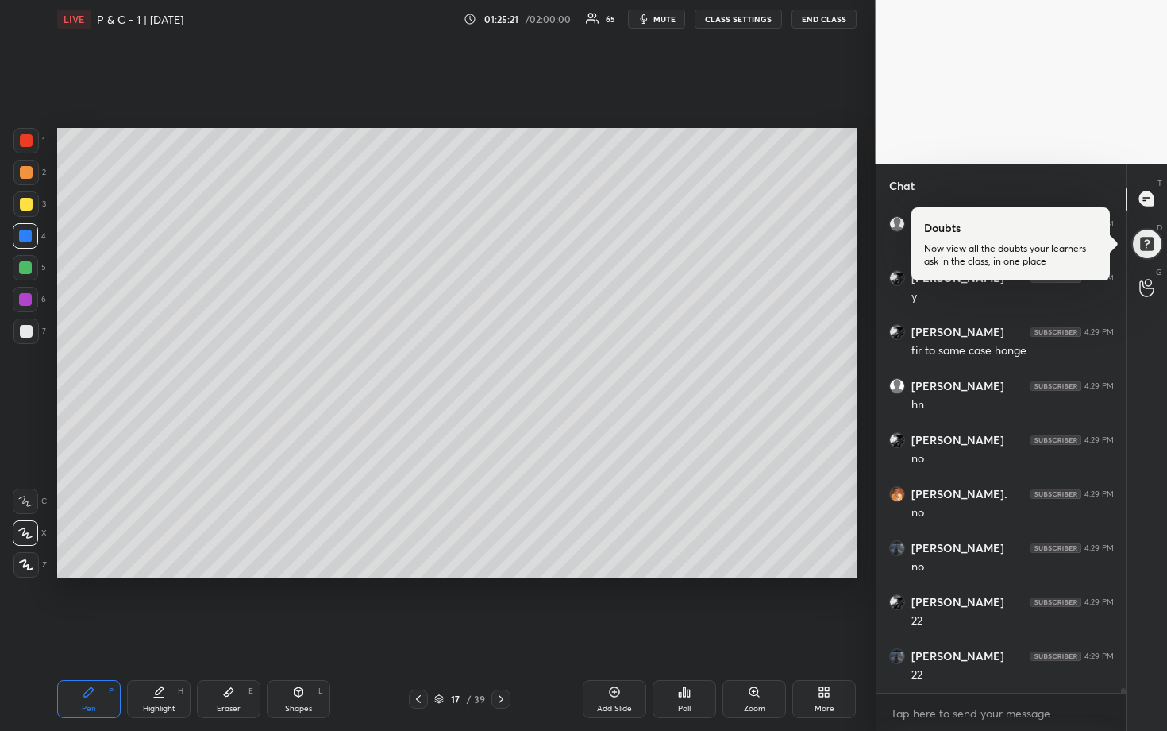
scroll to position [47741, 0]
click at [23, 266] on div at bounding box center [25, 267] width 13 height 13
click at [25, 331] on div at bounding box center [26, 331] width 13 height 13
drag, startPoint x: 28, startPoint y: 173, endPoint x: 54, endPoint y: 181, distance: 27.4
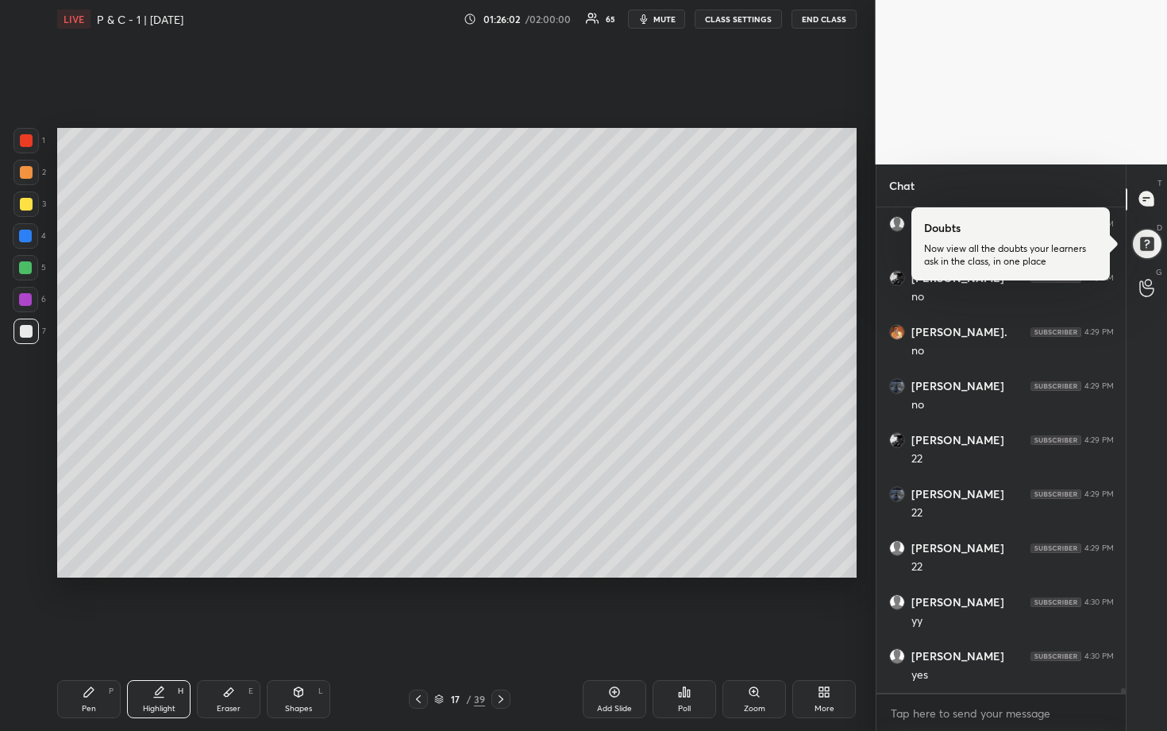
click at [29, 174] on div at bounding box center [26, 172] width 13 height 13
click at [611, 605] on icon at bounding box center [614, 691] width 13 height 13
click at [20, 330] on div at bounding box center [26, 331] width 13 height 13
click at [33, 204] on div at bounding box center [25, 203] width 25 height 25
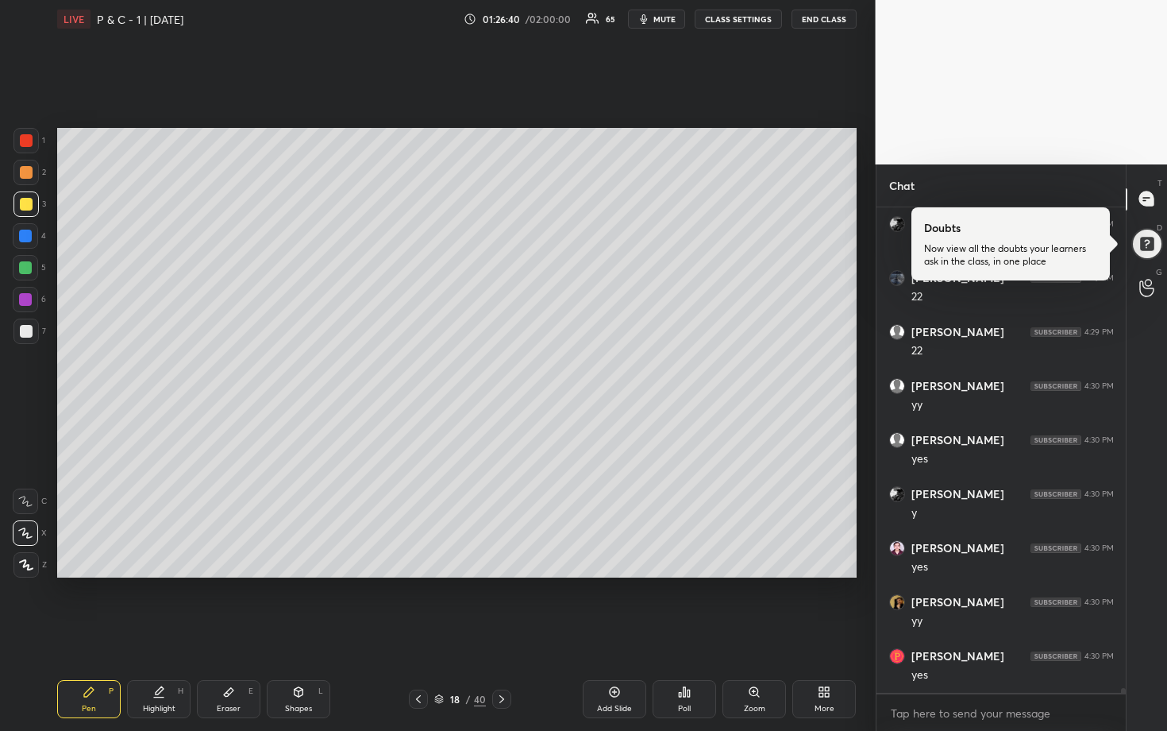
drag, startPoint x: 25, startPoint y: 267, endPoint x: 53, endPoint y: 255, distance: 31.0
click at [25, 268] on div at bounding box center [25, 267] width 13 height 13
click at [22, 205] on div at bounding box center [26, 204] width 13 height 13
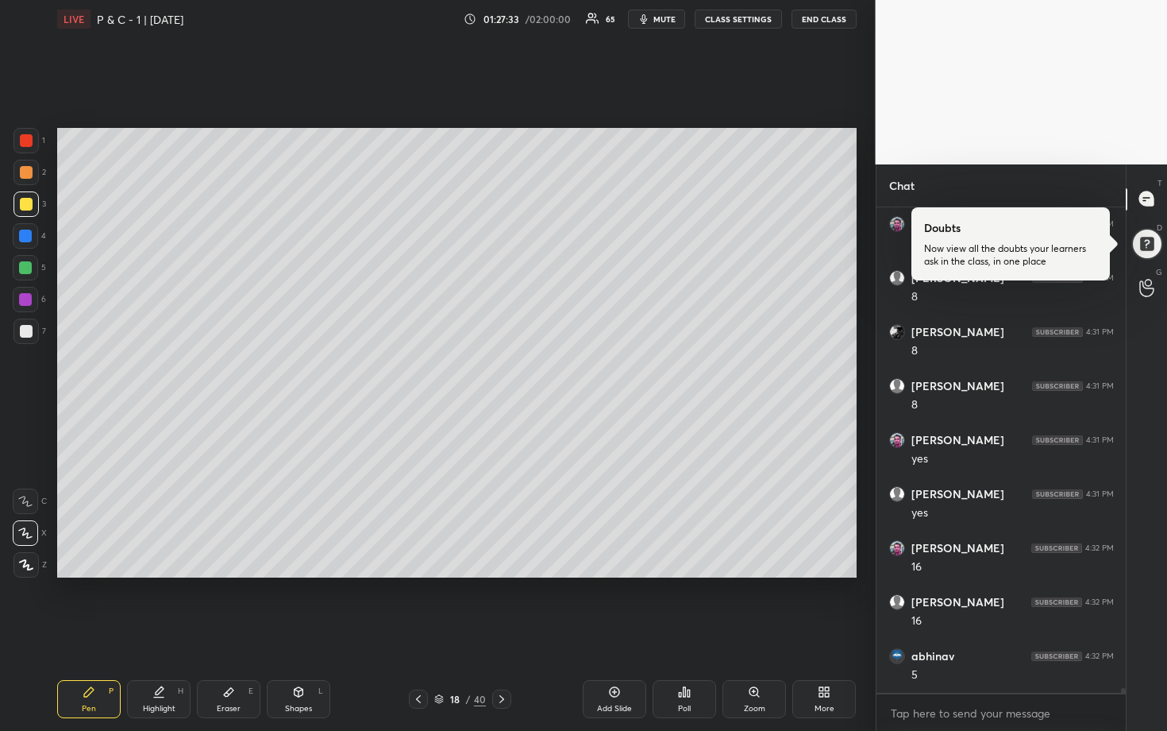
click at [34, 268] on div at bounding box center [25, 267] width 25 height 25
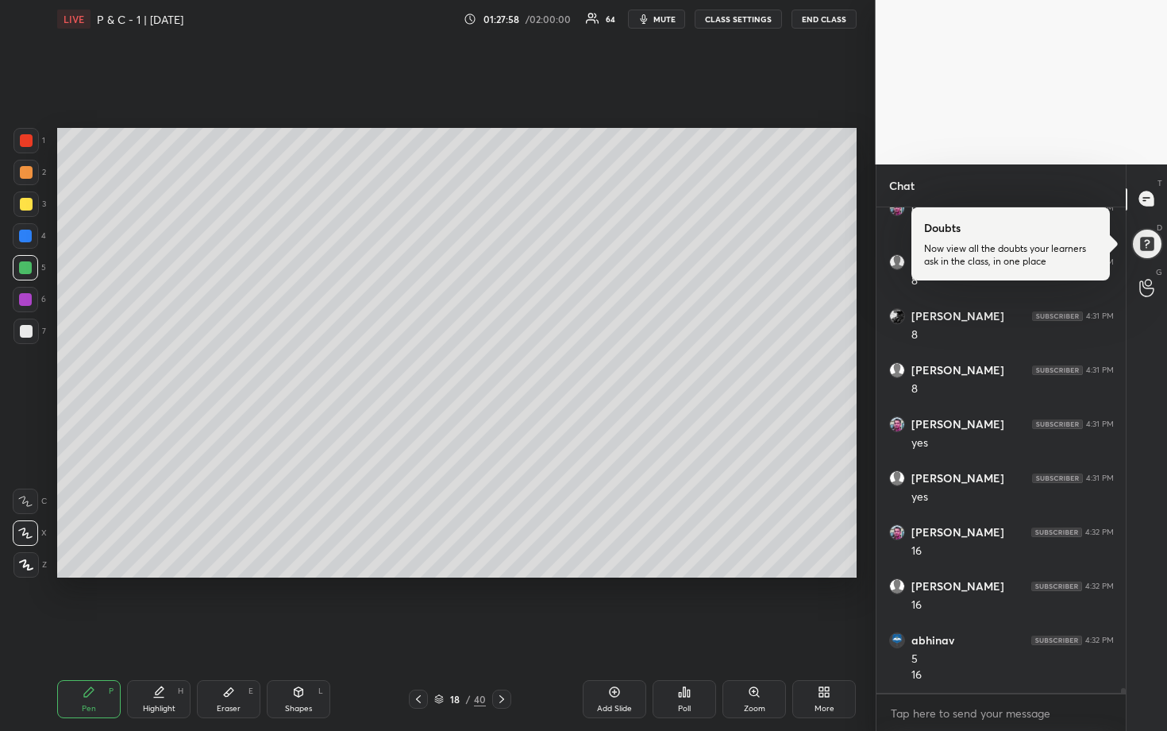
scroll to position [48891, 0]
click at [25, 329] on div at bounding box center [26, 331] width 13 height 13
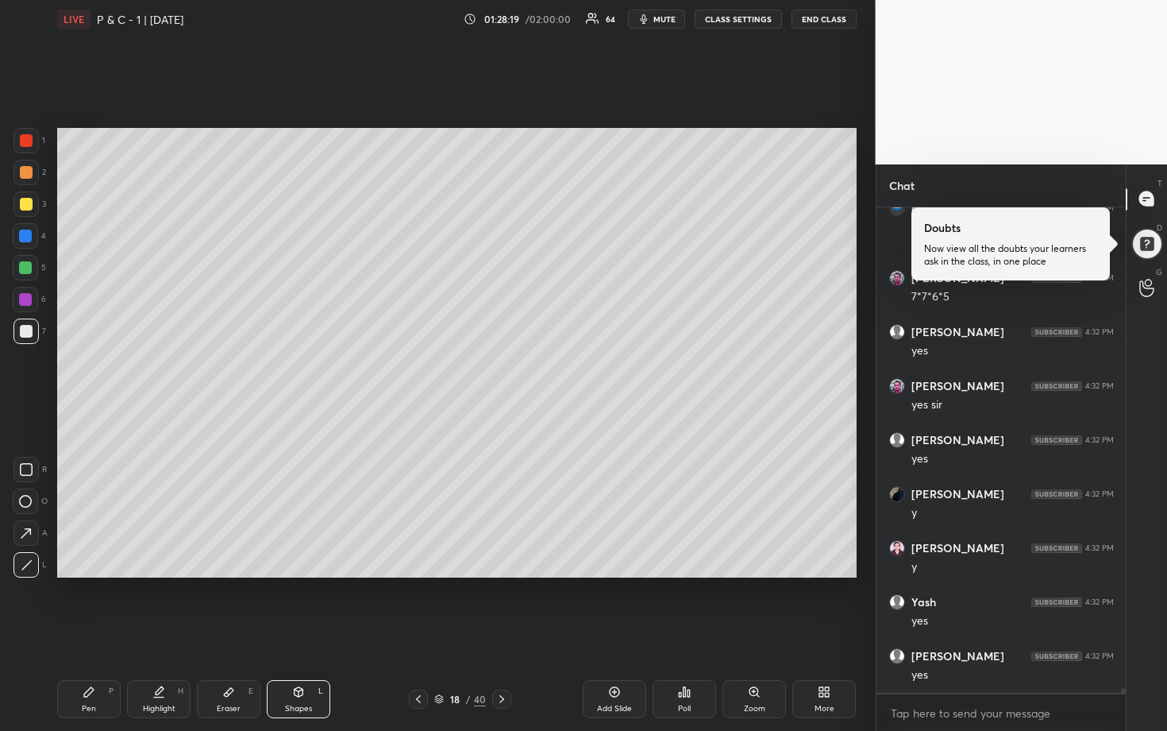
scroll to position [49323, 0]
drag, startPoint x: 17, startPoint y: 172, endPoint x: 33, endPoint y: 170, distance: 16.0
click at [17, 172] on div at bounding box center [25, 172] width 25 height 25
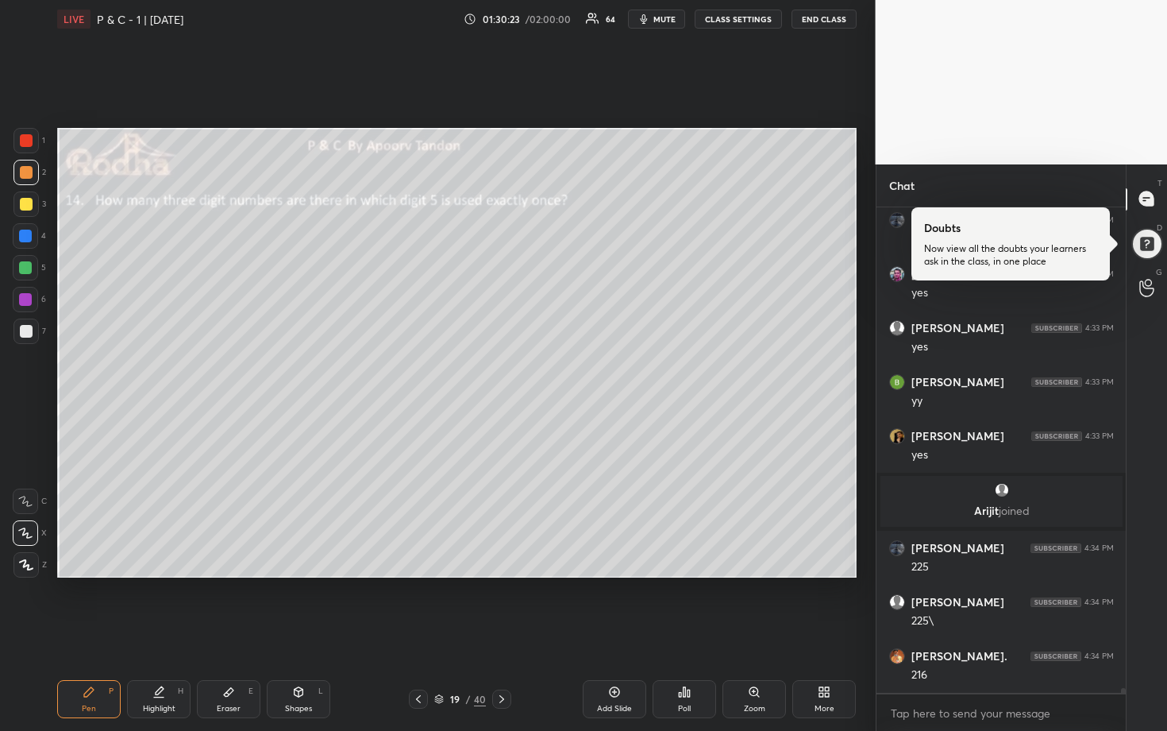
scroll to position [48609, 0]
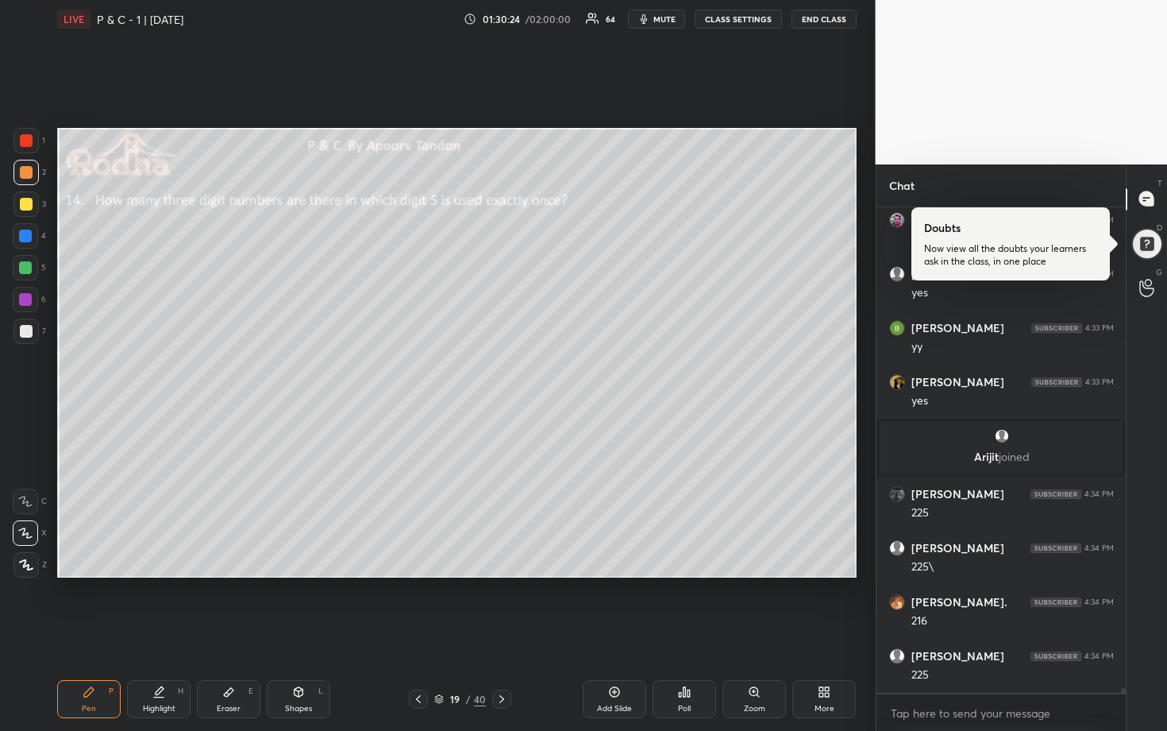
drag, startPoint x: 27, startPoint y: 205, endPoint x: 35, endPoint y: 209, distance: 8.9
click at [29, 206] on div at bounding box center [26, 204] width 13 height 13
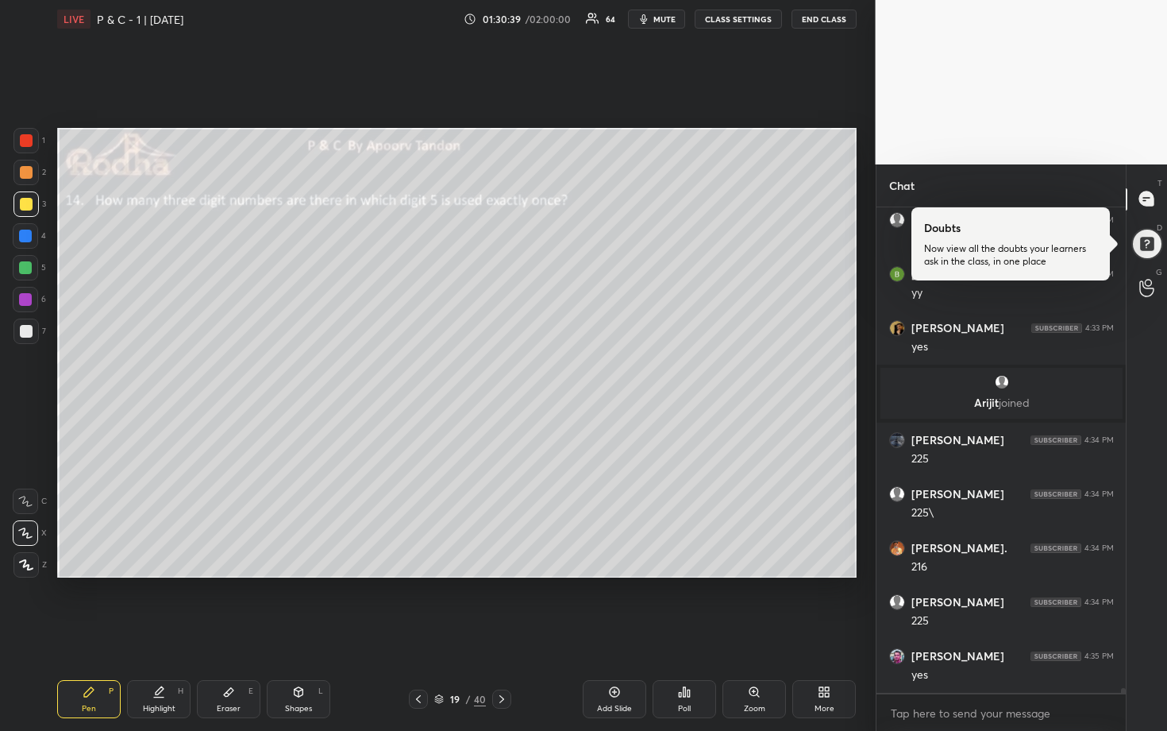
click at [33, 273] on div at bounding box center [25, 267] width 25 height 25
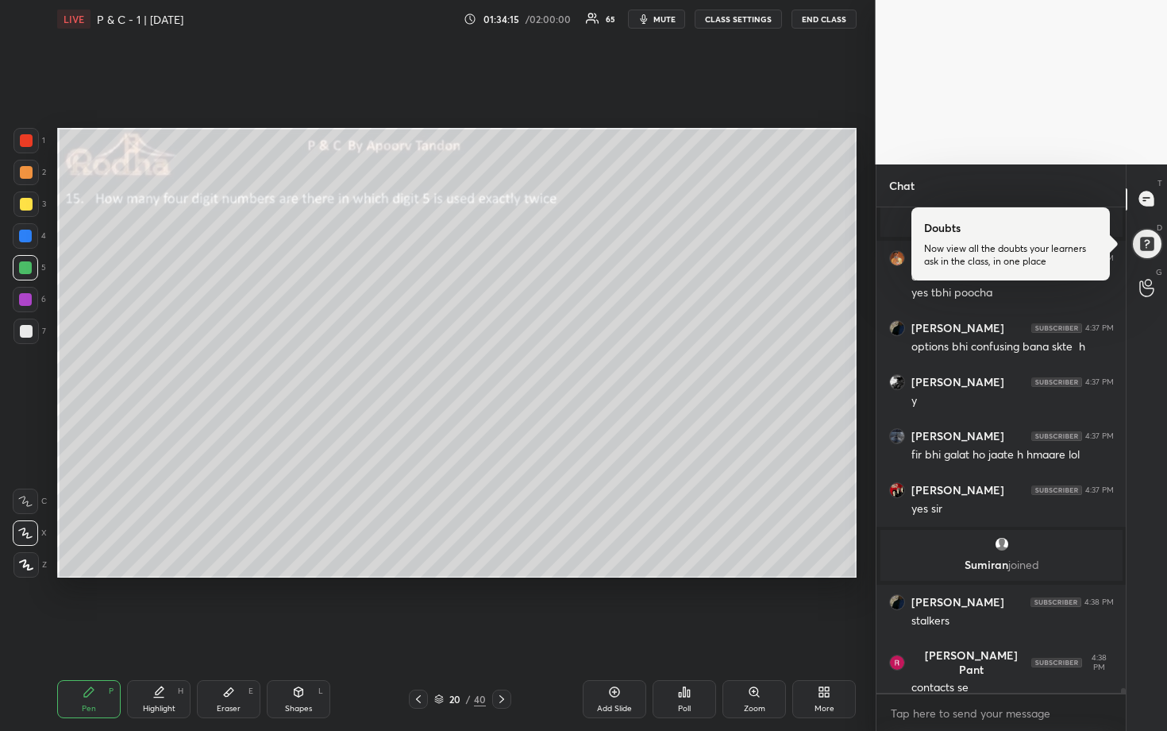
scroll to position [50172, 0]
click at [29, 176] on div at bounding box center [26, 172] width 13 height 13
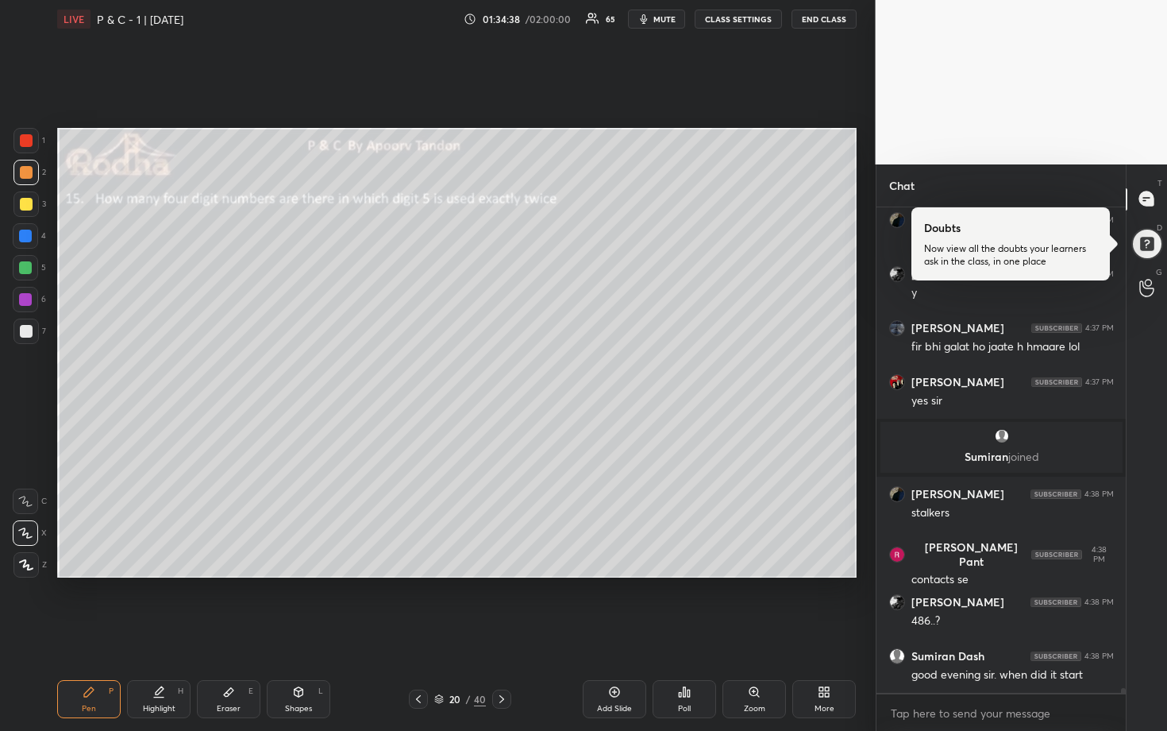
scroll to position [50280, 0]
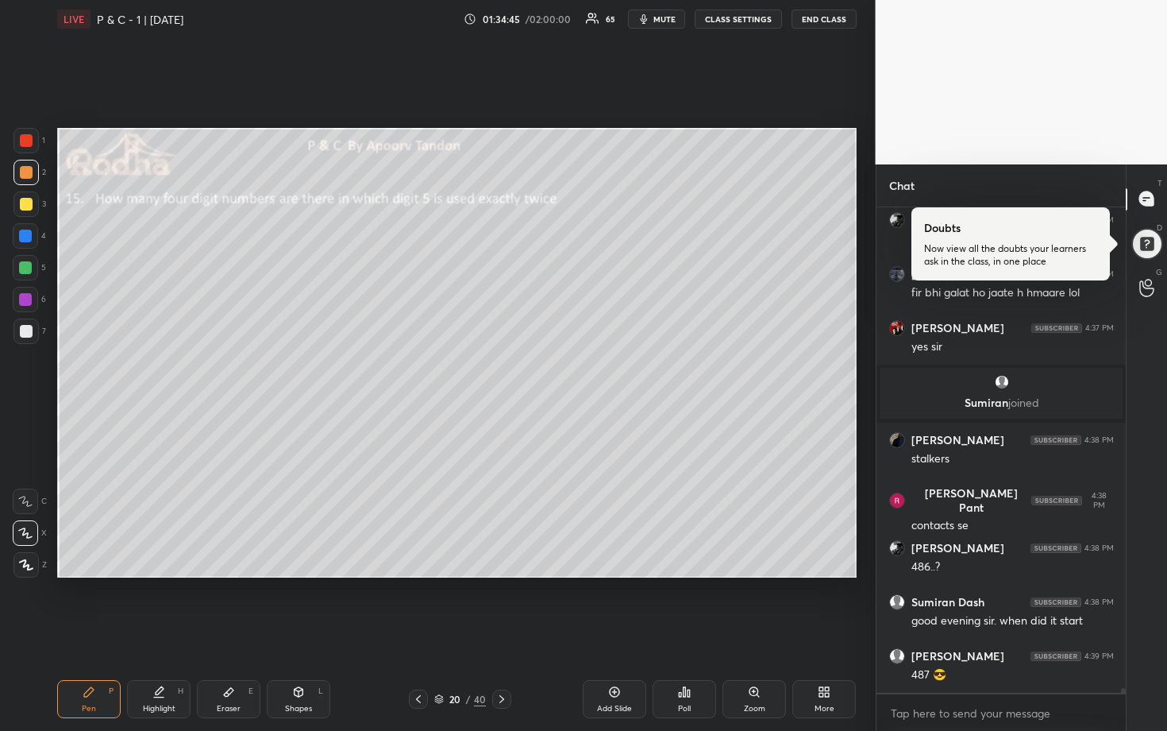
click at [505, 605] on icon at bounding box center [502, 698] width 13 height 13
drag, startPoint x: 418, startPoint y: 697, endPoint x: 440, endPoint y: 697, distance: 21.4
click at [419, 605] on icon at bounding box center [418, 698] width 13 height 13
click at [611, 605] on icon at bounding box center [615, 692] width 10 height 10
click at [29, 204] on div at bounding box center [26, 204] width 13 height 13
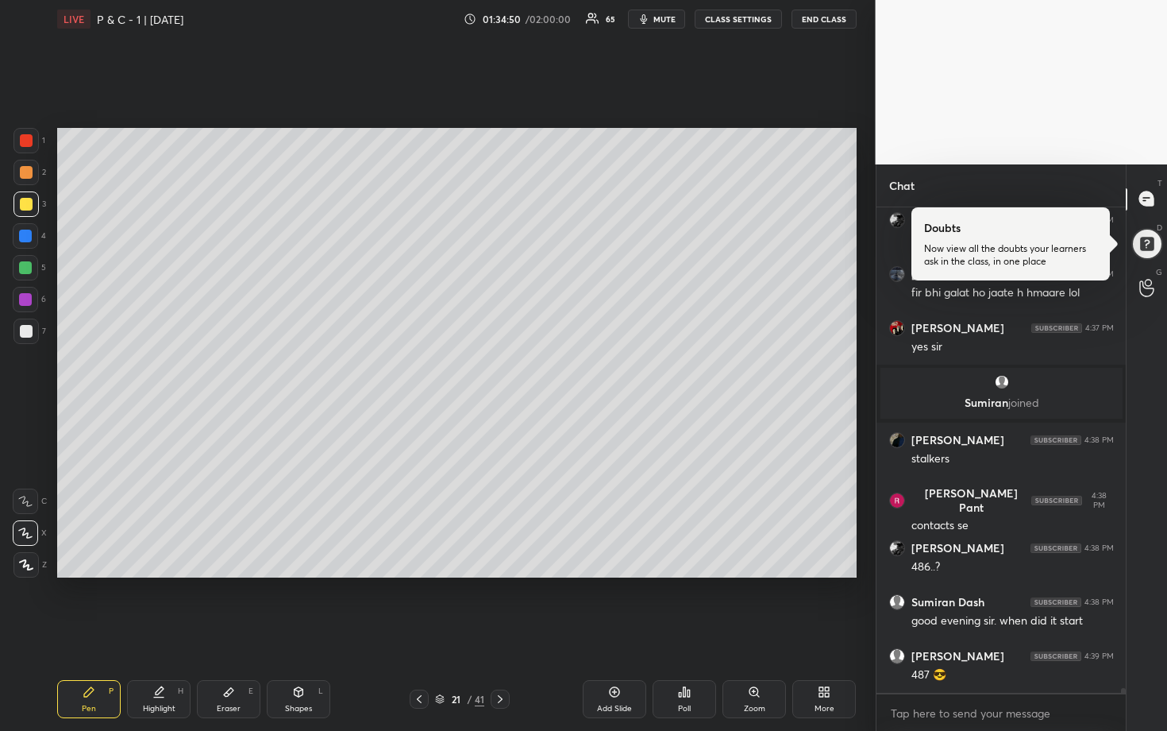
scroll to position [50334, 0]
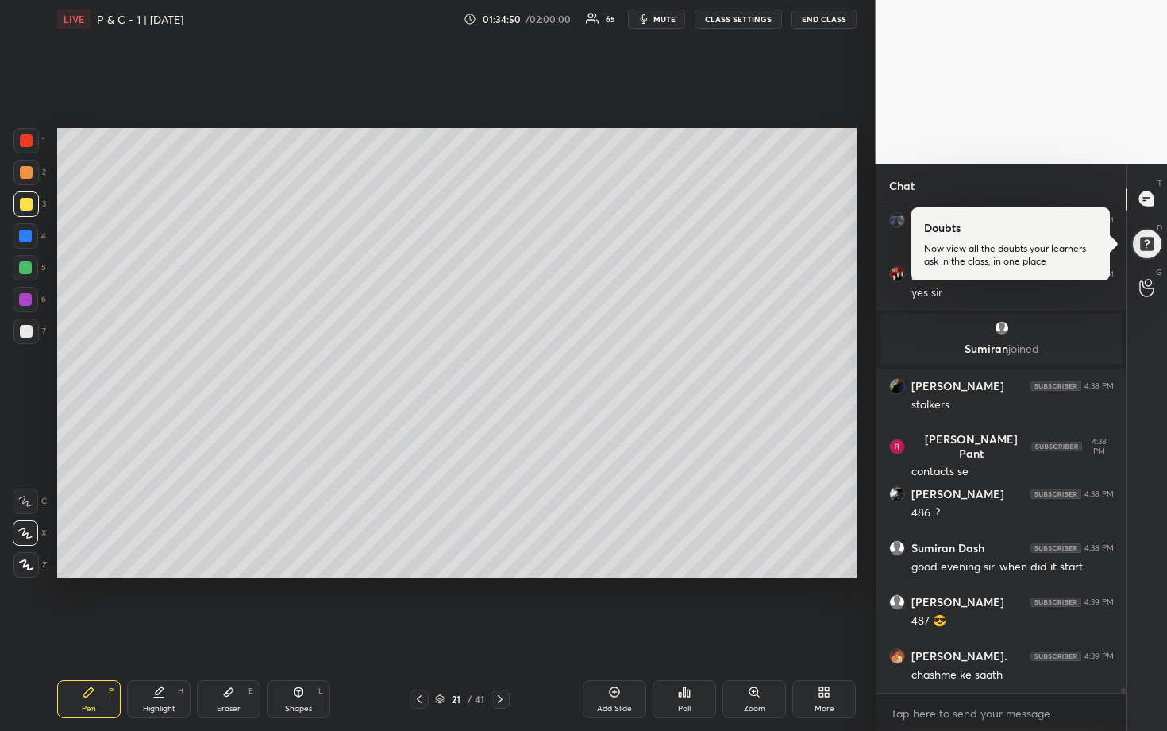
click at [32, 327] on div at bounding box center [25, 330] width 25 height 25
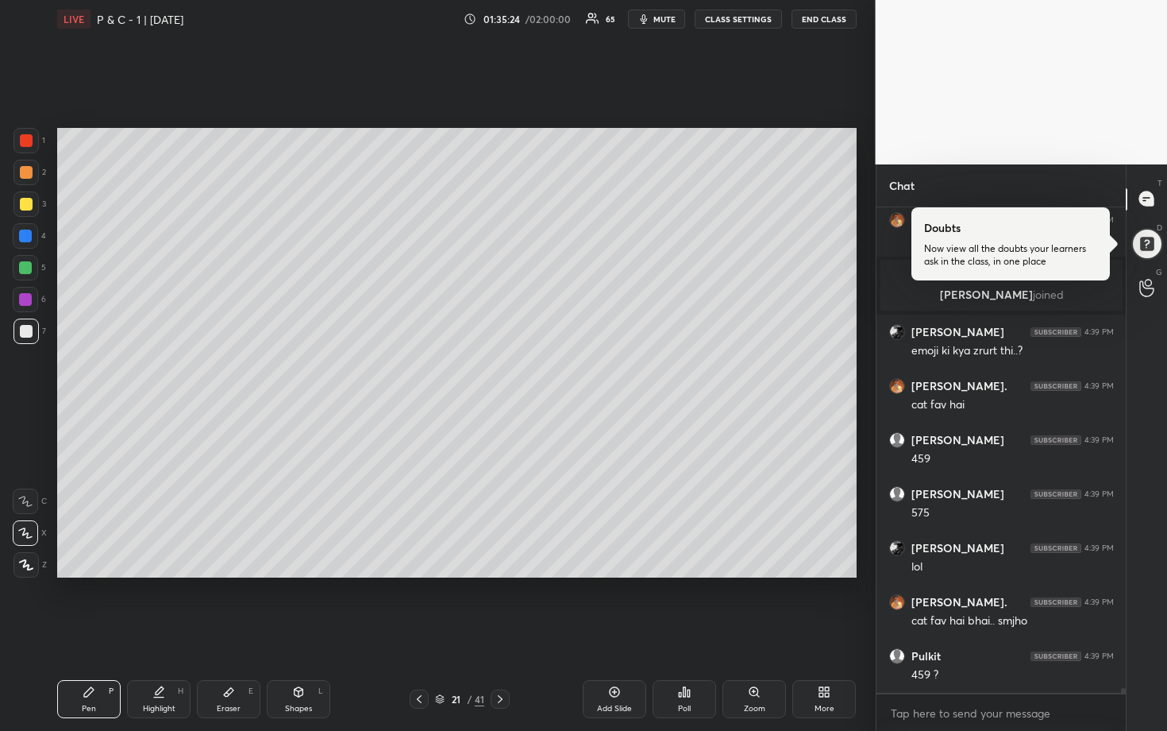
scroll to position [50738, 0]
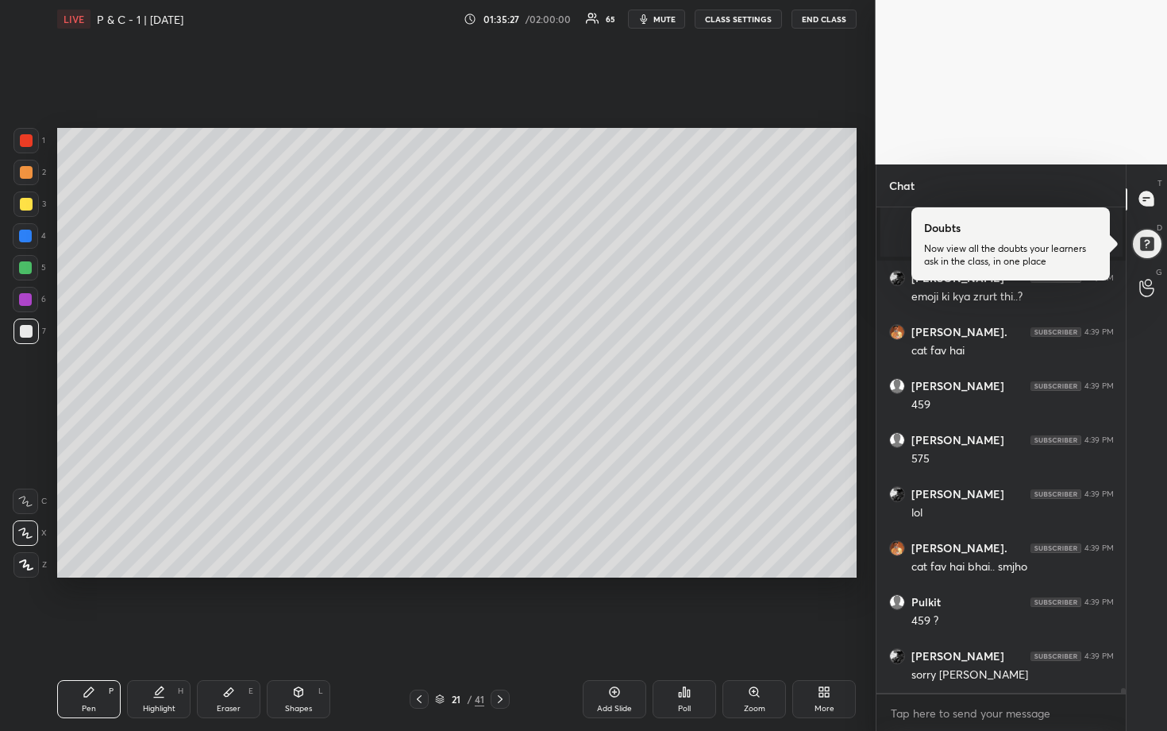
click at [30, 196] on div at bounding box center [25, 203] width 25 height 25
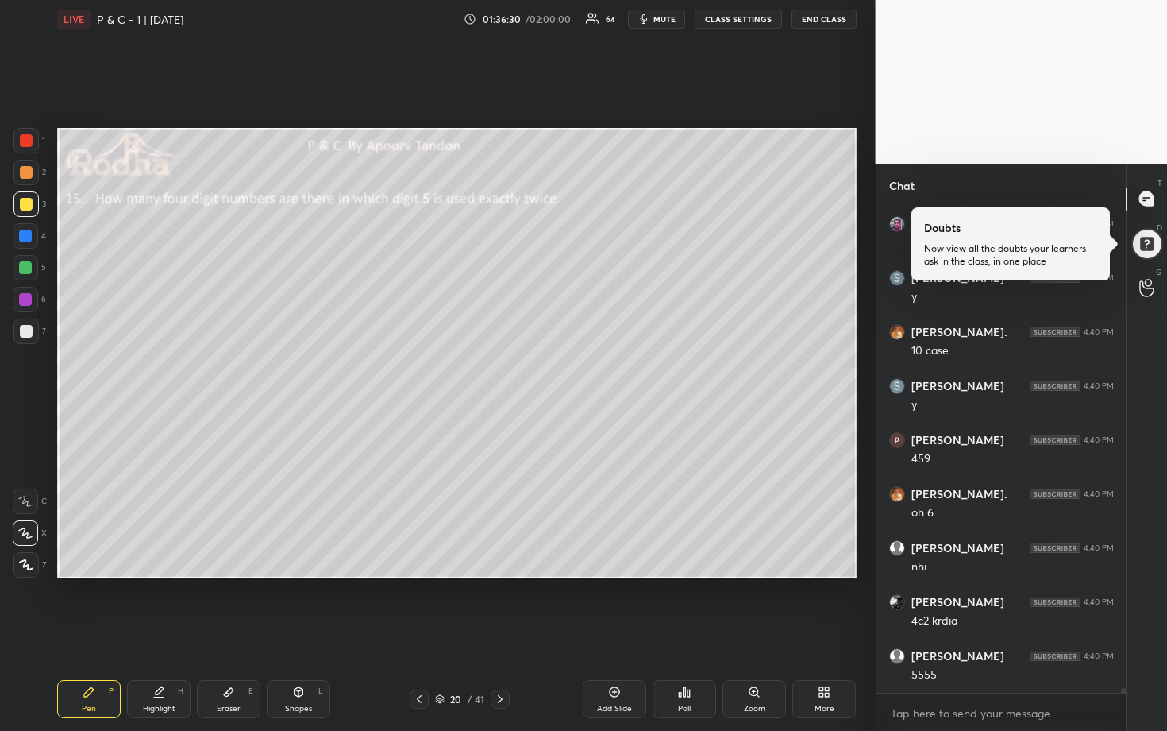
drag, startPoint x: 229, startPoint y: 696, endPoint x: 260, endPoint y: 607, distance: 94.7
click at [230, 605] on icon at bounding box center [228, 691] width 13 height 13
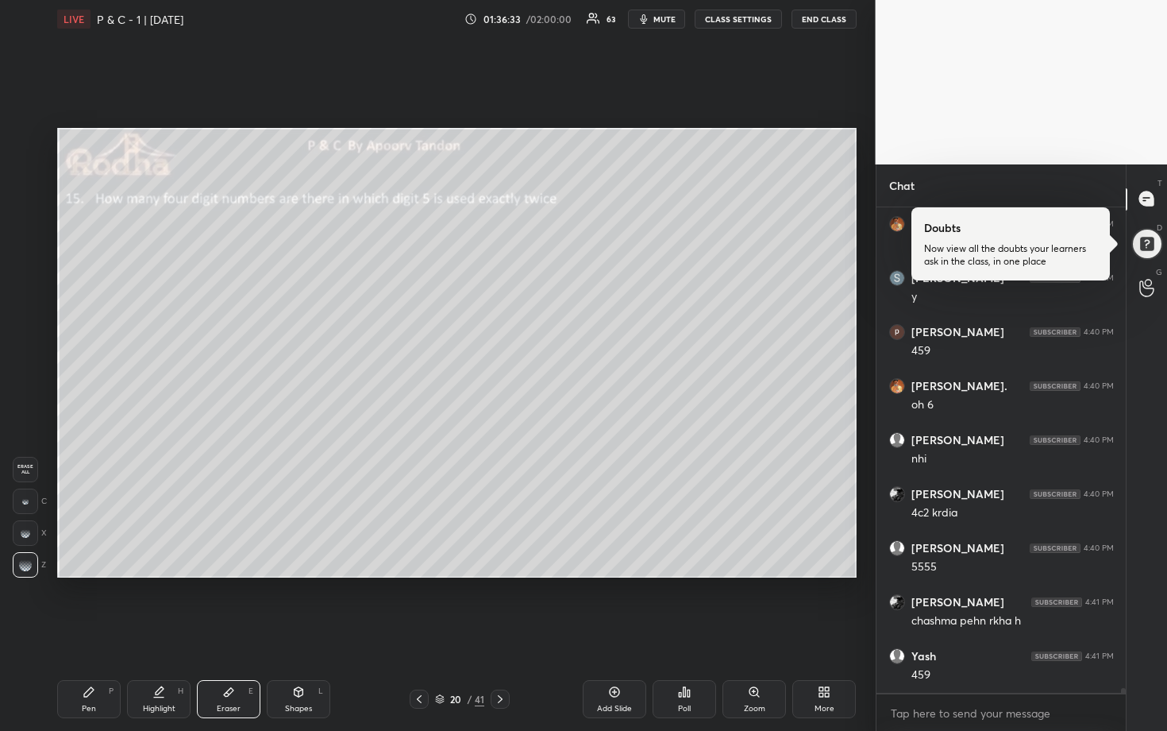
scroll to position [51726, 0]
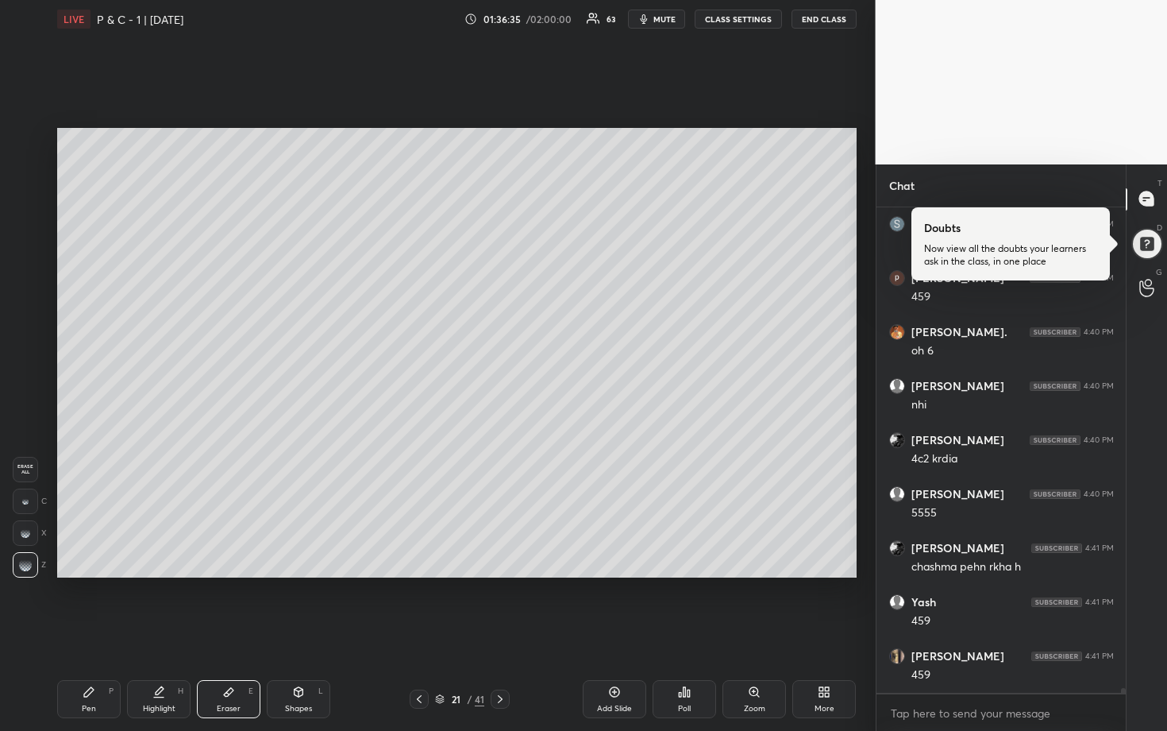
click at [90, 605] on icon at bounding box center [89, 692] width 10 height 10
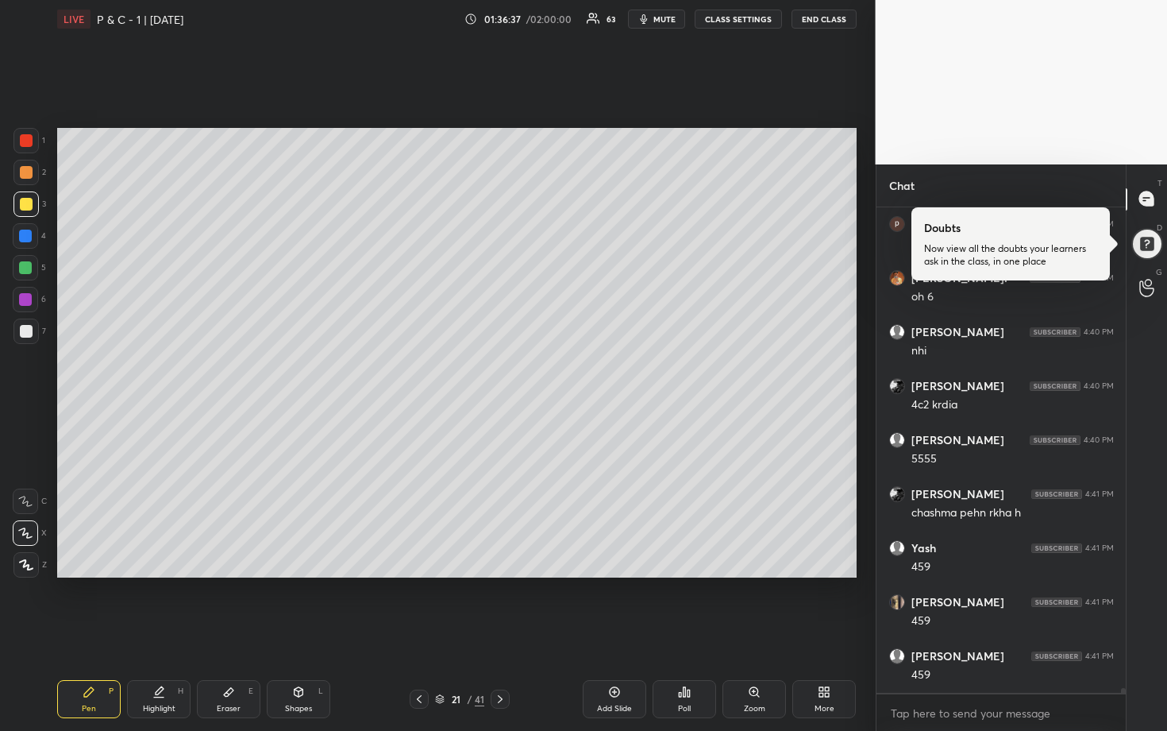
scroll to position [51834, 0]
click at [25, 268] on div at bounding box center [25, 267] width 13 height 13
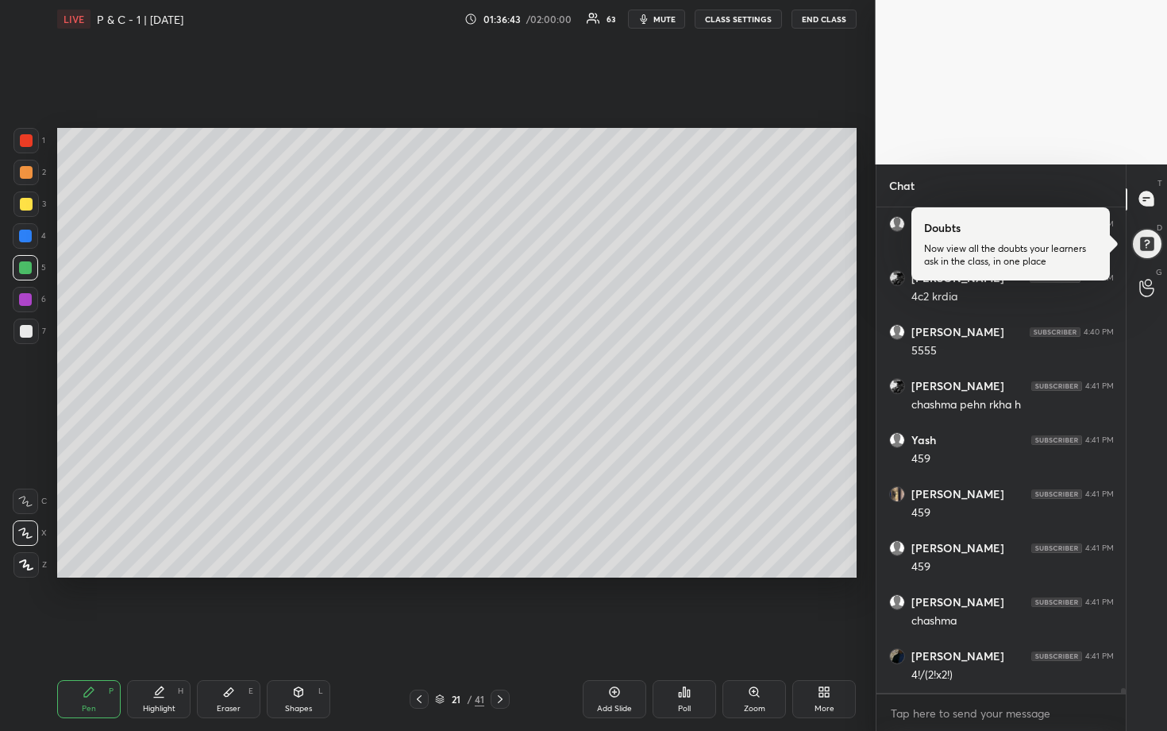
scroll to position [51904, 0]
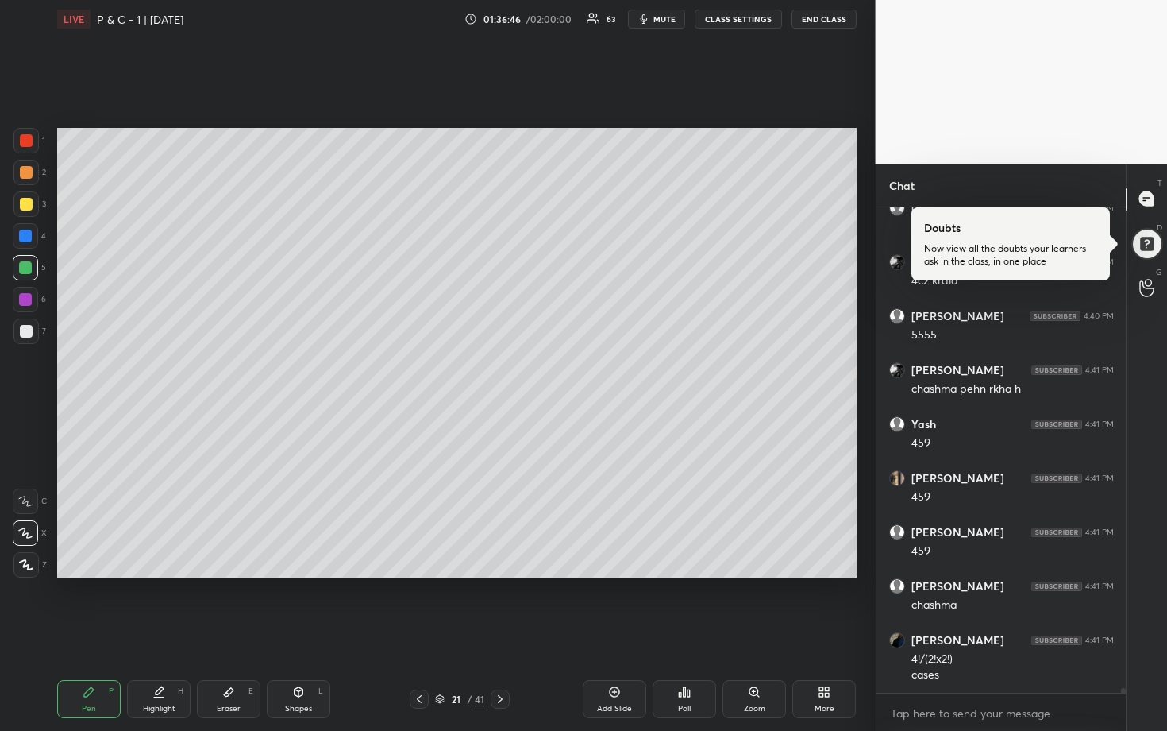
click at [26, 173] on div at bounding box center [26, 172] width 13 height 13
click at [29, 299] on div at bounding box center [25, 299] width 13 height 13
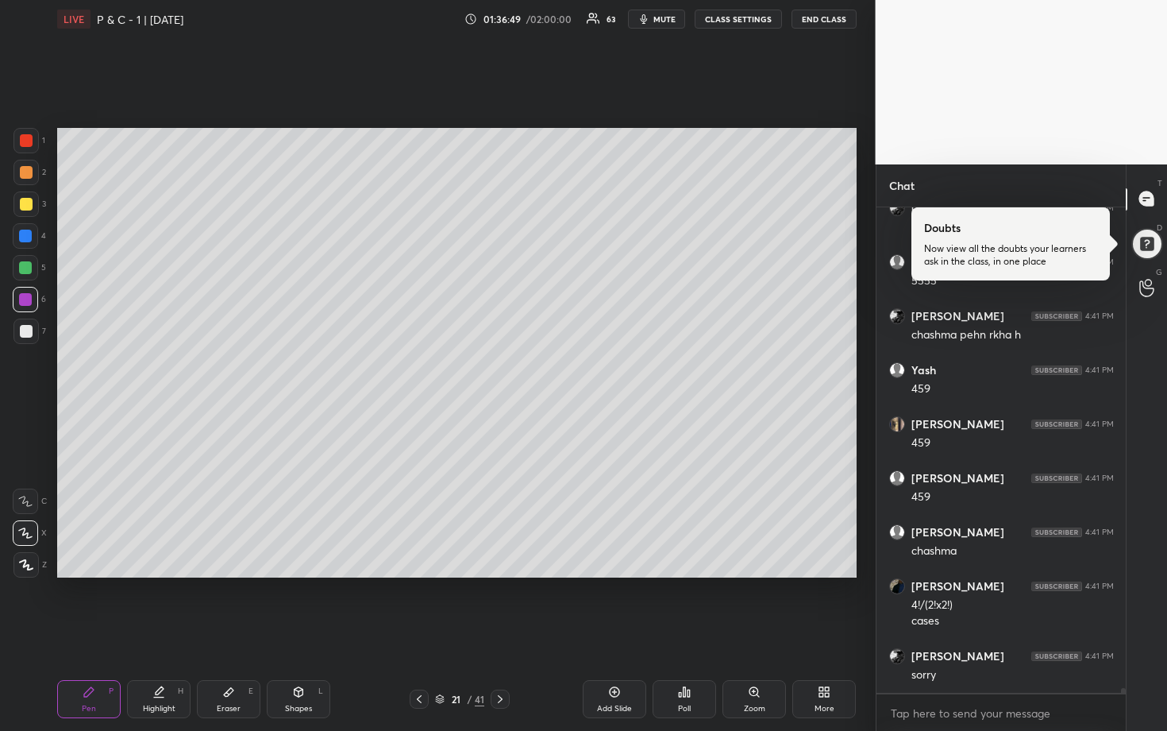
click at [25, 185] on div "1 2 3 4 5 6 7" at bounding box center [29, 239] width 33 height 222
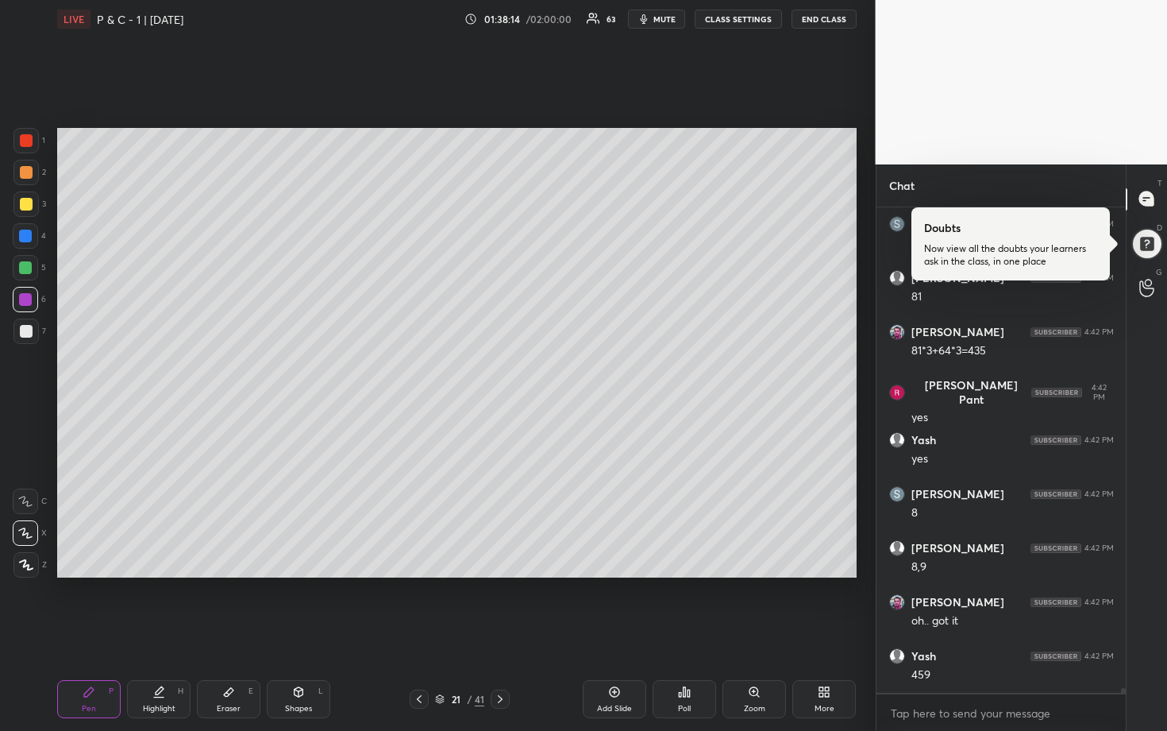
scroll to position [52876, 0]
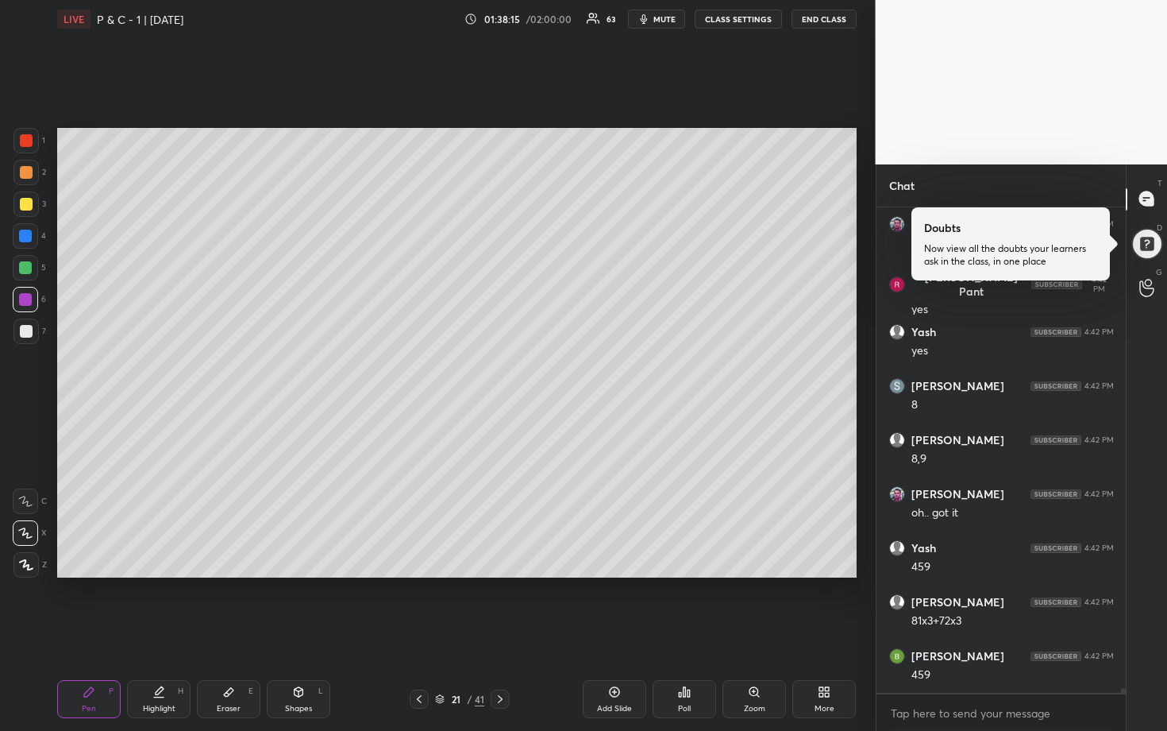
drag, startPoint x: 26, startPoint y: 237, endPoint x: 38, endPoint y: 236, distance: 11.9
click at [26, 237] on div at bounding box center [25, 235] width 13 height 13
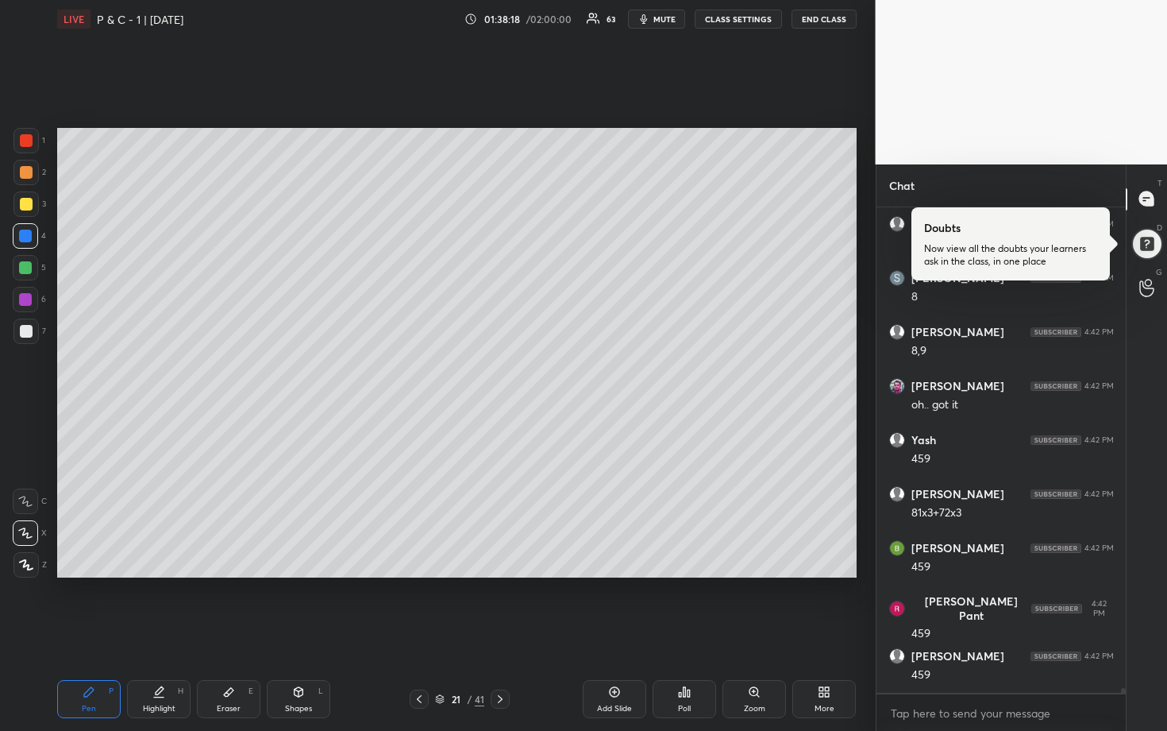
scroll to position [53038, 0]
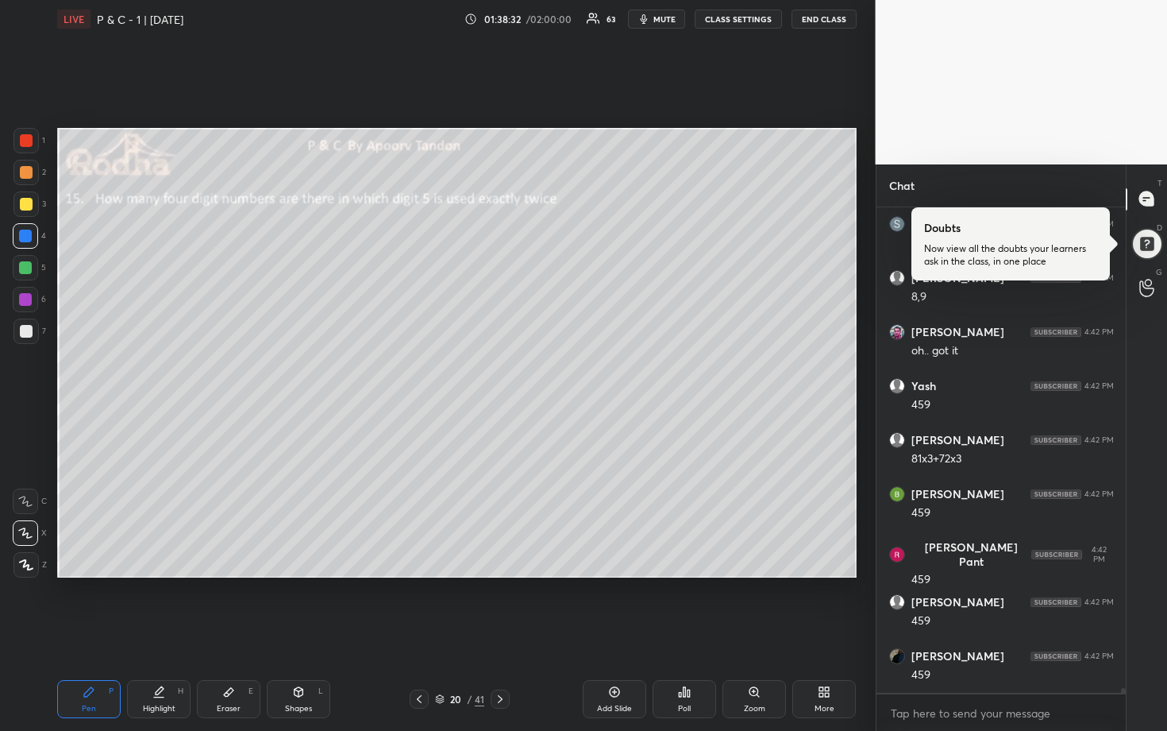
drag, startPoint x: 19, startPoint y: 334, endPoint x: 34, endPoint y: 334, distance: 15.1
click at [22, 334] on div at bounding box center [26, 331] width 13 height 13
drag, startPoint x: 30, startPoint y: 205, endPoint x: 55, endPoint y: 217, distance: 27.3
click at [30, 206] on div at bounding box center [26, 204] width 13 height 13
drag, startPoint x: 24, startPoint y: 269, endPoint x: 47, endPoint y: 263, distance: 23.9
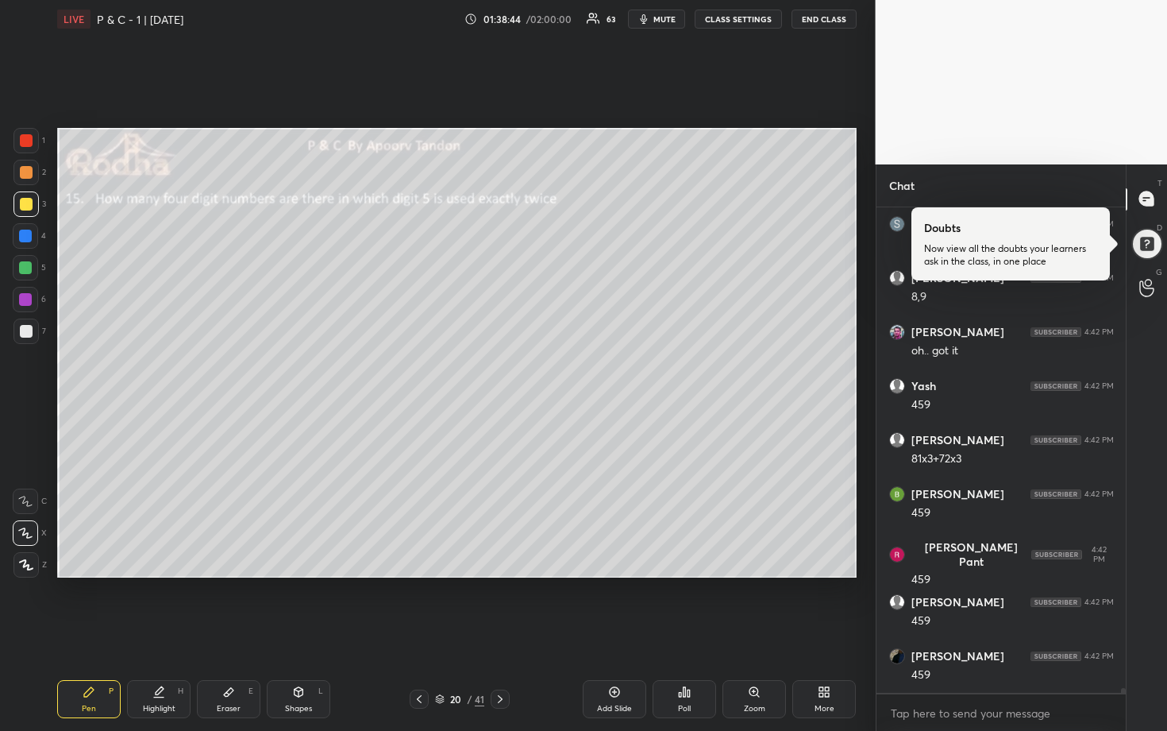
click at [27, 269] on div at bounding box center [25, 267] width 13 height 13
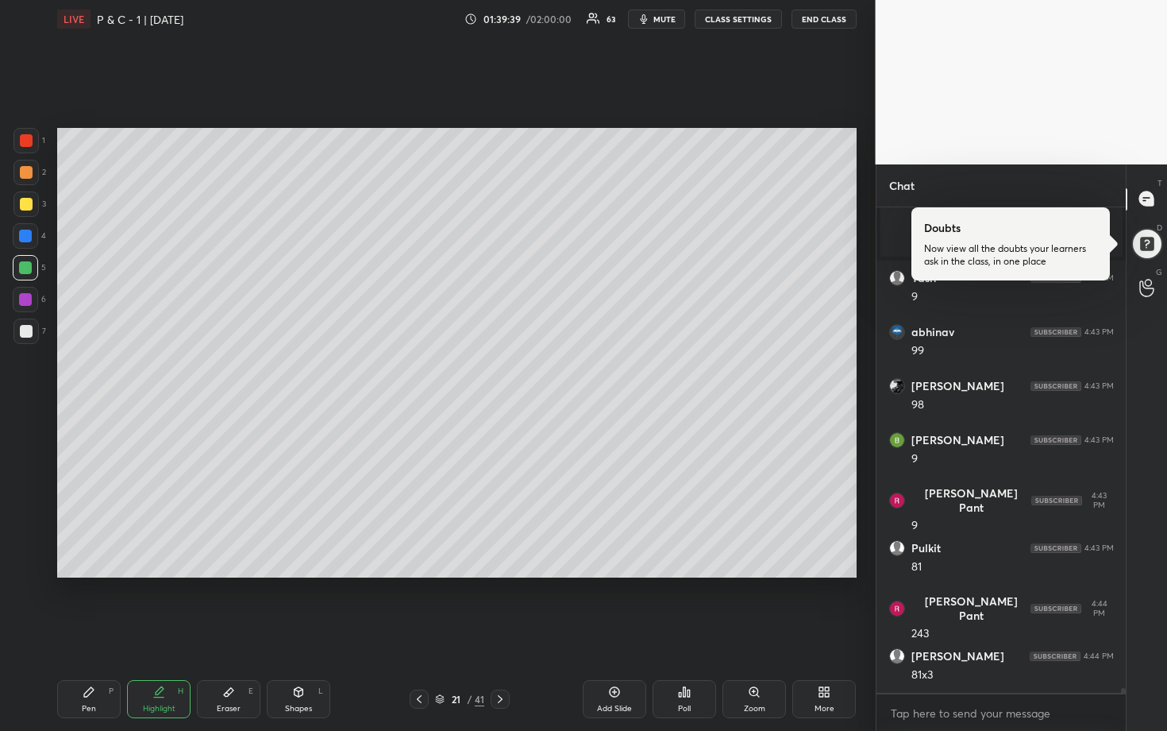
scroll to position [53230, 0]
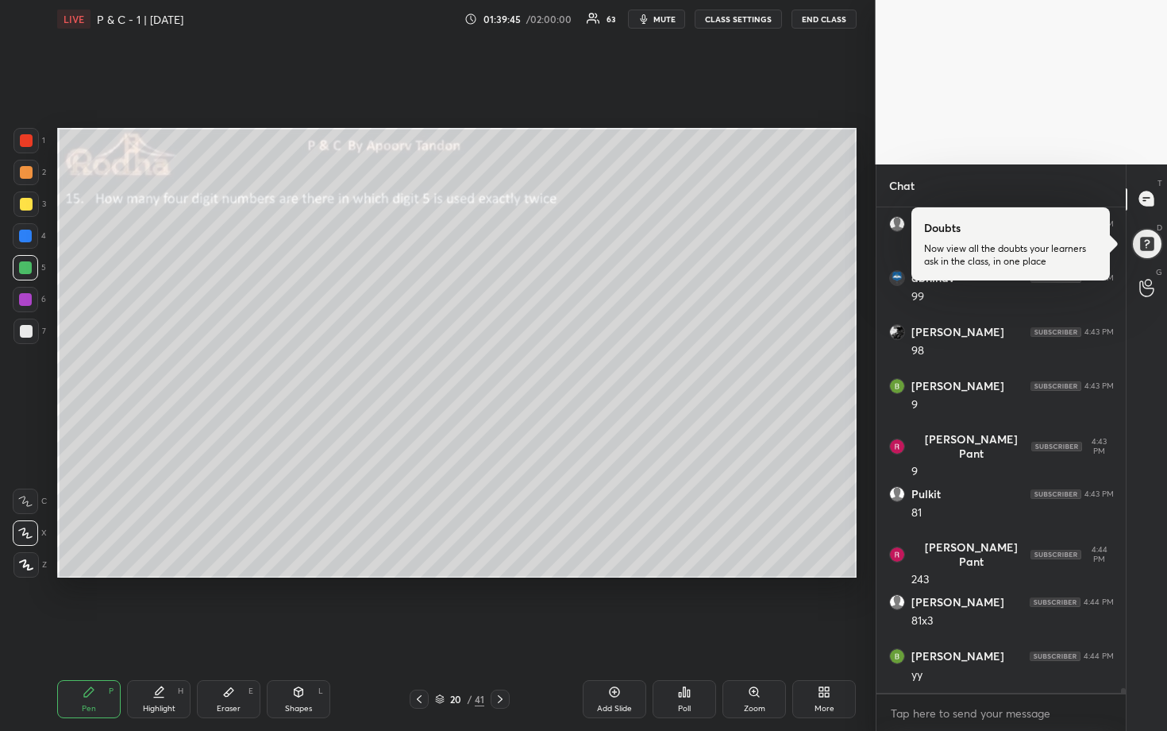
drag, startPoint x: 29, startPoint y: 338, endPoint x: 51, endPoint y: 345, distance: 23.4
click at [29, 339] on div at bounding box center [25, 330] width 25 height 25
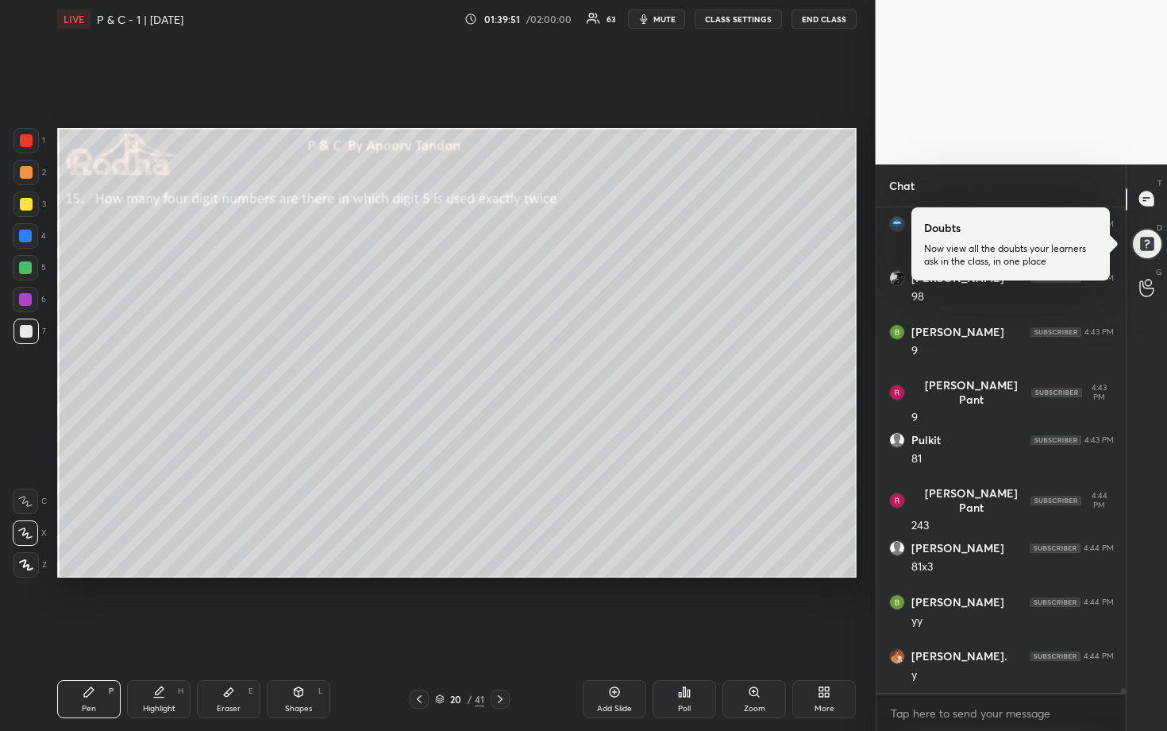
click at [25, 229] on div at bounding box center [25, 235] width 13 height 13
drag, startPoint x: 29, startPoint y: 272, endPoint x: 44, endPoint y: 305, distance: 36.9
click at [29, 272] on div at bounding box center [25, 267] width 13 height 13
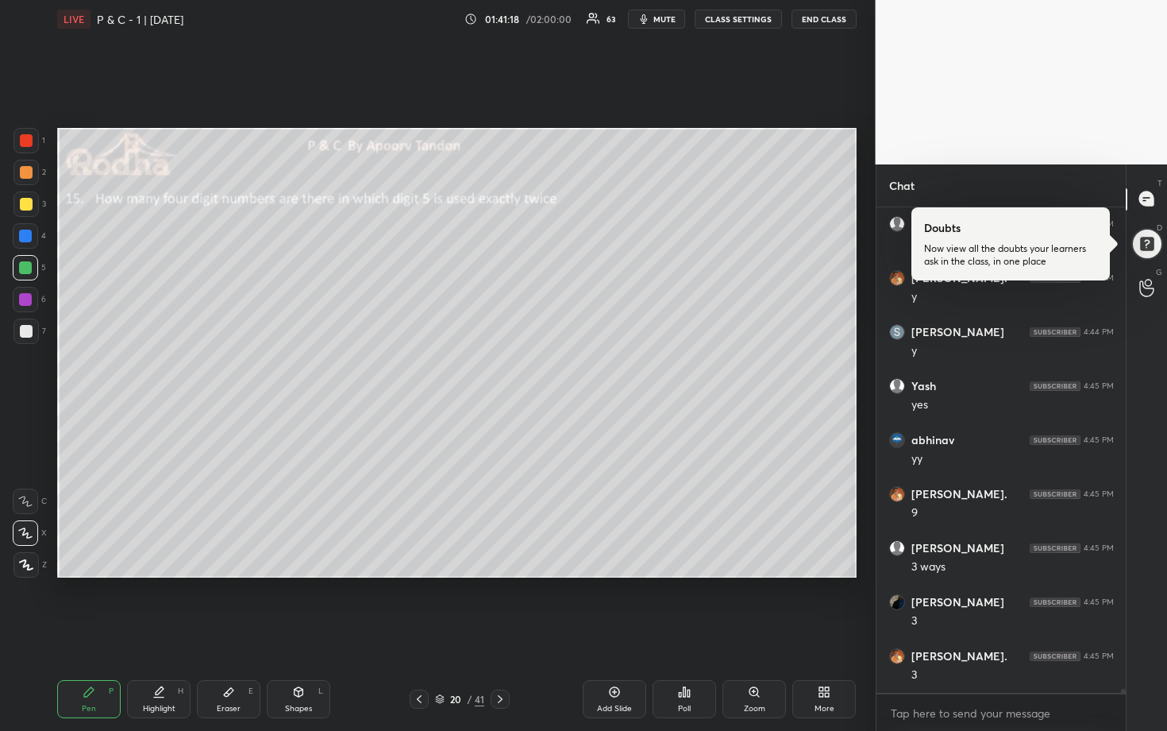
scroll to position [54202, 0]
click at [23, 326] on div at bounding box center [26, 331] width 13 height 13
drag, startPoint x: 25, startPoint y: 140, endPoint x: 52, endPoint y: 159, distance: 33.0
click at [25, 141] on div at bounding box center [26, 140] width 13 height 13
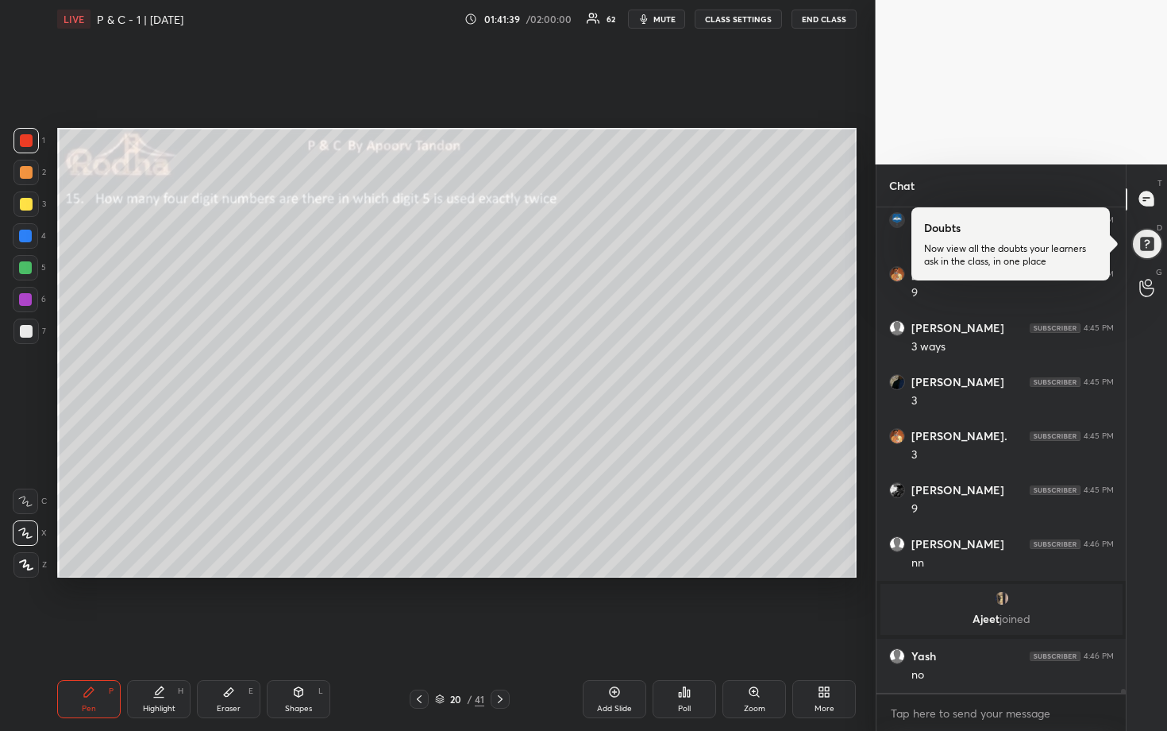
scroll to position [54004, 0]
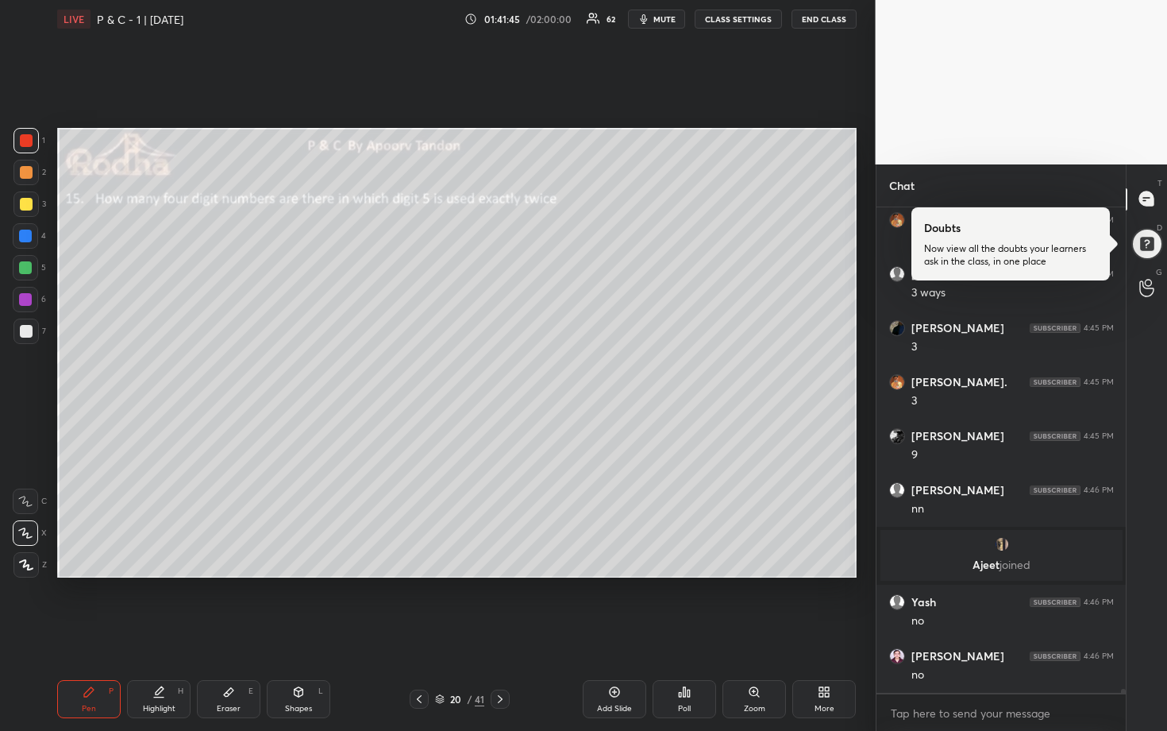
click at [28, 326] on div at bounding box center [26, 331] width 13 height 13
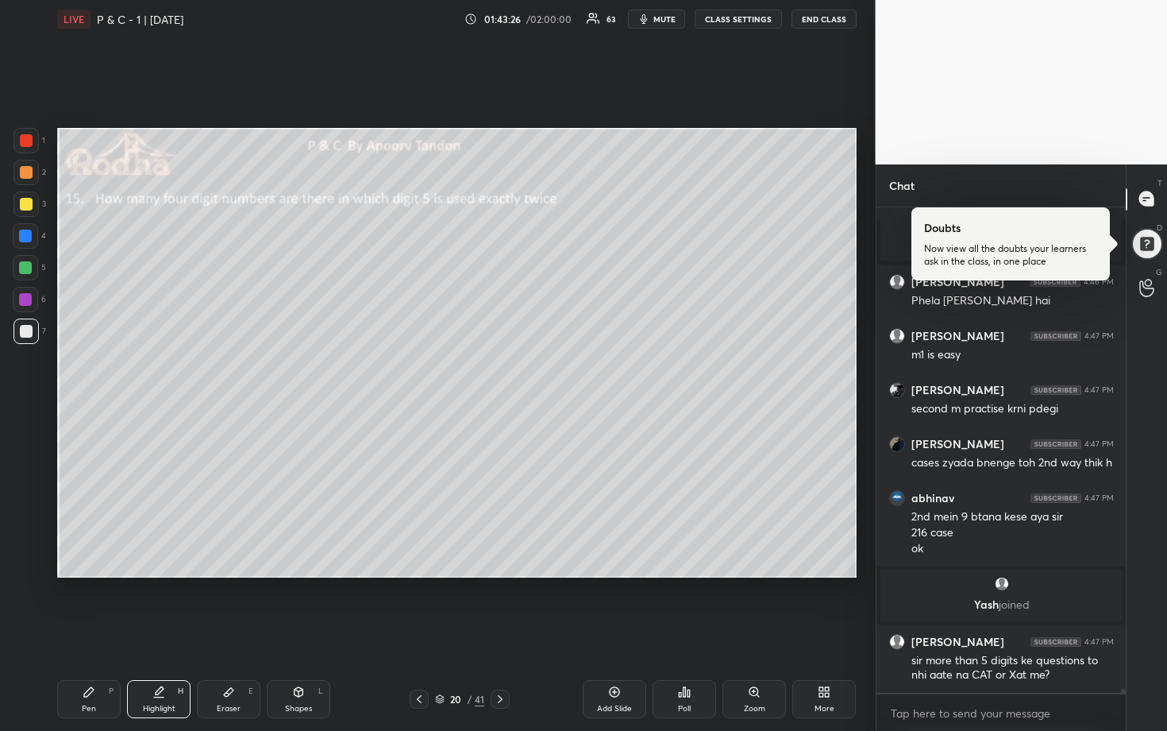
scroll to position [54798, 0]
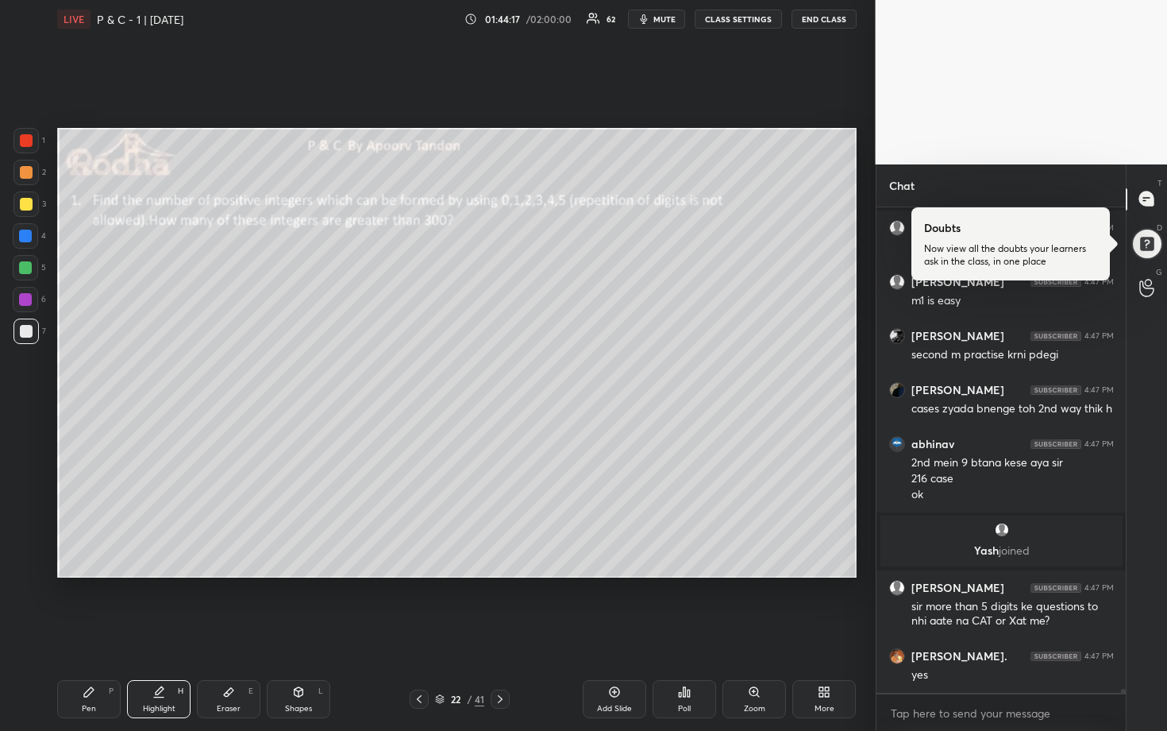
click at [665, 14] on span "mute" at bounding box center [665, 18] width 22 height 11
click at [824, 10] on button "END CLASS" at bounding box center [824, 19] width 65 height 19
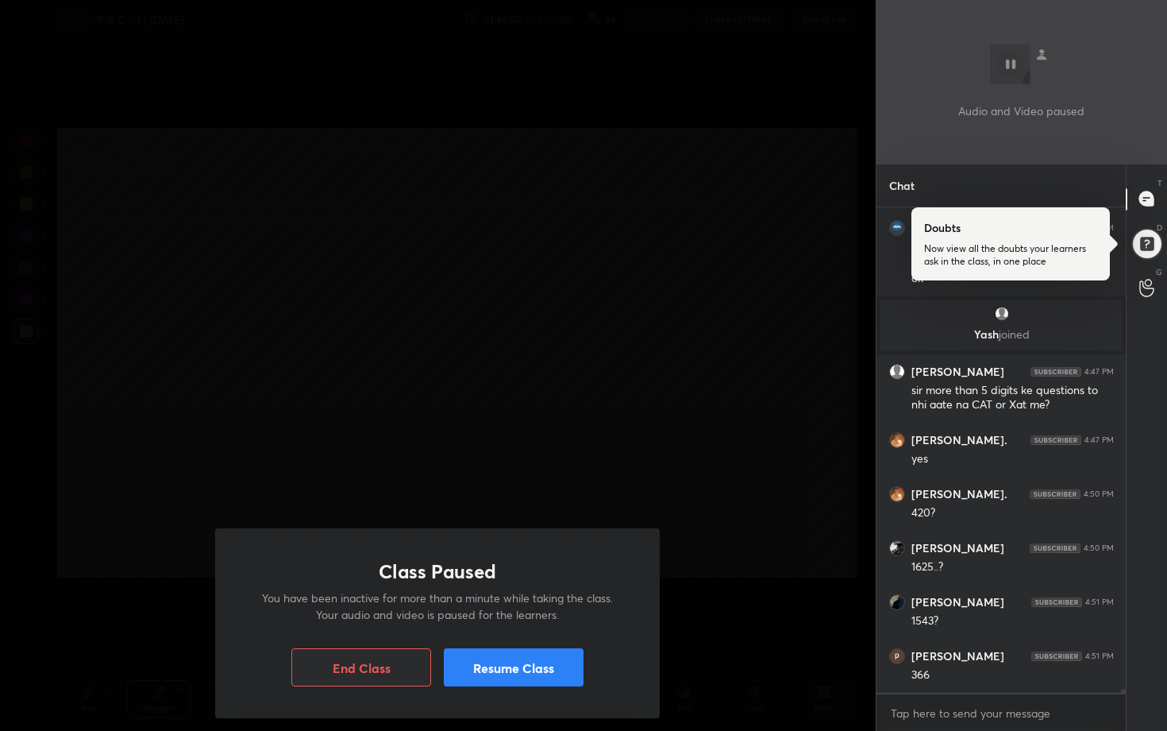
scroll to position [55068, 0]
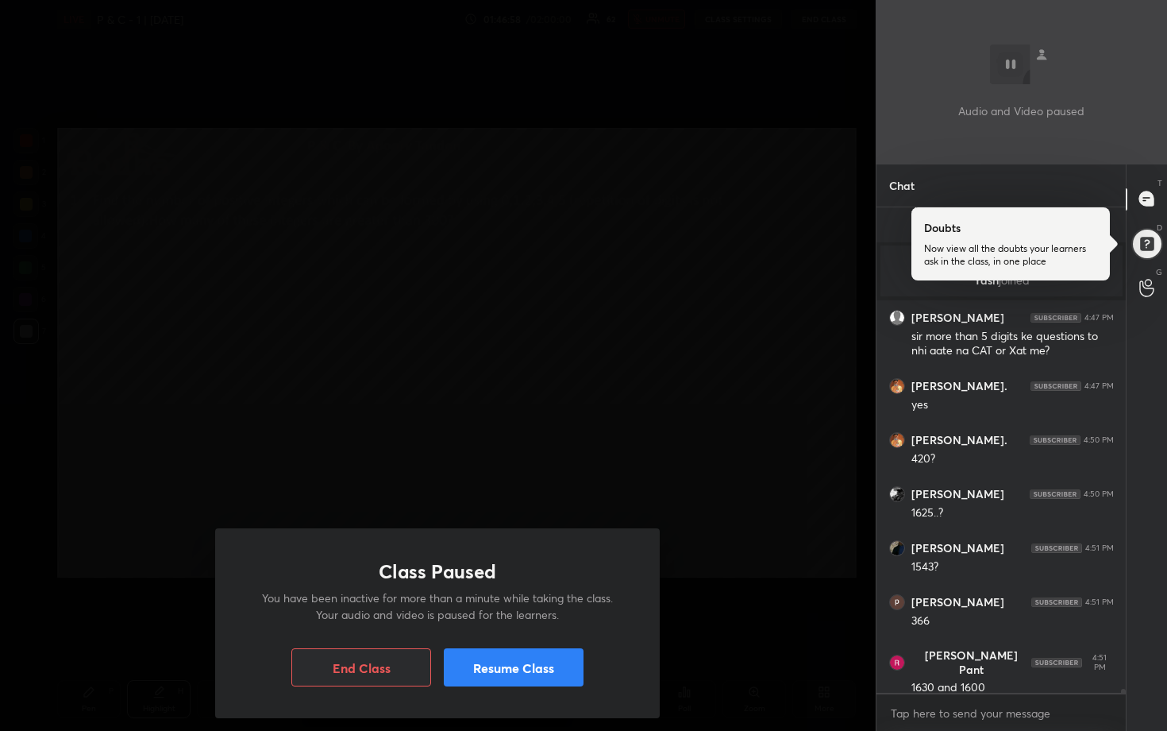
click at [524, 605] on button "Resume Class" at bounding box center [514, 667] width 140 height 38
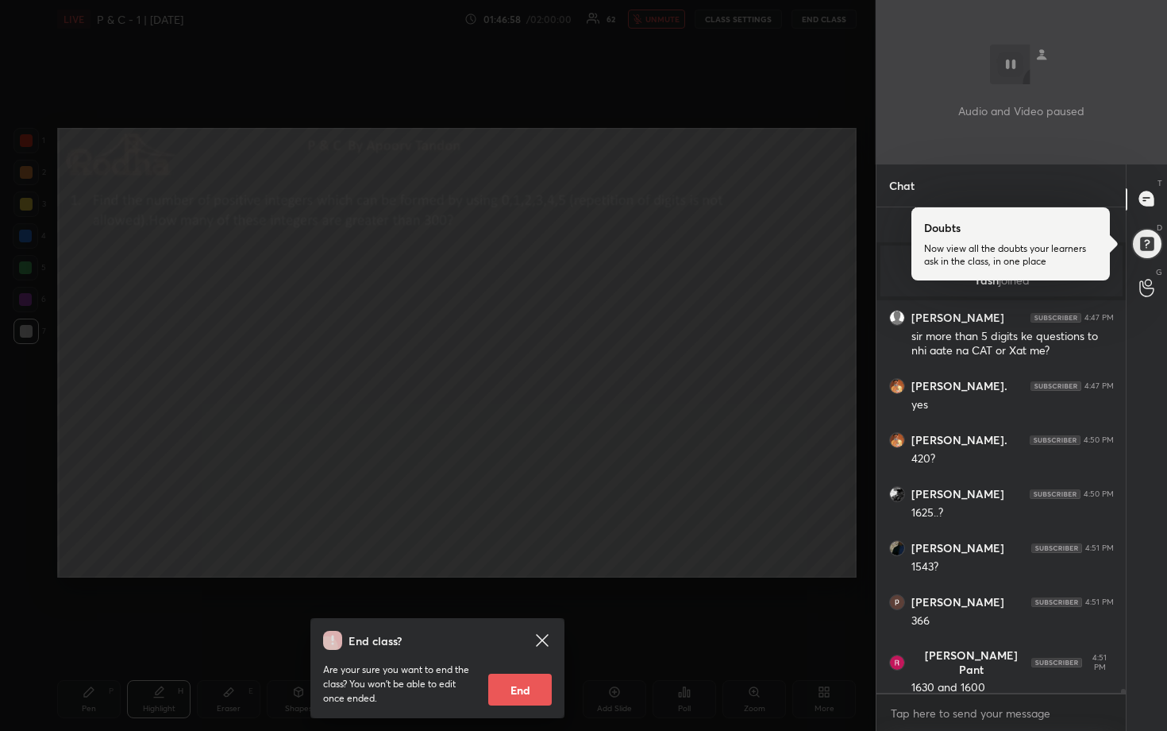
click at [555, 529] on div "End class? Are your sure you want to end the class? You won’t be able to edit o…" at bounding box center [438, 365] width 876 height 731
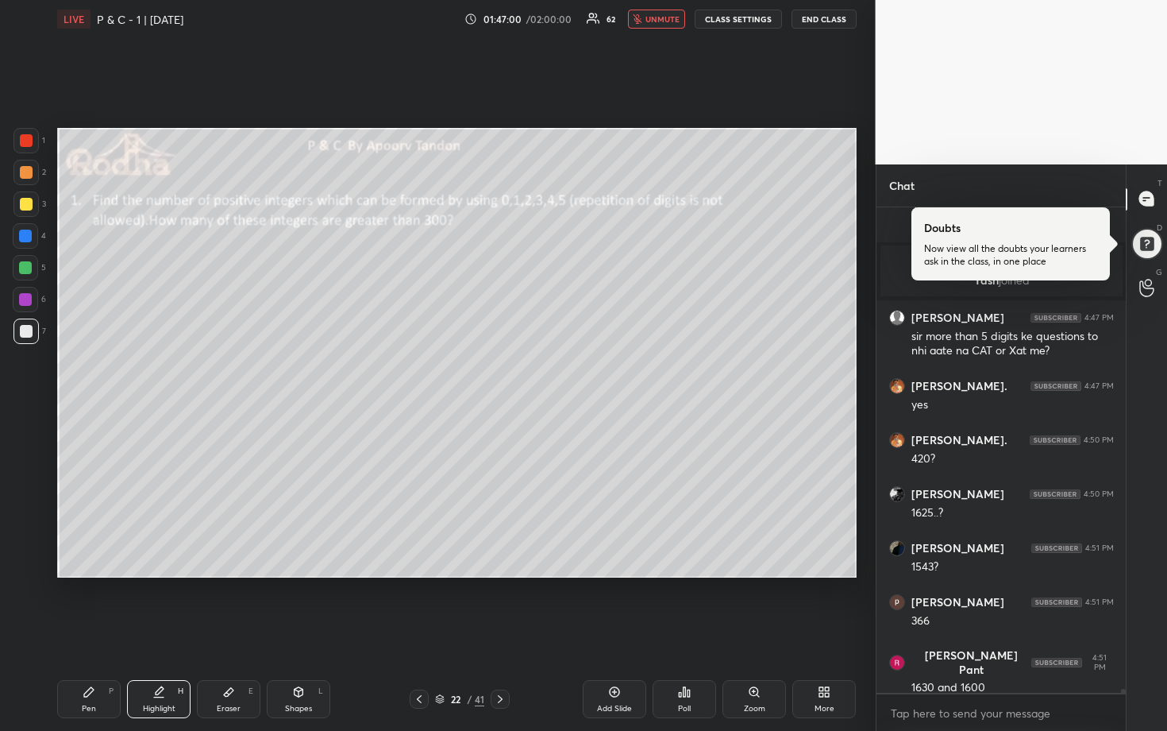
click at [670, 20] on span "unmute" at bounding box center [663, 18] width 34 height 11
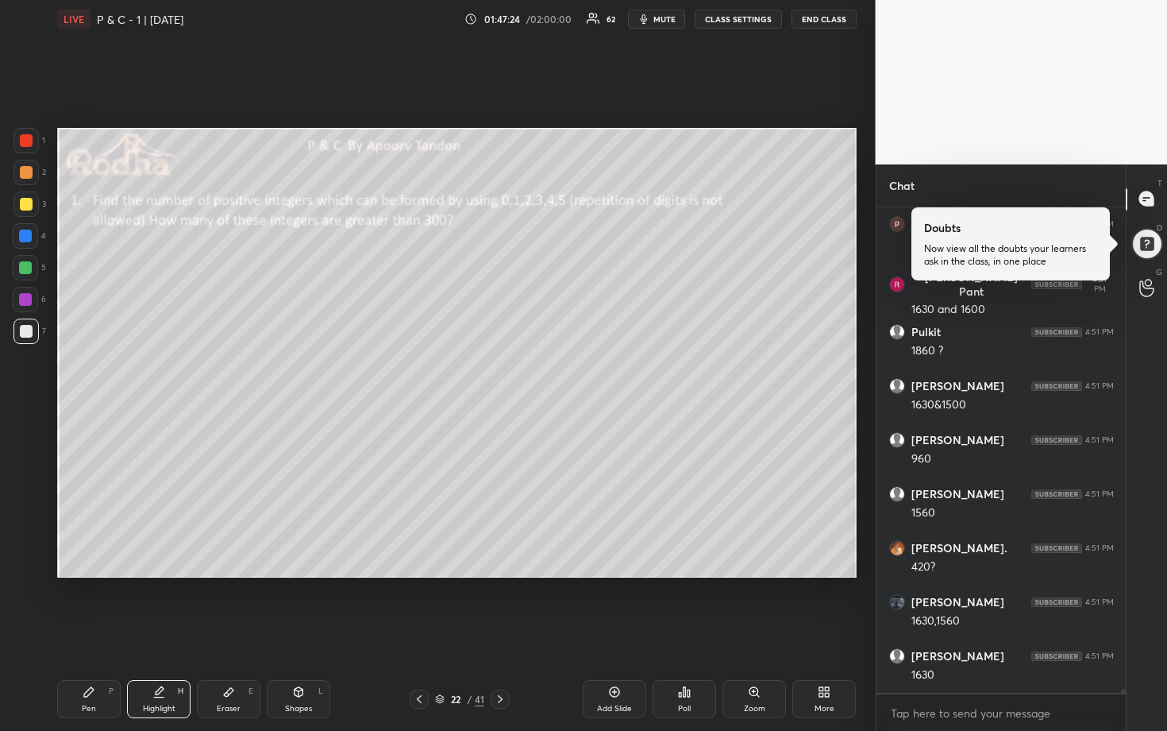
scroll to position [55500, 0]
click at [22, 205] on div at bounding box center [26, 204] width 13 height 13
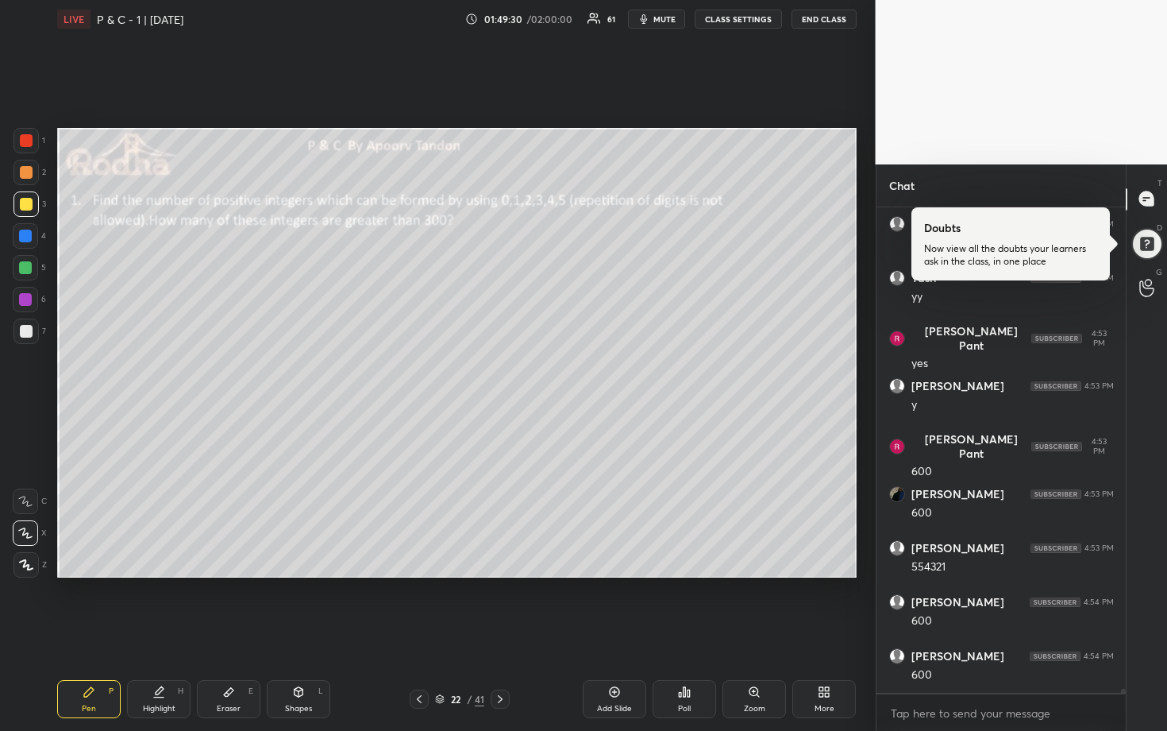
scroll to position [57459, 0]
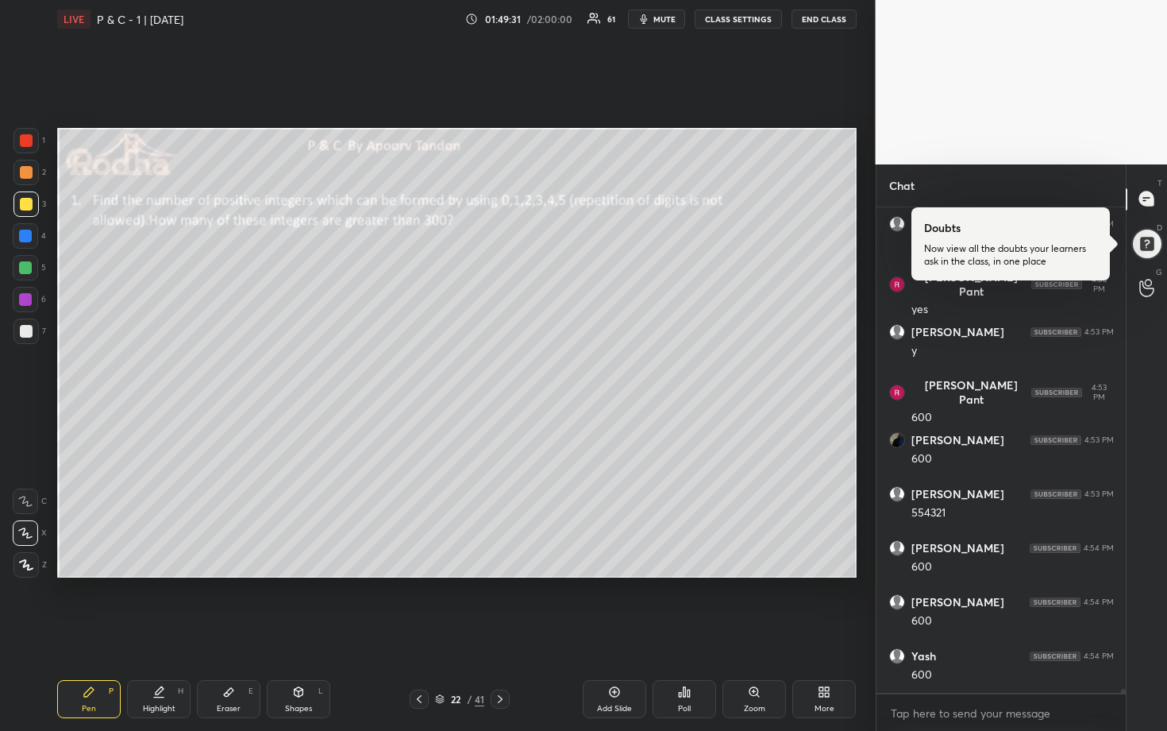
click at [34, 268] on div at bounding box center [25, 267] width 25 height 25
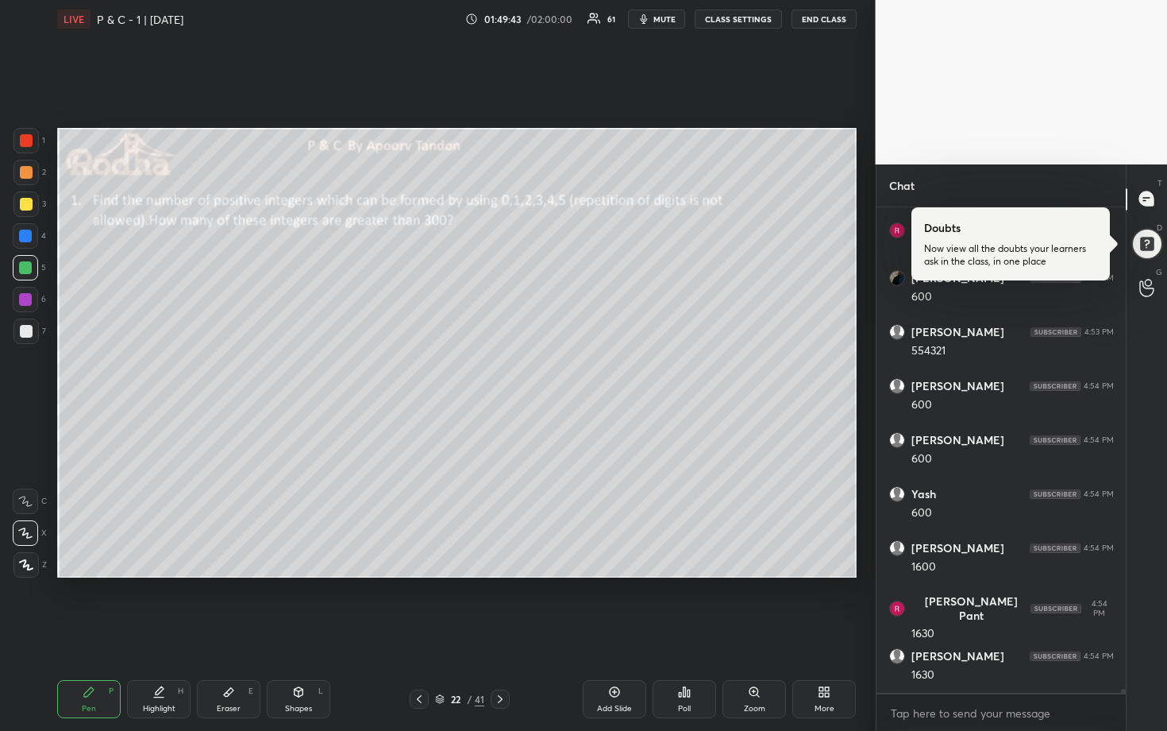
scroll to position [57675, 0]
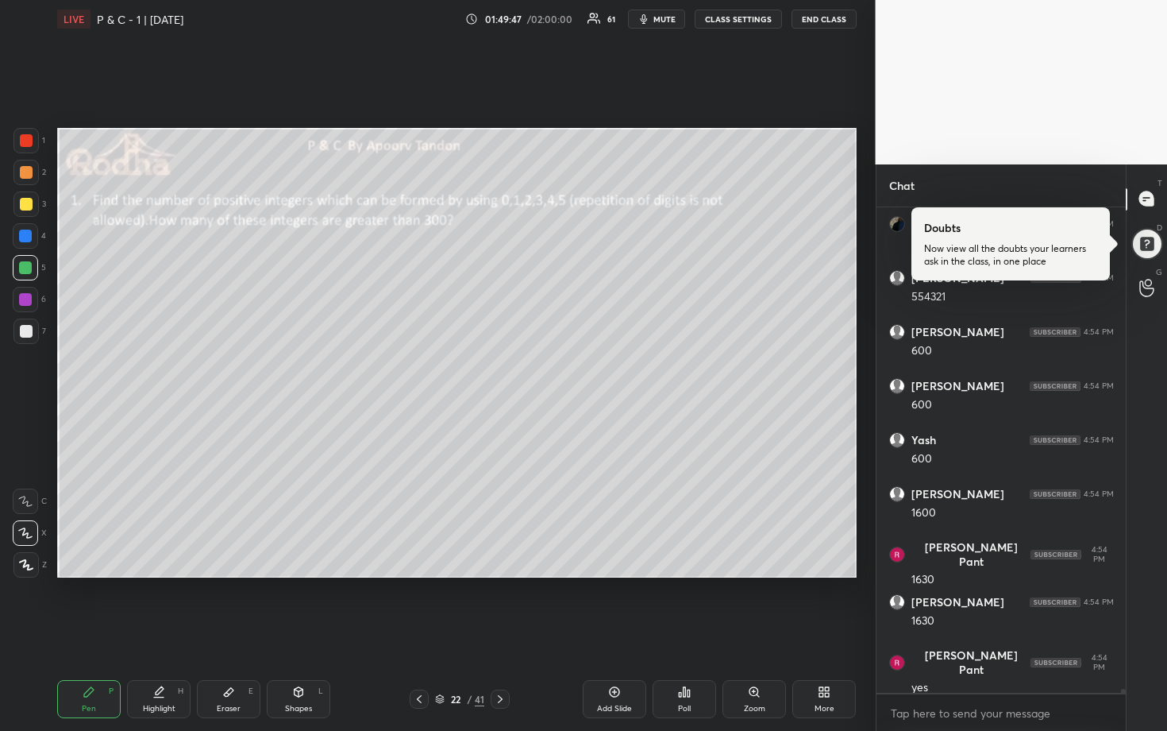
click at [28, 330] on div at bounding box center [26, 331] width 13 height 13
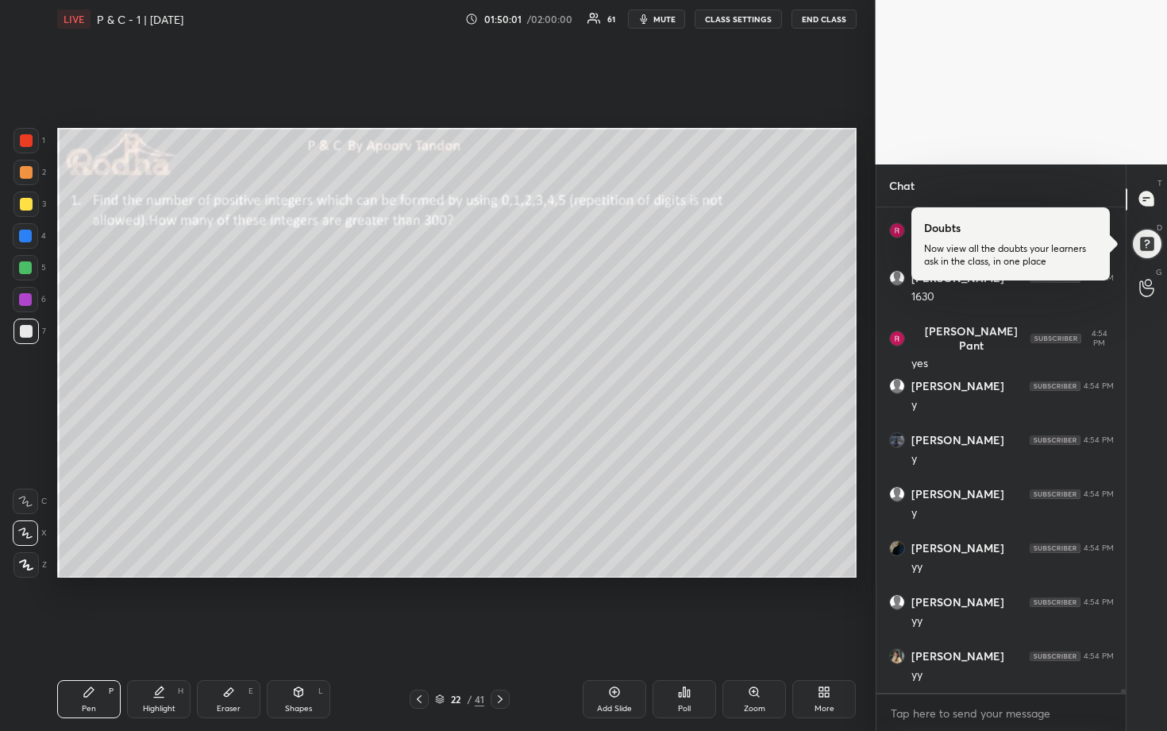
scroll to position [58053, 0]
drag, startPoint x: 25, startPoint y: 239, endPoint x: 45, endPoint y: 242, distance: 20.1
click at [25, 240] on div at bounding box center [25, 235] width 13 height 13
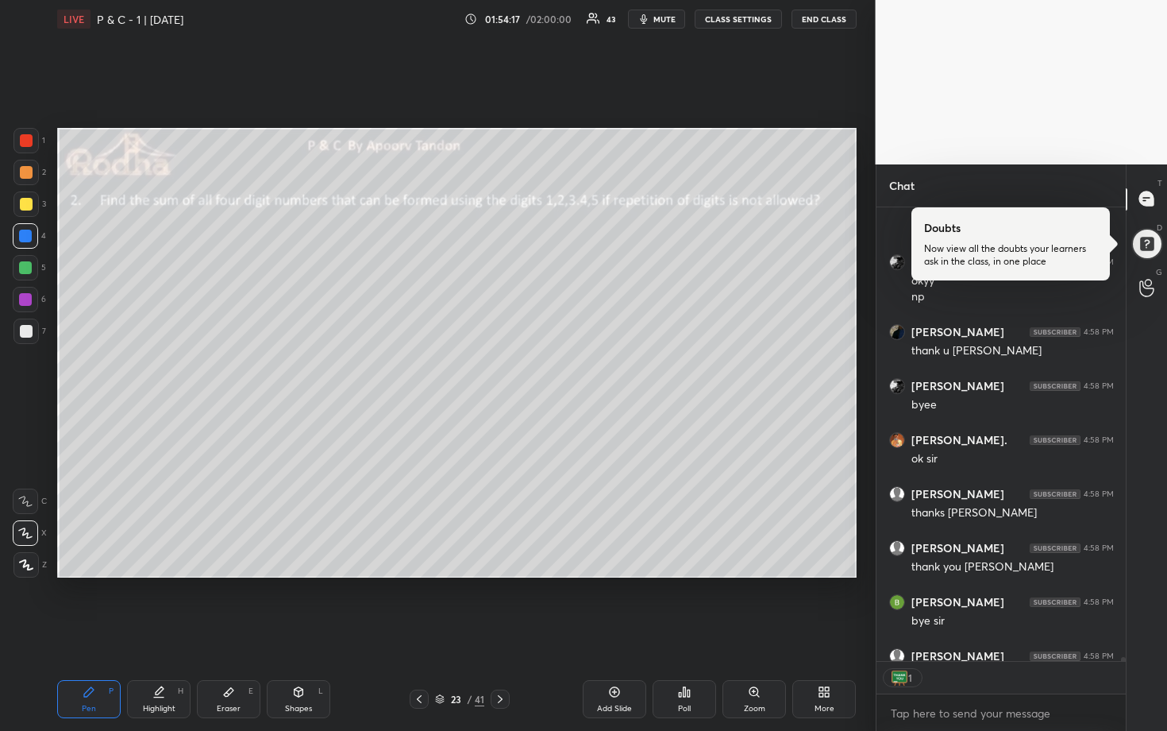
scroll to position [5, 6]
click at [826, 21] on button "END CLASS" at bounding box center [824, 19] width 65 height 19
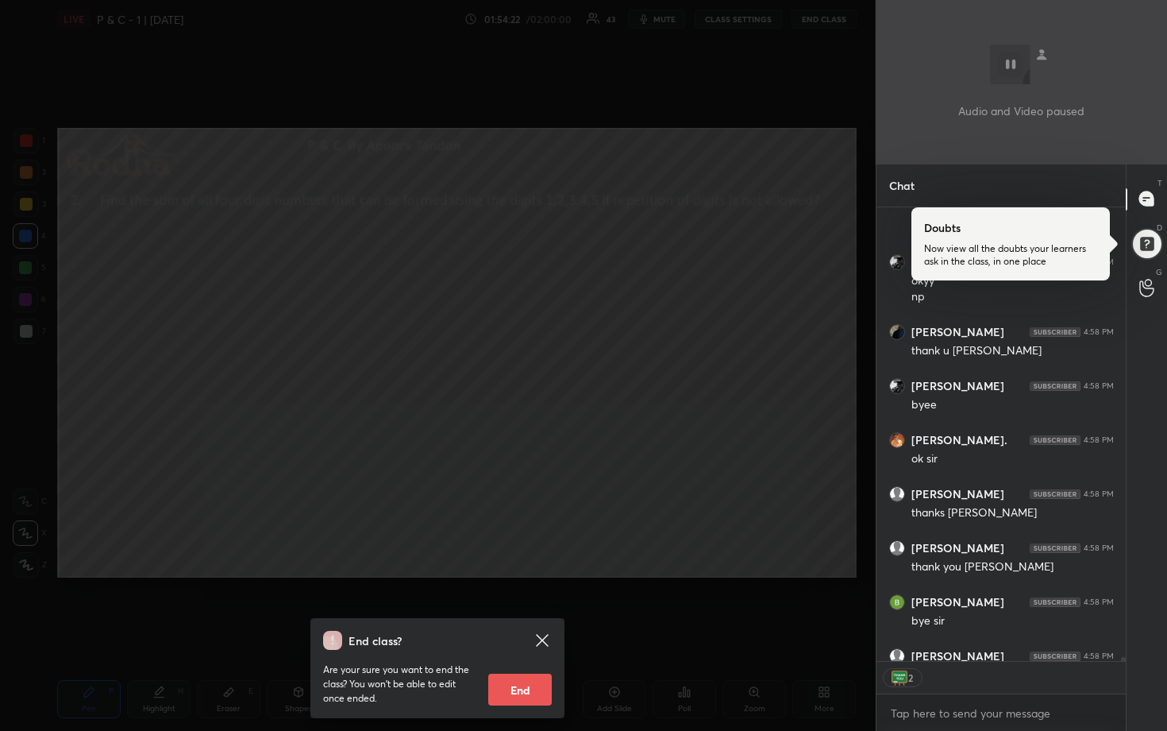
click at [528, 605] on button "End" at bounding box center [520, 689] width 64 height 32
type textarea "x"
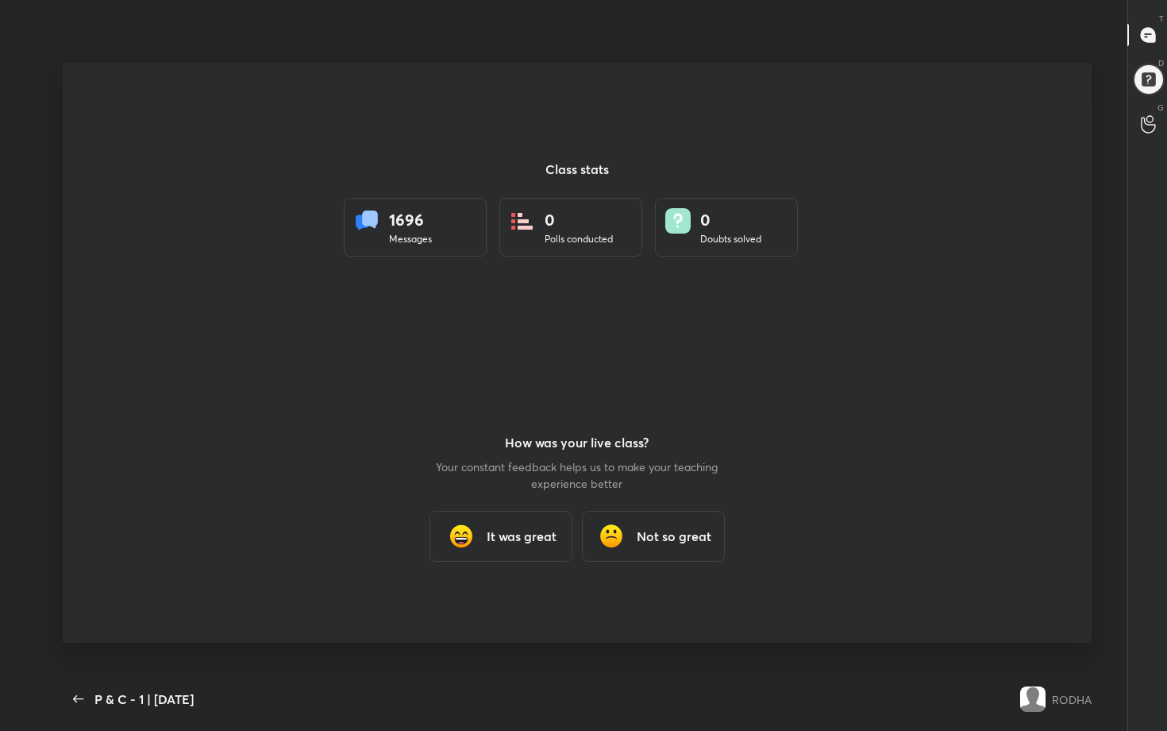
scroll to position [78779, 78263]
